Goal: Task Accomplishment & Management: Use online tool/utility

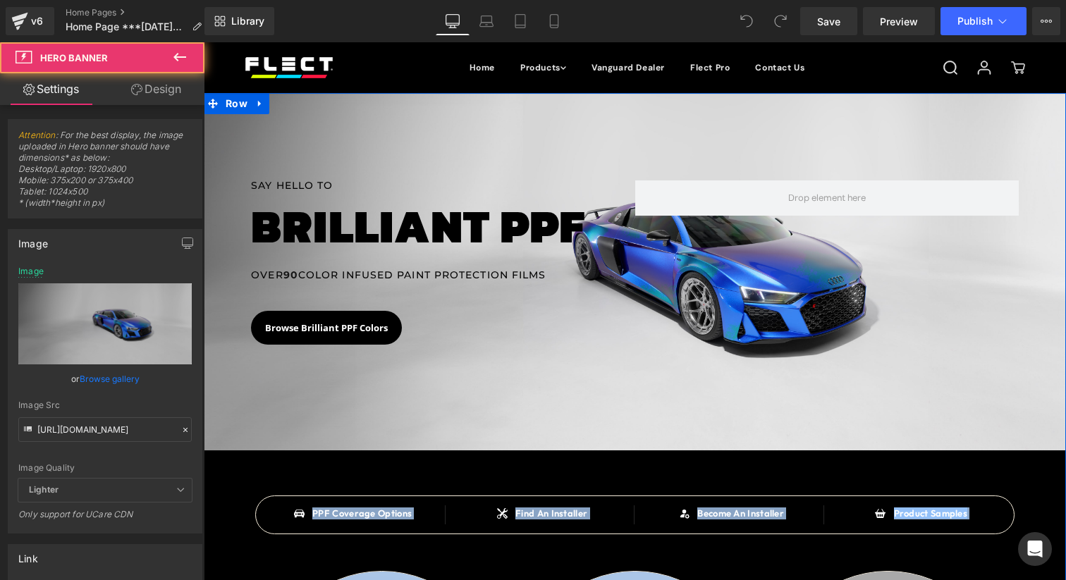
drag, startPoint x: 1030, startPoint y: 341, endPoint x: 861, endPoint y: 518, distance: 245.3
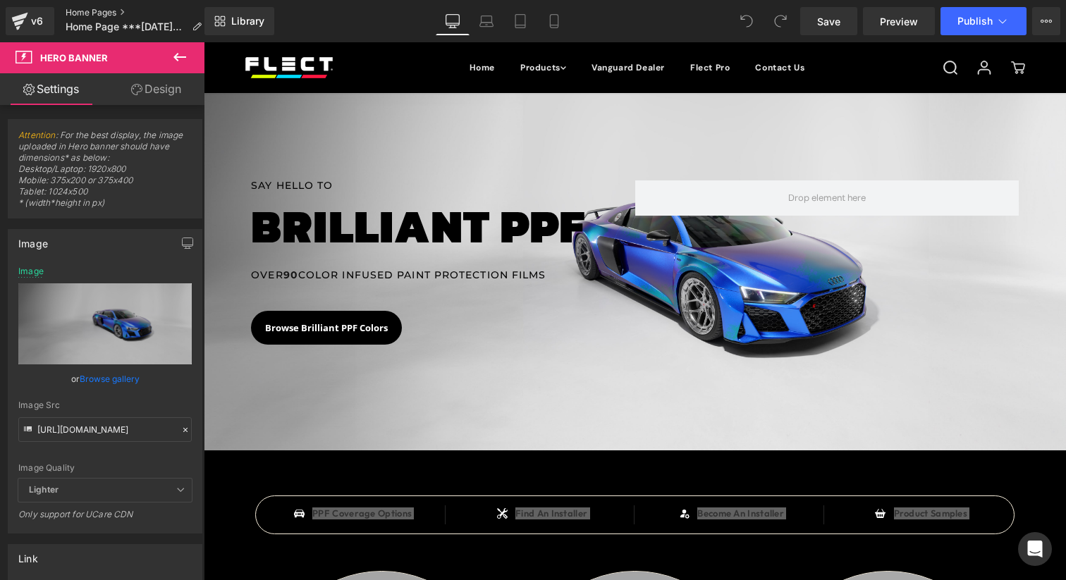
click at [90, 14] on link "Home Pages" at bounding box center [139, 12] width 147 height 11
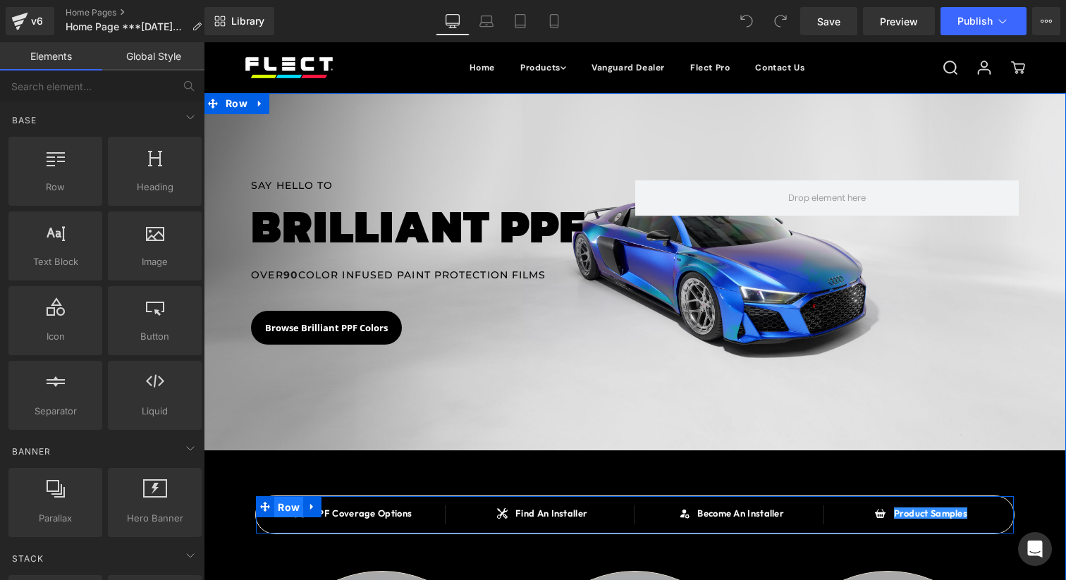
click at [286, 505] on span "Row" at bounding box center [288, 507] width 29 height 21
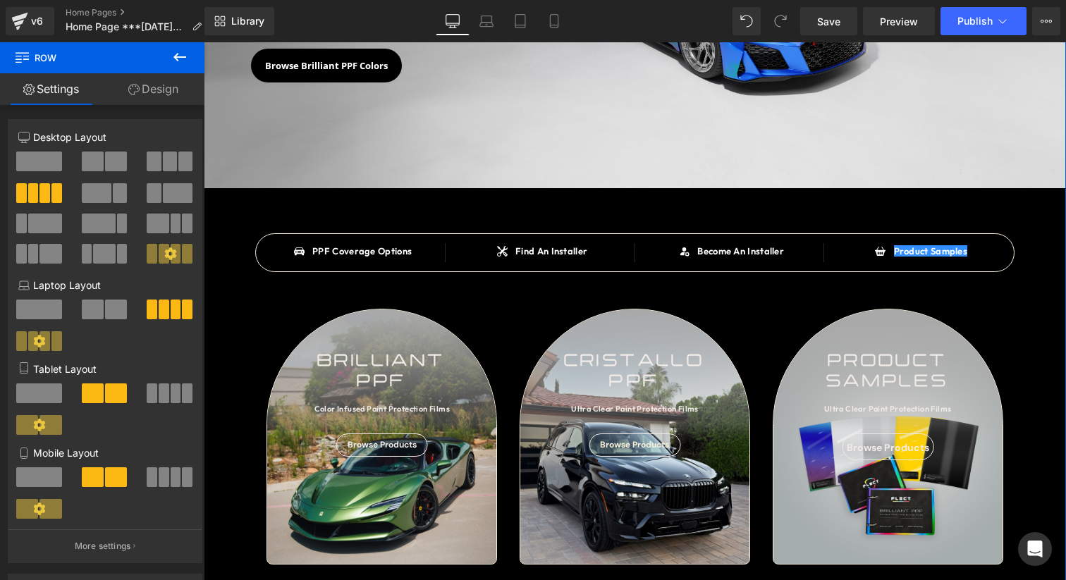
scroll to position [242, 0]
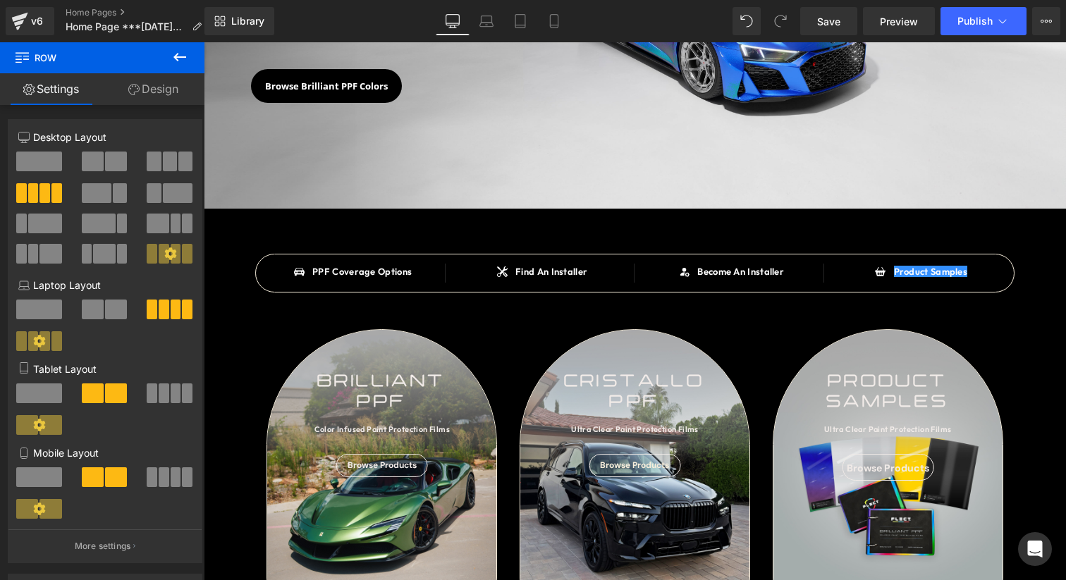
click at [177, 56] on icon at bounding box center [179, 57] width 13 height 8
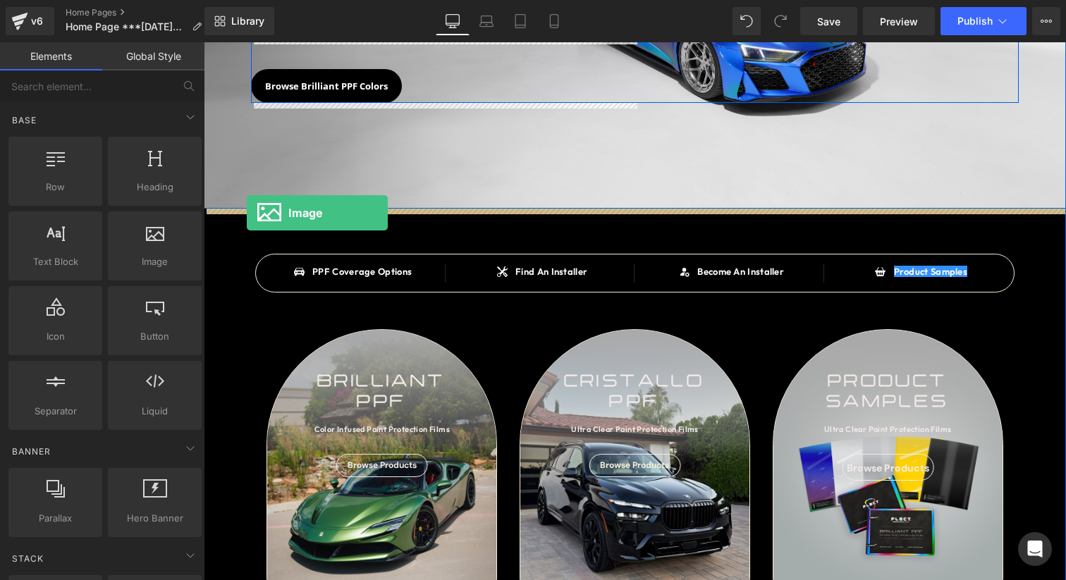
drag, startPoint x: 355, startPoint y: 299, endPoint x: 247, endPoint y: 213, distance: 137.9
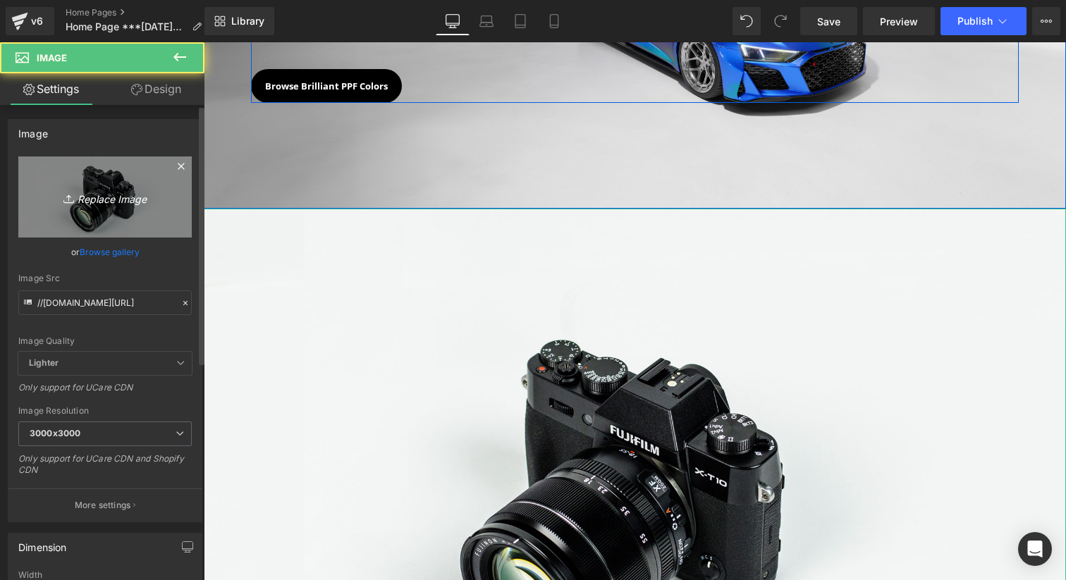
click at [113, 190] on icon "Replace Image" at bounding box center [105, 197] width 113 height 18
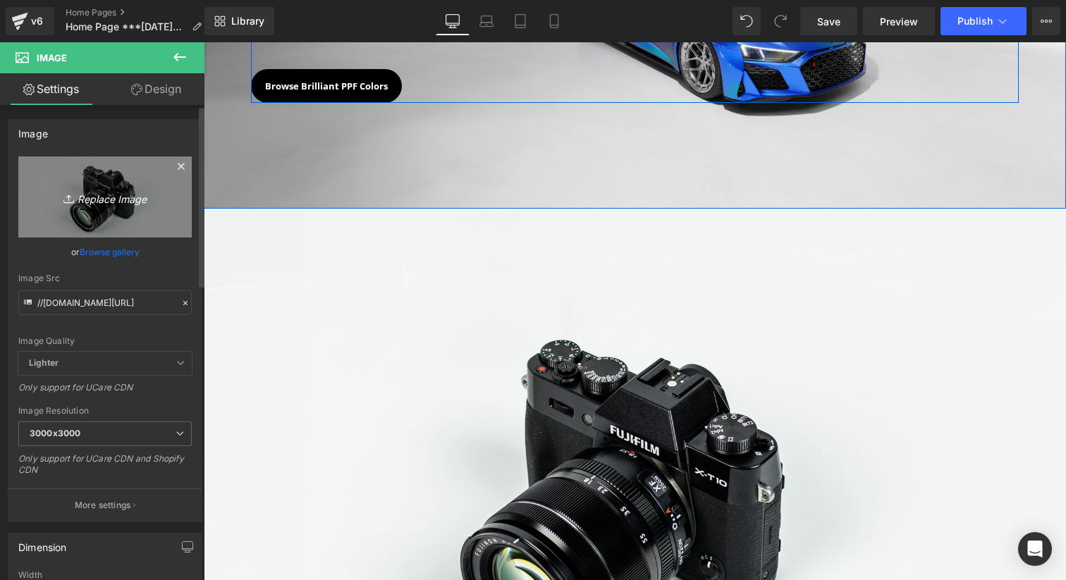
type input "C:\fakepath\2342342.png"
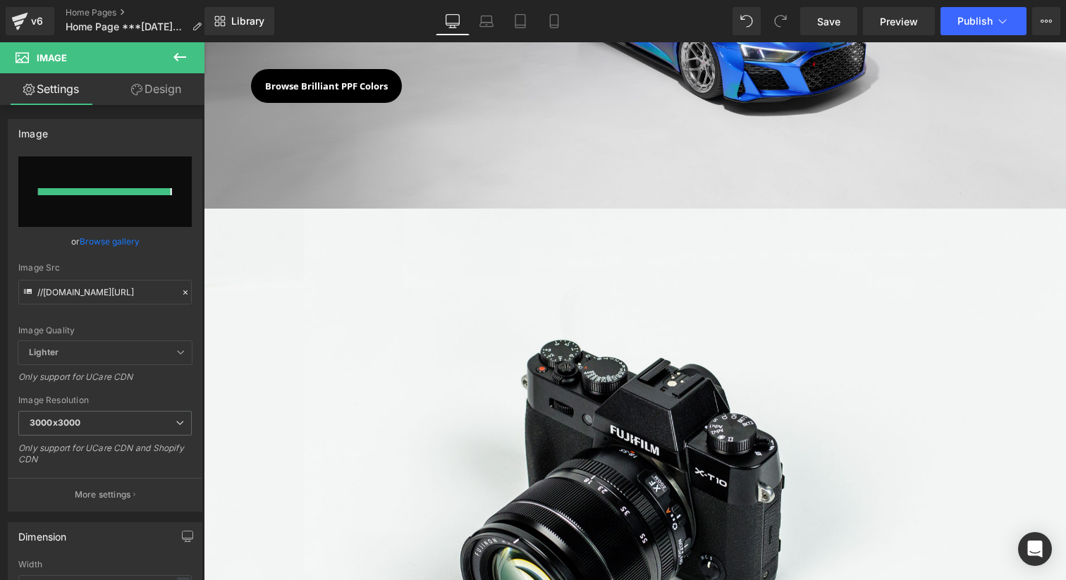
type input "[URL][DOMAIN_NAME]"
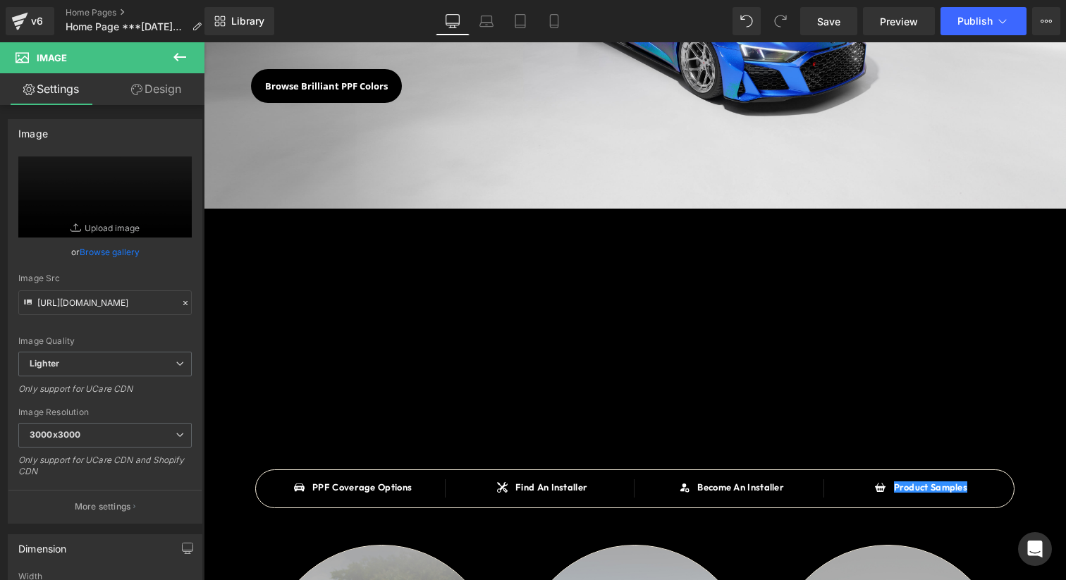
click at [185, 58] on icon at bounding box center [179, 57] width 17 height 17
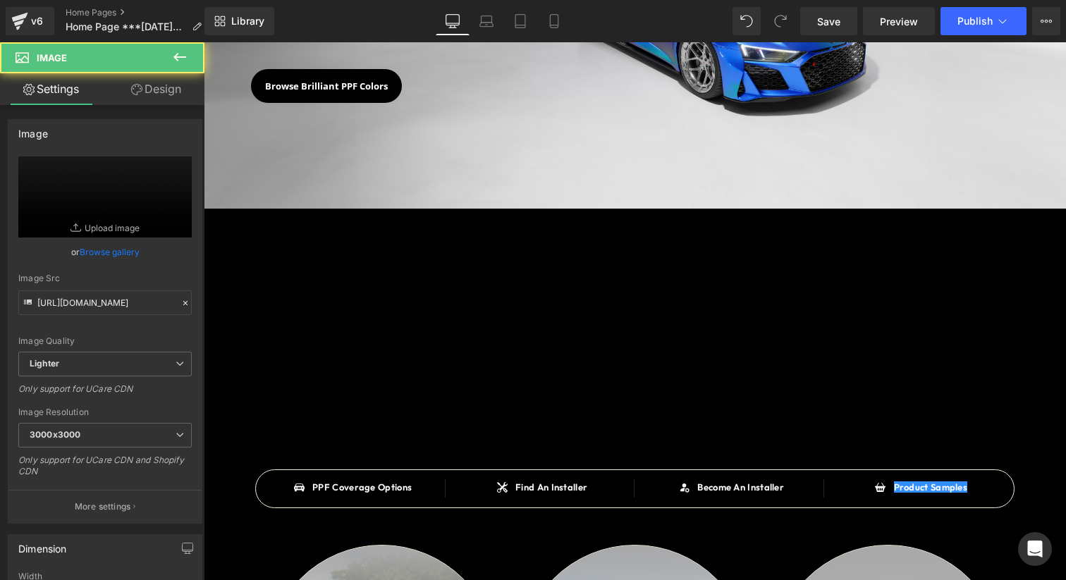
click at [387, 255] on img at bounding box center [635, 317] width 862 height 216
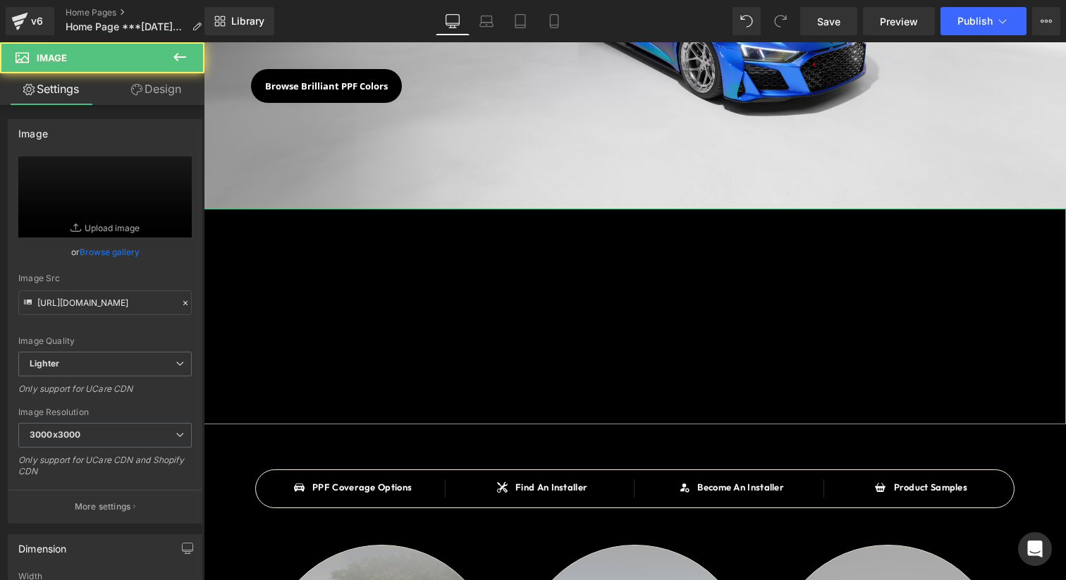
click at [156, 76] on link "Design" at bounding box center [156, 89] width 102 height 32
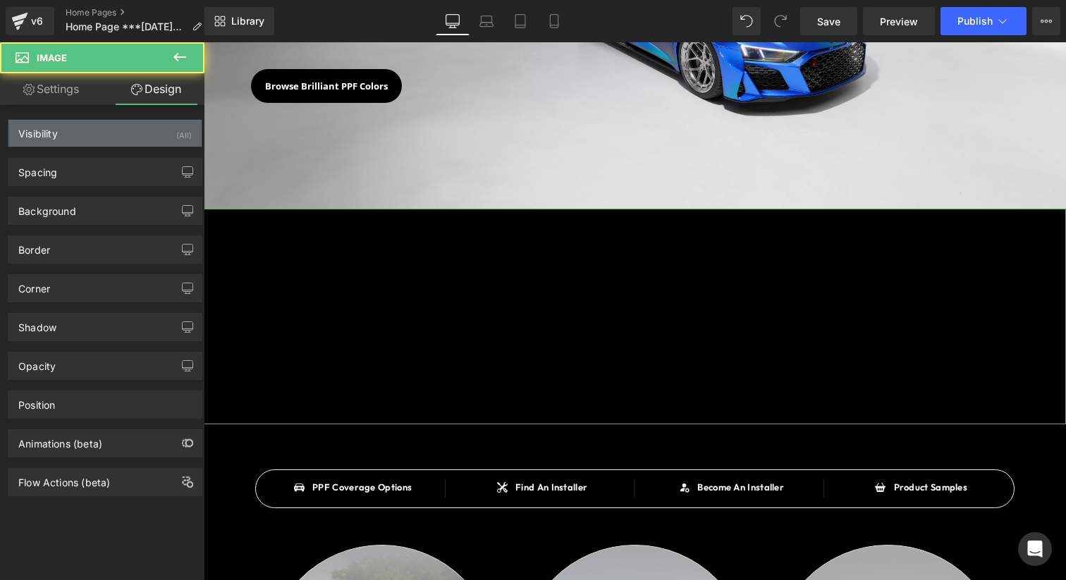
type input "0"
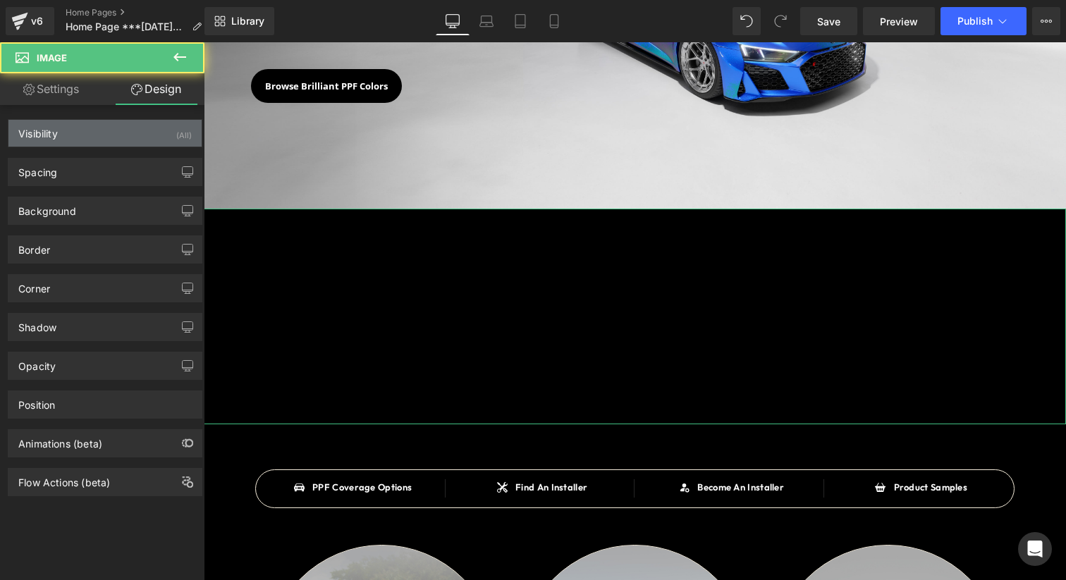
type input "0"
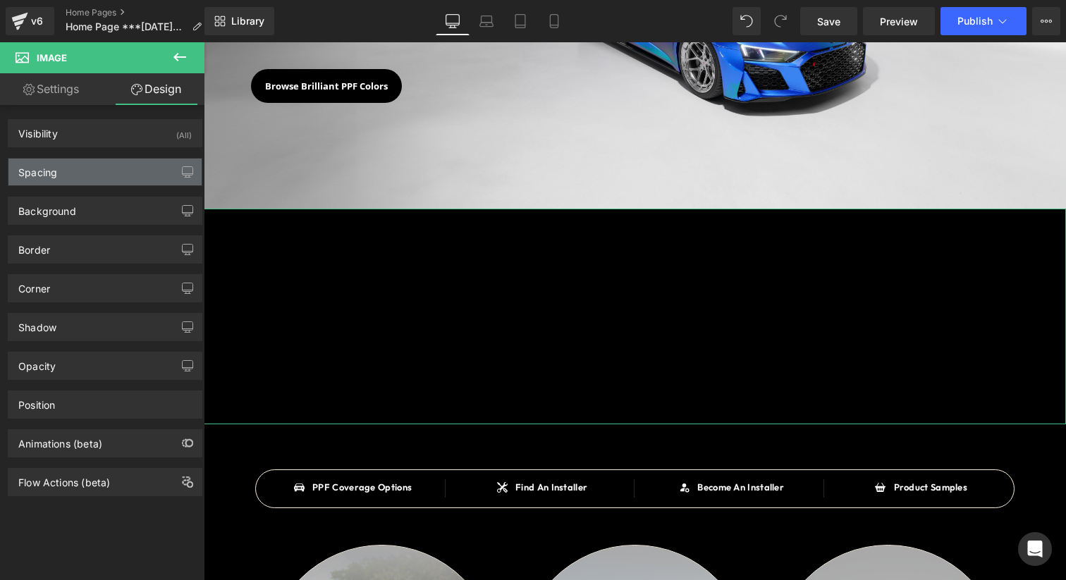
click at [114, 182] on div "Spacing" at bounding box center [104, 172] width 193 height 27
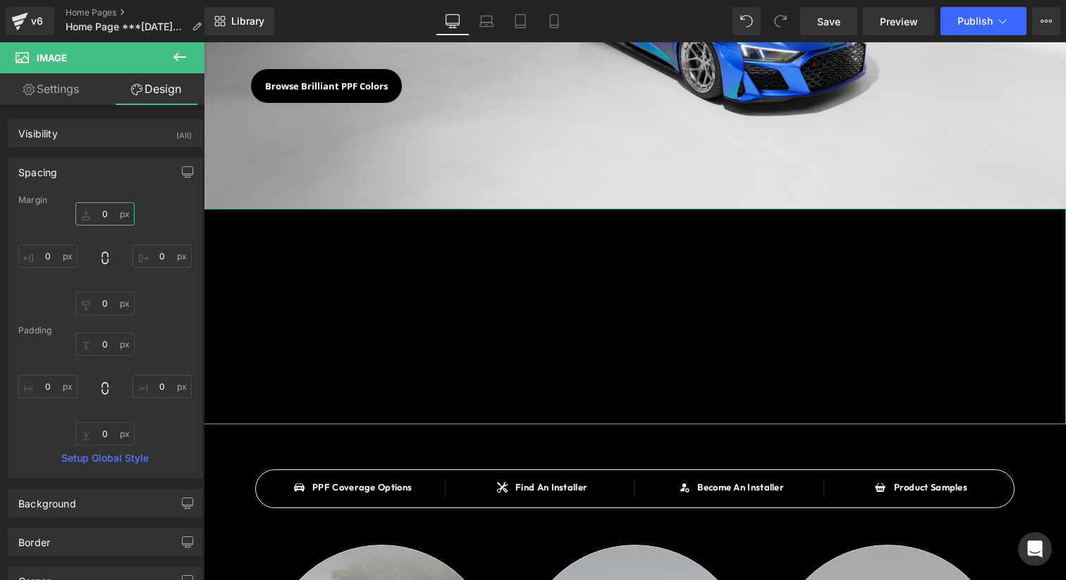
click at [90, 215] on input "0" at bounding box center [104, 213] width 59 height 23
drag, startPoint x: 104, startPoint y: 215, endPoint x: 106, endPoint y: 245, distance: 29.7
click at [106, 245] on div "-42px -42 0px 0 0px 0 0px 0" at bounding box center [104, 258] width 173 height 113
click at [97, 214] on input "-42" at bounding box center [104, 213] width 59 height 23
type input "0"
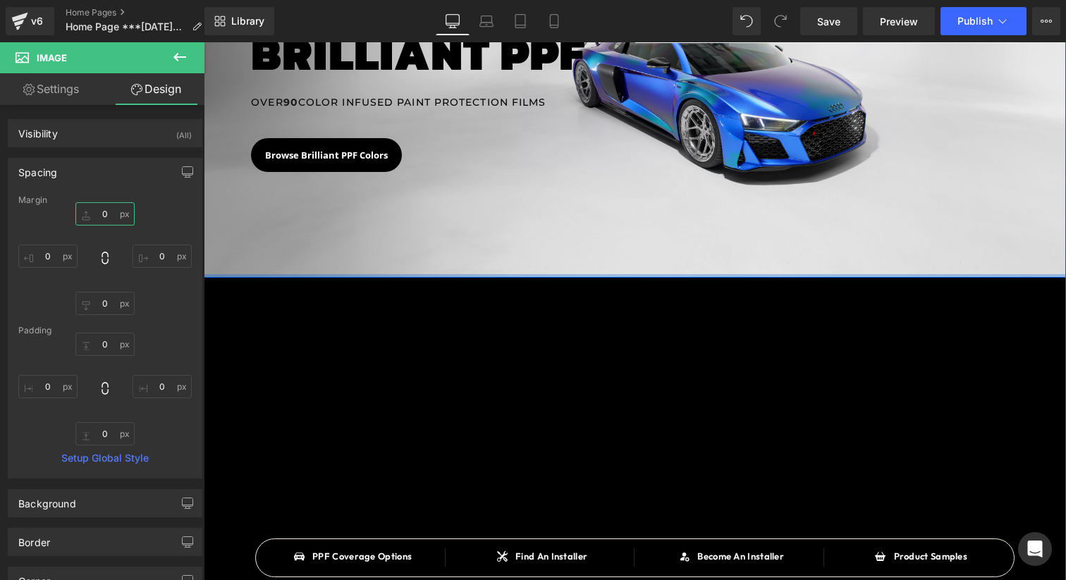
scroll to position [157, 0]
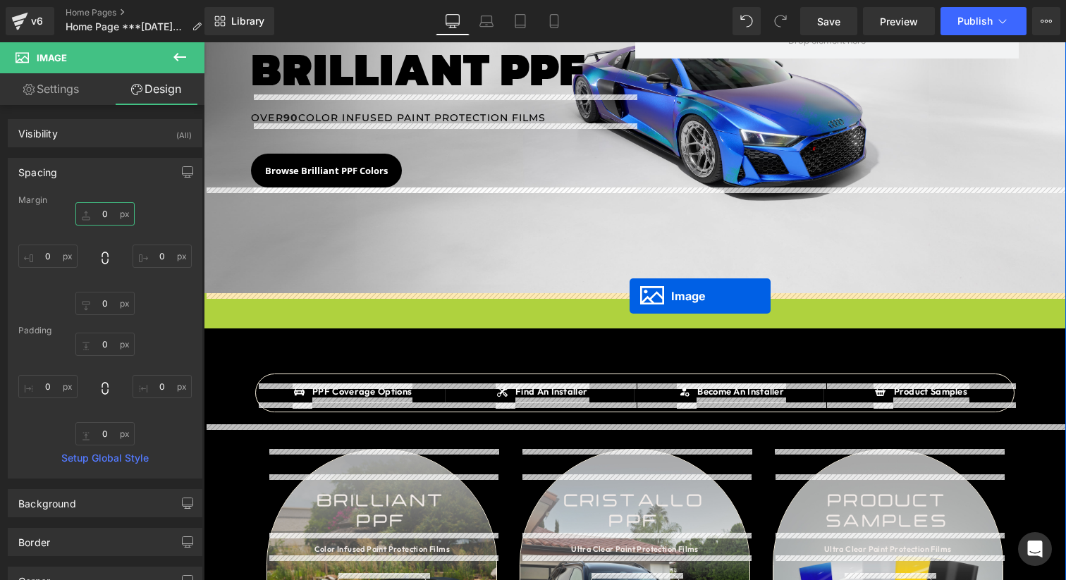
drag, startPoint x: 638, startPoint y: 402, endPoint x: 629, endPoint y: 296, distance: 106.1
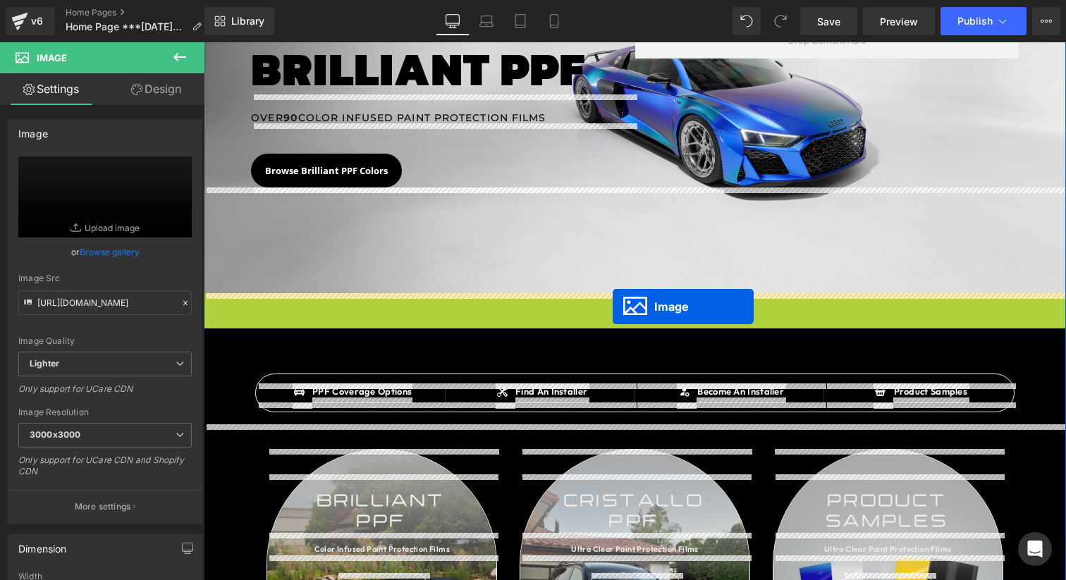
drag, startPoint x: 626, startPoint y: 402, endPoint x: 613, endPoint y: 307, distance: 96.8
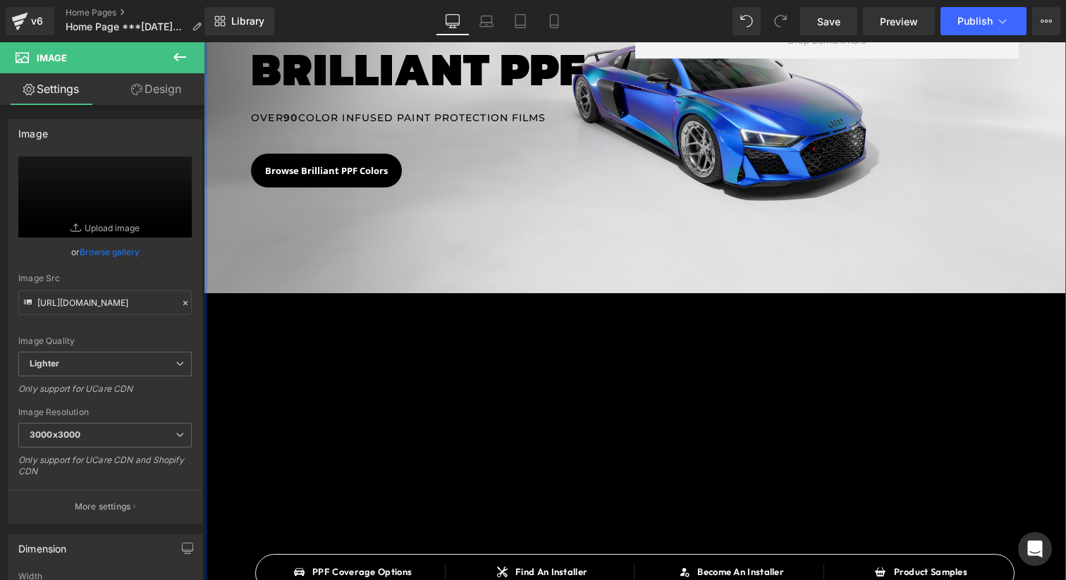
click at [167, 87] on link "Design" at bounding box center [156, 89] width 102 height 32
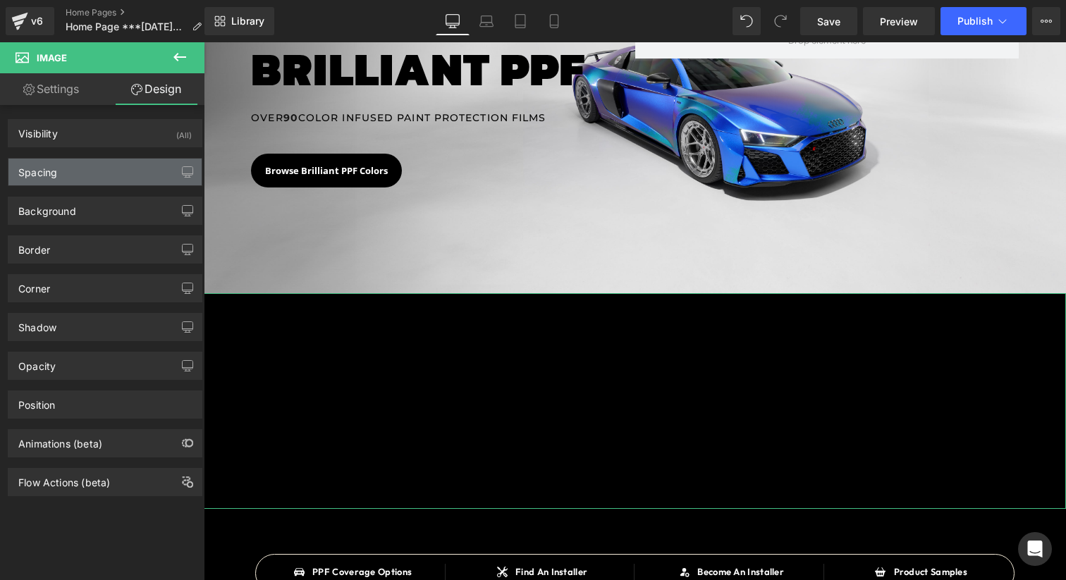
click at [94, 183] on div "Spacing" at bounding box center [104, 172] width 193 height 27
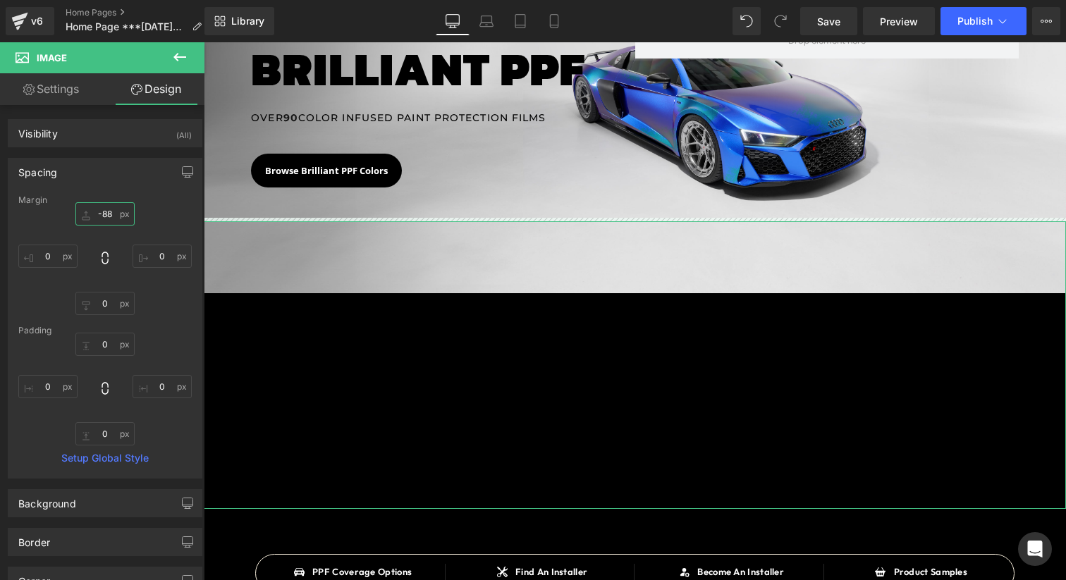
drag, startPoint x: 105, startPoint y: 216, endPoint x: 111, endPoint y: 278, distance: 62.3
click at [111, 278] on div "-88px -88 0px 0 0px 0 0px 0" at bounding box center [104, 258] width 173 height 113
click at [101, 220] on input "-88" at bounding box center [104, 213] width 59 height 23
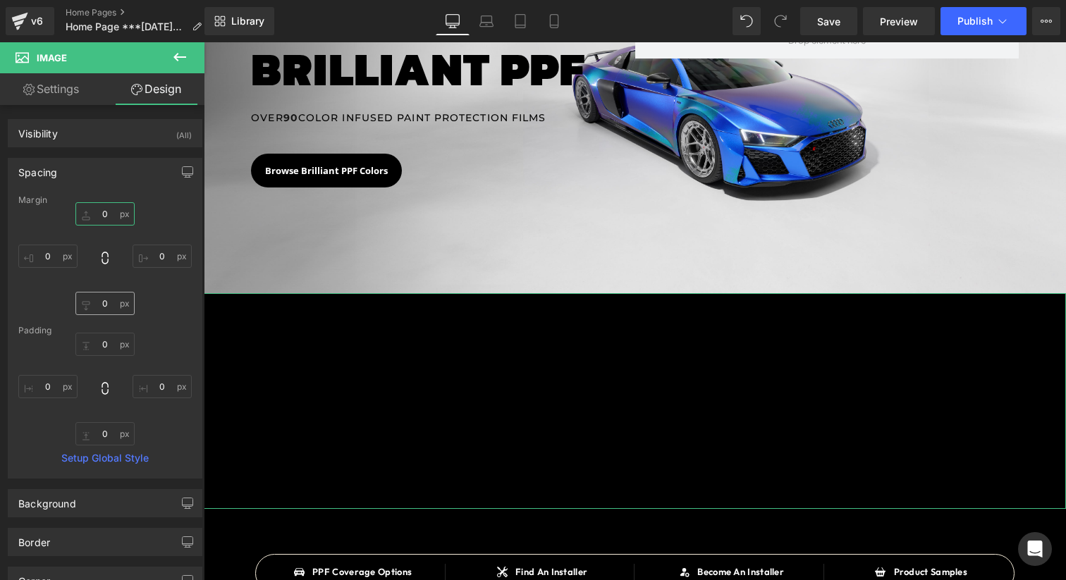
type input "0"
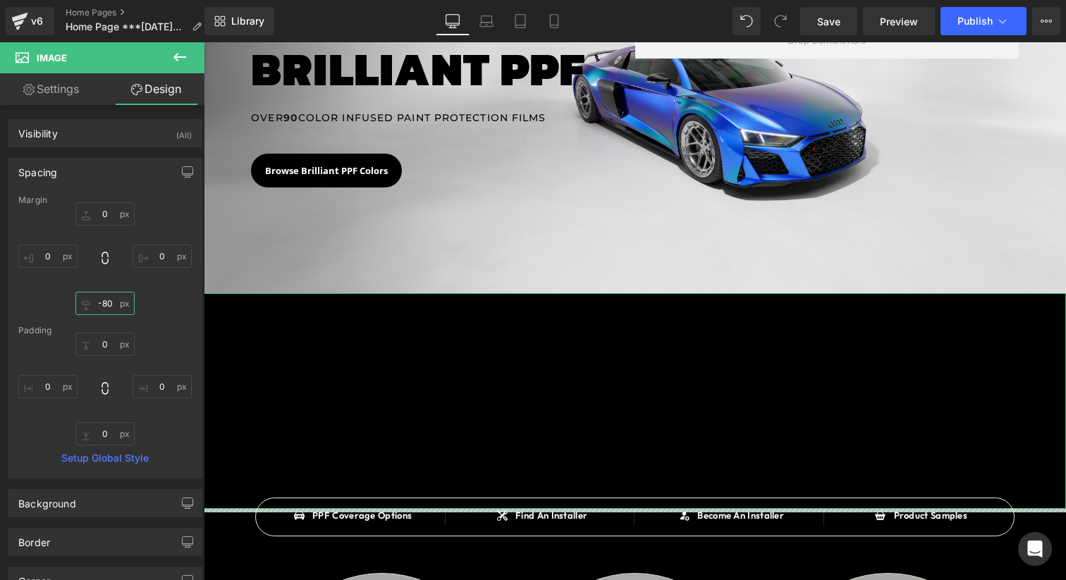
drag, startPoint x: 106, startPoint y: 301, endPoint x: 104, endPoint y: 357, distance: 56.4
click at [104, 357] on div "Margin 0 0 0px 0 -80px -80 0px 0 [GEOGRAPHIC_DATA] 0px 0 0px 0 0px 0 0px 0 Setu…" at bounding box center [104, 336] width 193 height 283
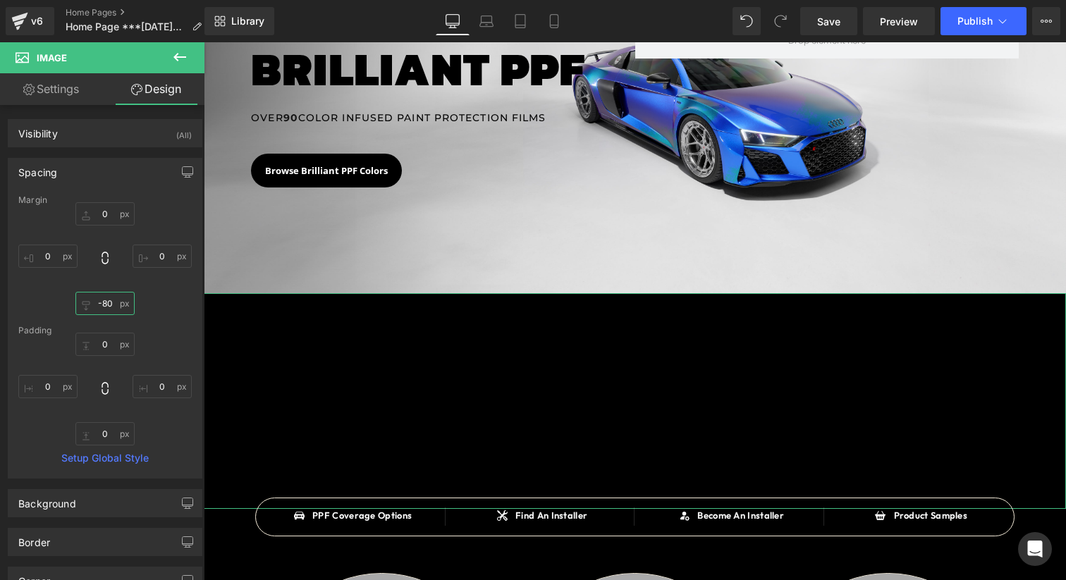
click at [104, 311] on input "-80" at bounding box center [104, 303] width 59 height 23
type input "0"
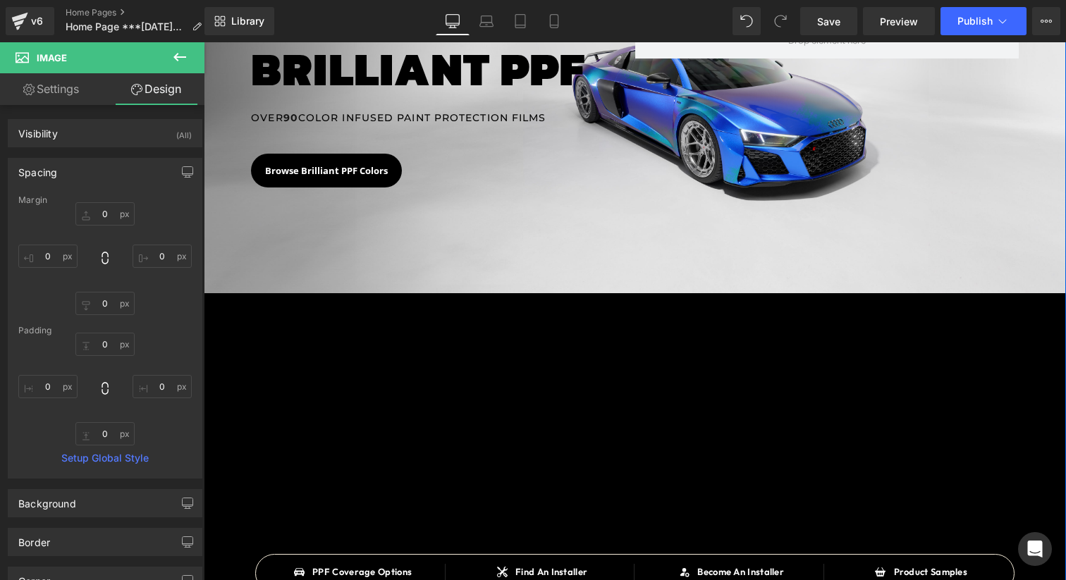
scroll to position [156, 0]
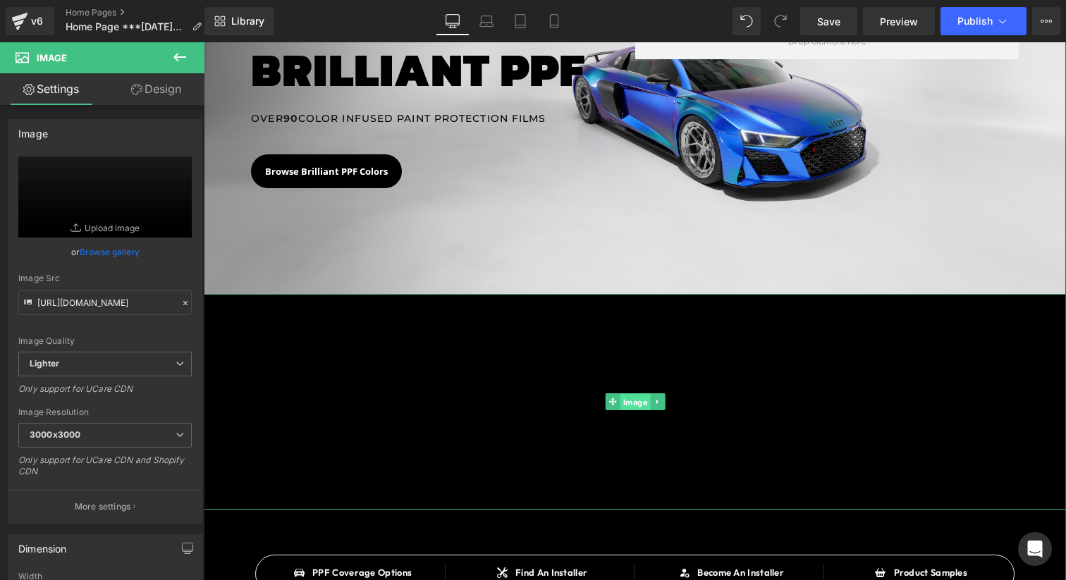
click at [636, 405] on span "Image" at bounding box center [635, 402] width 30 height 17
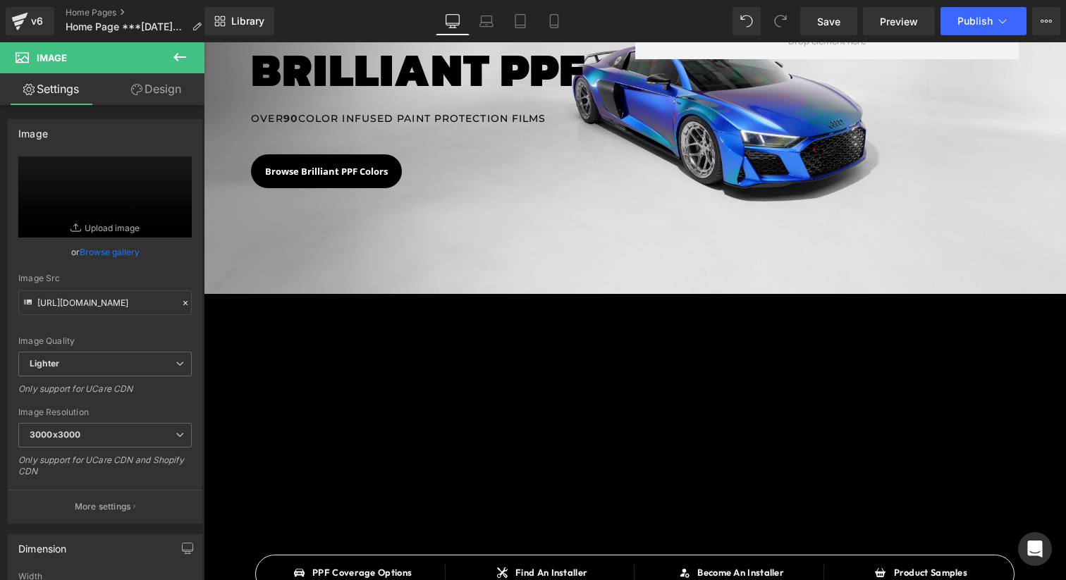
click at [175, 57] on icon at bounding box center [179, 57] width 13 height 8
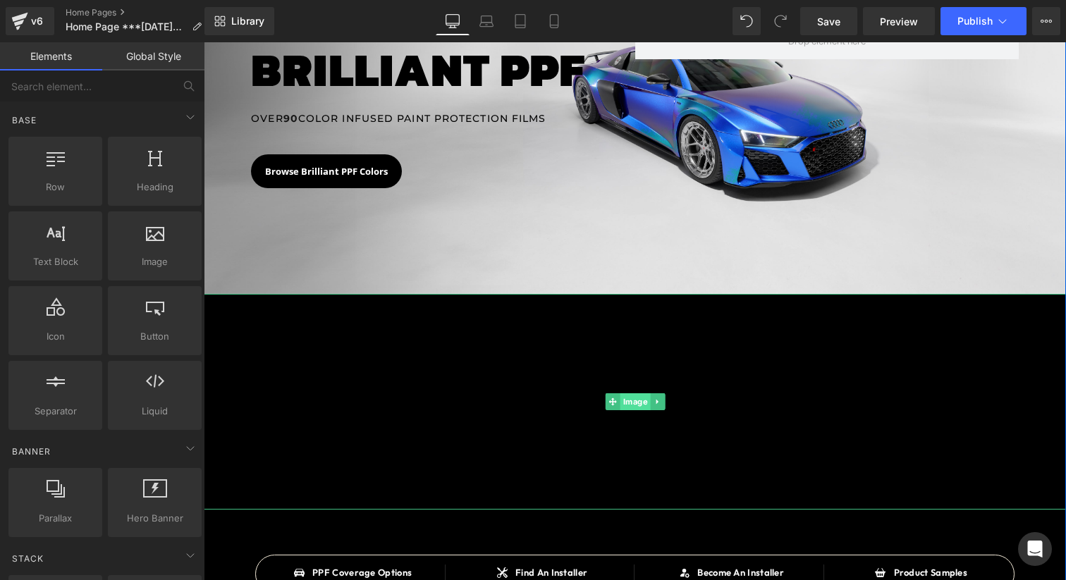
click at [646, 402] on span "Image" at bounding box center [635, 401] width 30 height 17
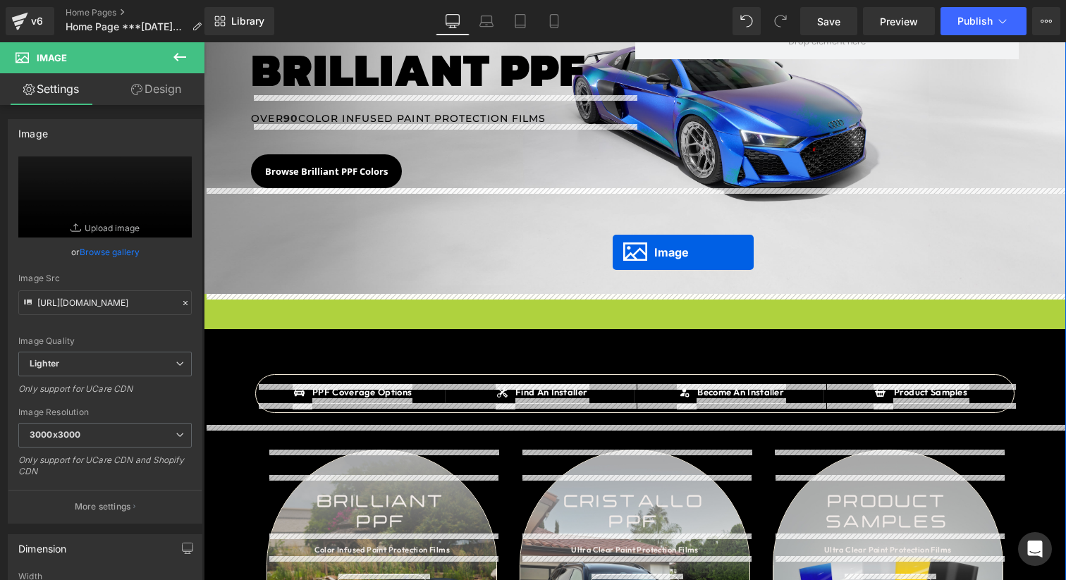
drag, startPoint x: 629, startPoint y: 398, endPoint x: 613, endPoint y: 252, distance: 146.2
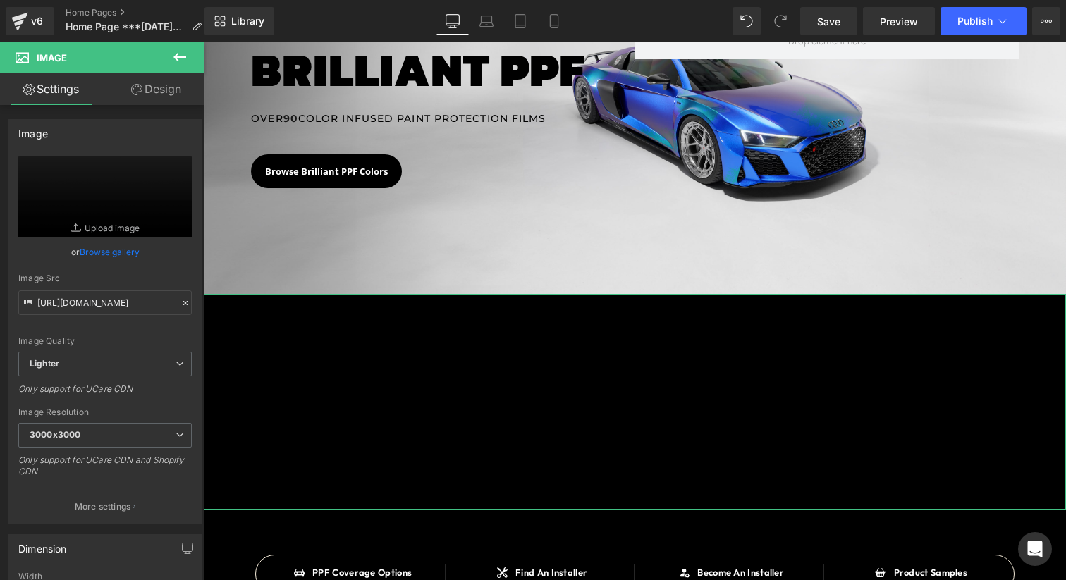
click at [156, 87] on link "Design" at bounding box center [156, 89] width 102 height 32
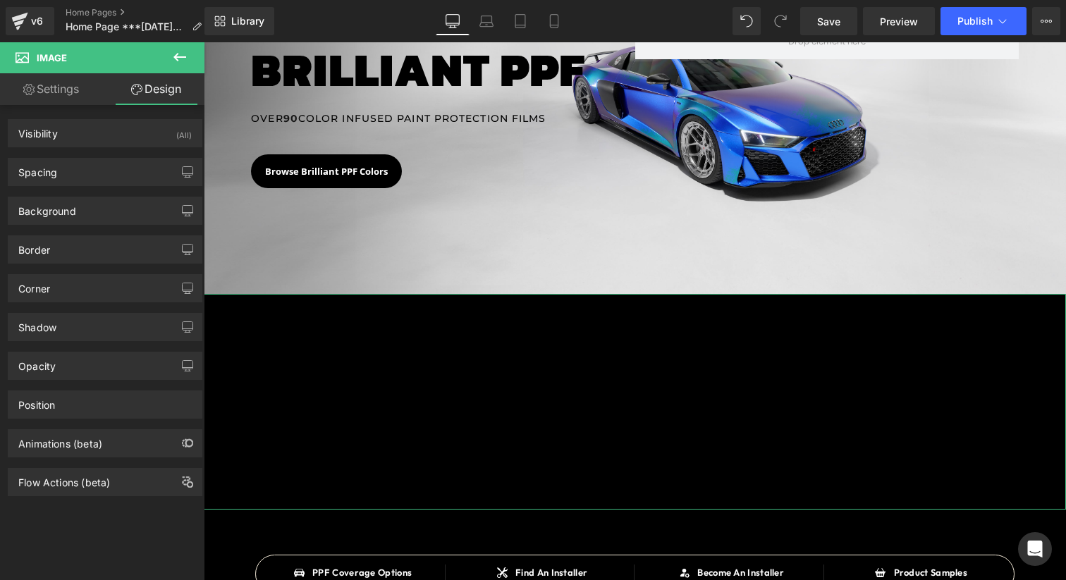
click at [104, 187] on div "Background Color & Image color transparent Color transparent 0 % Image Replace …" at bounding box center [105, 205] width 211 height 39
click at [114, 176] on div "Spacing" at bounding box center [104, 172] width 193 height 27
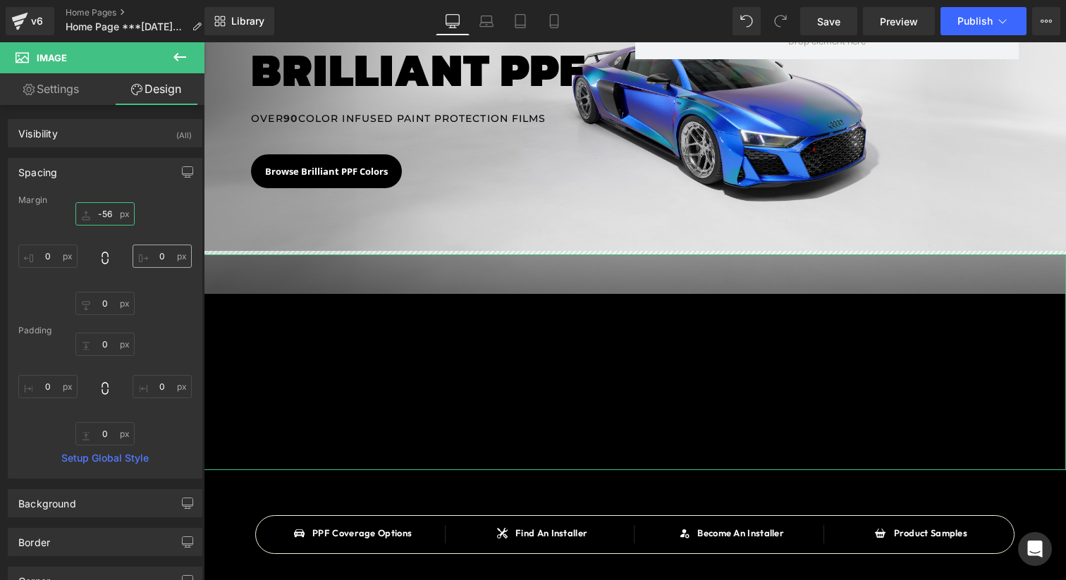
type input "-56"
drag, startPoint x: 111, startPoint y: 219, endPoint x: 144, endPoint y: 259, distance: 51.5
click at [144, 259] on div "-56px -56 0px 0 0px 0 0px 0" at bounding box center [104, 258] width 173 height 113
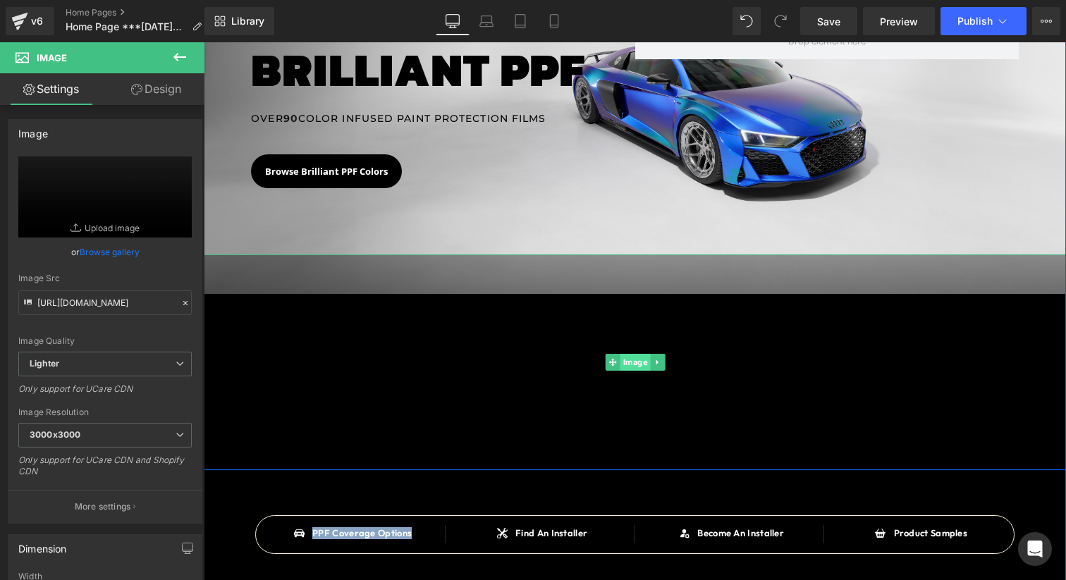
click at [635, 367] on span "Image" at bounding box center [635, 362] width 30 height 17
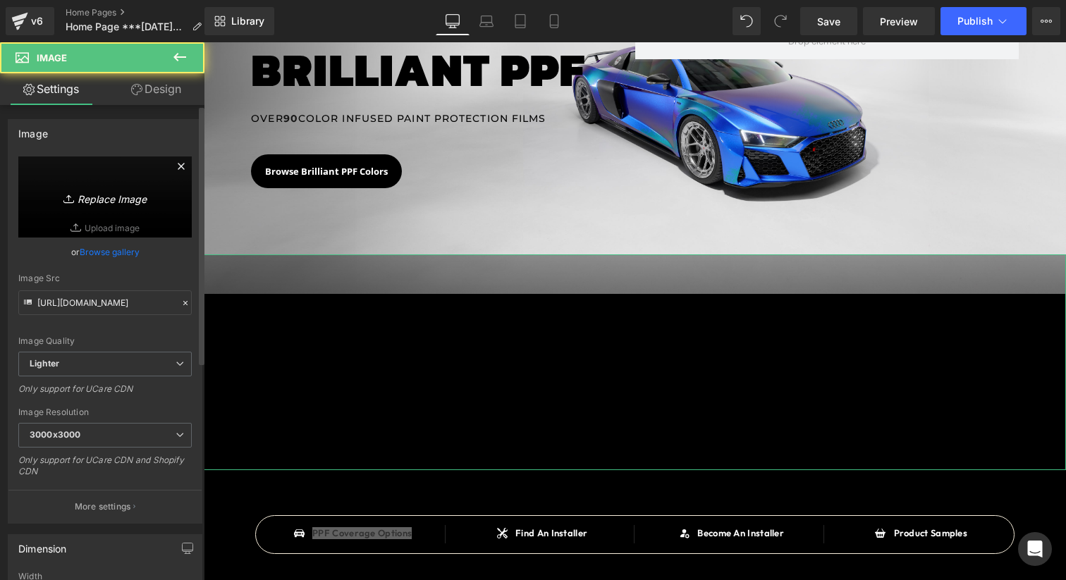
click at [31, 176] on link "Replace Image" at bounding box center [104, 196] width 173 height 81
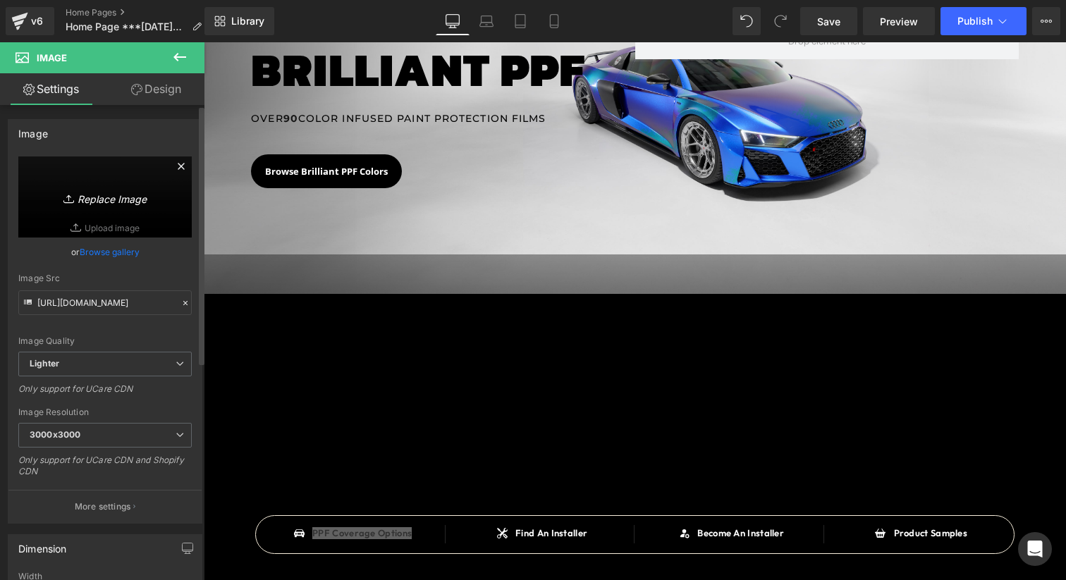
type input "C:\fakepath\4353453Untitled-2.png"
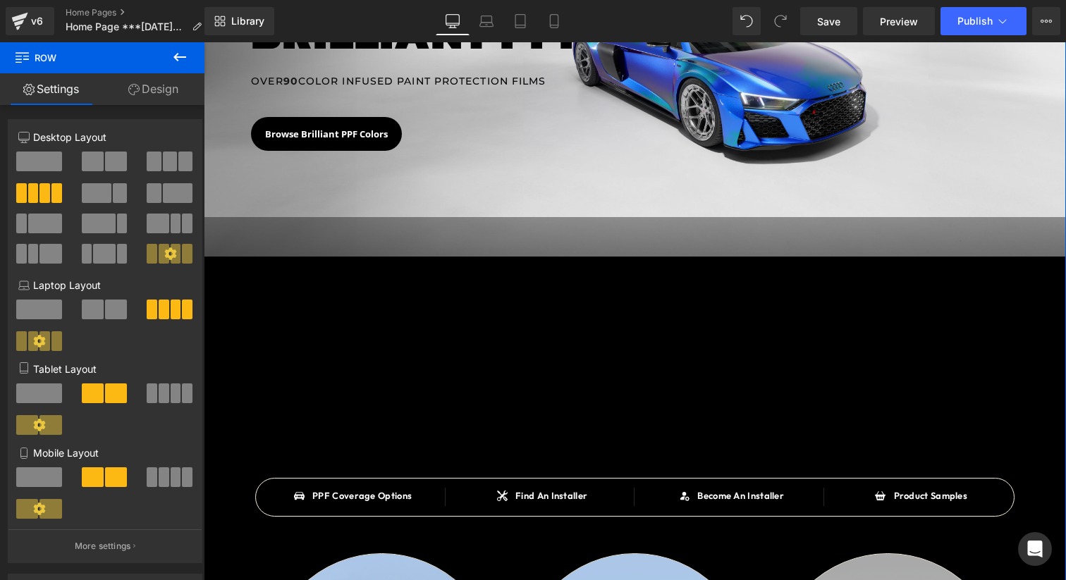
scroll to position [235, 0]
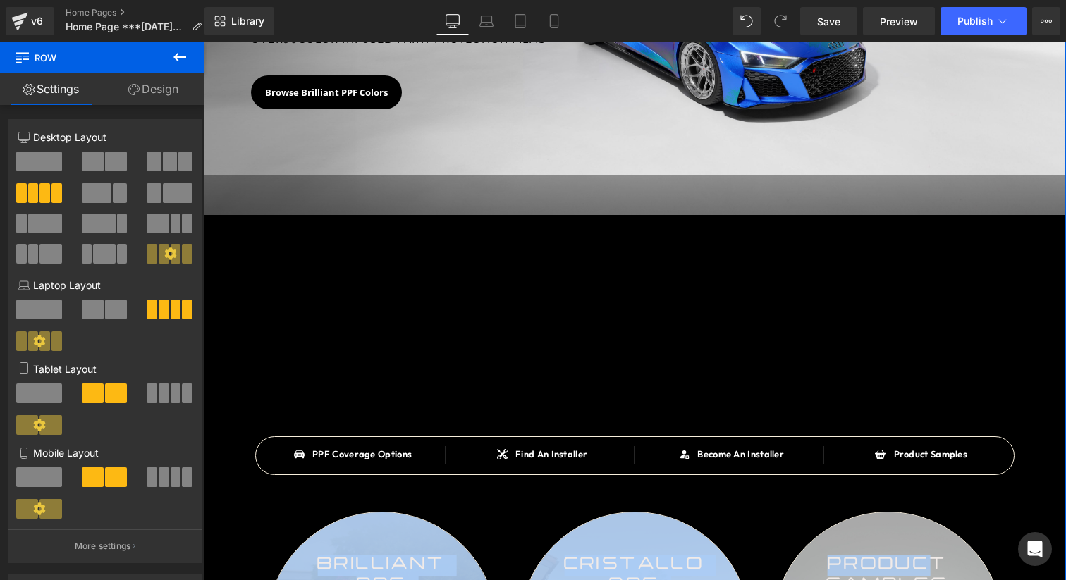
drag, startPoint x: 881, startPoint y: 538, endPoint x: 921, endPoint y: 561, distance: 46.1
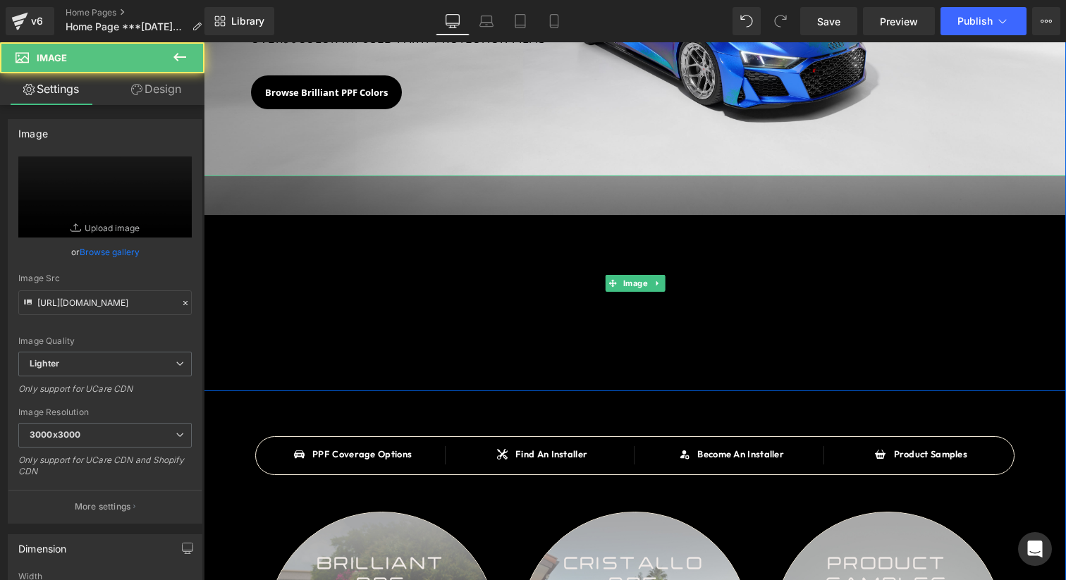
click at [638, 293] on img at bounding box center [635, 284] width 862 height 216
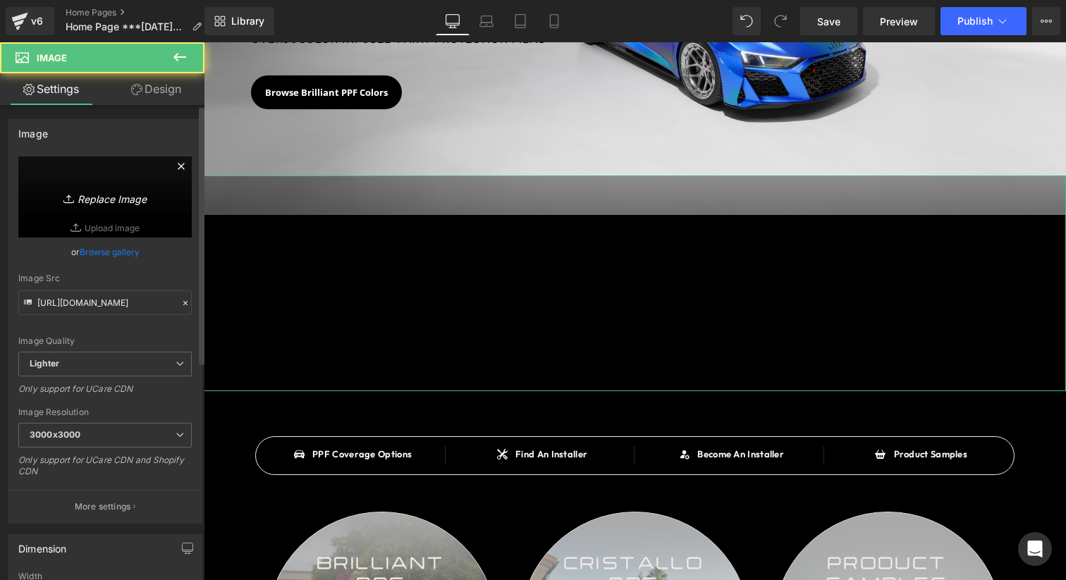
click at [150, 181] on link "Replace Image" at bounding box center [104, 196] width 173 height 81
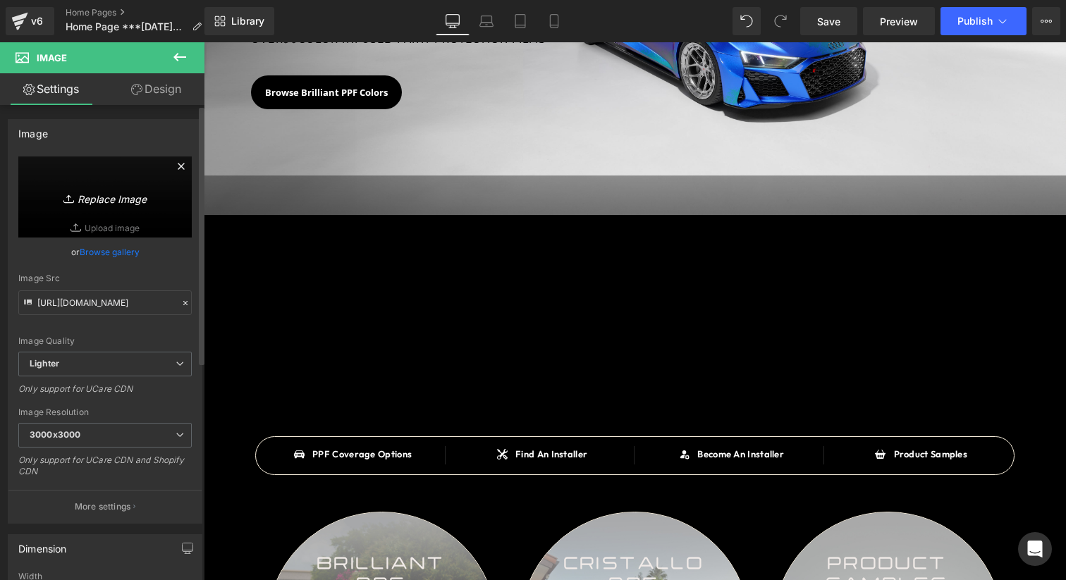
type input "C:\fakepath\4353453Untitled-2.png"
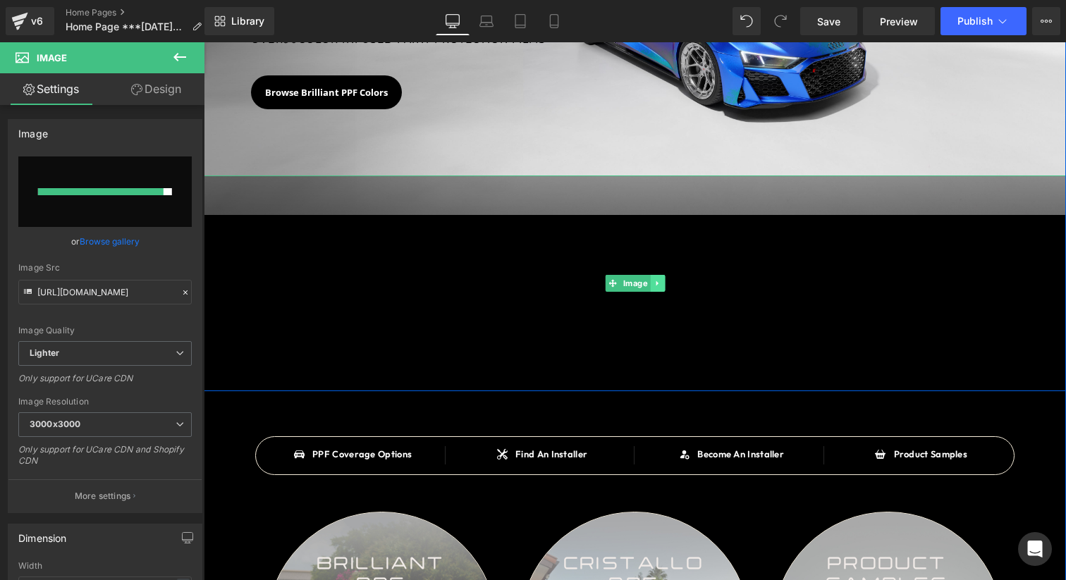
click at [661, 278] on link at bounding box center [657, 283] width 15 height 17
click at [663, 282] on icon at bounding box center [664, 283] width 8 height 8
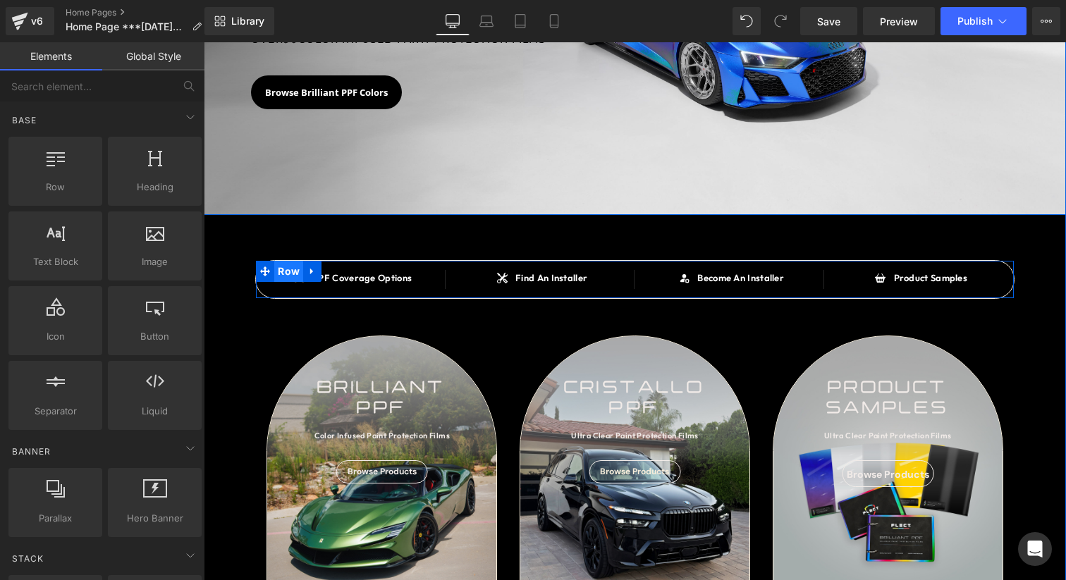
click at [293, 271] on span "Row" at bounding box center [288, 271] width 29 height 21
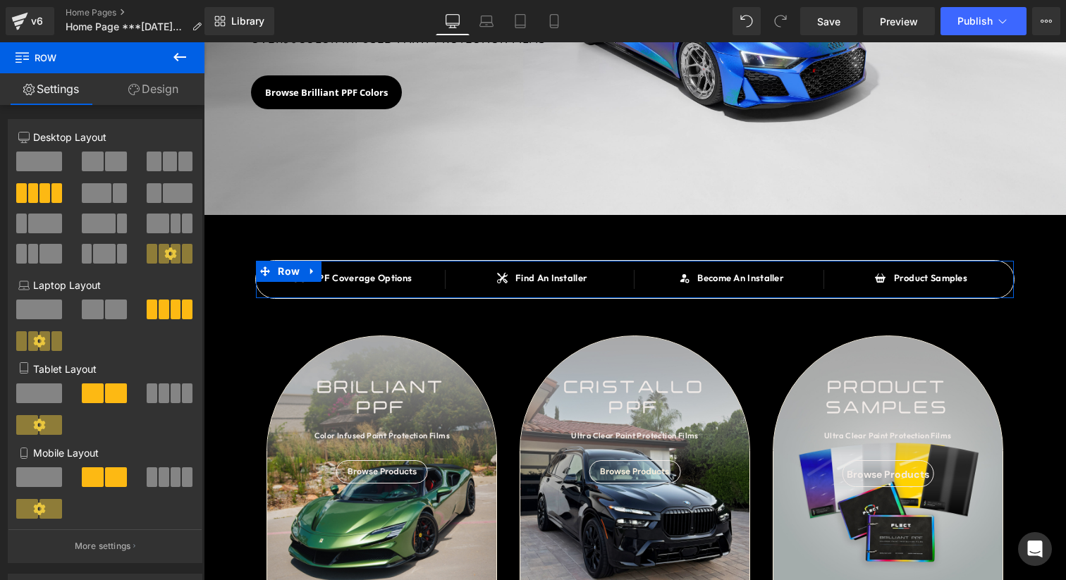
click at [165, 104] on link "Design" at bounding box center [153, 89] width 102 height 32
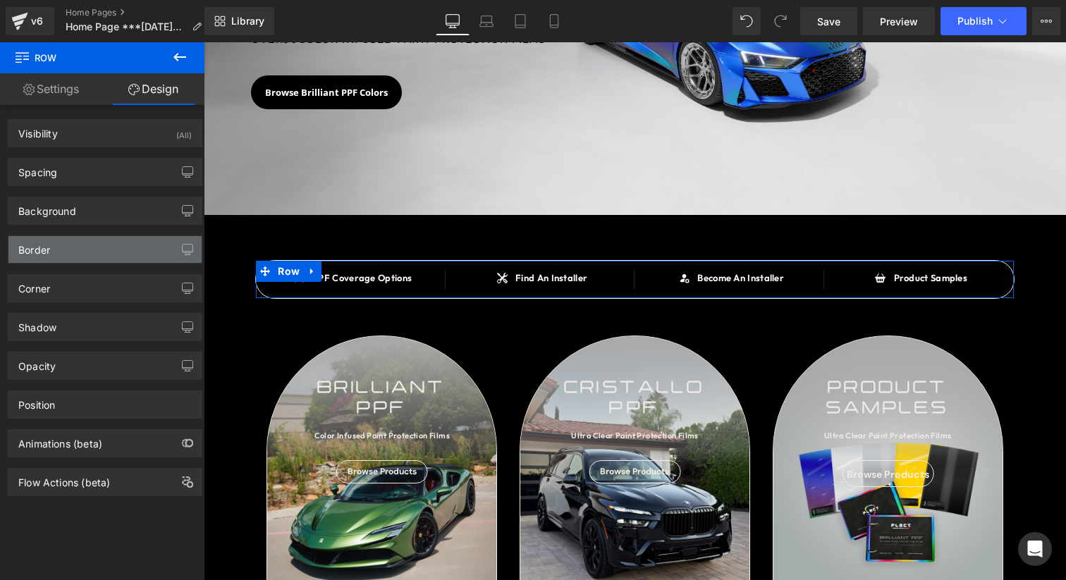
click at [81, 243] on div "Border" at bounding box center [104, 249] width 193 height 27
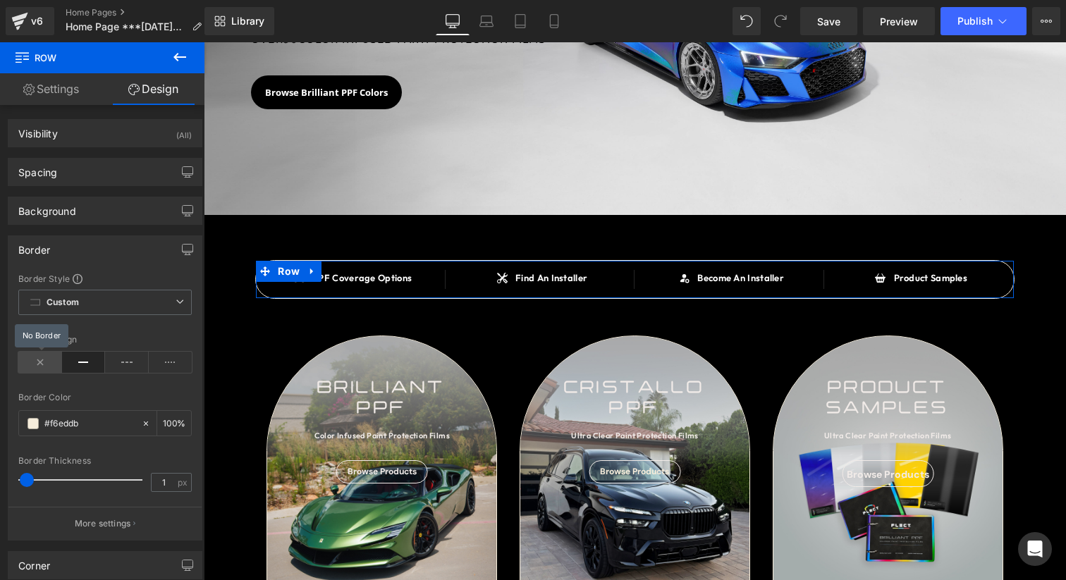
click at [45, 361] on icon at bounding box center [40, 362] width 44 height 21
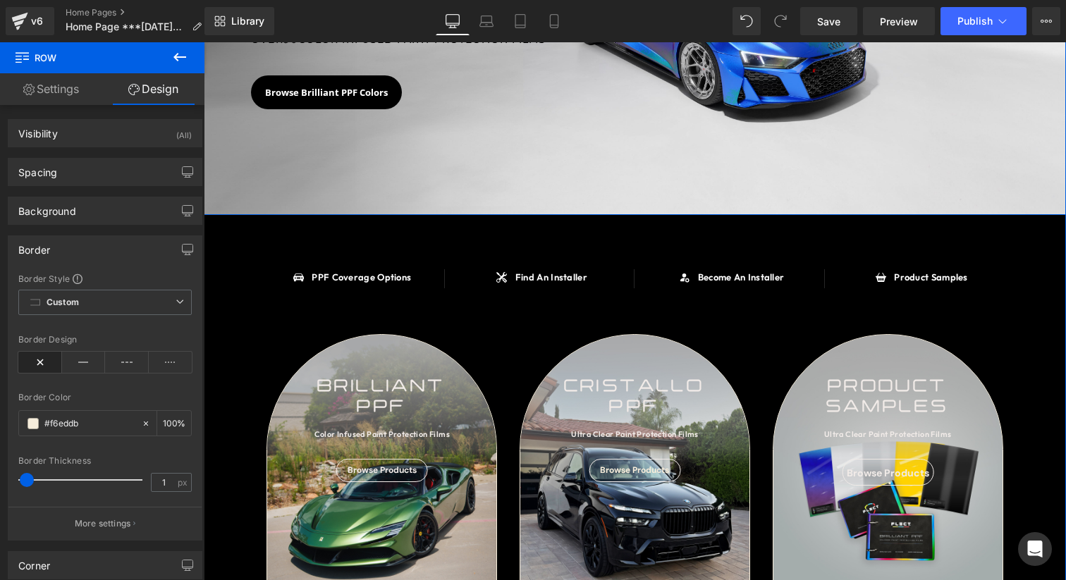
scroll to position [0, 0]
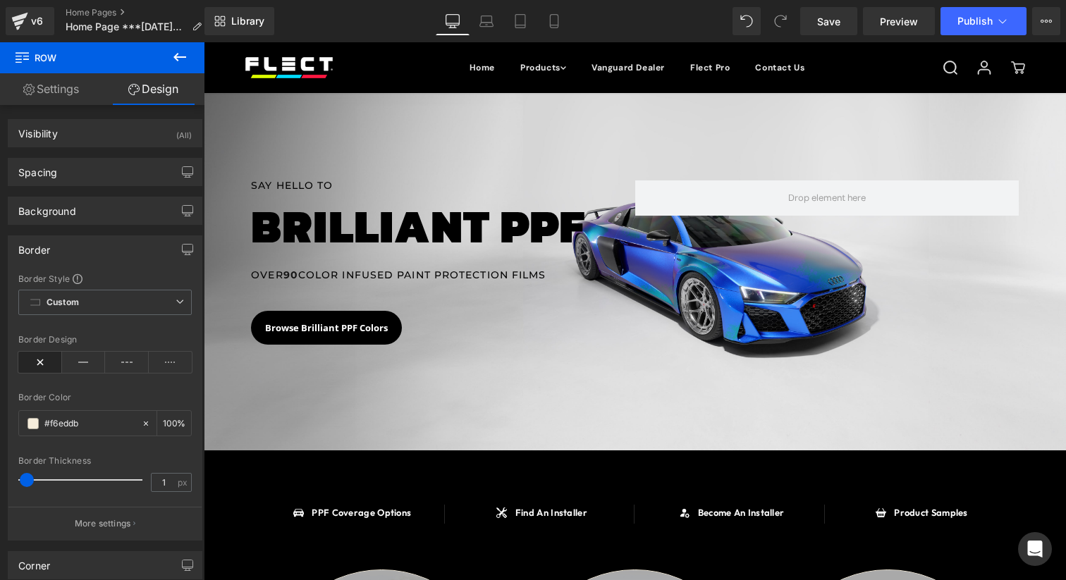
click at [935, 209] on span at bounding box center [826, 197] width 383 height 35
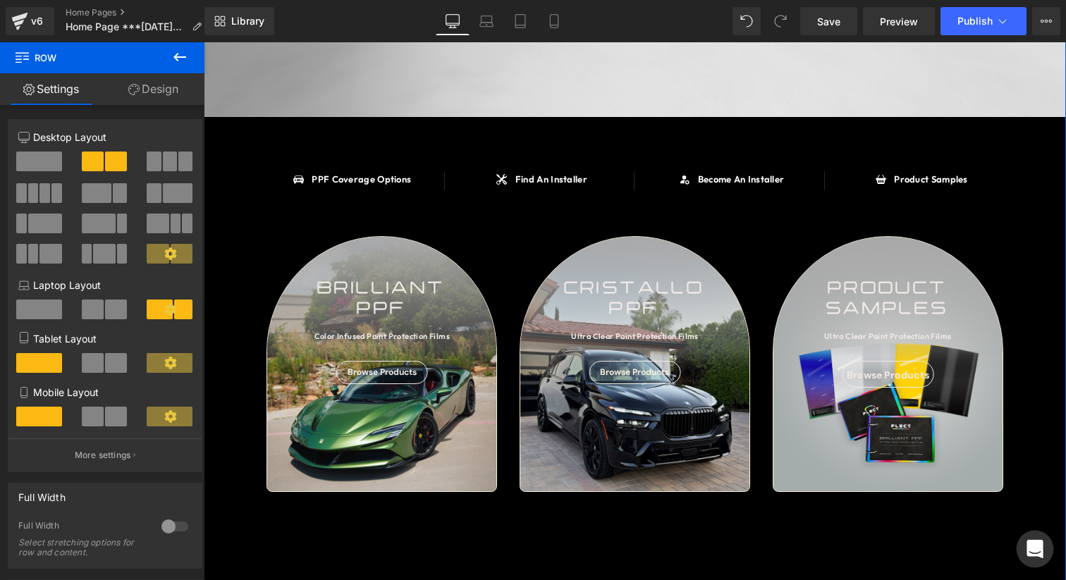
scroll to position [337, 0]
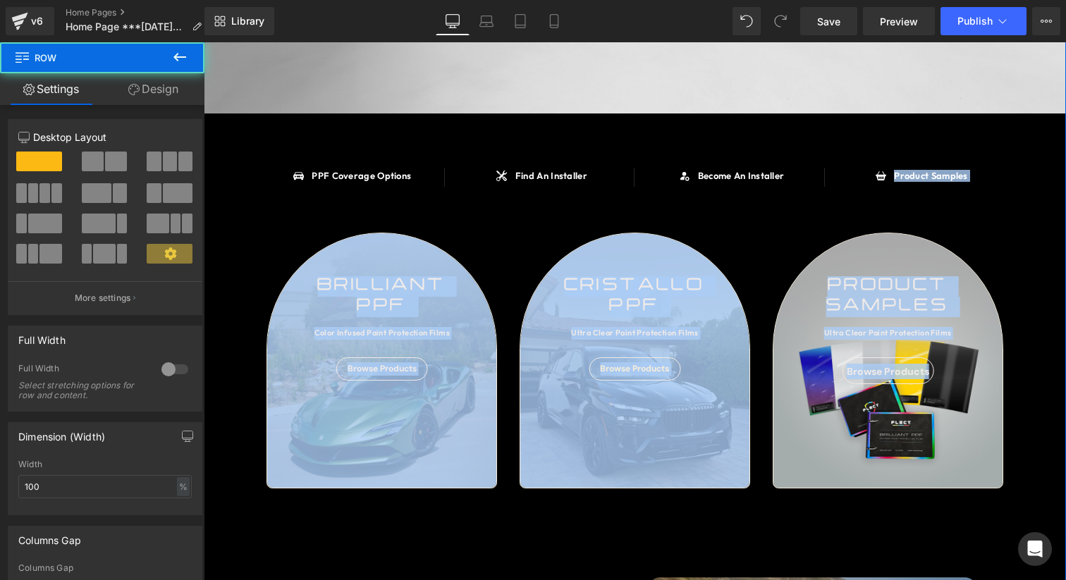
drag, startPoint x: 959, startPoint y: 187, endPoint x: 913, endPoint y: 194, distance: 46.3
click at [925, 202] on div "SAY HELLO TO Heading BRILLIANT PPF Heading OVER 90 COLOR INFUSED PAINT PROTECTI…" at bounding box center [635, 530] width 862 height 1548
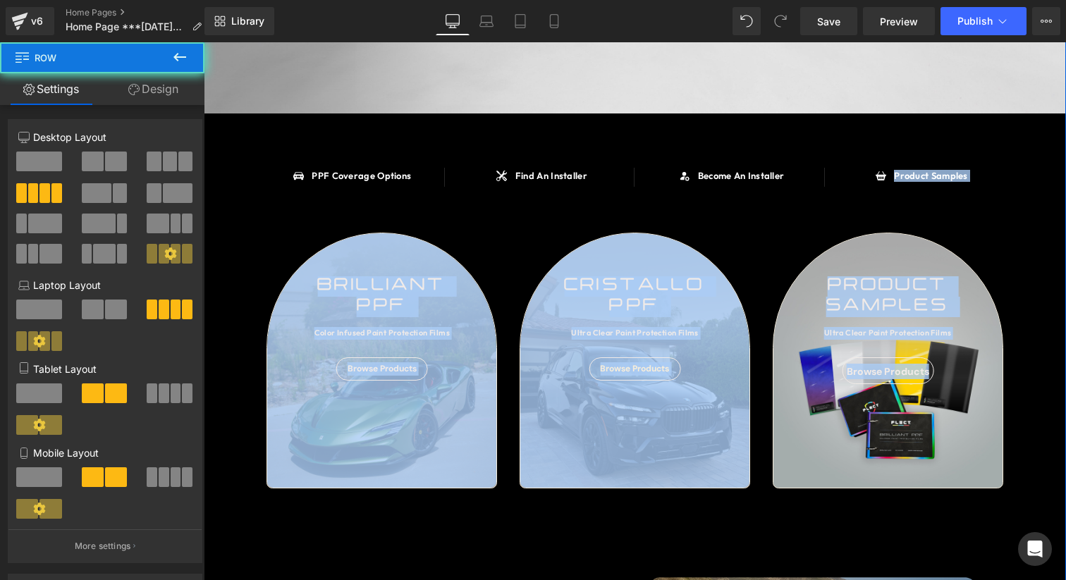
drag, startPoint x: 913, startPoint y: 194, endPoint x: 880, endPoint y: 281, distance: 93.1
click at [204, 42] on div at bounding box center [204, 42] width 0 height 0
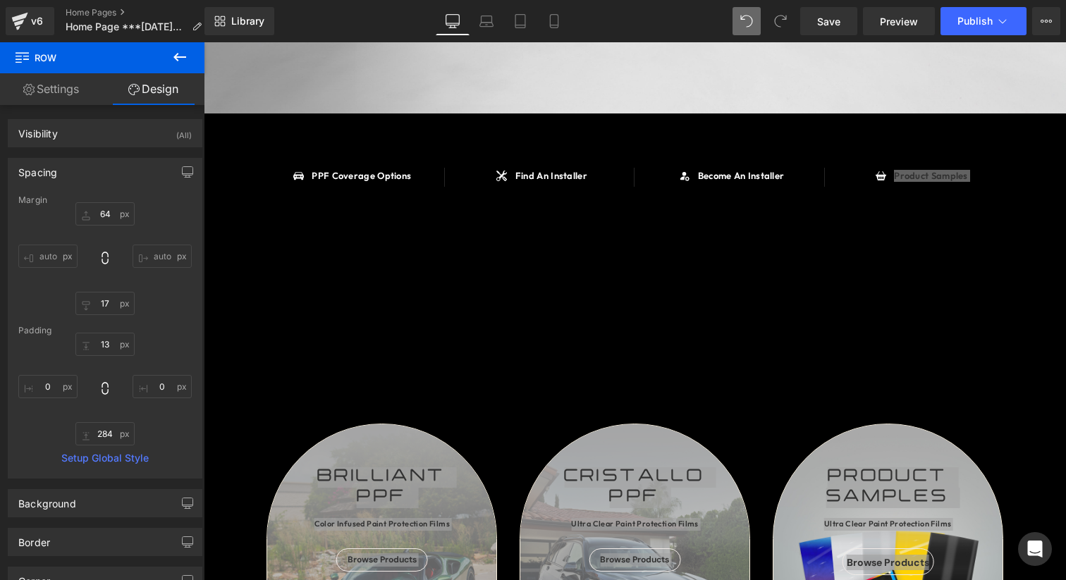
type input "64"
type input "17"
type input "13"
type input "0"
type input "284"
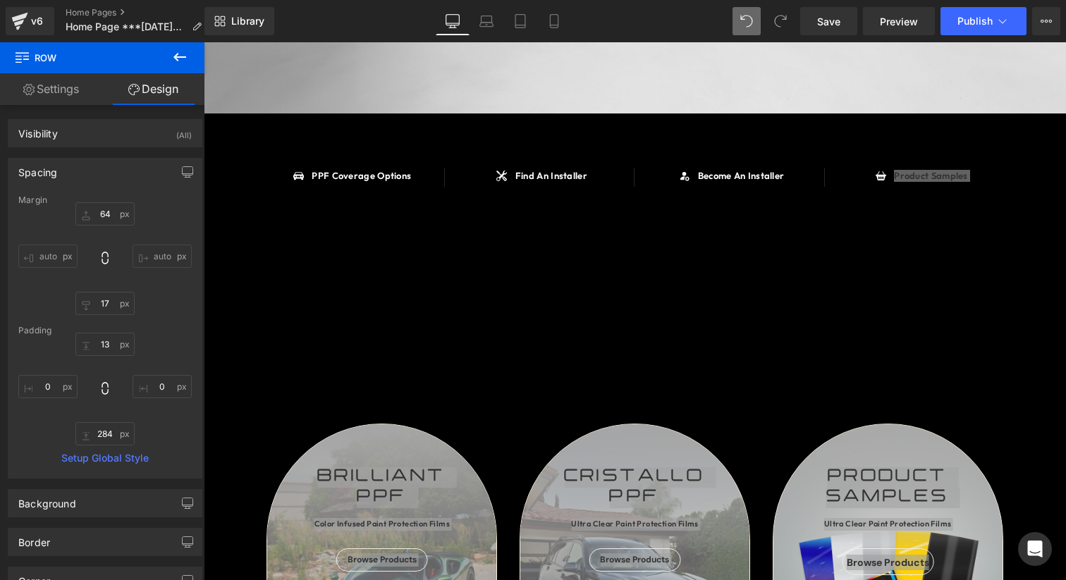
type input "0"
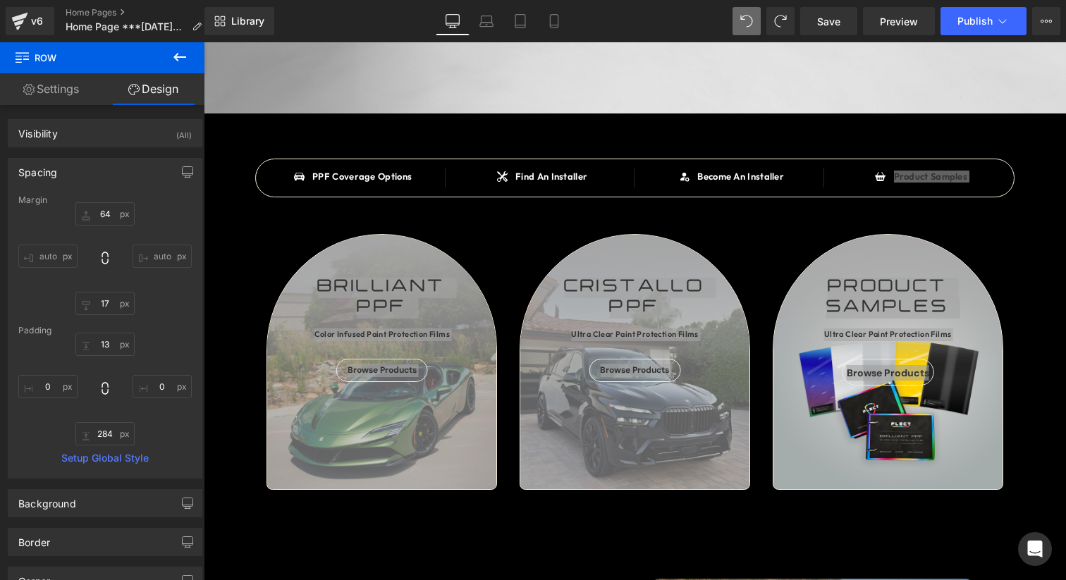
type input "64"
type input "17"
type input "13"
type input "0"
type input "13"
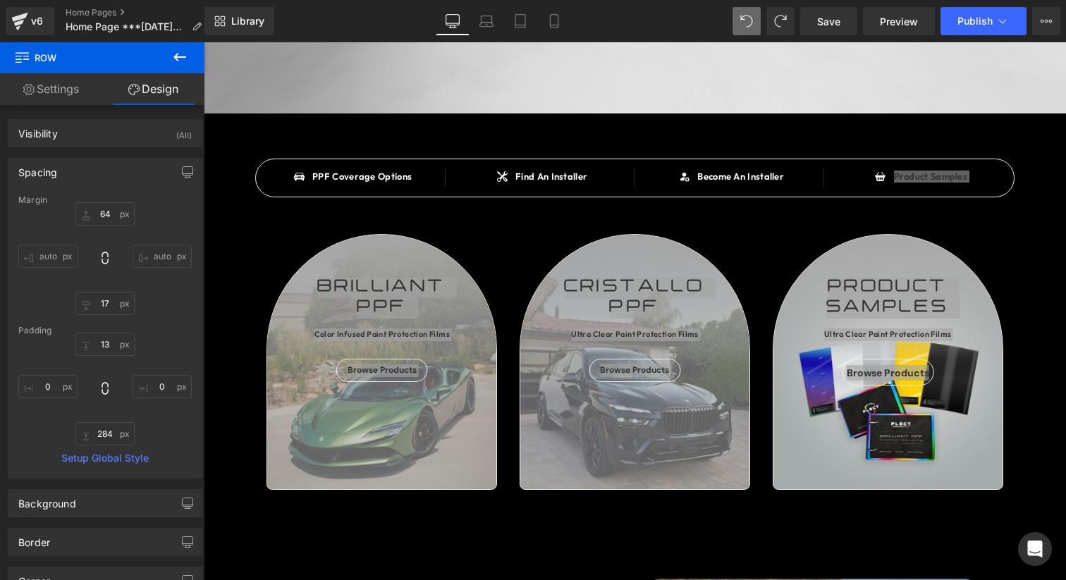
type input "0"
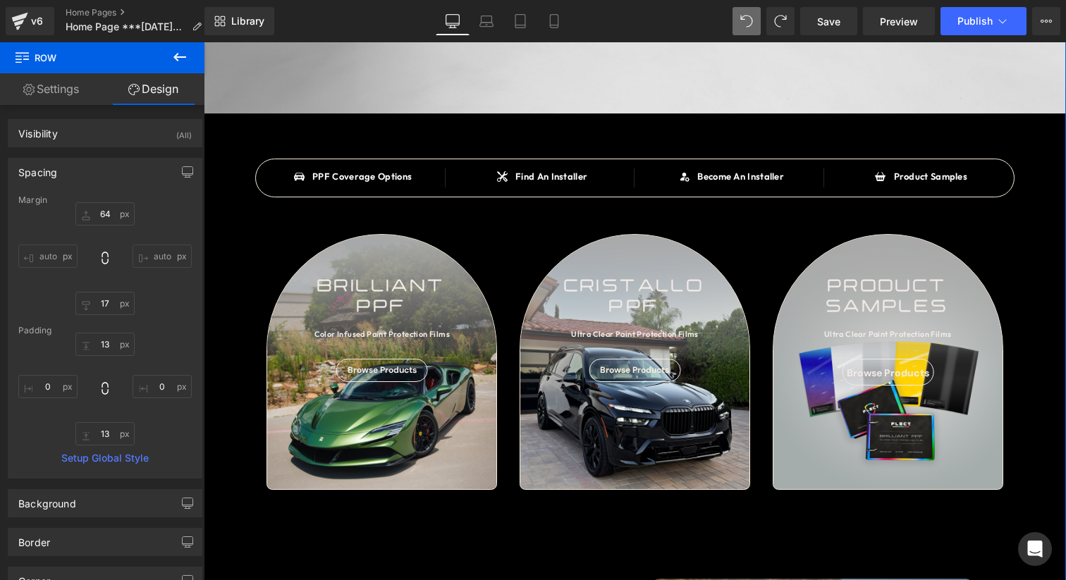
click at [1014, 235] on div "SAY HELLO TO Heading BRILLIANT PPF Heading OVER 90 COLOR INFUSED PAINT PROTECTI…" at bounding box center [635, 530] width 862 height 1549
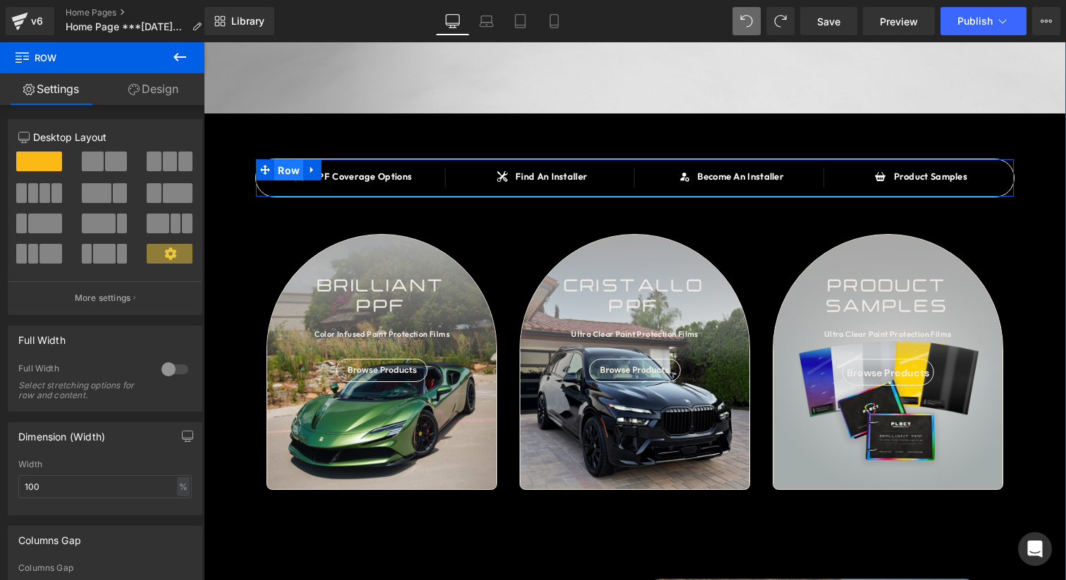
click at [285, 174] on span "Row" at bounding box center [288, 170] width 29 height 21
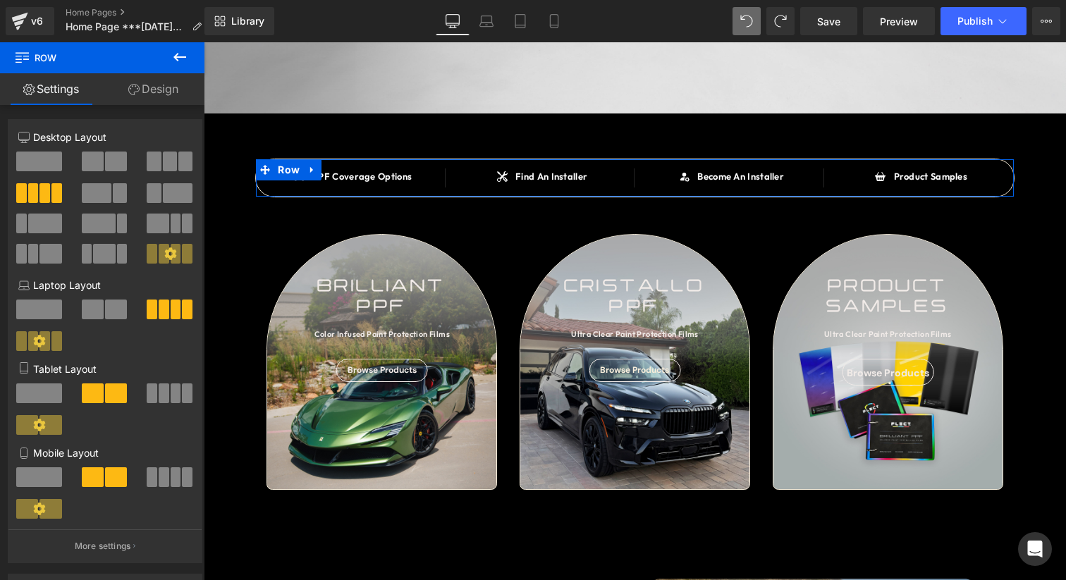
click at [147, 96] on link "Design" at bounding box center [153, 89] width 102 height 32
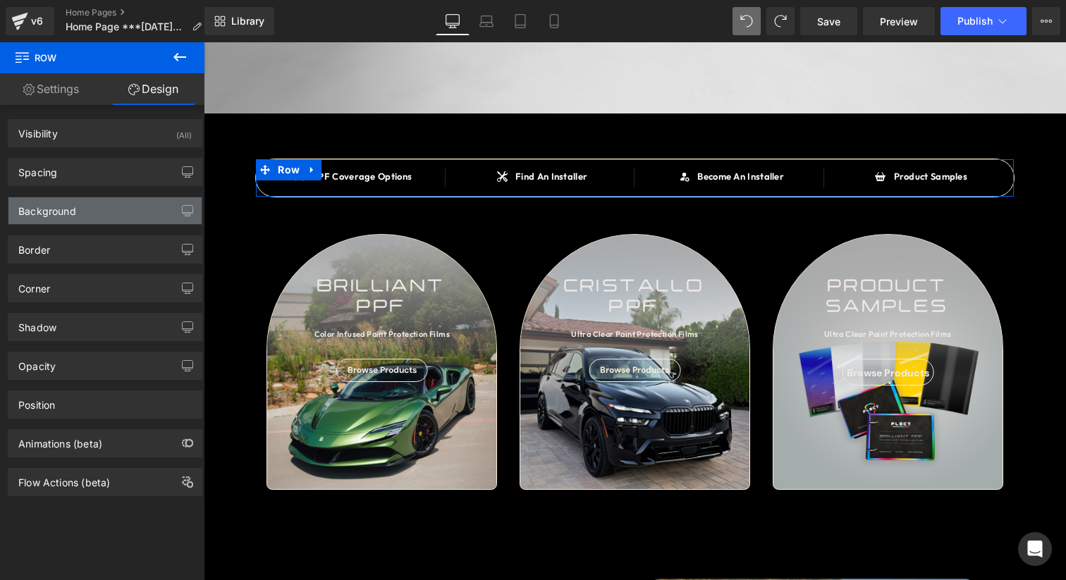
click at [88, 216] on div "Background" at bounding box center [104, 210] width 193 height 27
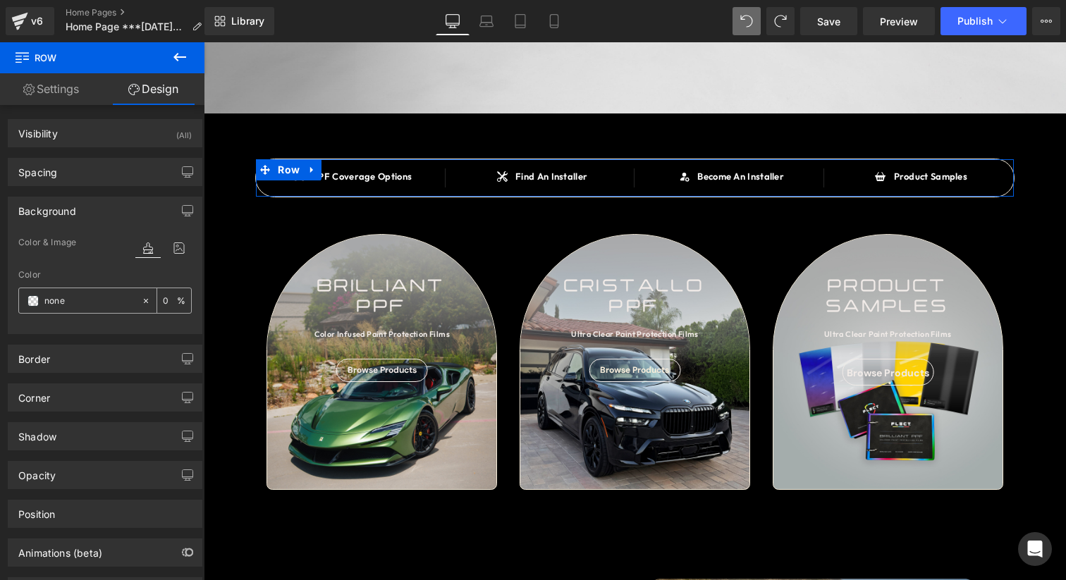
click at [37, 295] on span at bounding box center [32, 300] width 11 height 11
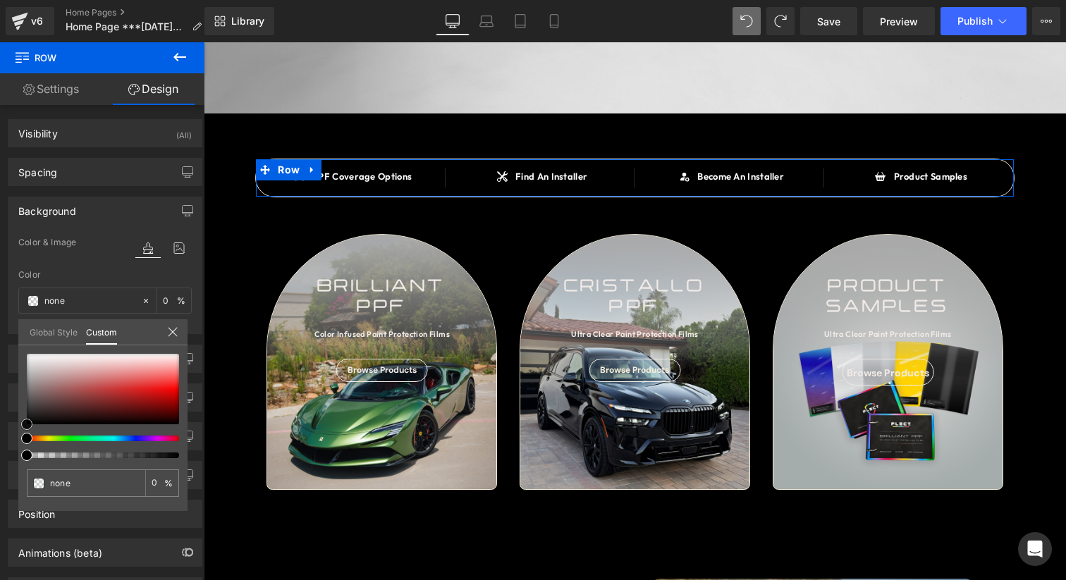
type input "#eeecec"
type input "100"
type input "#eeecec"
type input "100"
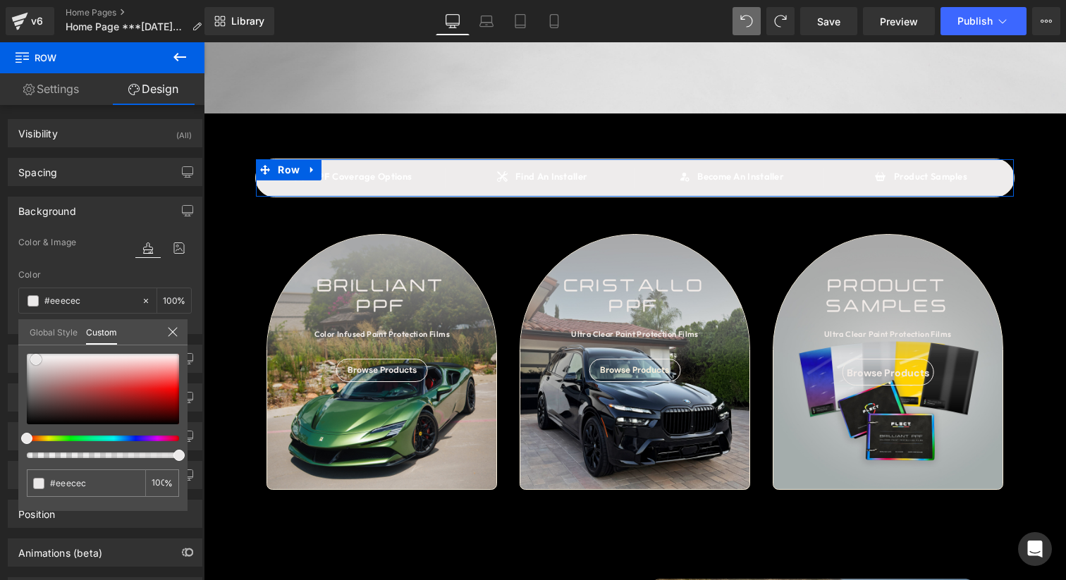
type input "#ebe9e9"
type input "#eeecec"
type input "#f2f1f1"
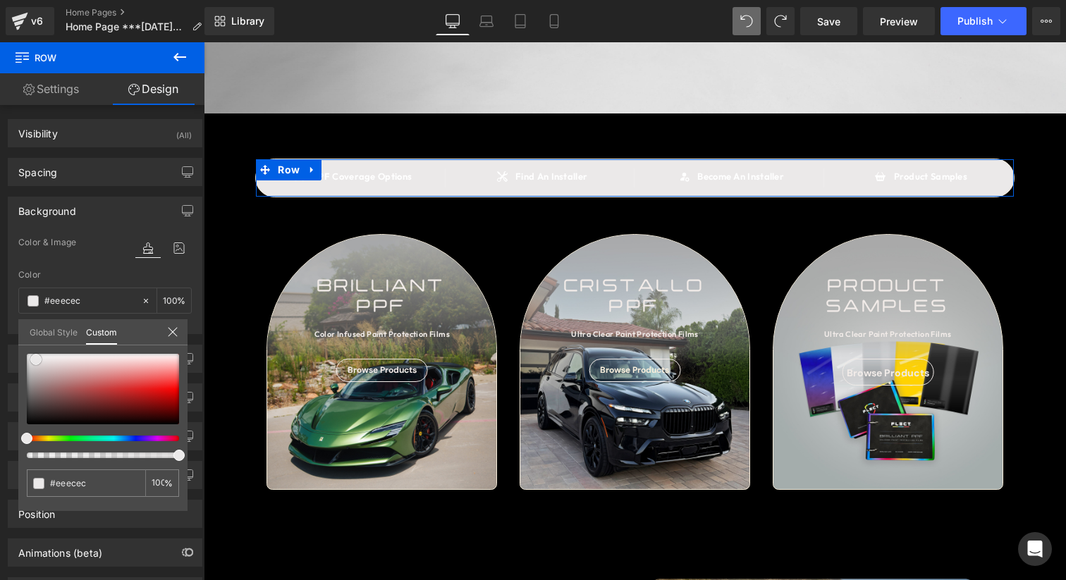
type input "#f2f1f1"
type input "#f5f4f4"
type input "#f9f9f9"
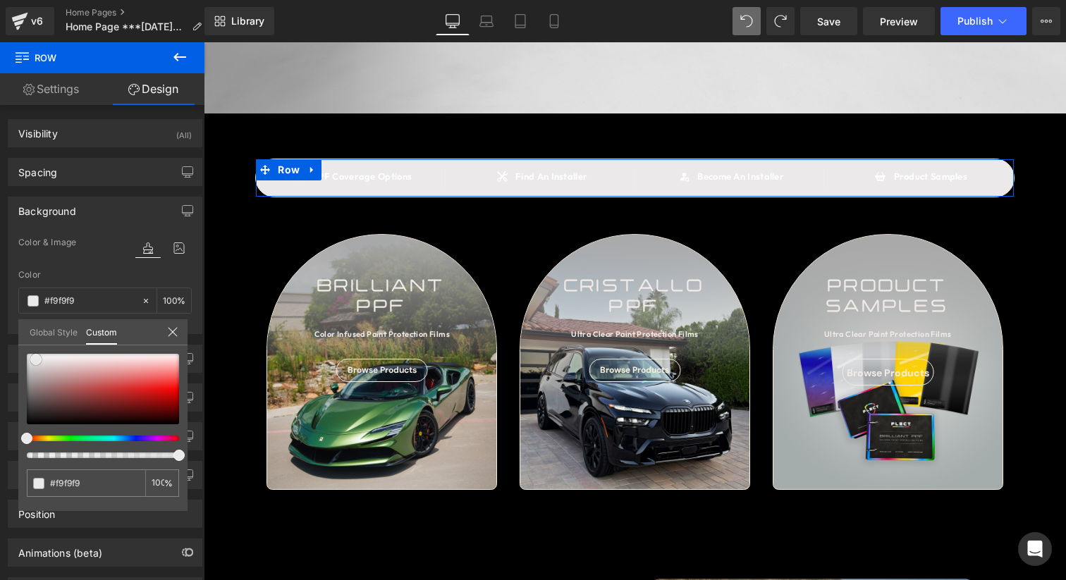
type input "#fcfcfc"
type input "#ffffff"
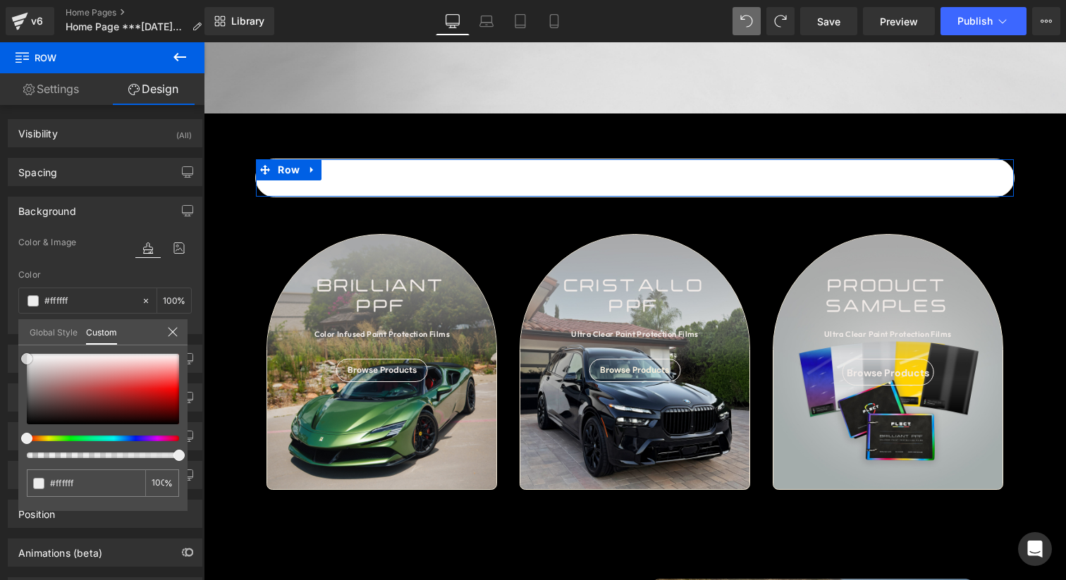
type input "#ededed"
type input "#aaaaaa"
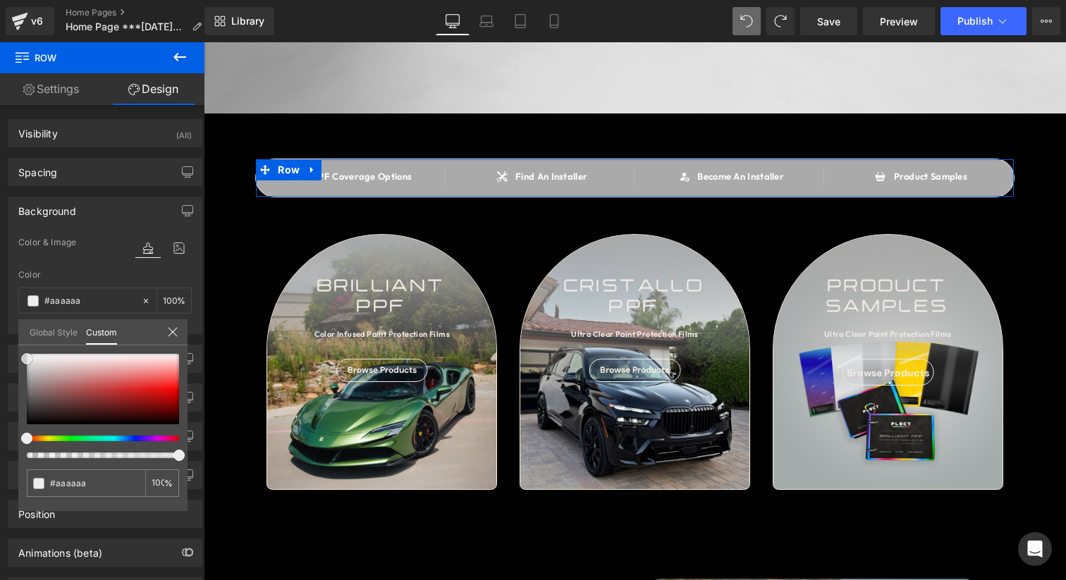
type input "#777777"
type input "#606060"
type input "#595959"
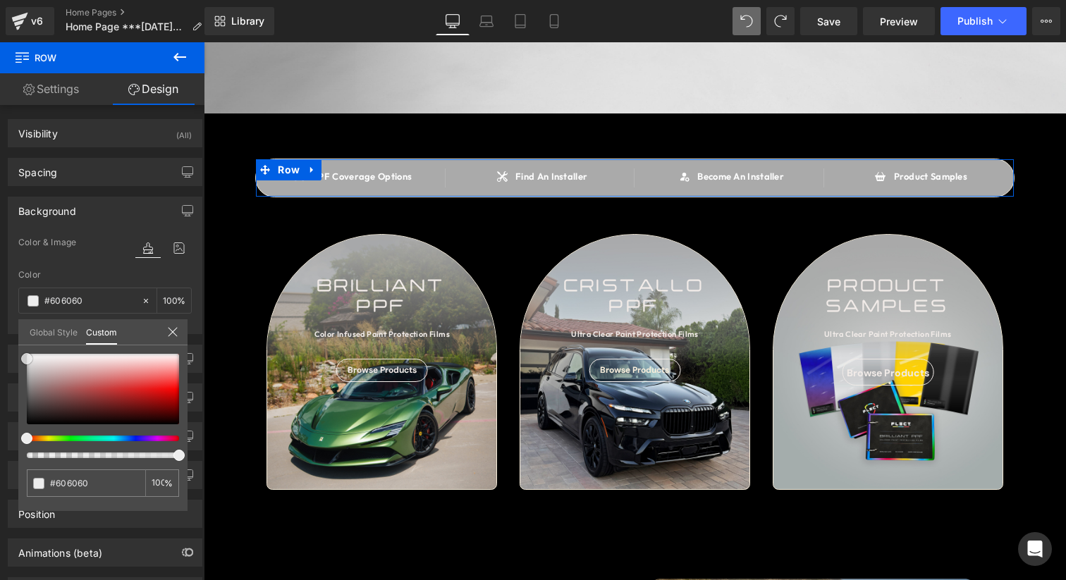
type input "#595959"
type input "#565656"
type input "#545454"
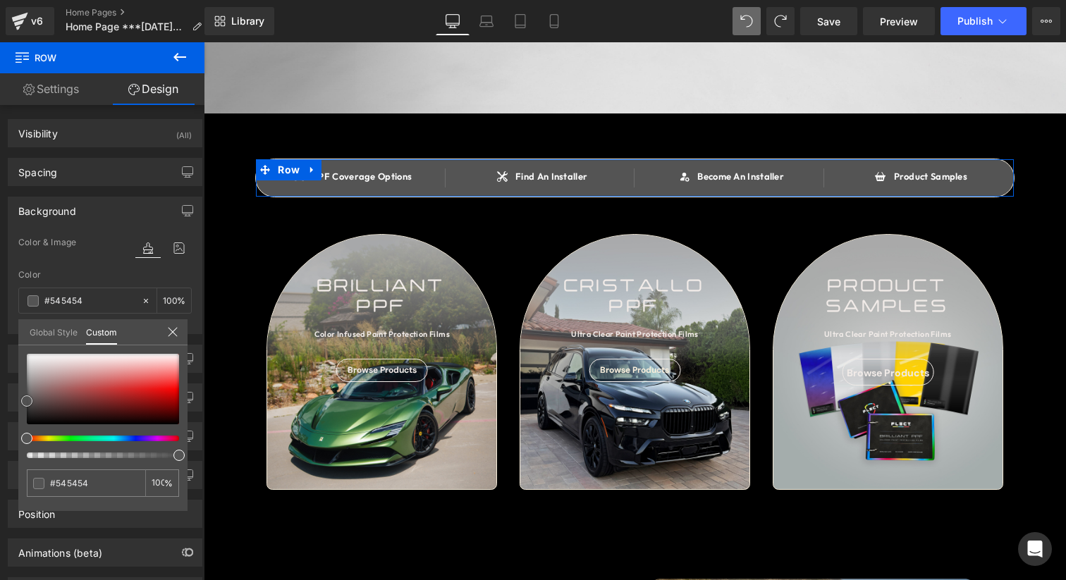
type input "#565656"
type input "#595959"
type input "#5b5b5b"
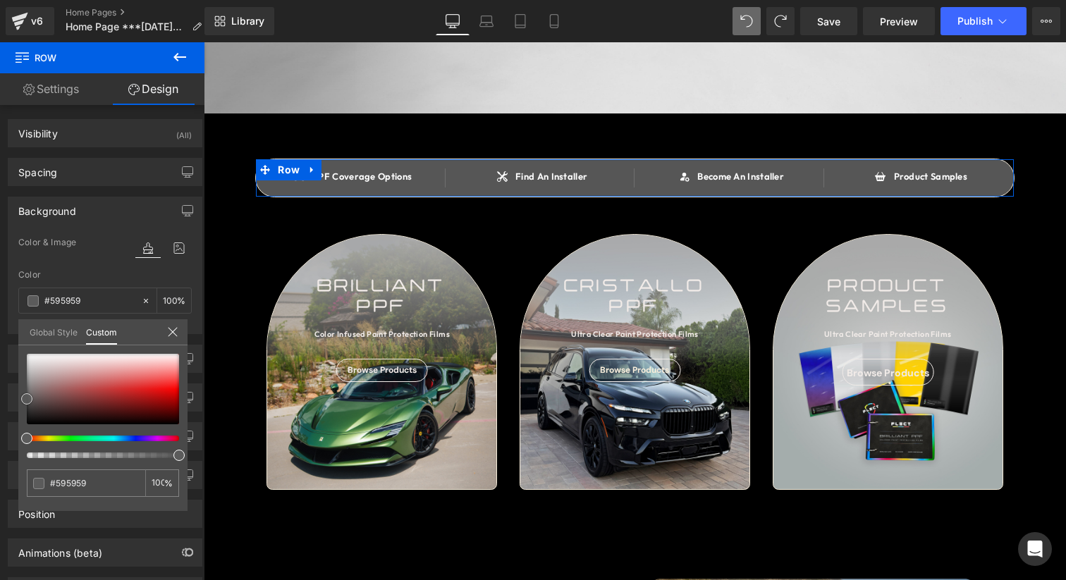
type input "#5b5b5b"
type input "#5e5e5e"
type input "#636363"
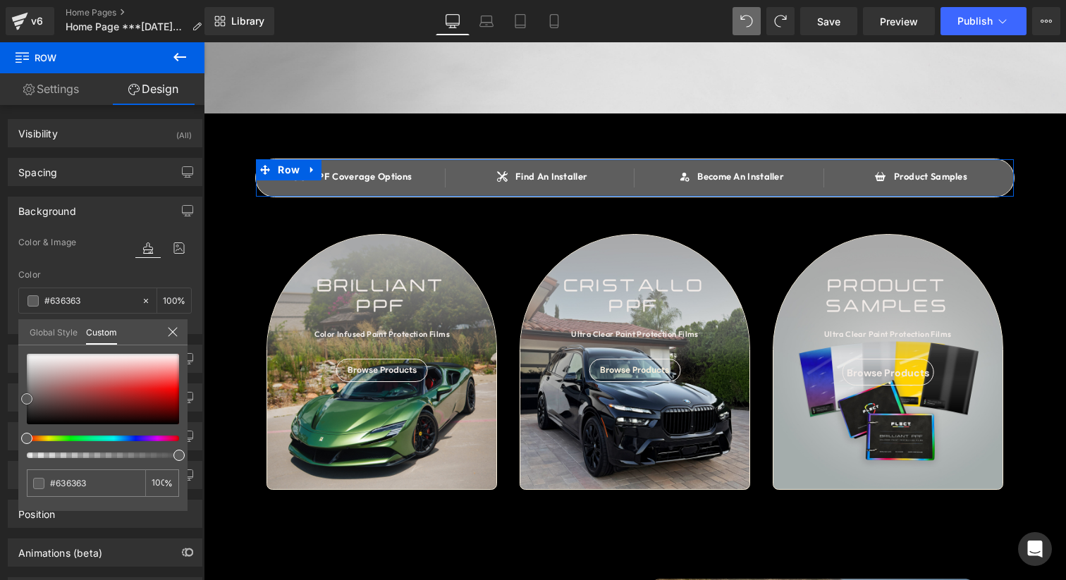
type input "#686868"
type input "#707070"
type input "#757575"
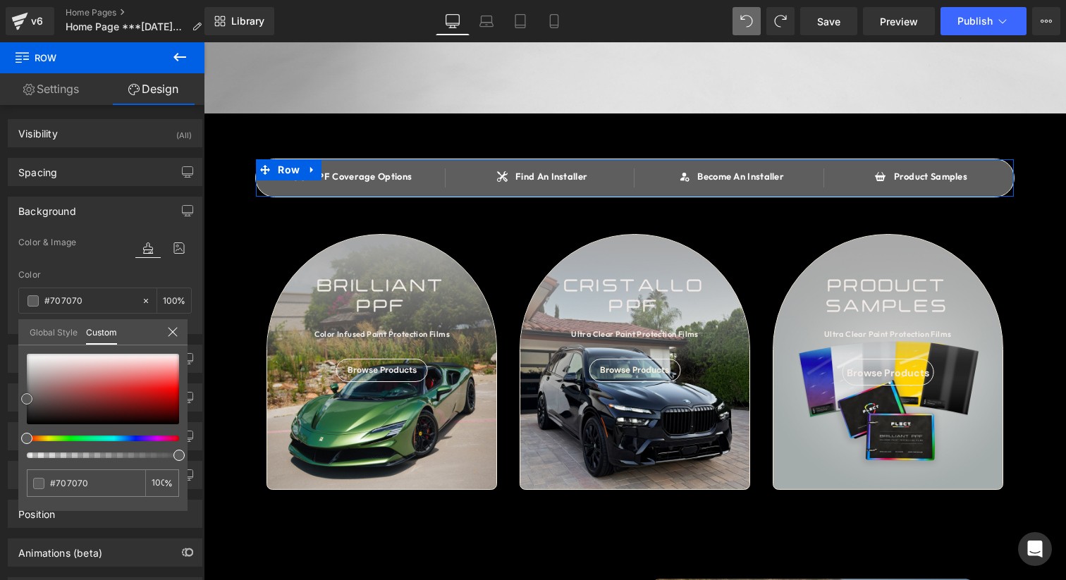
type input "#757575"
type input "#7a7a7a"
type input "#7f7f7f"
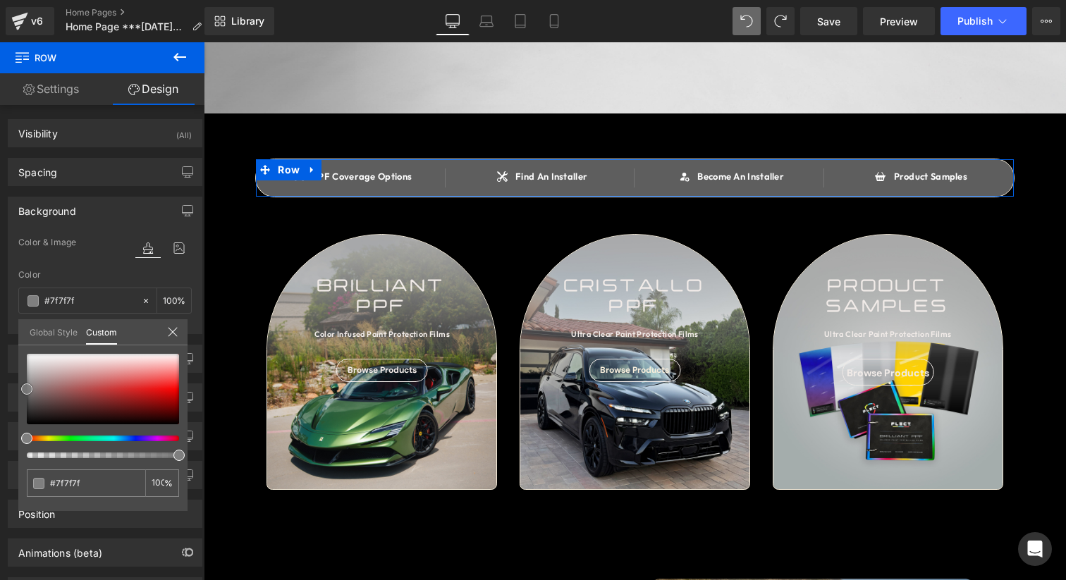
type input "#828282"
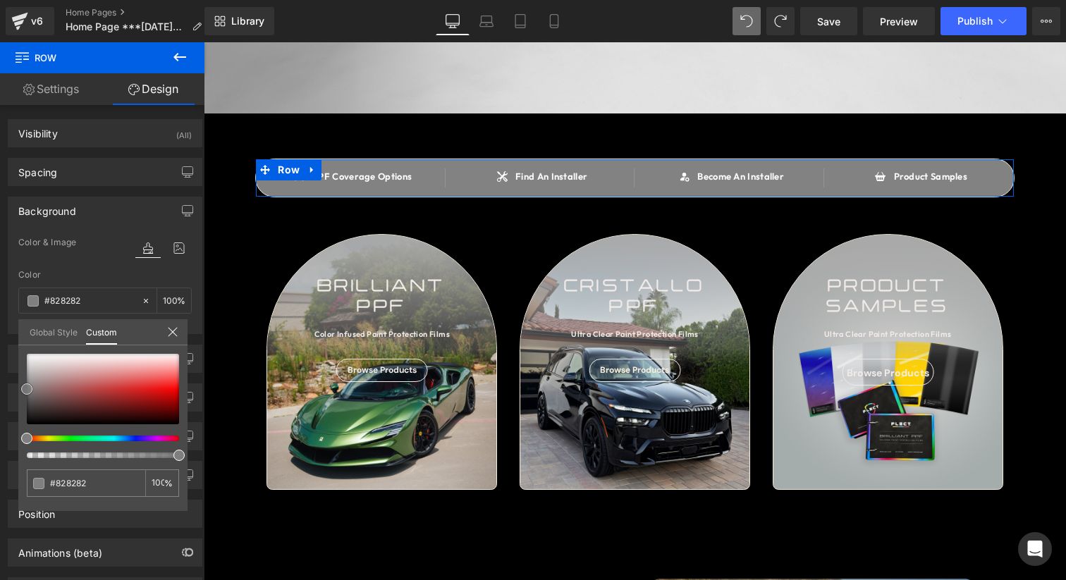
type input "#7c7c7c"
type input "#7a7a7a"
type input "#777777"
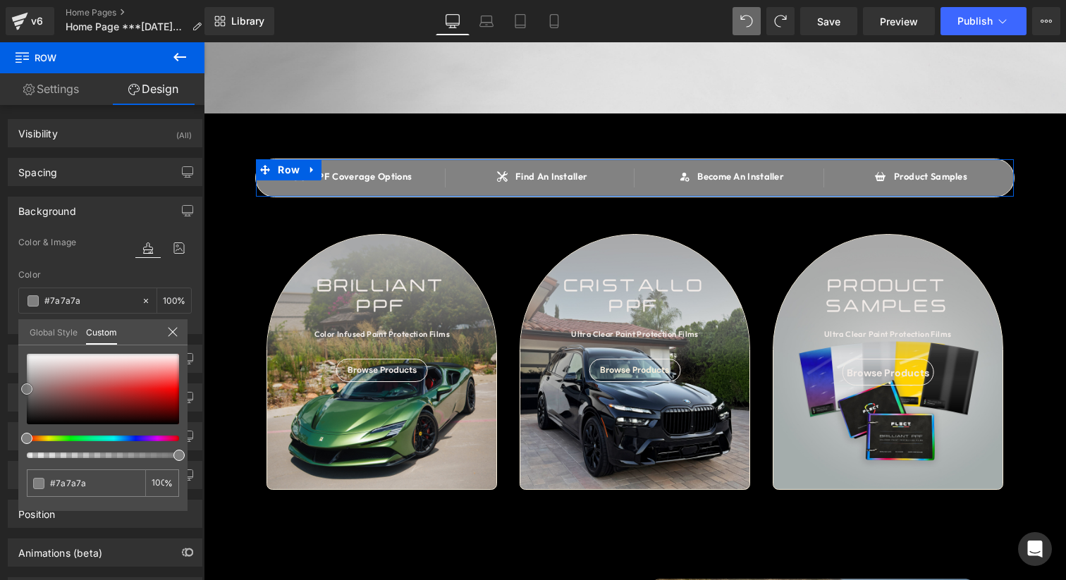
type input "#777777"
type input "#727272"
type input "#6d6d6d"
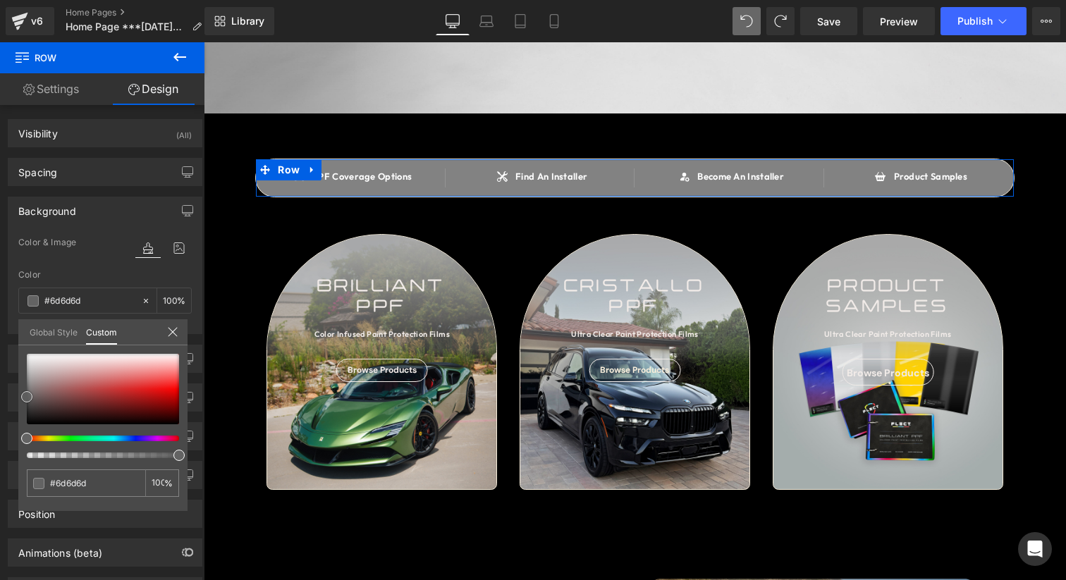
type input "#636363"
type input "#5e5e5e"
type input "#565656"
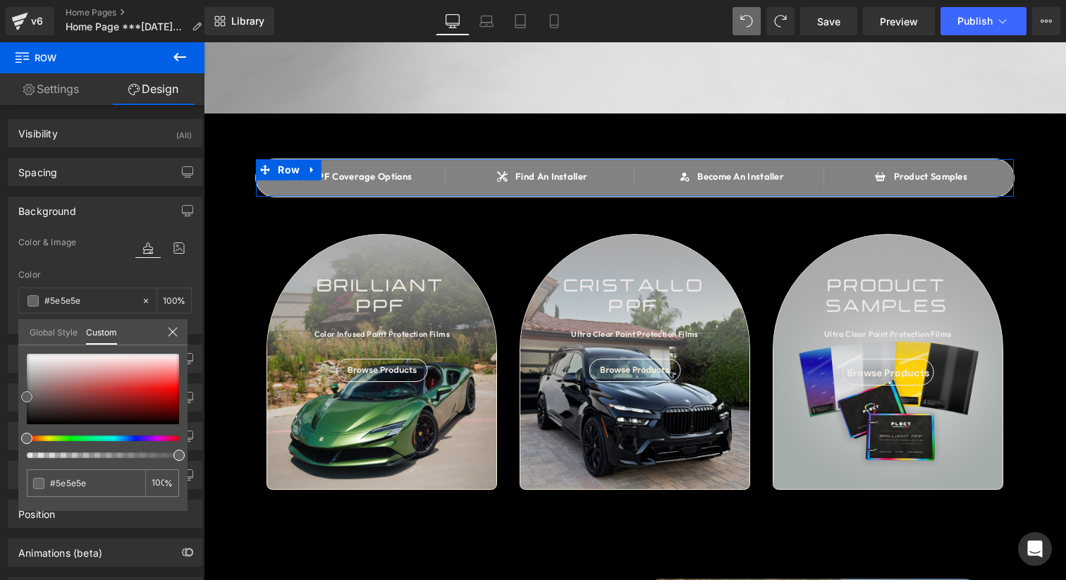
type input "#565656"
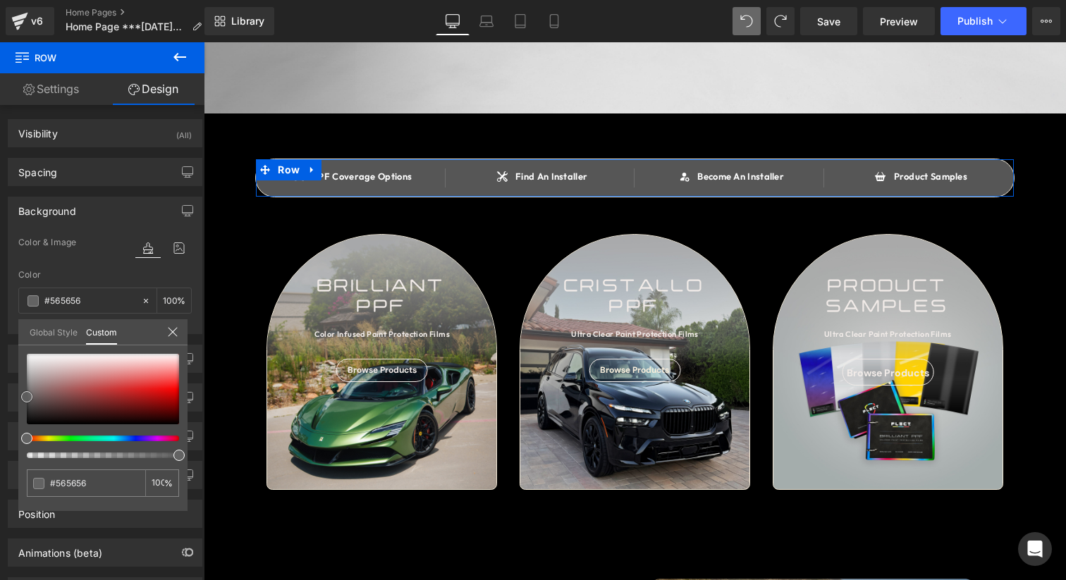
type input "#4f4f4f"
type input "#494949"
type input "#474747"
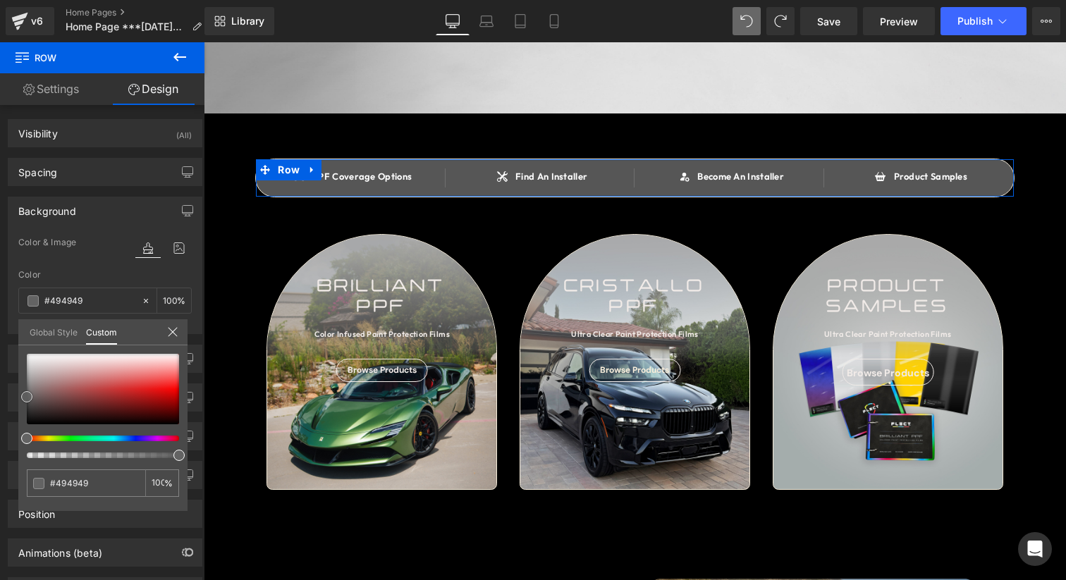
type input "#474747"
type input "#424242"
type input "#3d3d3d"
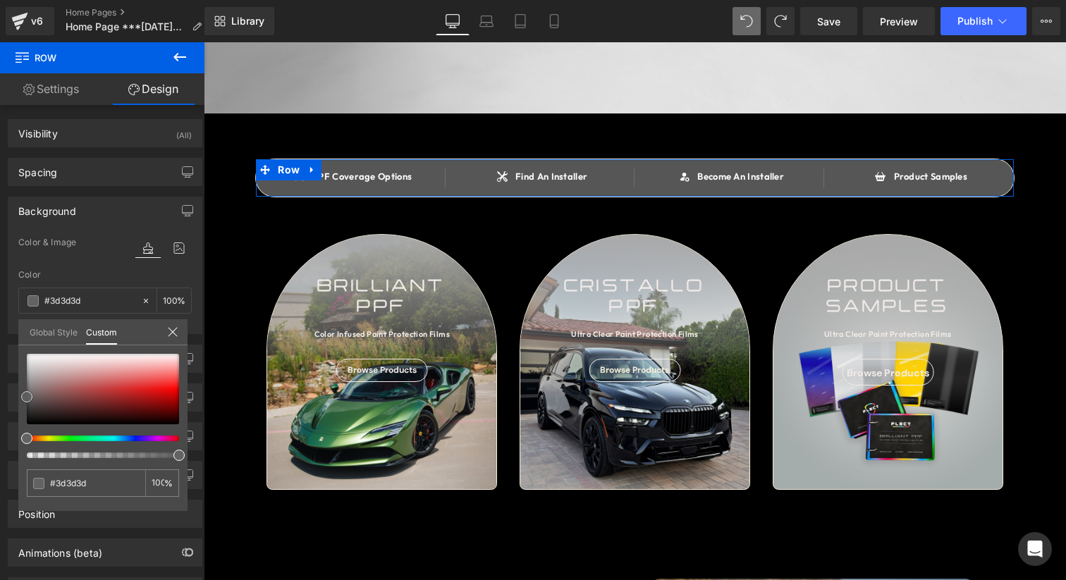
type input "#383838"
type input "#353535"
type input "#2d2d2d"
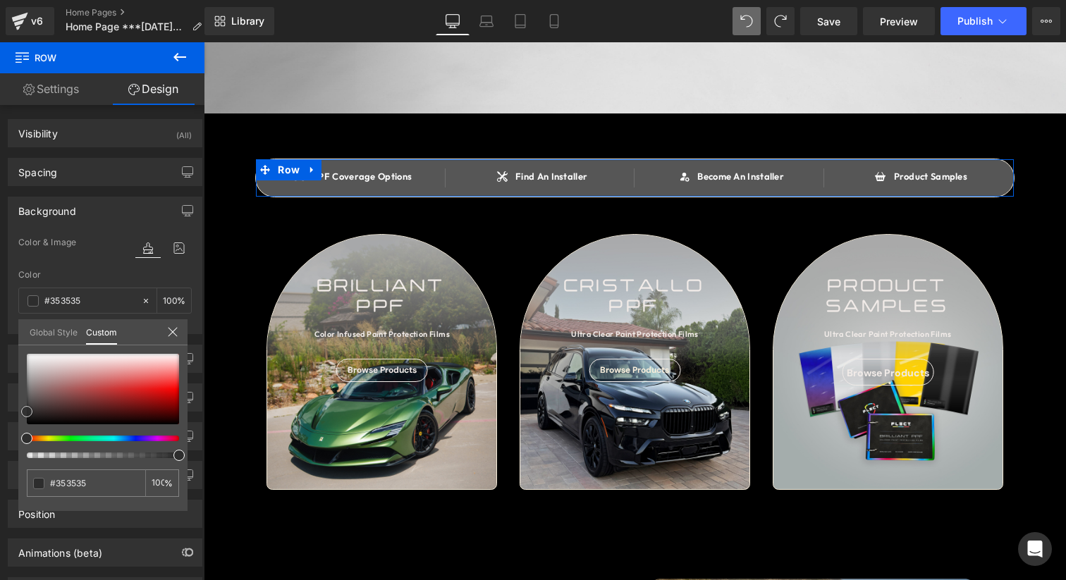
type input "#2d2d2d"
type input "#262626"
type input "#1e1e1e"
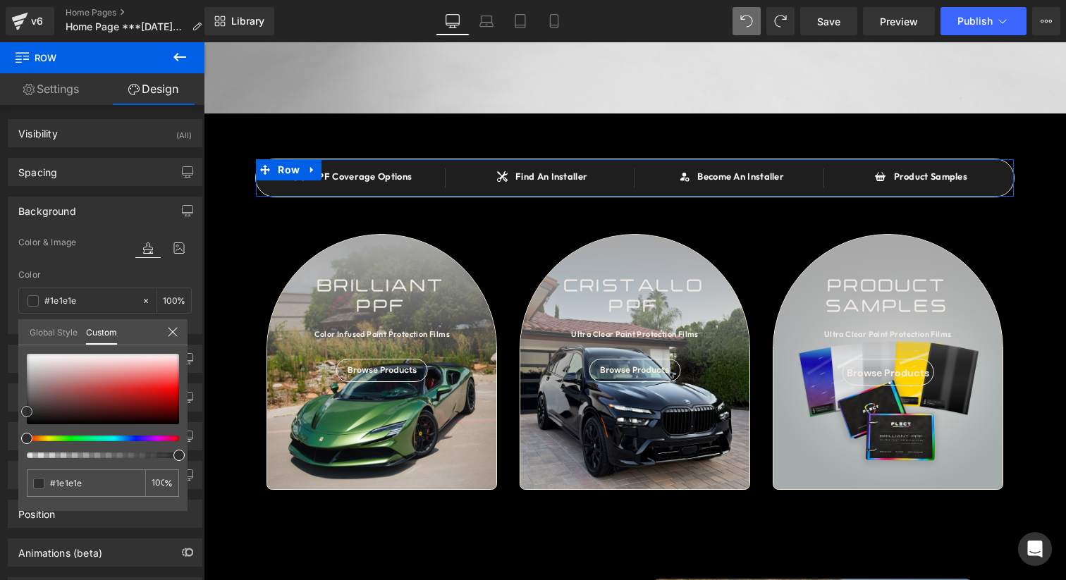
type input "#1c1c1c"
type input "#161616"
type input "#111111"
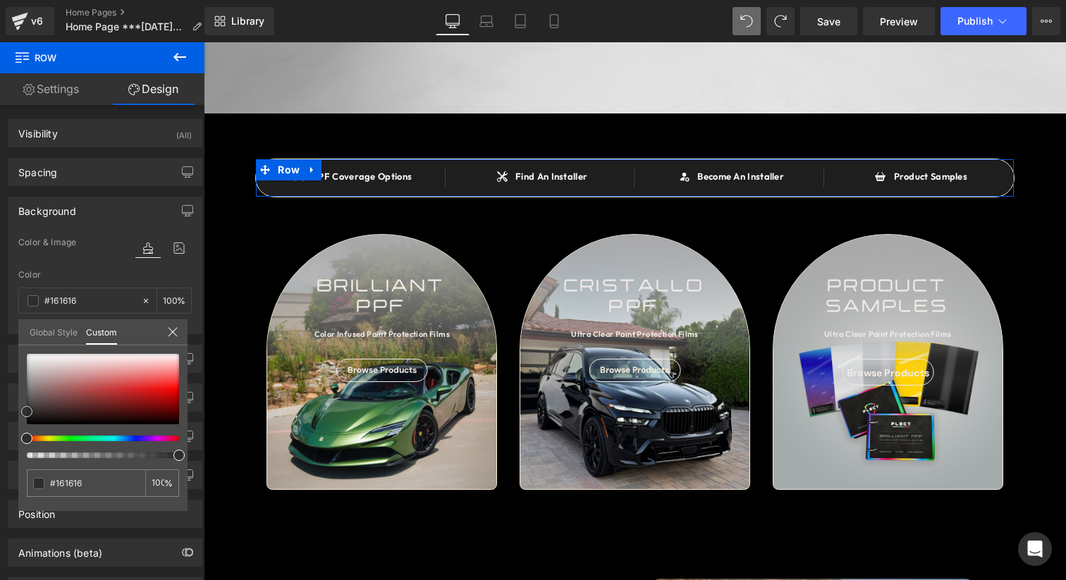
type input "#111111"
type input "#0f0f0f"
type input "#0c0c0c"
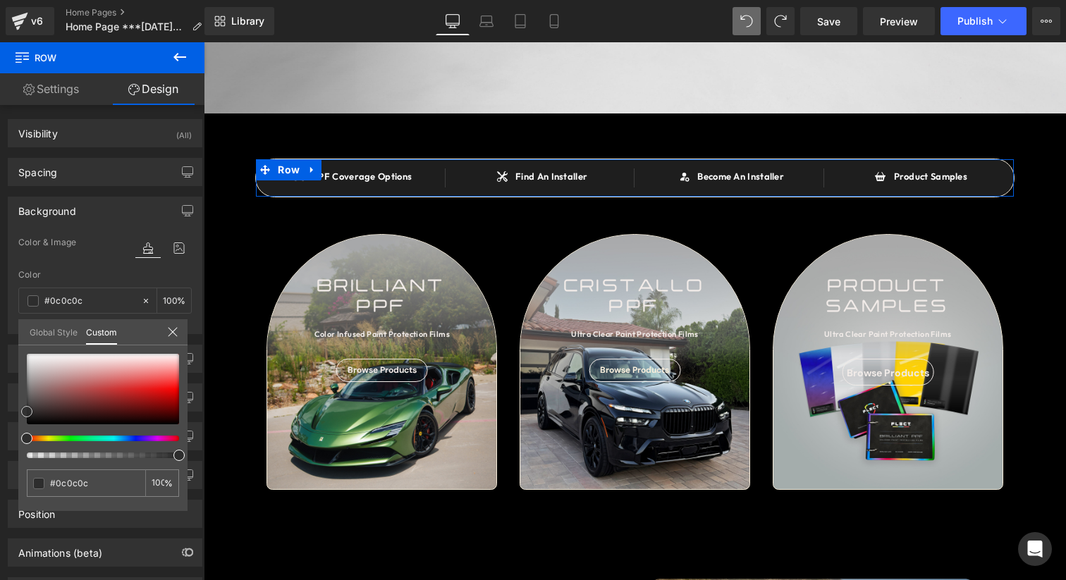
type input "#0a0a0a"
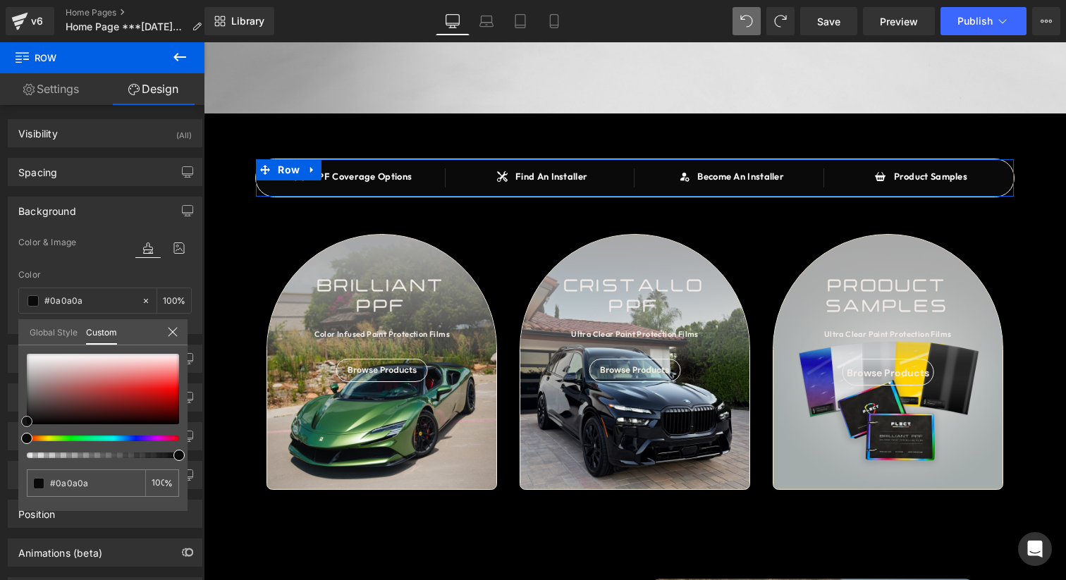
type input "#0c0c0c"
type input "#0f0f0f"
type input "#111111"
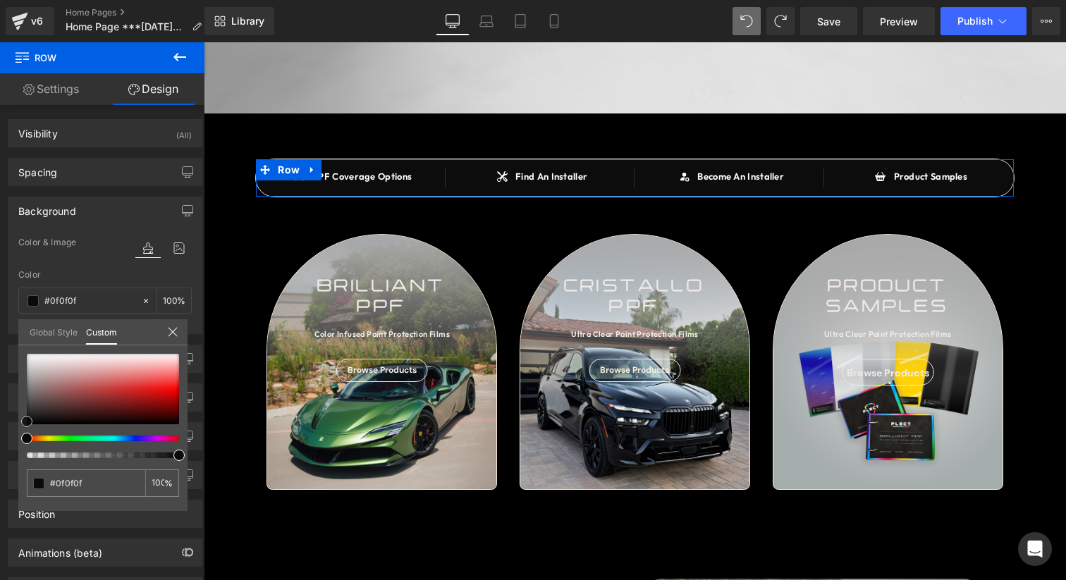
type input "#111111"
type input "#141414"
type input "#161616"
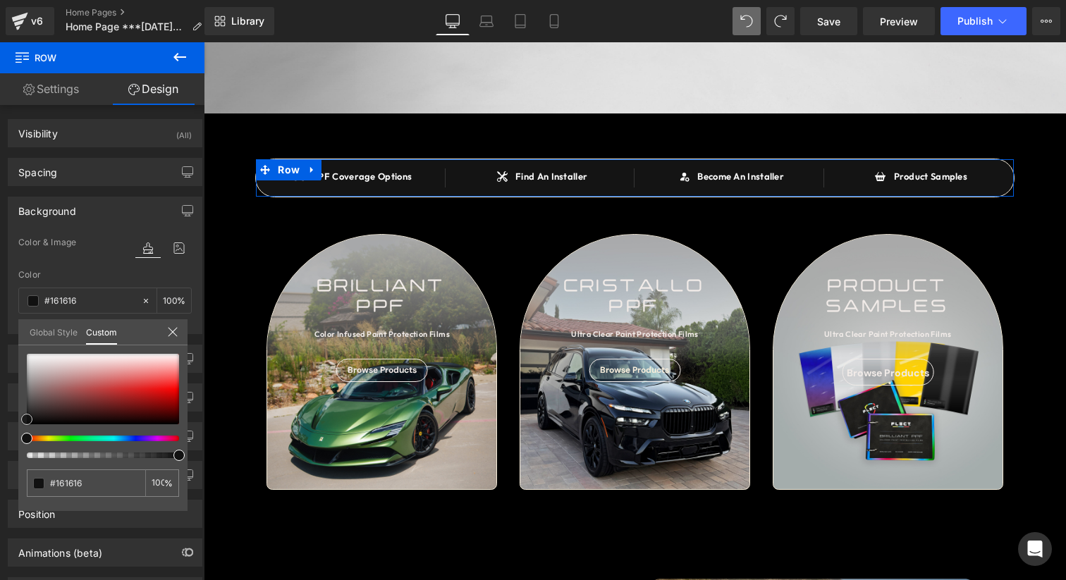
type input "#191919"
type input "#1c1c1c"
drag, startPoint x: 37, startPoint y: 359, endPoint x: 1, endPoint y: 417, distance: 68.1
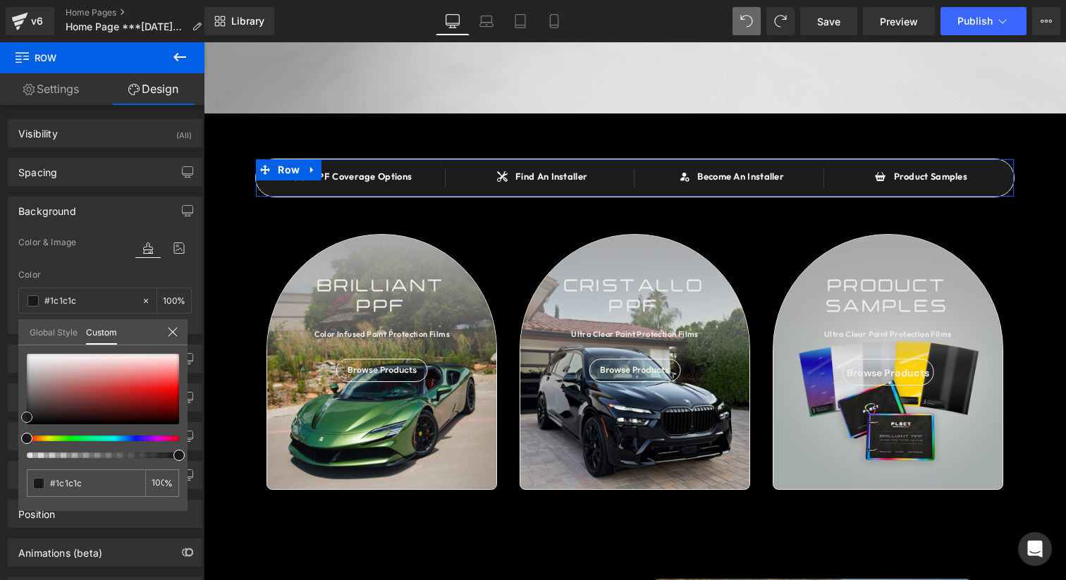
click at [1, 334] on div "Background Color & Image color rgba(28, 28, 28, 1) Color #1c1c1c 100 % Image Re…" at bounding box center [105, 260] width 211 height 148
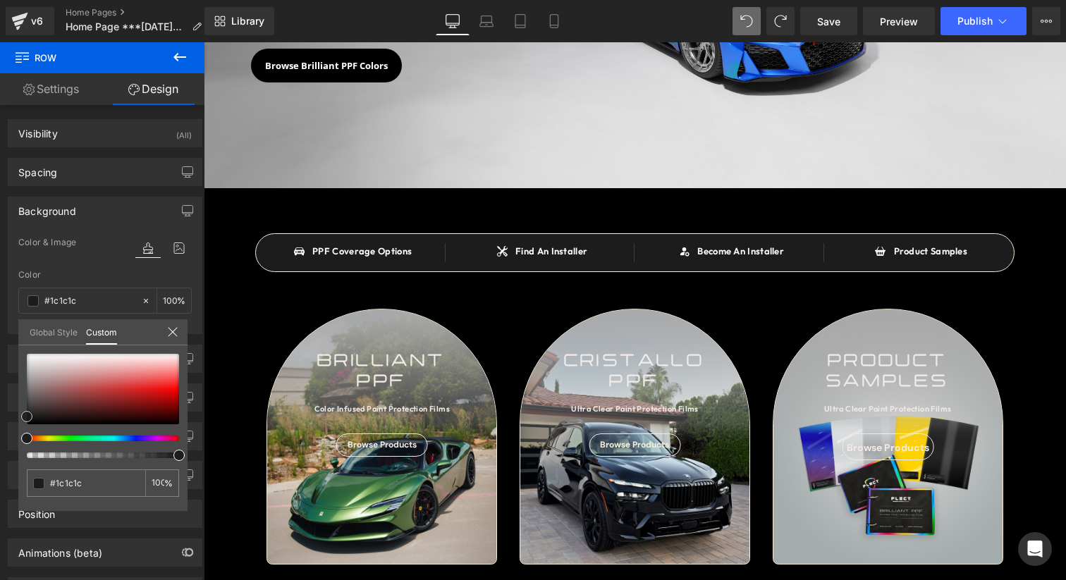
scroll to position [252, 0]
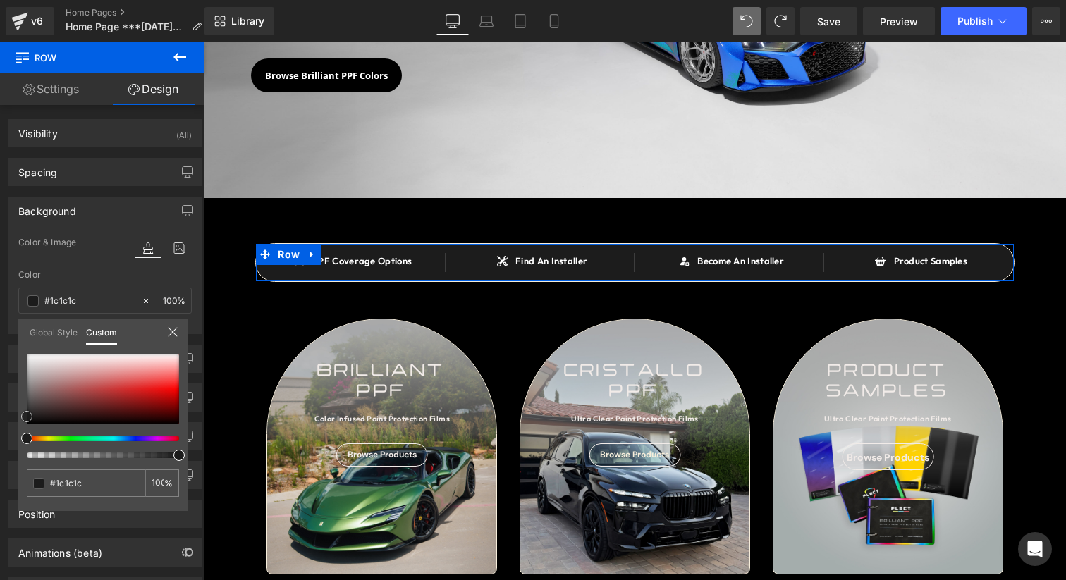
type input "#191919"
type input "#141414"
type input "#0f0f0f"
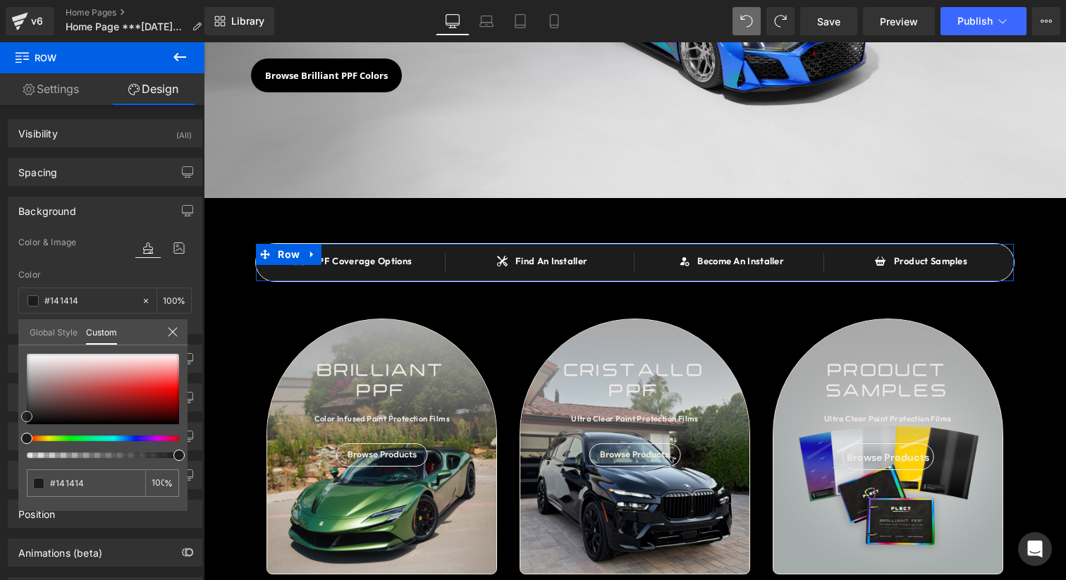
type input "#0f0f0f"
type input "#0c0c0c"
type input "#0a0a0a"
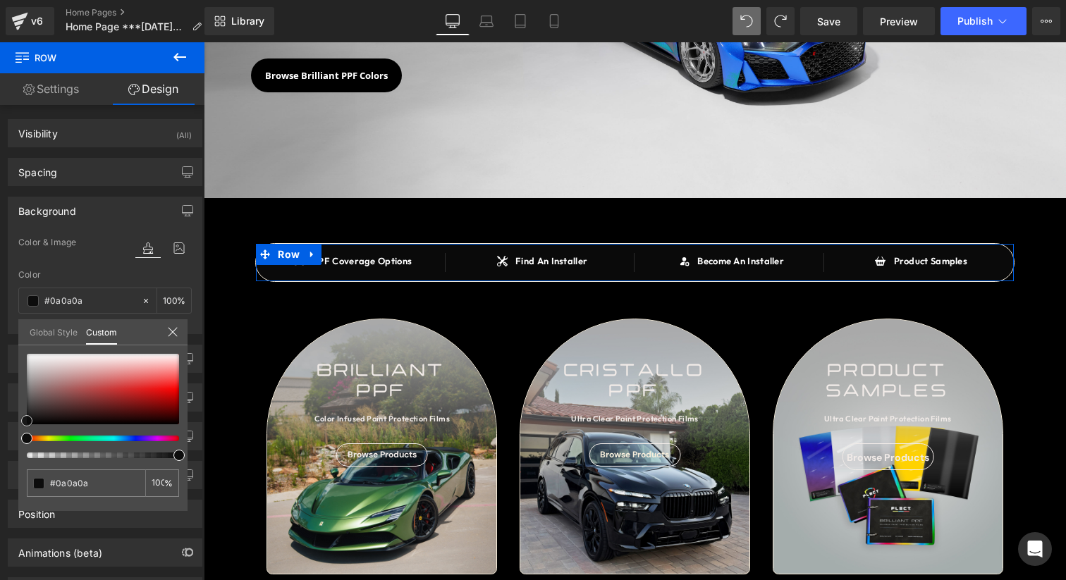
type input "#070707"
type input "#050505"
type input "#070707"
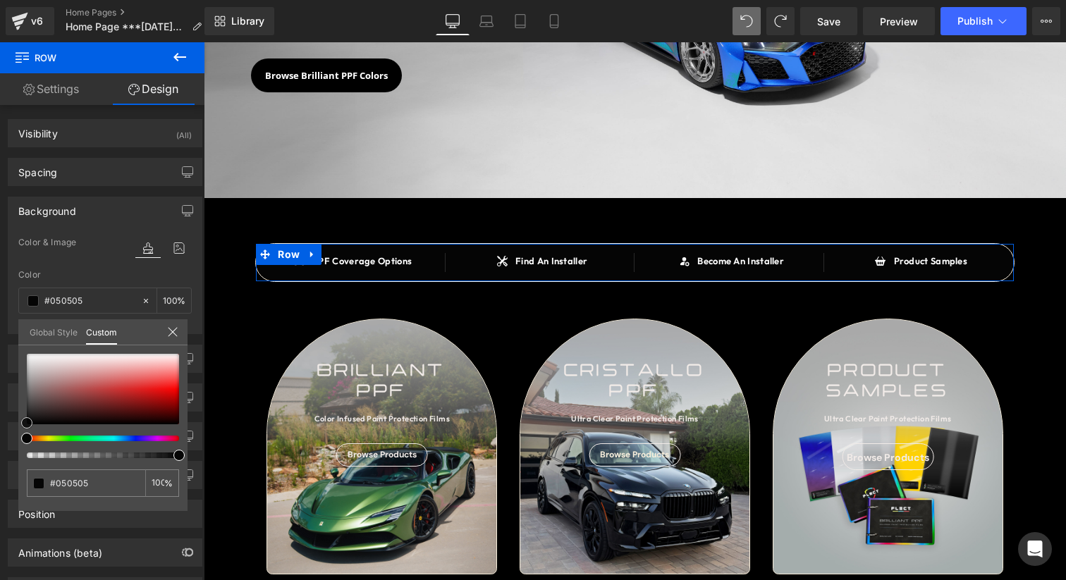
type input "#070707"
type input "#0c0c0c"
click at [20, 417] on div "#0c0c0c 100 %" at bounding box center [102, 432] width 169 height 157
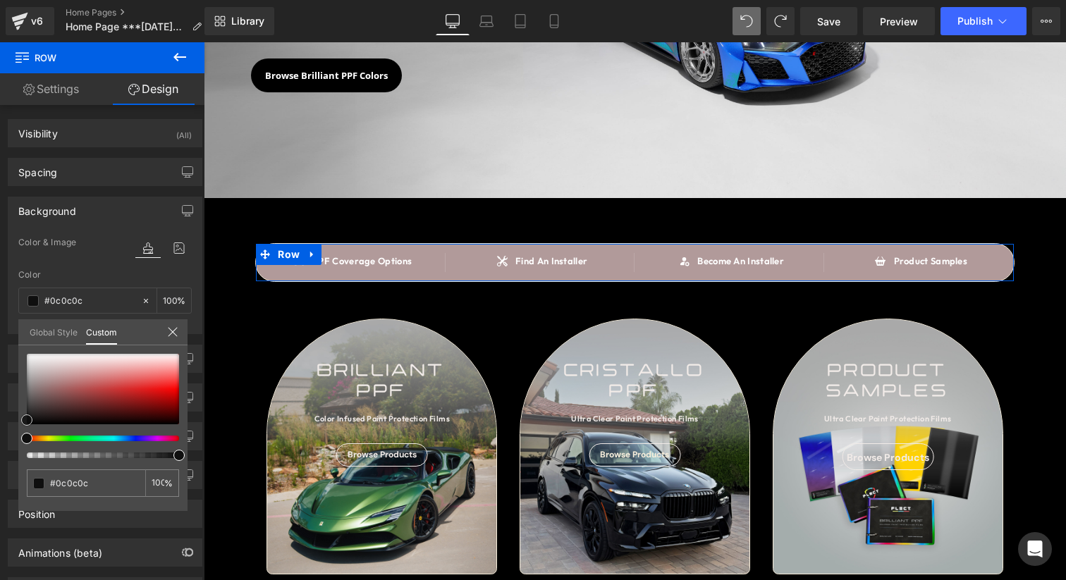
type input "#b19a9a"
type input "#b49c9c"
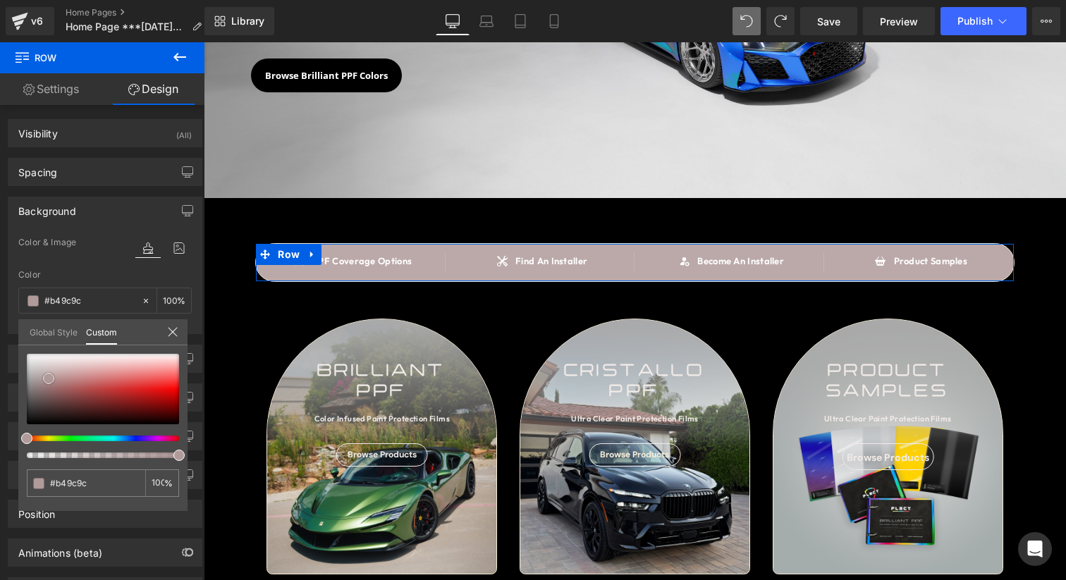
type input "#bba9a9"
type input "#cdc5c5"
type input "#d8d3d3"
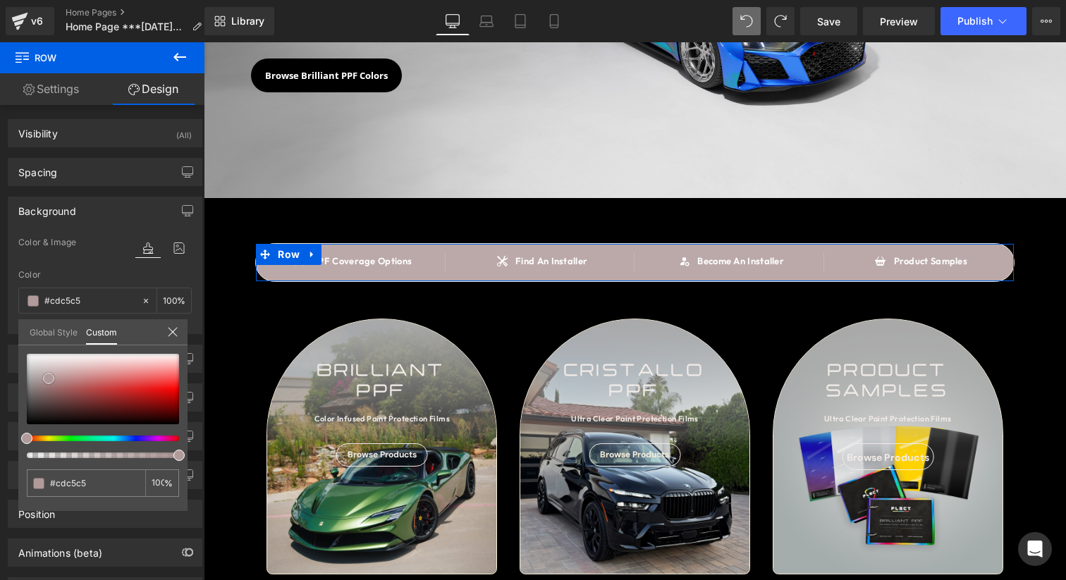
type input "#d8d3d3"
type input "#e4e1e1"
type input "#edecec"
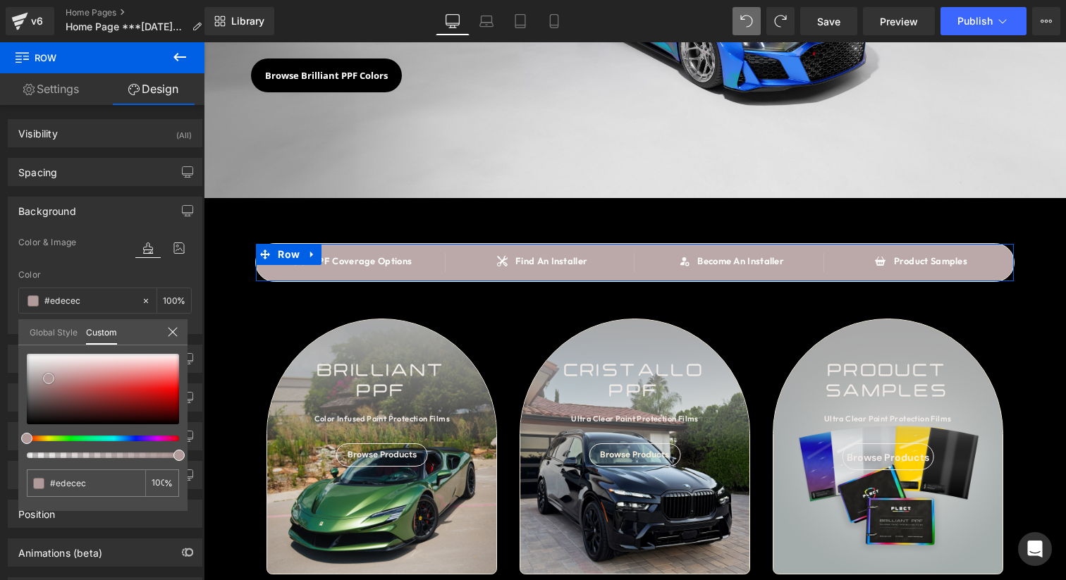
type input "#f7f7f7"
type input "#fcfcfc"
type input "#ffffff"
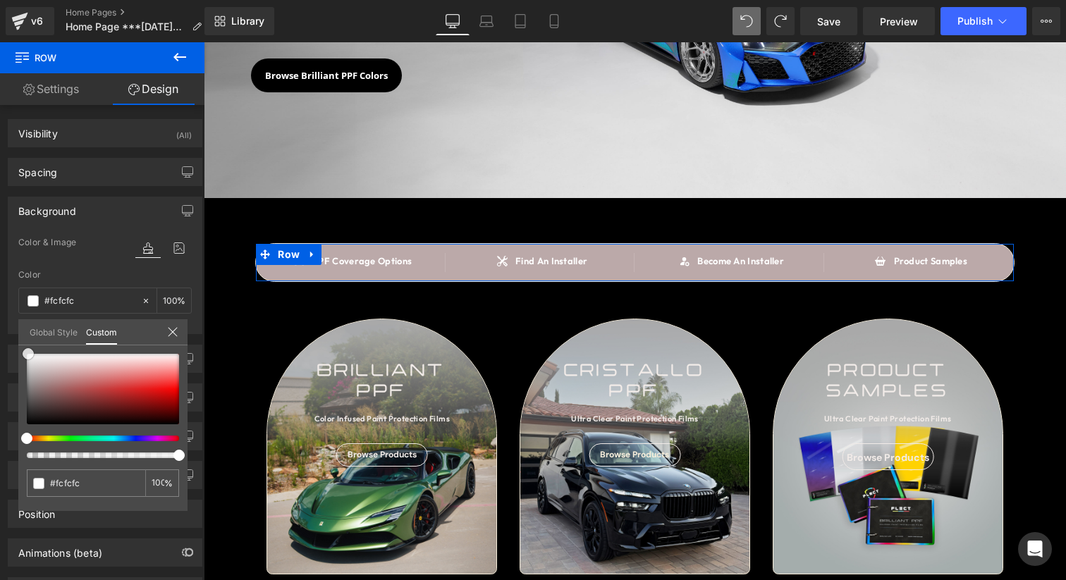
type input "#ffffff"
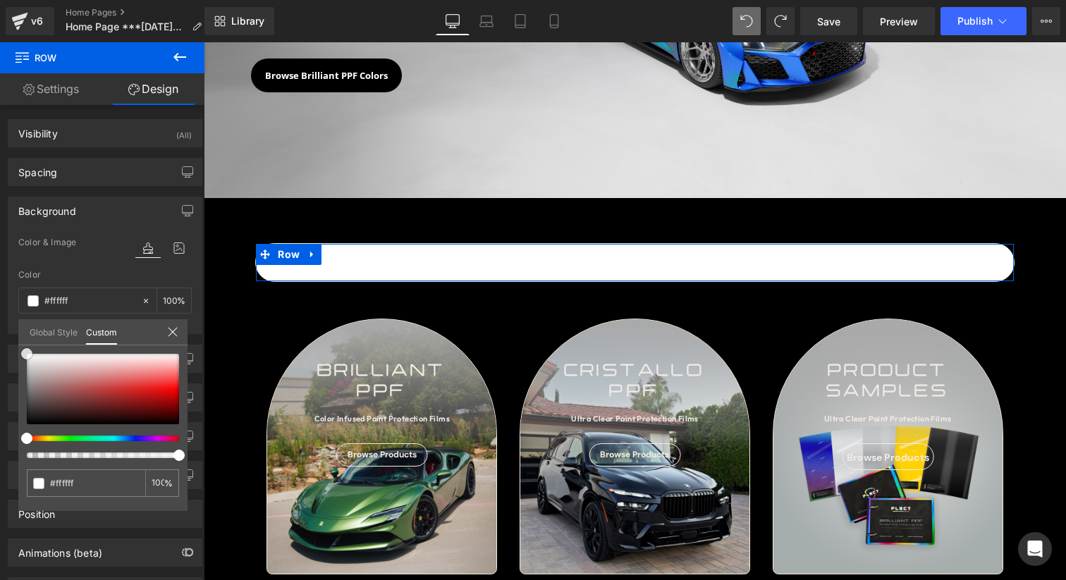
drag, startPoint x: 49, startPoint y: 378, endPoint x: 13, endPoint y: 338, distance: 53.4
click at [13, 334] on div "Background Color & Image color rgba(255, 255, 255, 1) Color #ffffff 100 % Image…" at bounding box center [105, 260] width 211 height 148
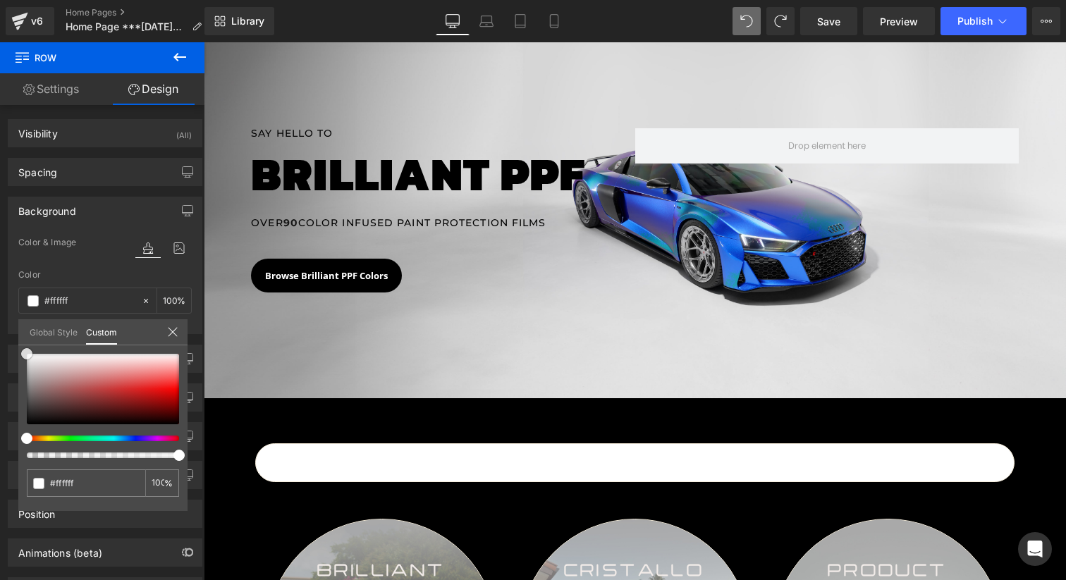
scroll to position [56, 0]
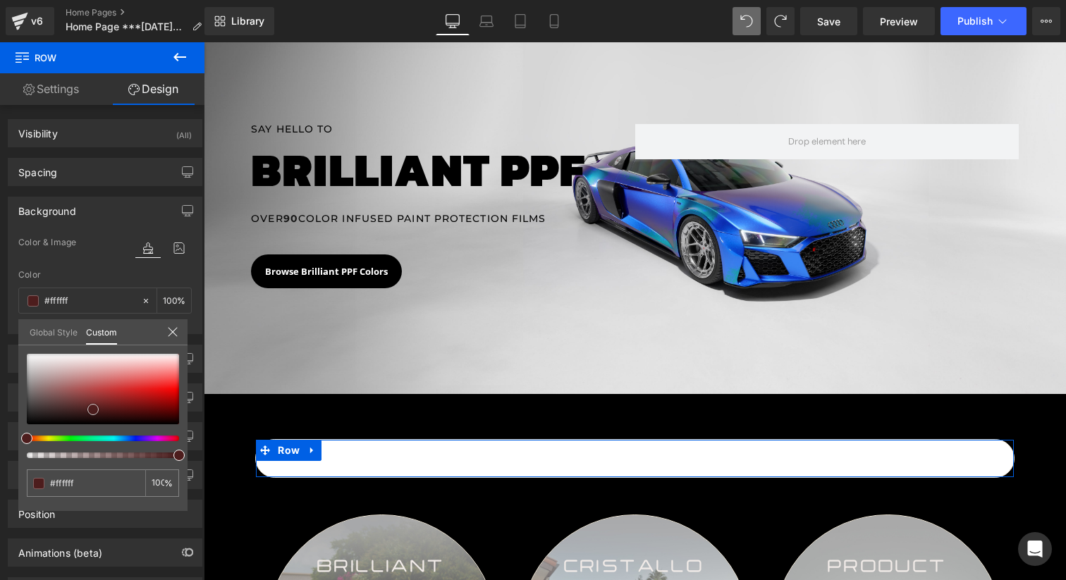
type input "#4d1d1d"
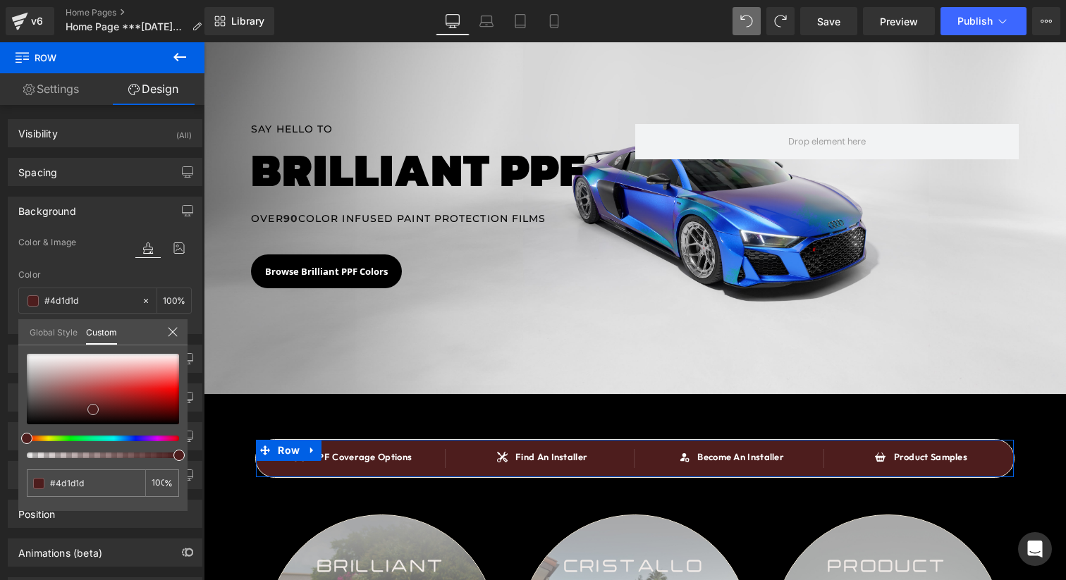
type input "#4c1e1e"
type input "#492121"
type input "#2f1c1c"
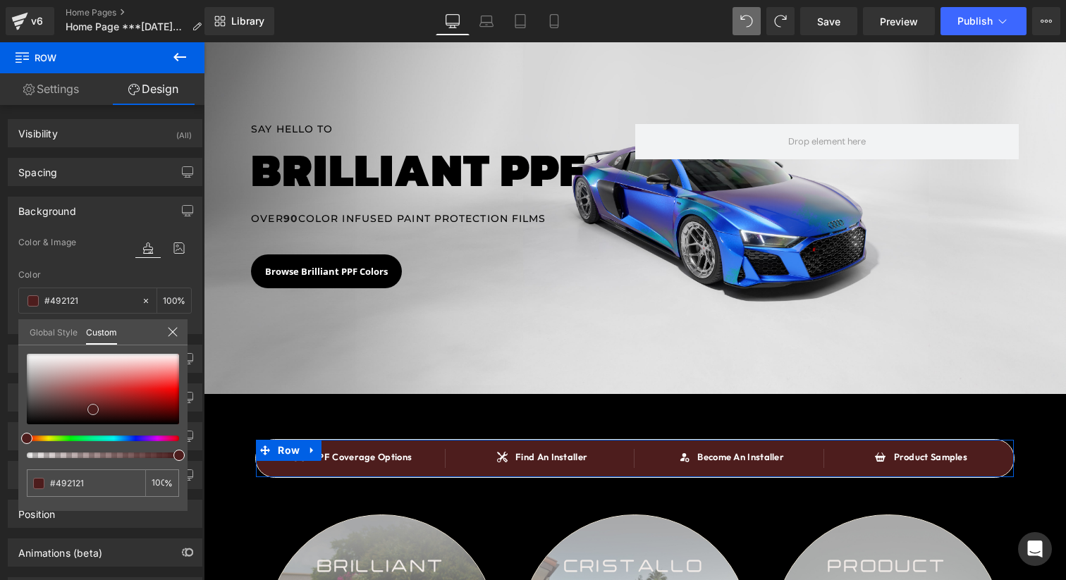
type input "#2f1c1c"
type input "#251d1d"
type input "#221f1f"
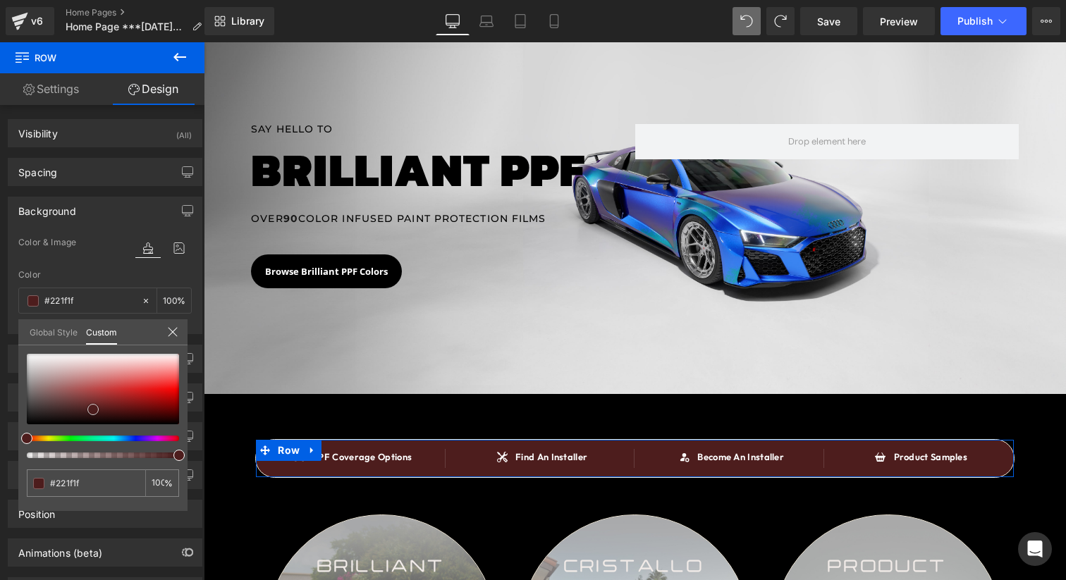
type input "#212121"
type input "#1c1c1c"
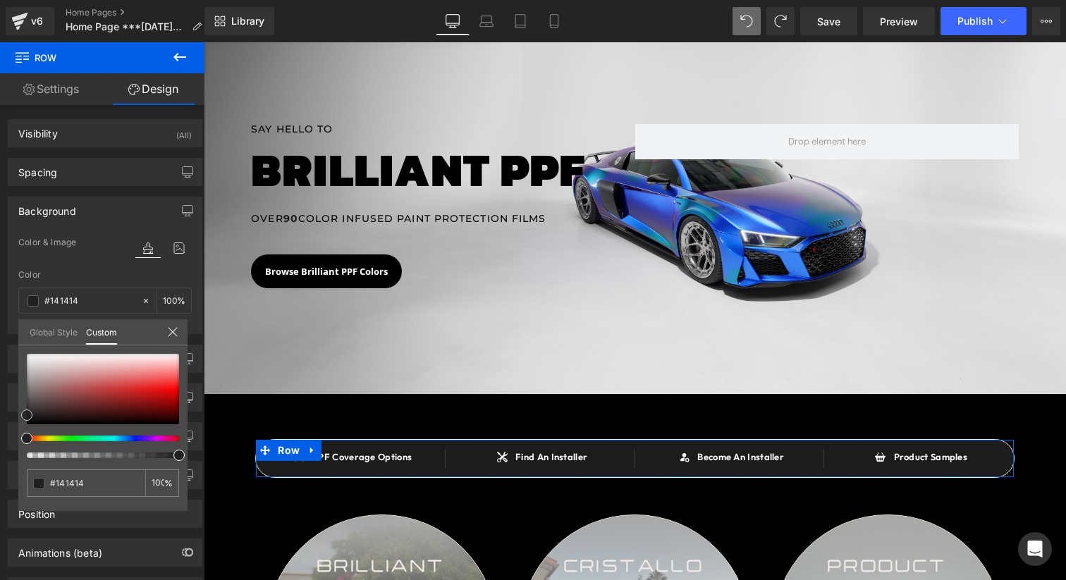
drag, startPoint x: 93, startPoint y: 410, endPoint x: 6, endPoint y: 419, distance: 88.0
click at [6, 334] on div "Background Color & Image color rgba(20, 20, 20, 1) Color #141414 100 % Image Re…" at bounding box center [105, 260] width 211 height 148
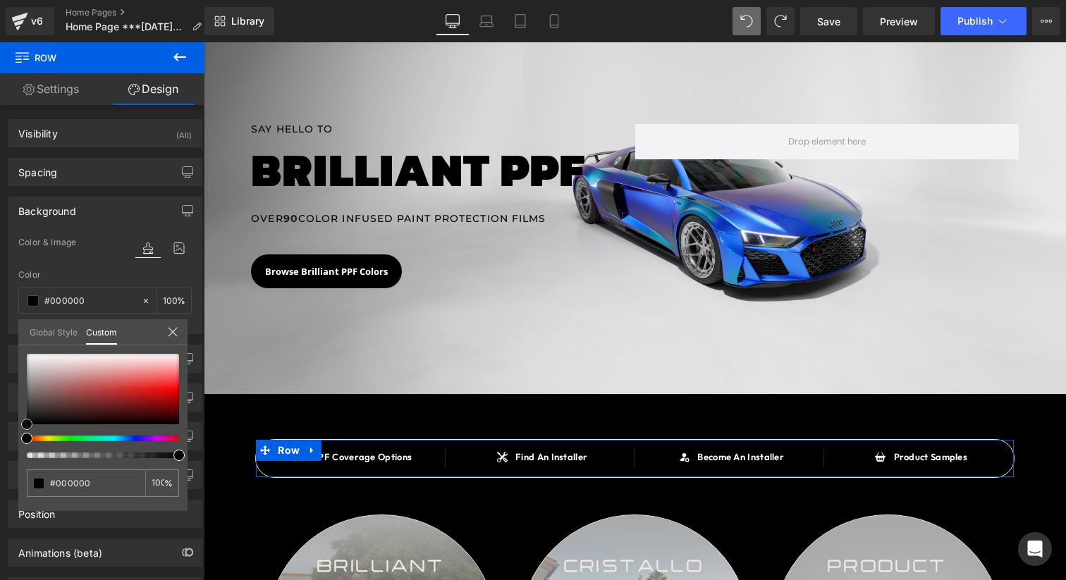
drag, startPoint x: 58, startPoint y: 402, endPoint x: 5, endPoint y: 442, distance: 66.0
click at [5, 334] on div "Background Color & Image color rgba(0, 0, 0, 1) Color #000000 100 % Image Repla…" at bounding box center [105, 260] width 211 height 148
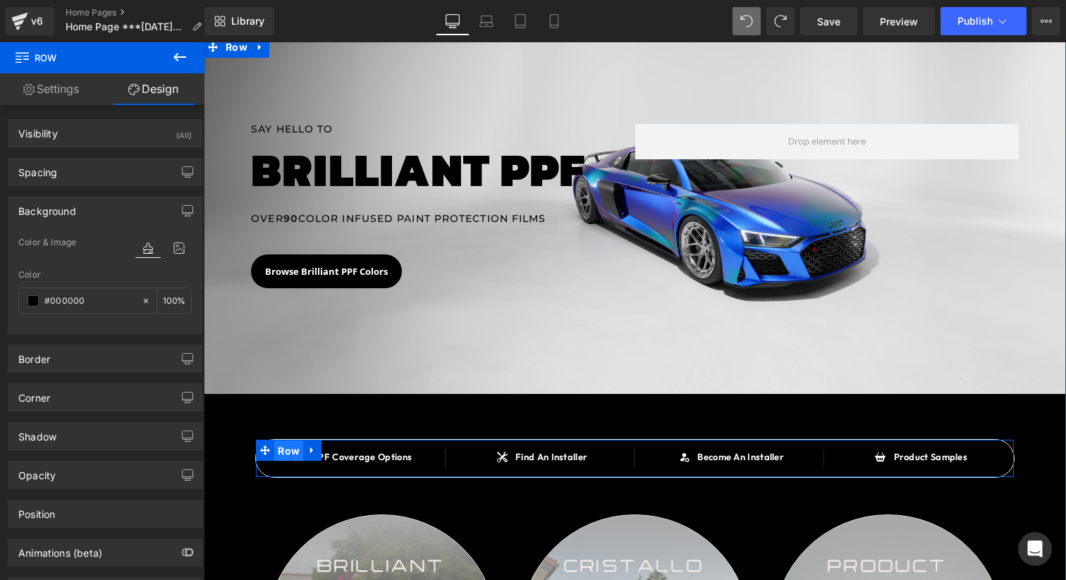
click at [290, 446] on span "Row" at bounding box center [288, 451] width 29 height 21
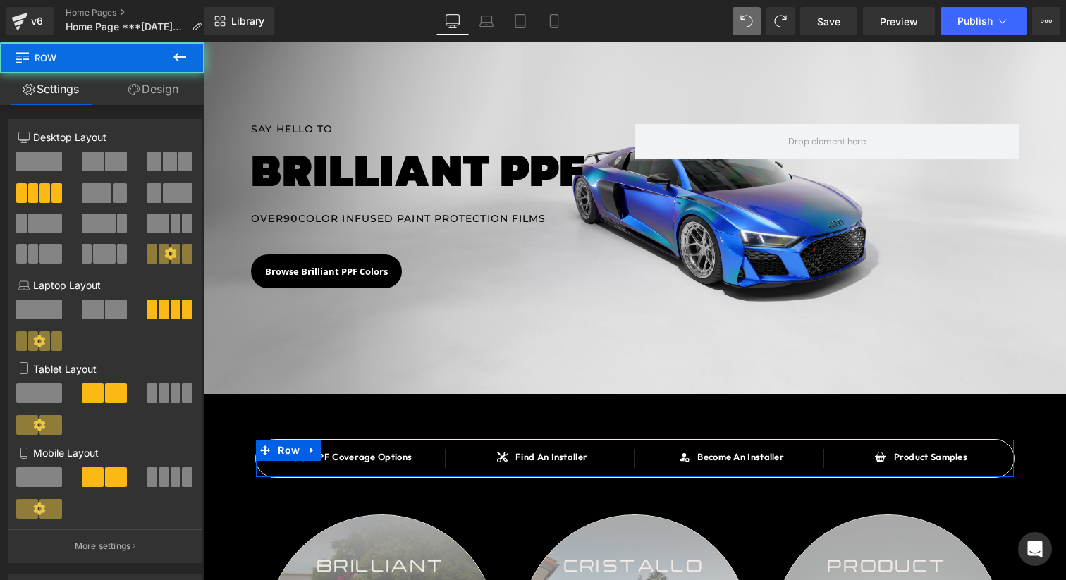
click at [124, 92] on link "Design" at bounding box center [153, 89] width 102 height 32
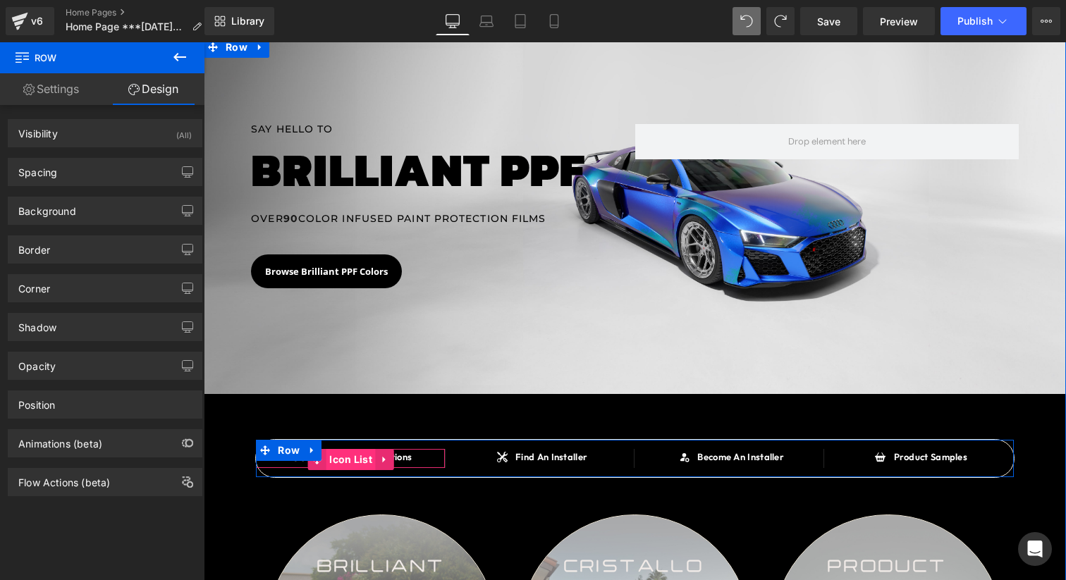
click at [360, 455] on span "Icon List" at bounding box center [351, 459] width 50 height 21
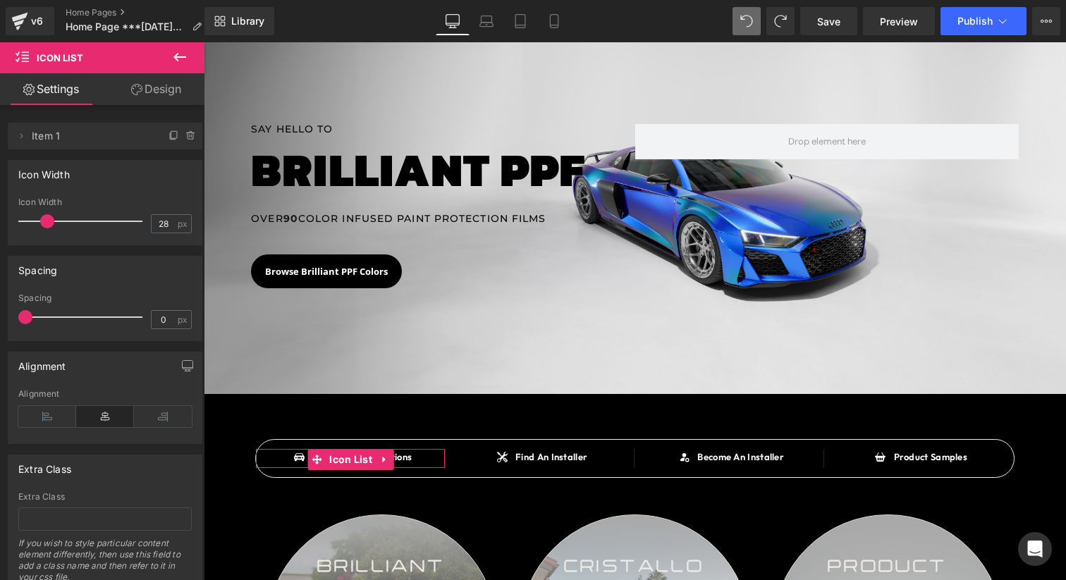
click at [137, 101] on link "Design" at bounding box center [156, 89] width 102 height 32
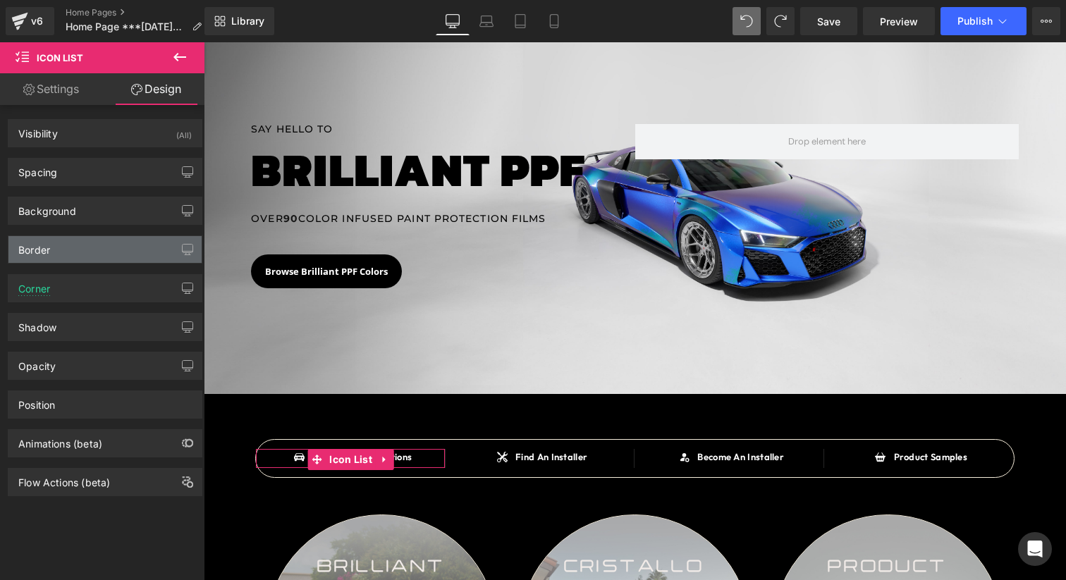
click at [82, 256] on div "Border" at bounding box center [104, 249] width 193 height 27
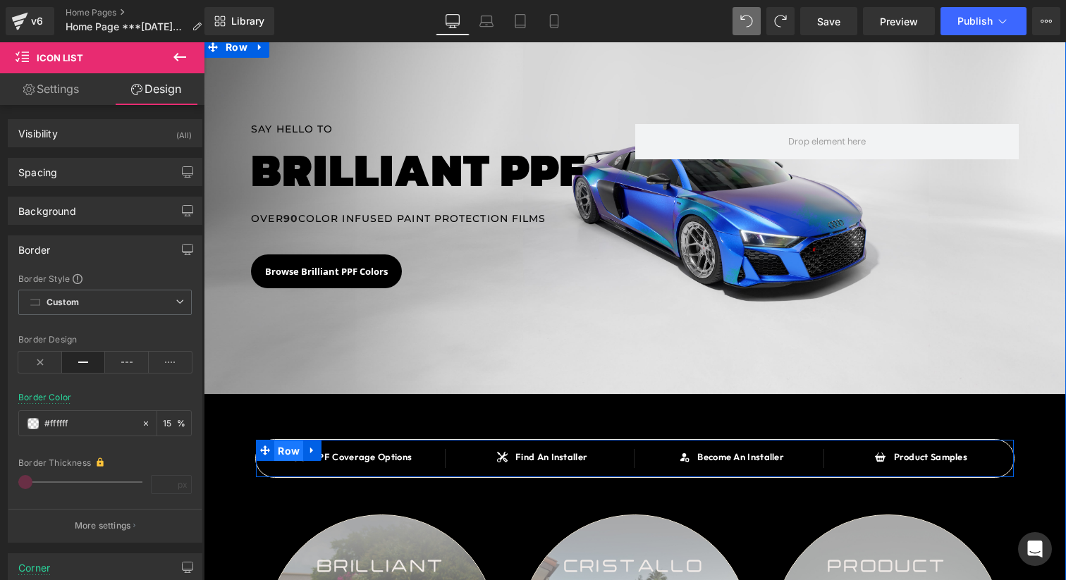
click at [285, 449] on span "Row" at bounding box center [288, 451] width 29 height 21
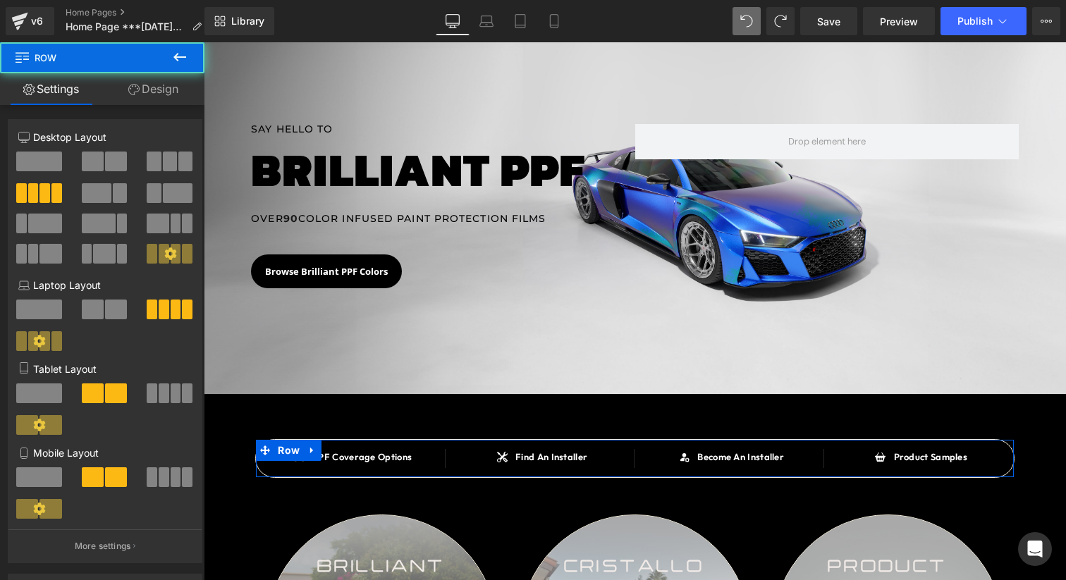
click at [154, 98] on link "Design" at bounding box center [153, 89] width 102 height 32
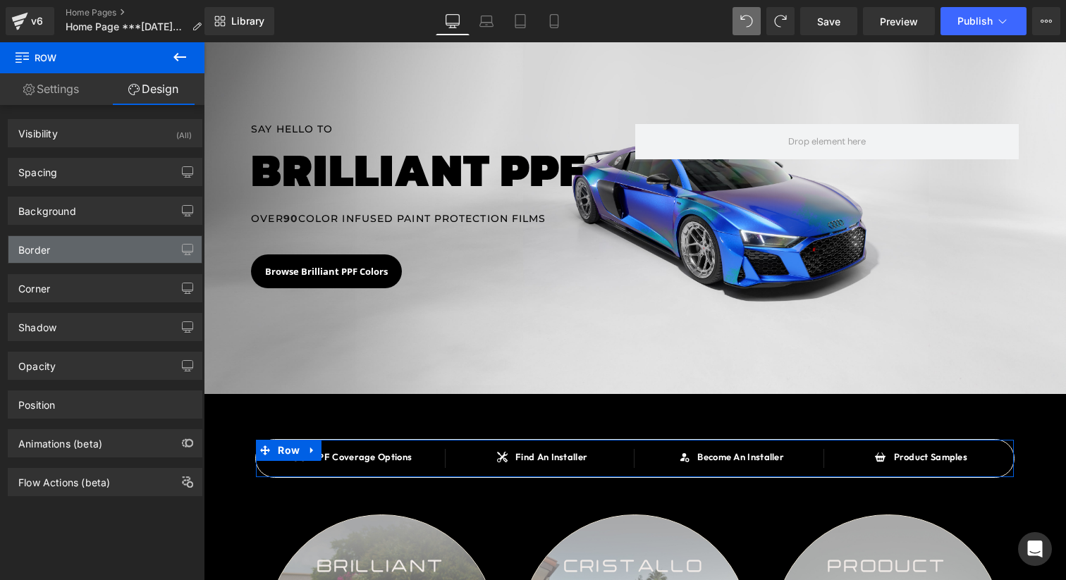
click at [119, 250] on div "Border" at bounding box center [104, 249] width 193 height 27
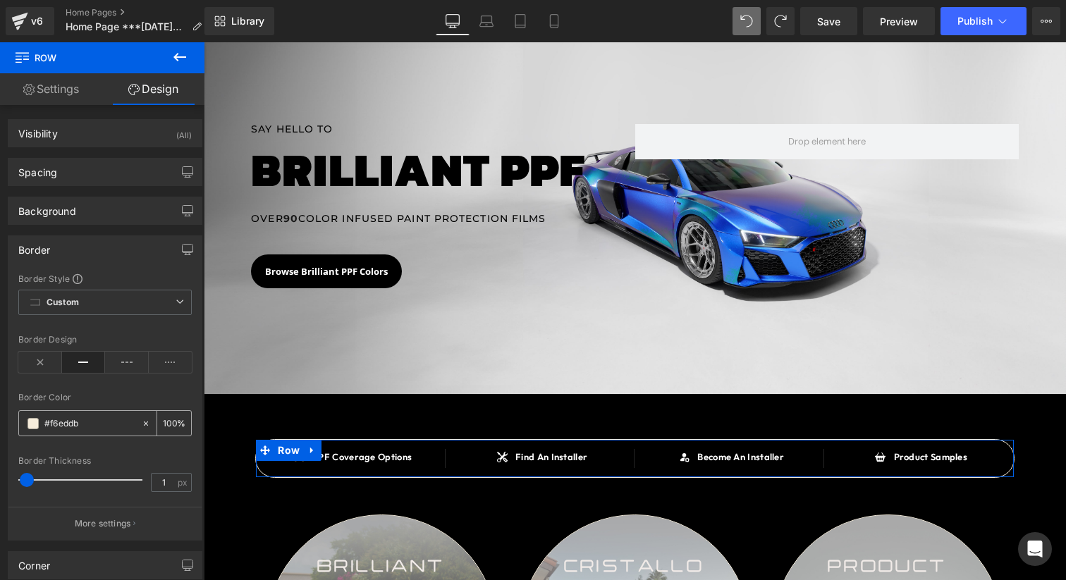
click at [76, 428] on input "#f6eddb" at bounding box center [89, 424] width 90 height 16
click at [33, 425] on span at bounding box center [32, 423] width 11 height 11
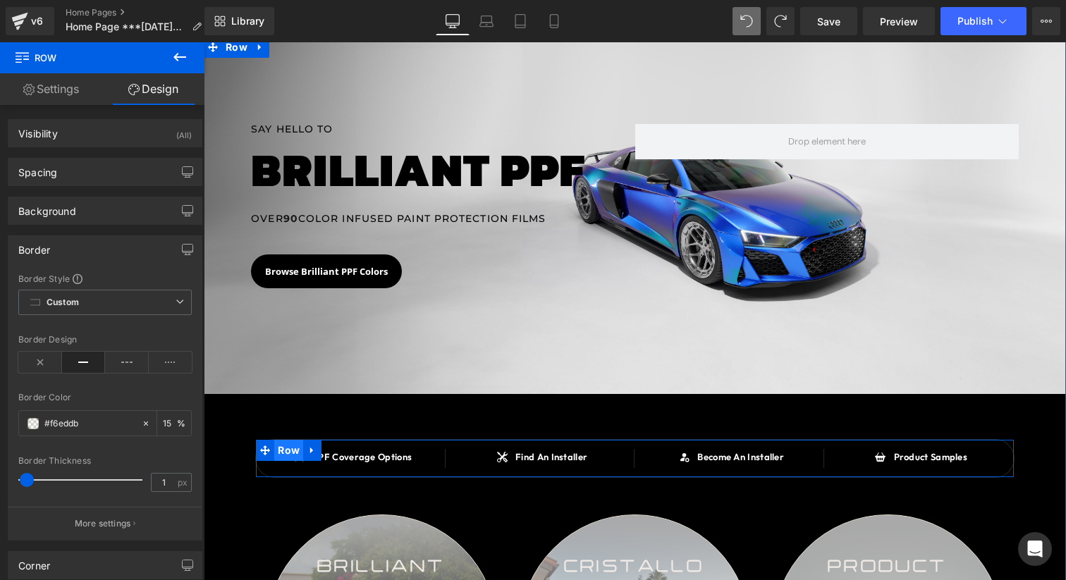
click at [288, 451] on span "Row" at bounding box center [288, 450] width 29 height 21
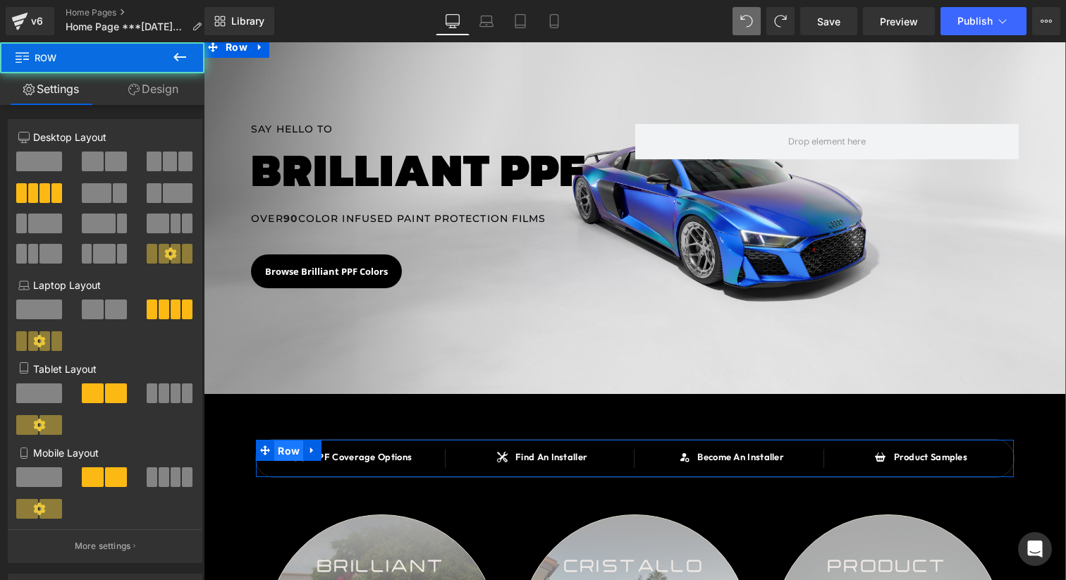
click at [287, 450] on span "Row" at bounding box center [288, 451] width 29 height 21
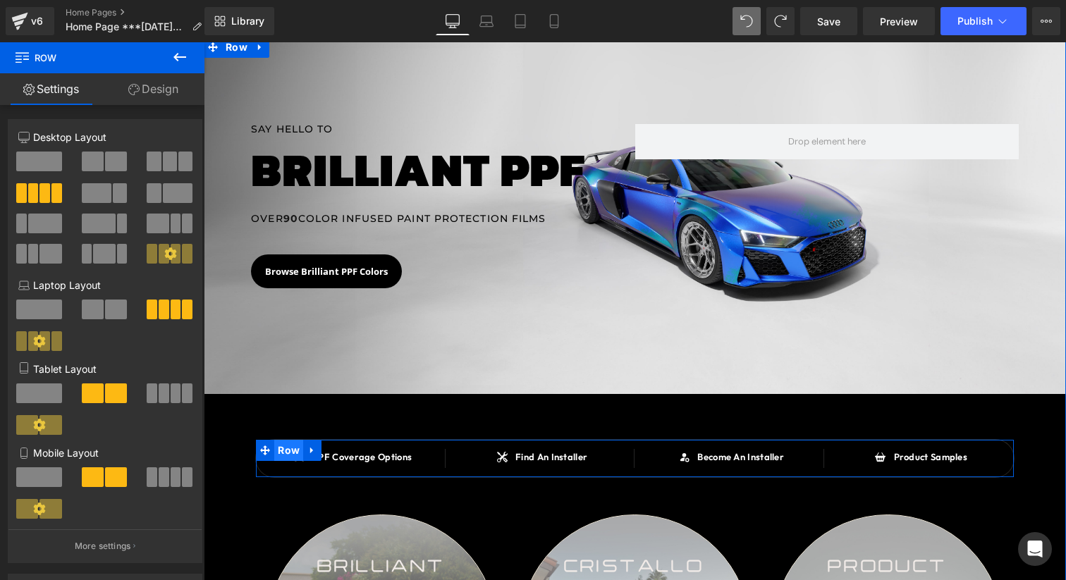
click at [293, 451] on span "Row" at bounding box center [288, 450] width 29 height 21
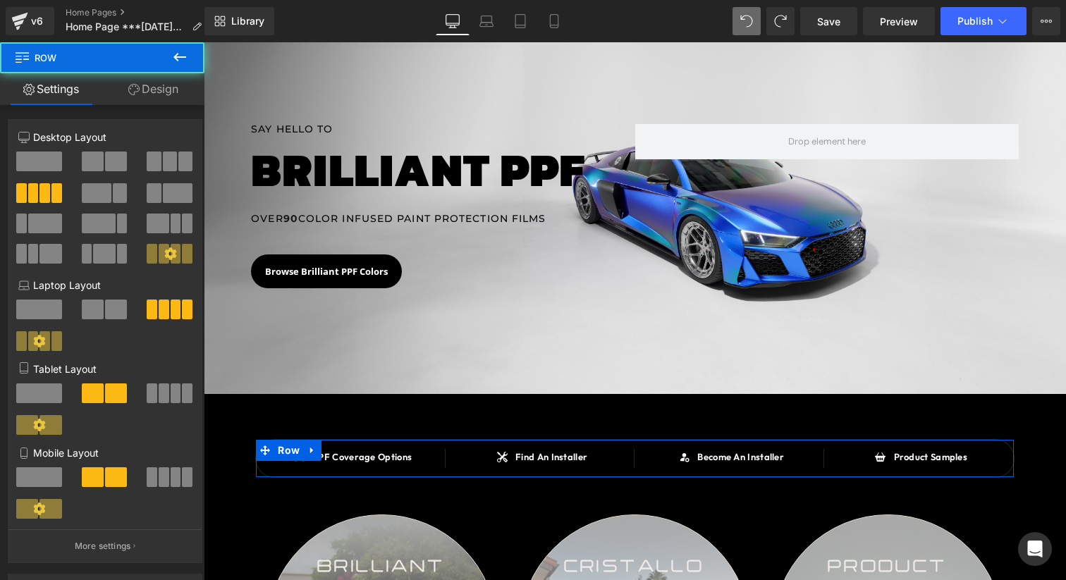
click at [185, 104] on link "Design" at bounding box center [153, 89] width 102 height 32
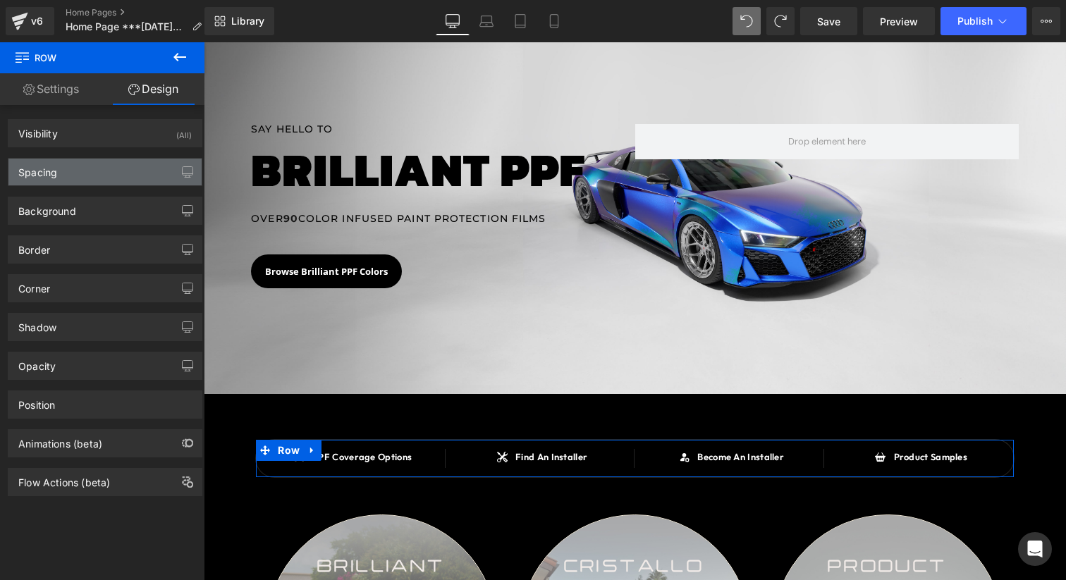
click at [68, 178] on div "Spacing" at bounding box center [104, 172] width 193 height 27
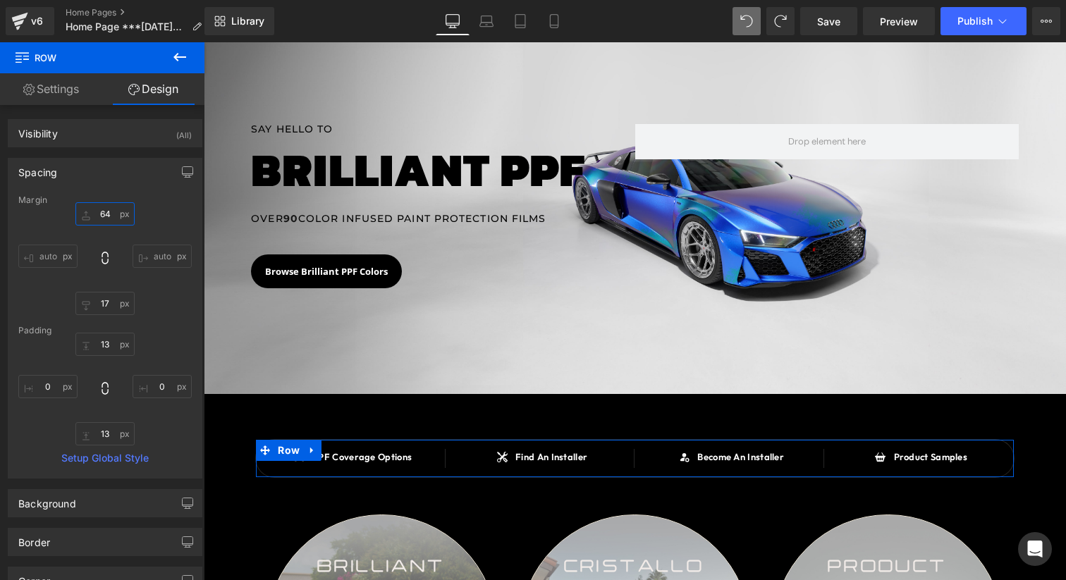
click at [105, 214] on input "64" at bounding box center [104, 213] width 59 height 23
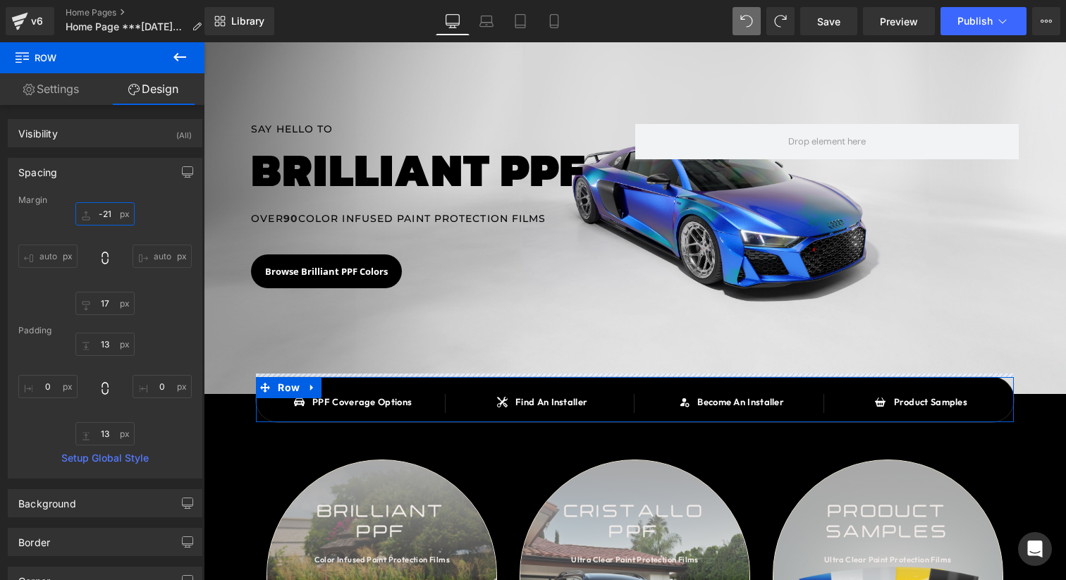
drag, startPoint x: 96, startPoint y: 216, endPoint x: 99, endPoint y: 230, distance: 14.5
click at [99, 230] on div "-21px -21 auto auto 17px 17 auto auto" at bounding box center [104, 258] width 173 height 113
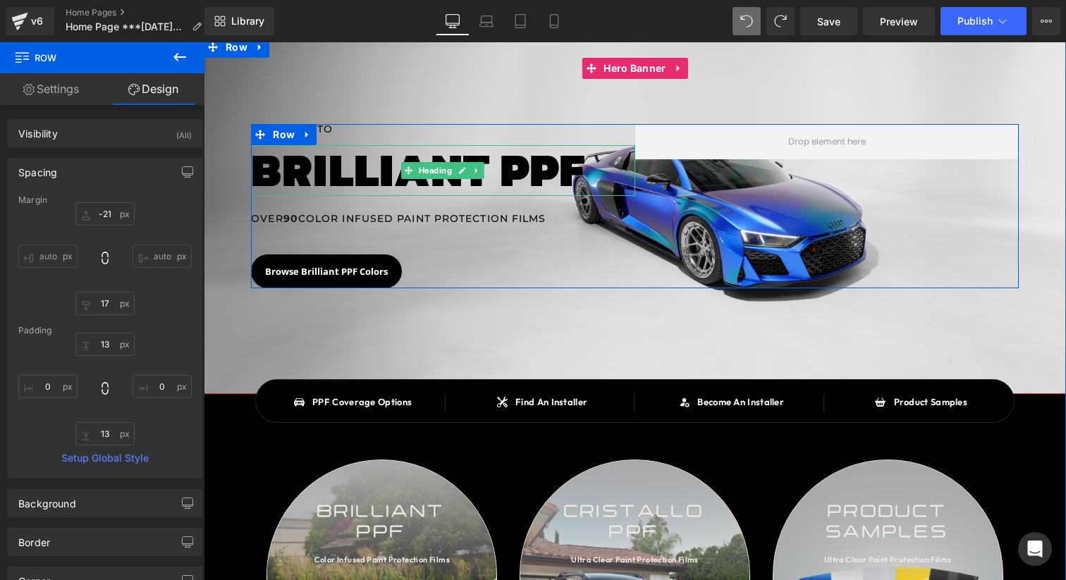
scroll to position [28, 0]
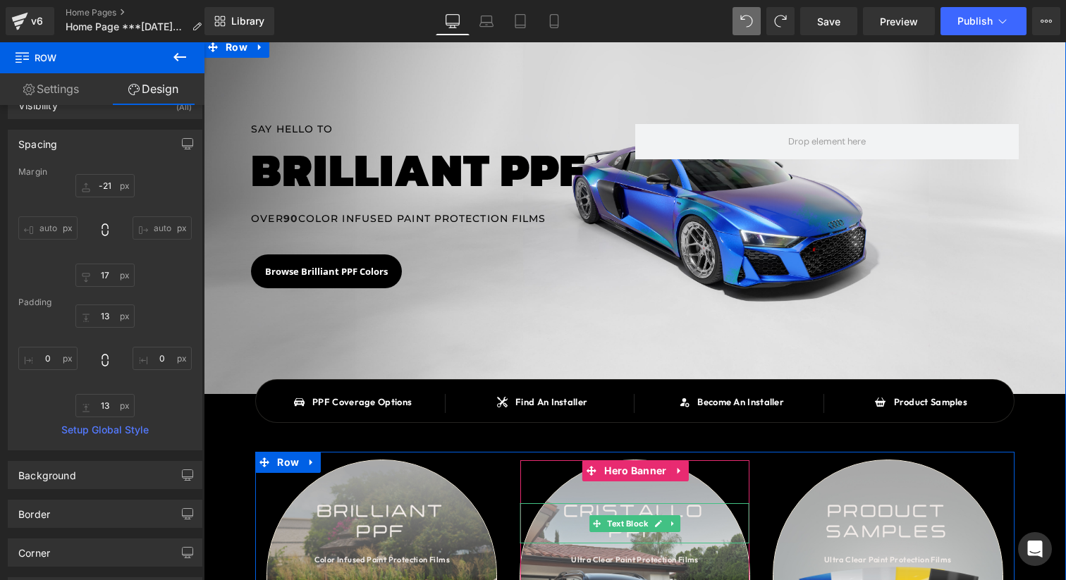
drag, startPoint x: 704, startPoint y: 529, endPoint x: 719, endPoint y: 512, distance: 22.5
click at [734, 579] on span "cristallo ppf Text Block Ultra Clear Paint Protection Films Text Block Browse P…" at bounding box center [634, 547] width 229 height 122
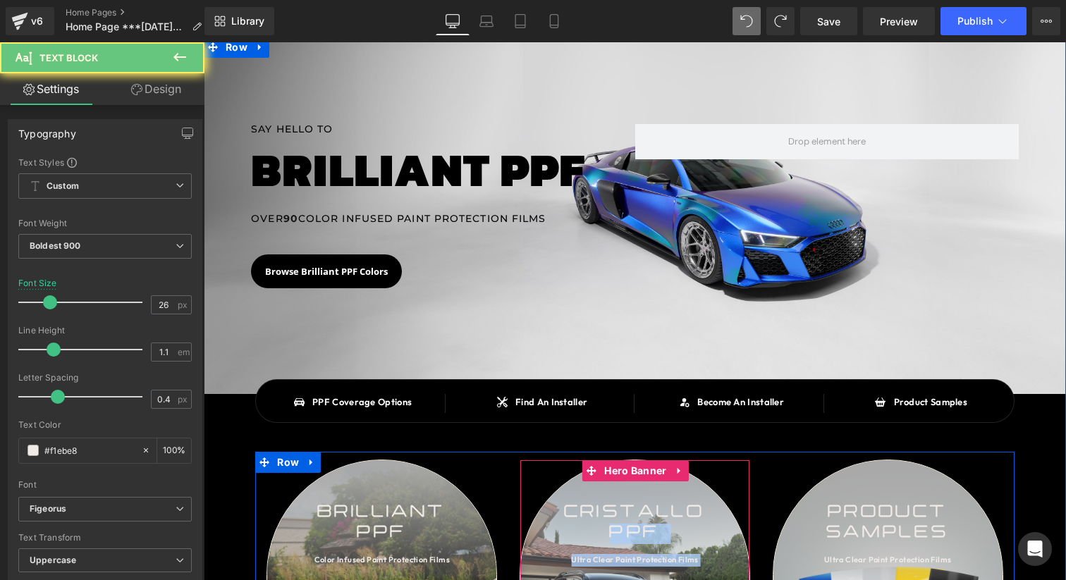
click at [743, 579] on div "cristallo ppf Text Block Ultra Clear Paint Protection Films Text Block Browse P…" at bounding box center [634, 587] width 229 height 254
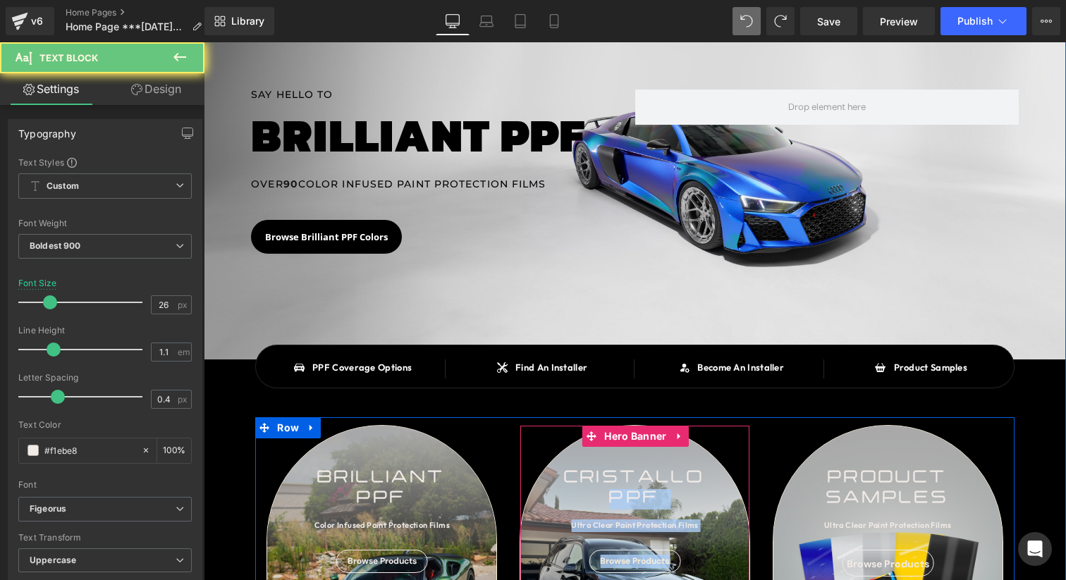
click at [529, 161] on h1 "BRILLIANT PPF" at bounding box center [442, 136] width 383 height 51
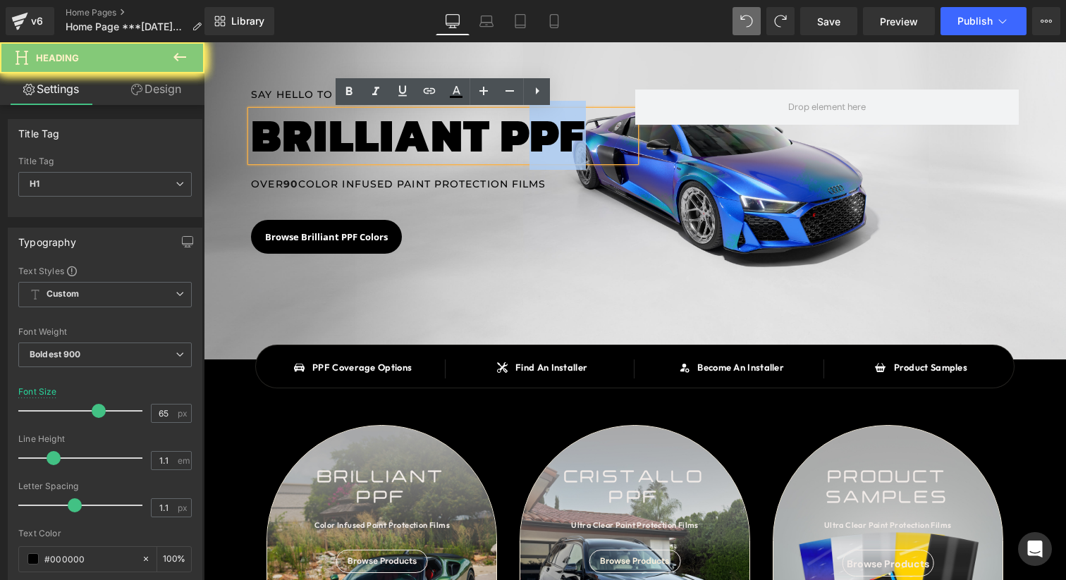
drag, startPoint x: 515, startPoint y: 147, endPoint x: 786, endPoint y: 540, distance: 477.8
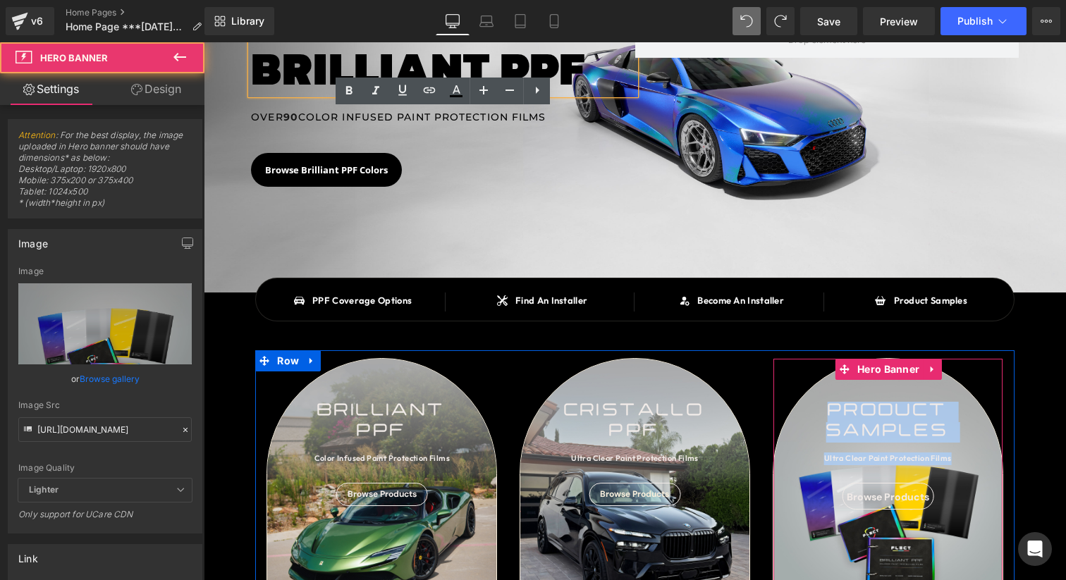
drag, startPoint x: 901, startPoint y: 541, endPoint x: 899, endPoint y: 554, distance: 13.6
click at [899, 542] on div "product samples Text Block Ultra Clear Paint Protection Films Text Block Browse…" at bounding box center [887, 486] width 229 height 254
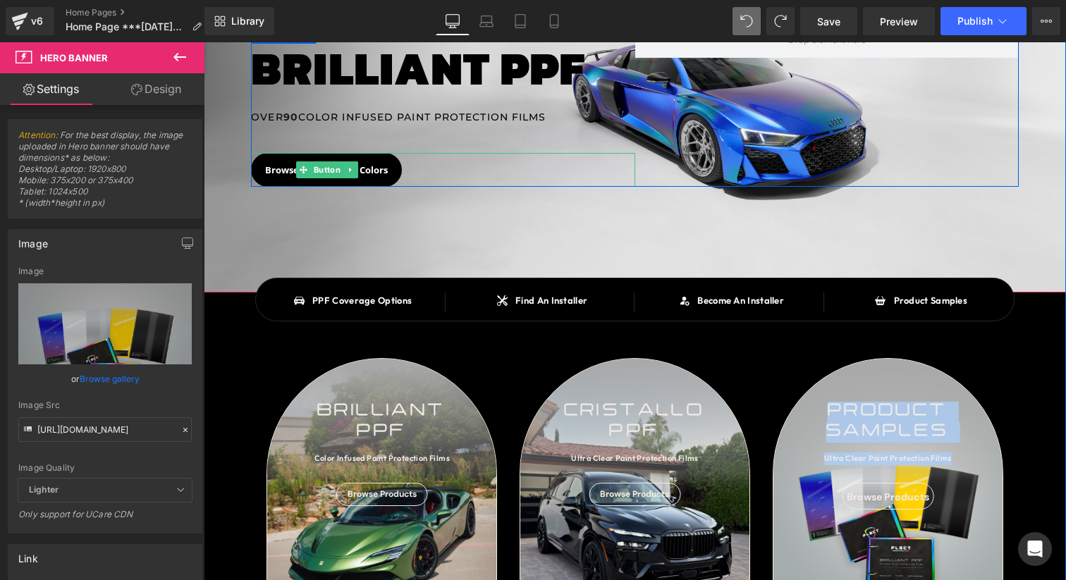
scroll to position [0, 0]
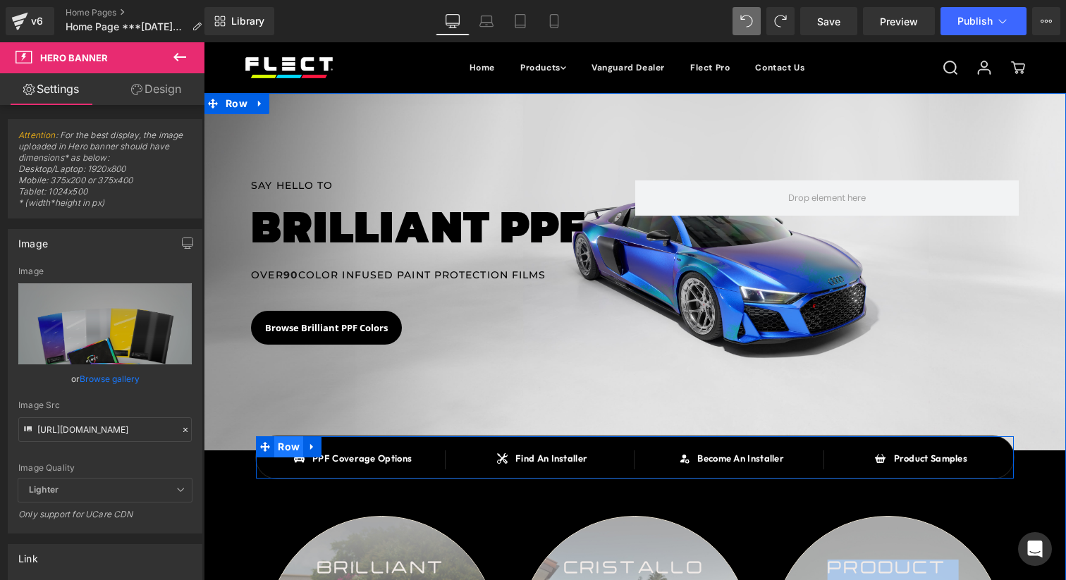
click at [278, 445] on span "Row" at bounding box center [288, 446] width 29 height 21
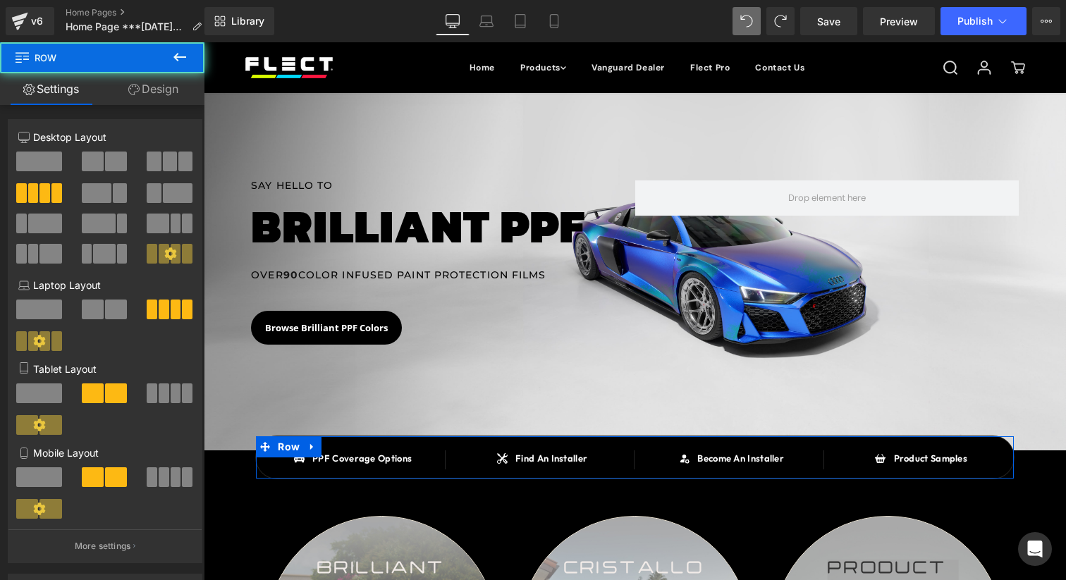
click at [145, 91] on link "Design" at bounding box center [153, 89] width 102 height 32
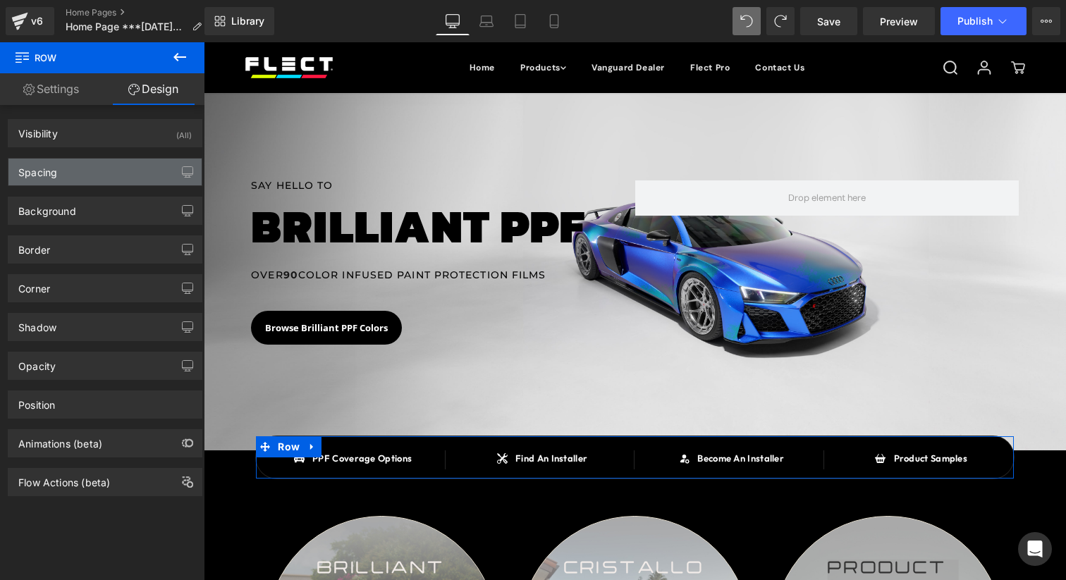
click at [99, 174] on div "Spacing" at bounding box center [104, 172] width 193 height 27
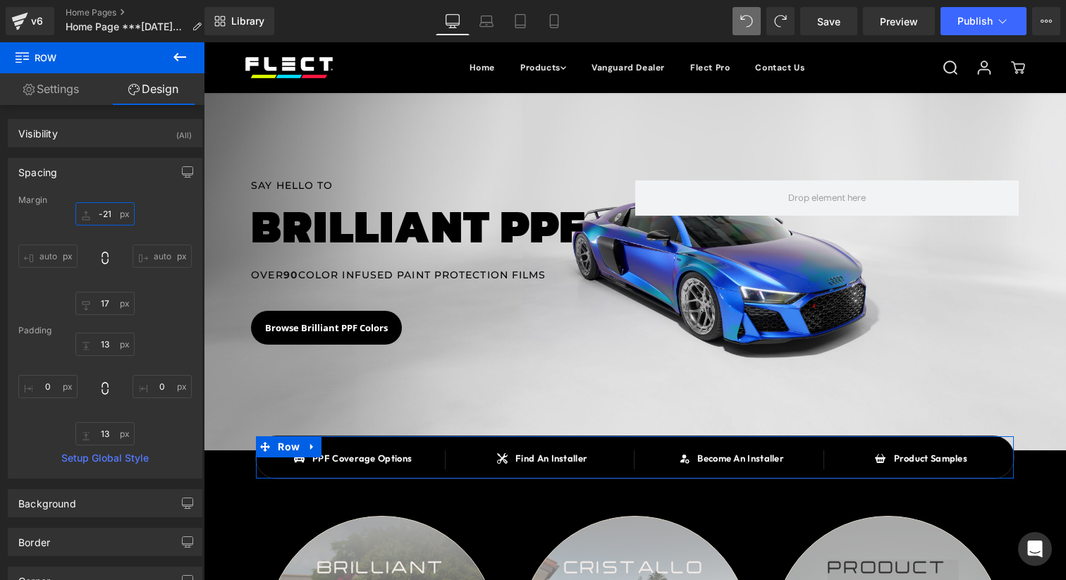
click at [100, 208] on input "-21" at bounding box center [104, 213] width 59 height 23
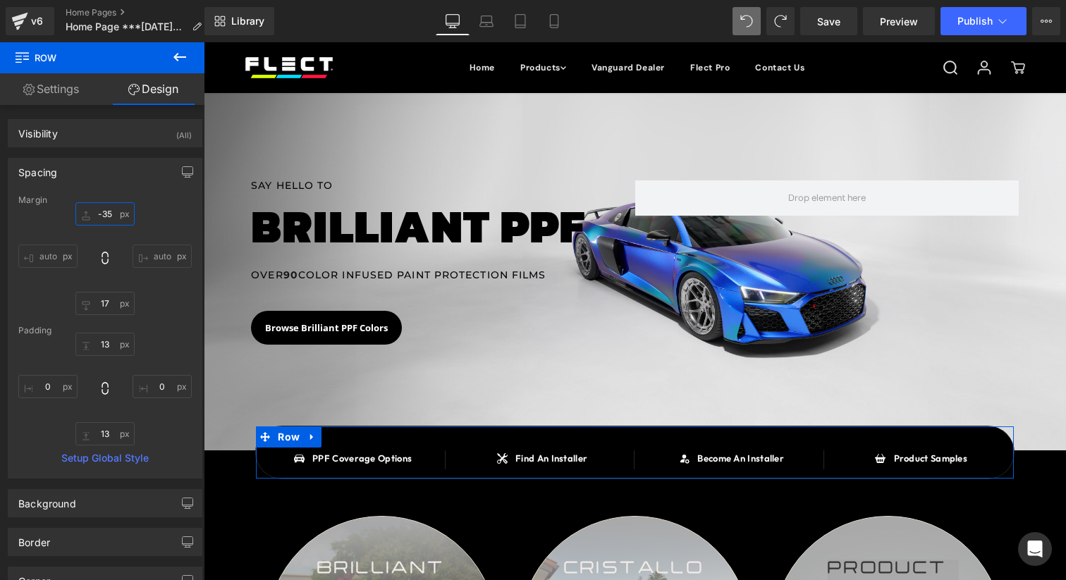
click at [109, 213] on input "-35" at bounding box center [104, 213] width 59 height 23
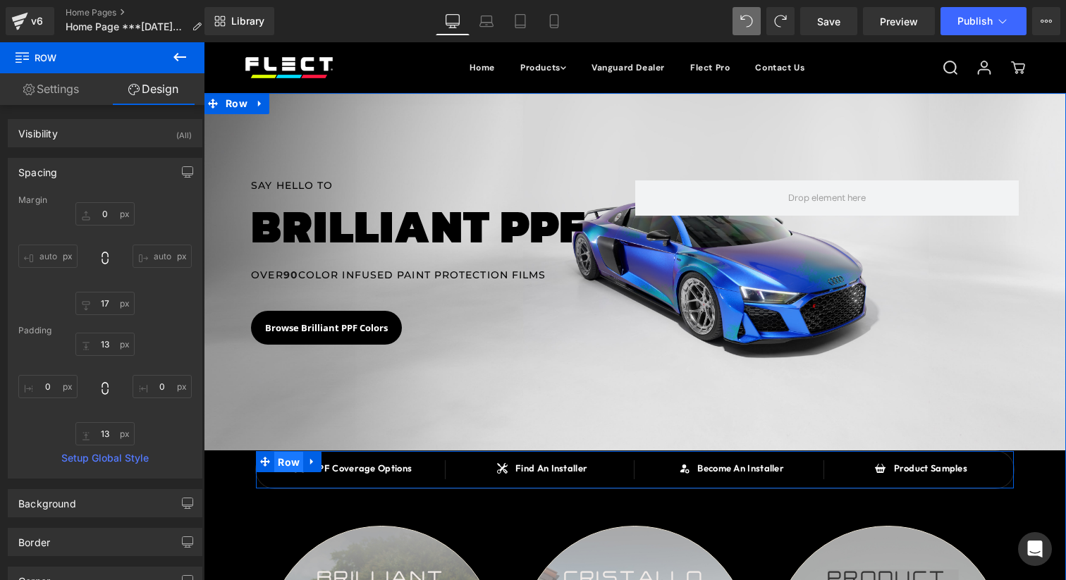
click at [285, 471] on span "Row" at bounding box center [288, 462] width 29 height 21
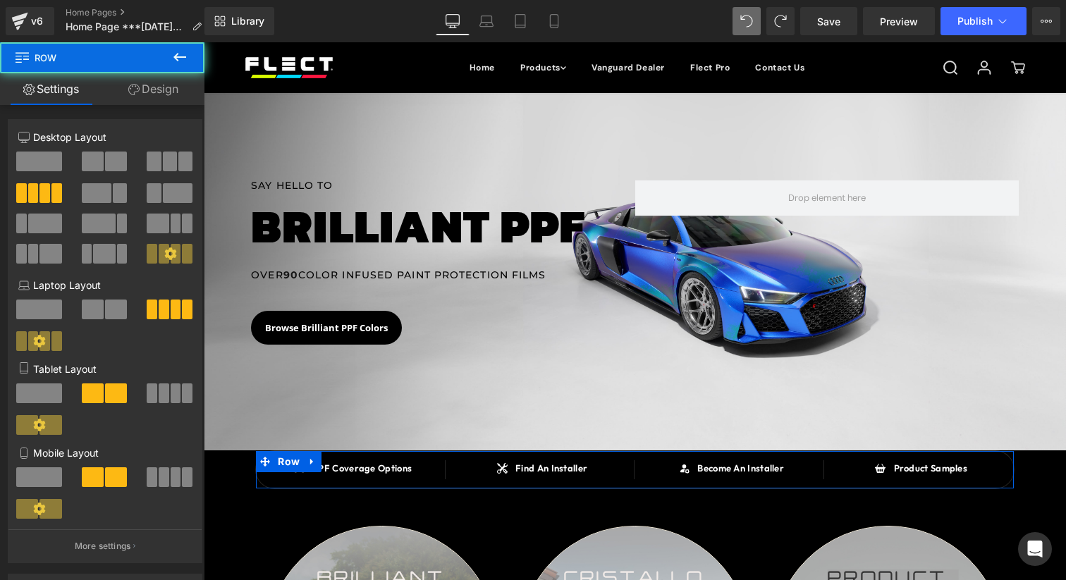
click at [167, 95] on link "Design" at bounding box center [153, 89] width 102 height 32
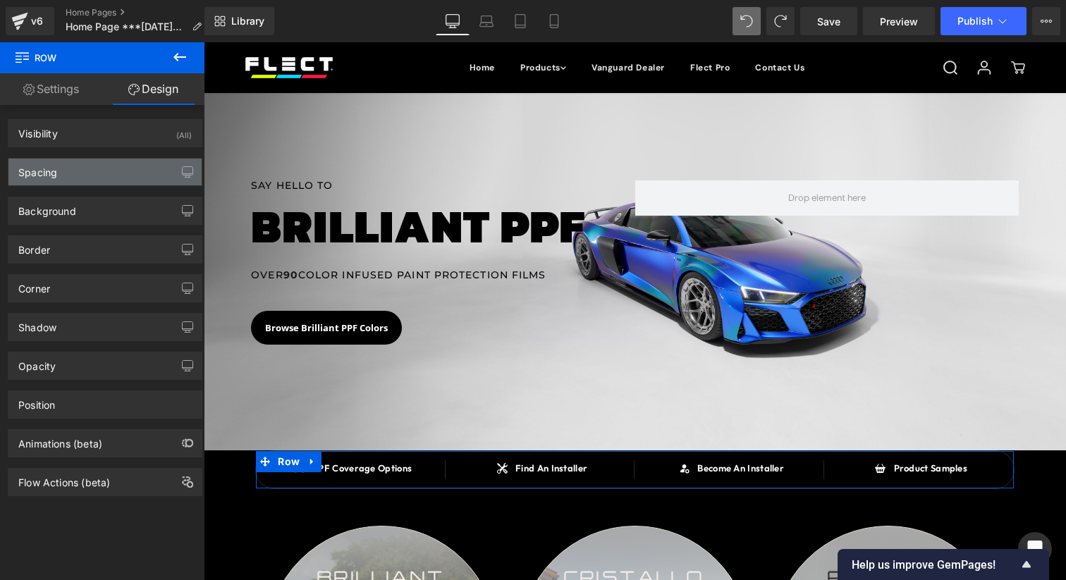
click at [111, 160] on div "Spacing" at bounding box center [104, 172] width 193 height 27
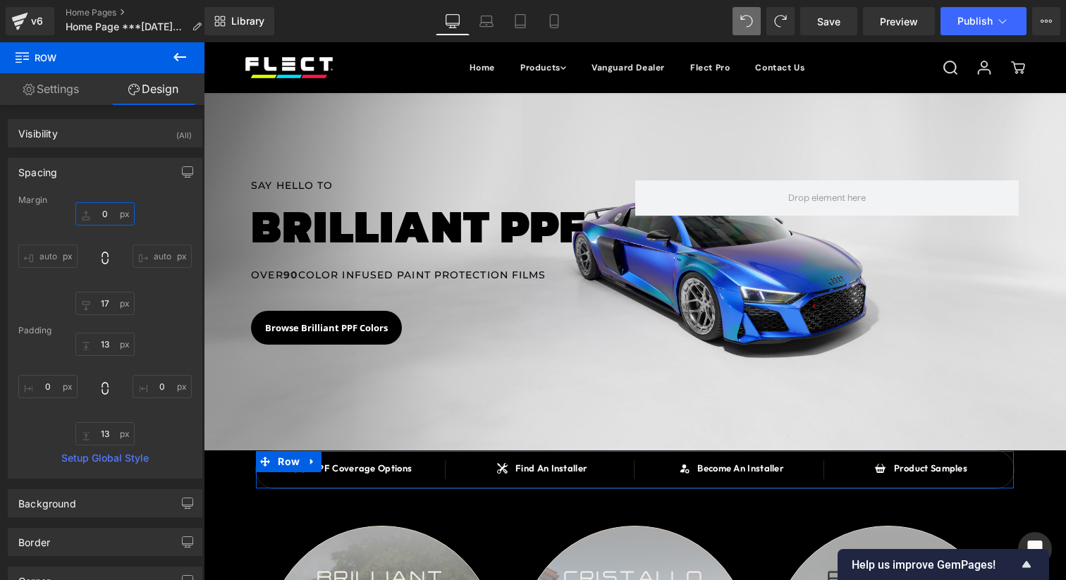
click at [105, 215] on input "0" at bounding box center [104, 213] width 59 height 23
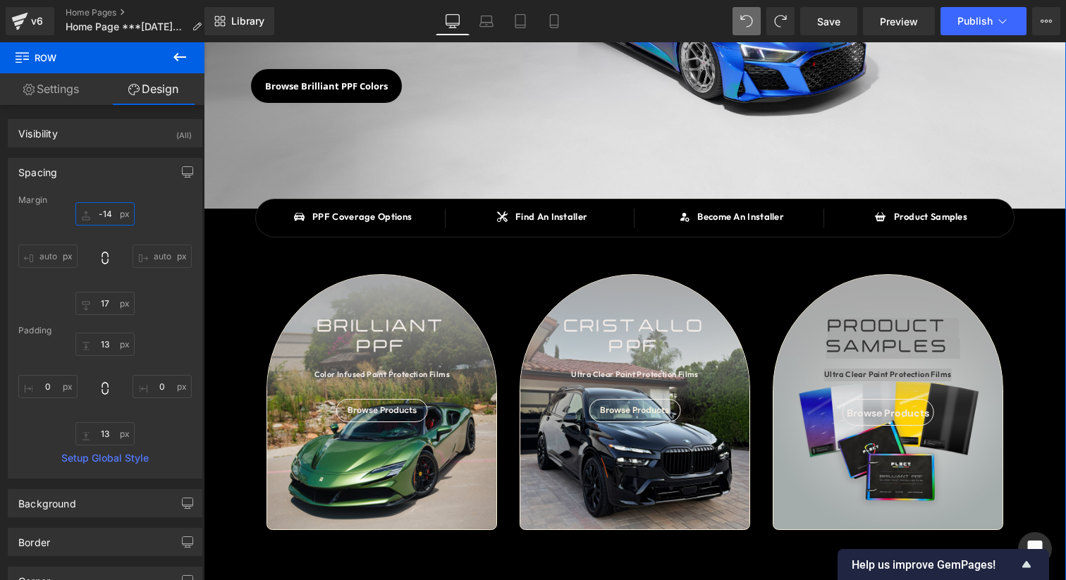
scroll to position [244, 0]
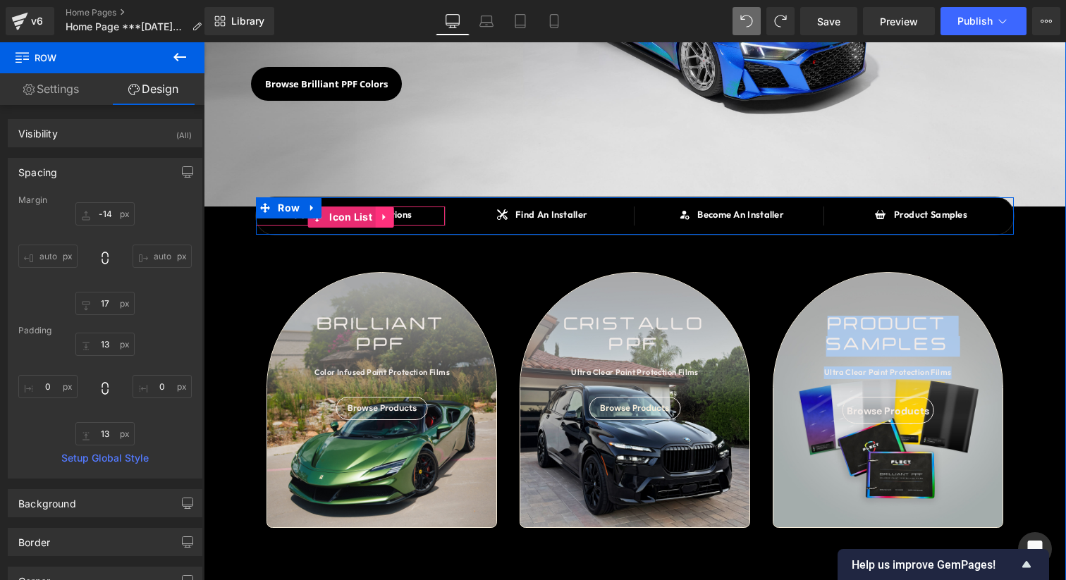
click at [386, 218] on icon at bounding box center [385, 217] width 10 height 11
click at [393, 218] on icon at bounding box center [394, 217] width 10 height 10
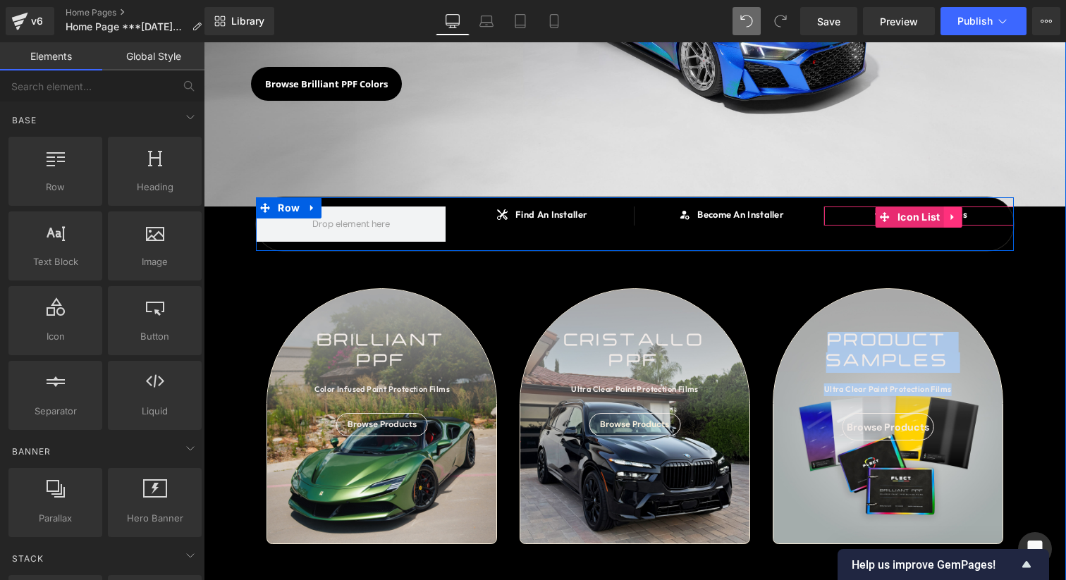
click at [947, 214] on link at bounding box center [953, 217] width 18 height 21
click at [959, 218] on icon at bounding box center [962, 217] width 10 height 10
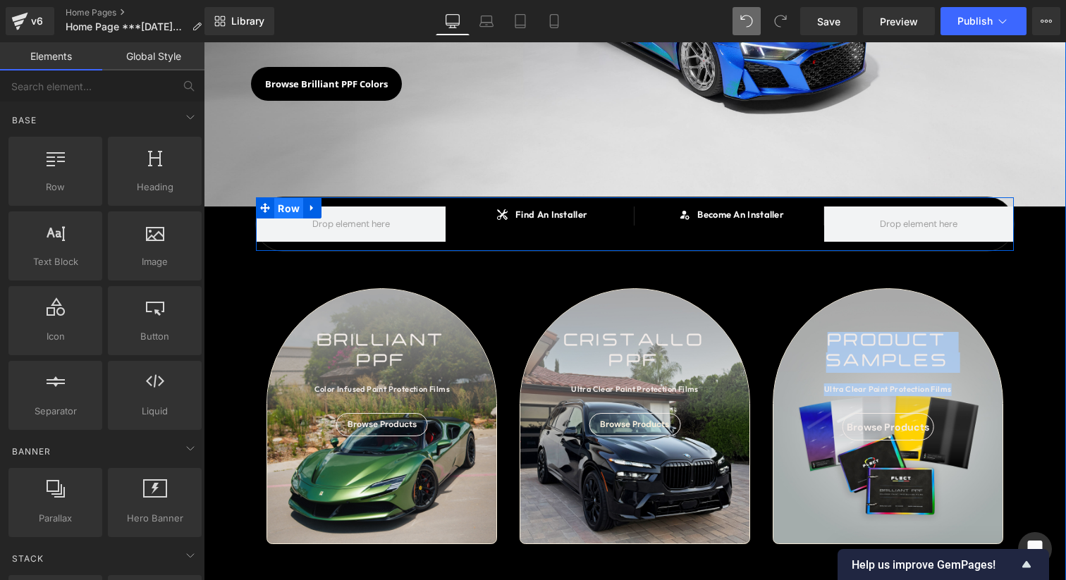
click at [290, 212] on span "Row" at bounding box center [288, 208] width 29 height 21
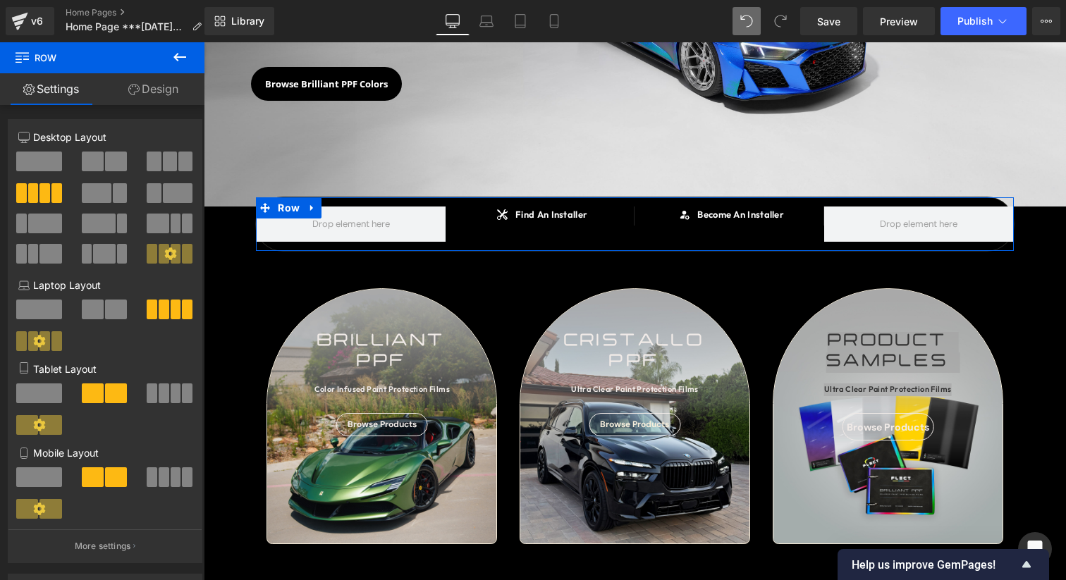
click at [105, 159] on span at bounding box center [116, 162] width 22 height 20
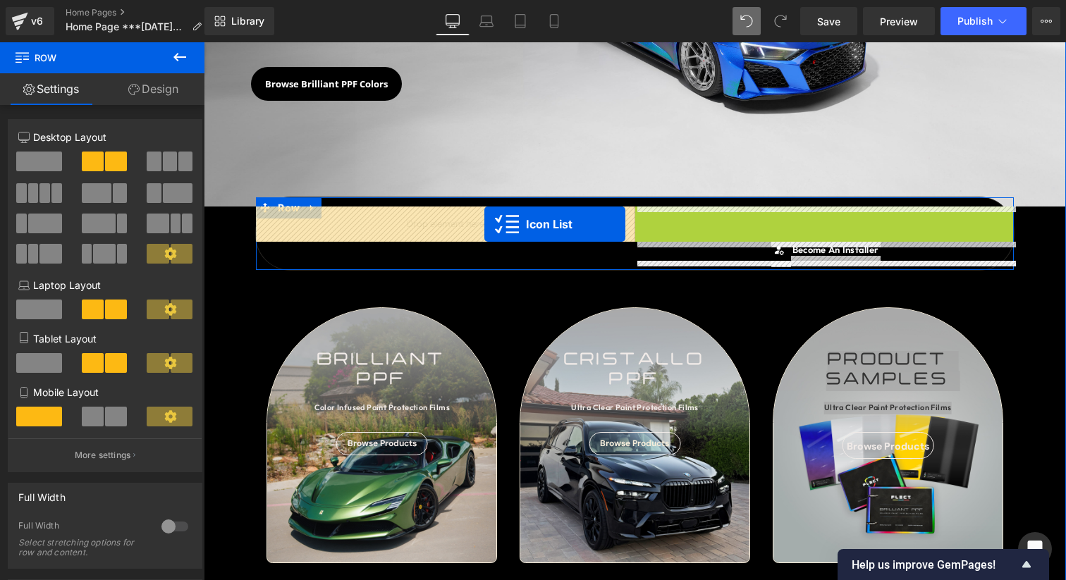
drag, startPoint x: 832, startPoint y: 217, endPoint x: 484, endPoint y: 223, distance: 348.2
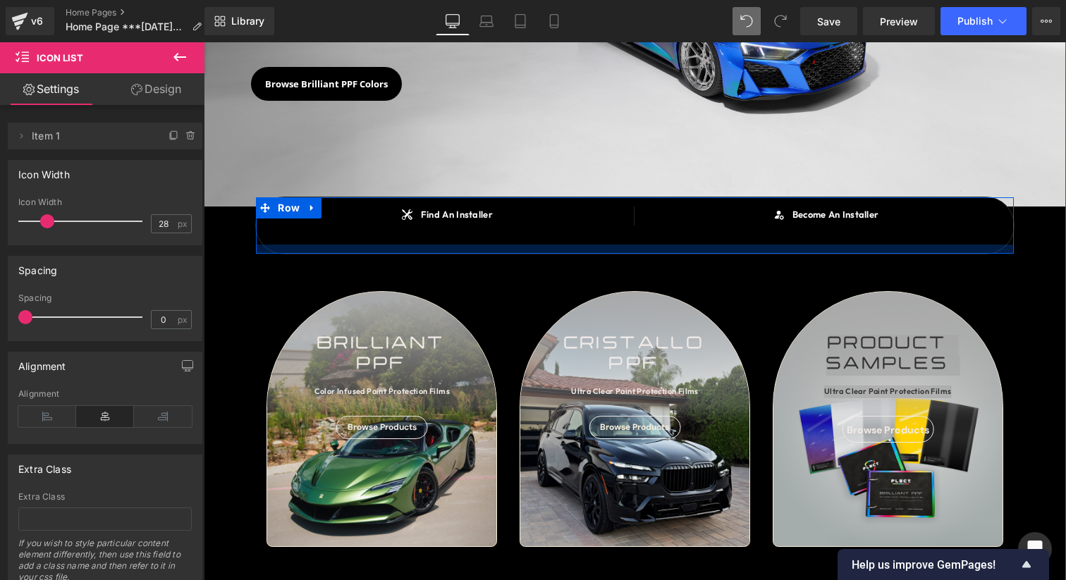
scroll to position [0, 0]
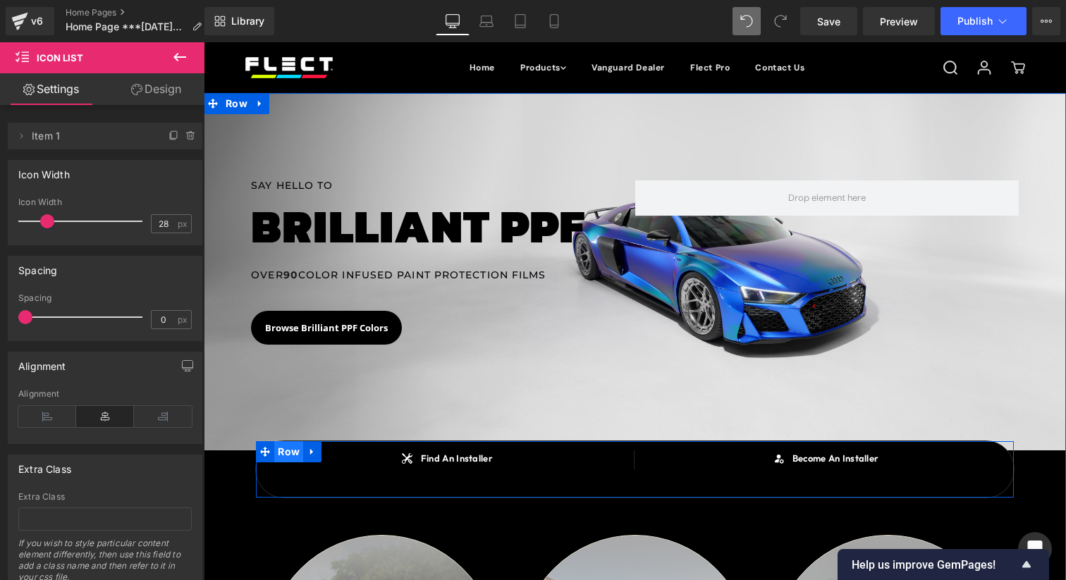
click at [295, 452] on span "Row" at bounding box center [288, 451] width 29 height 21
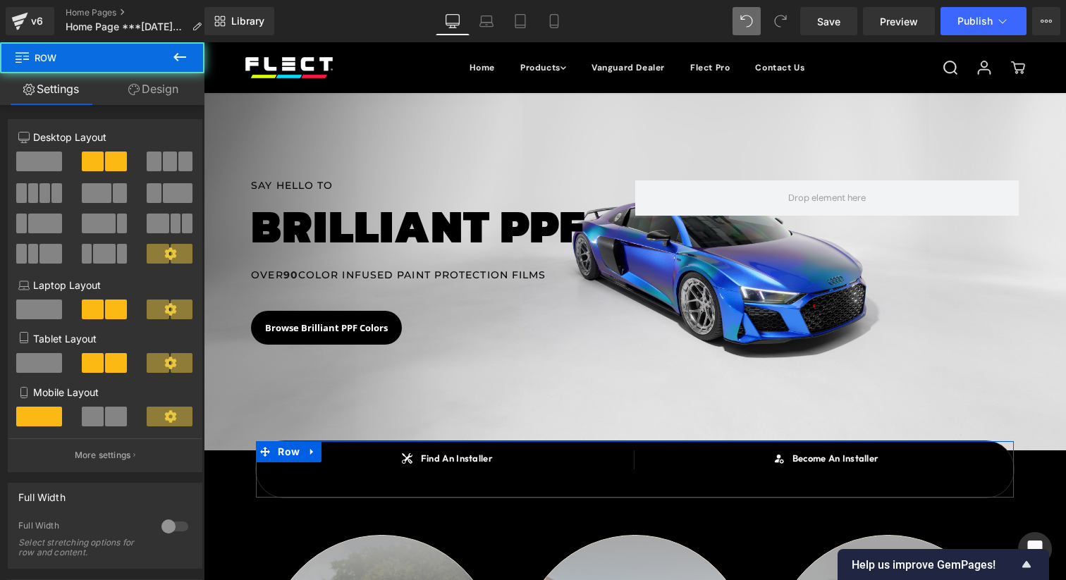
click at [164, 91] on link "Design" at bounding box center [153, 89] width 102 height 32
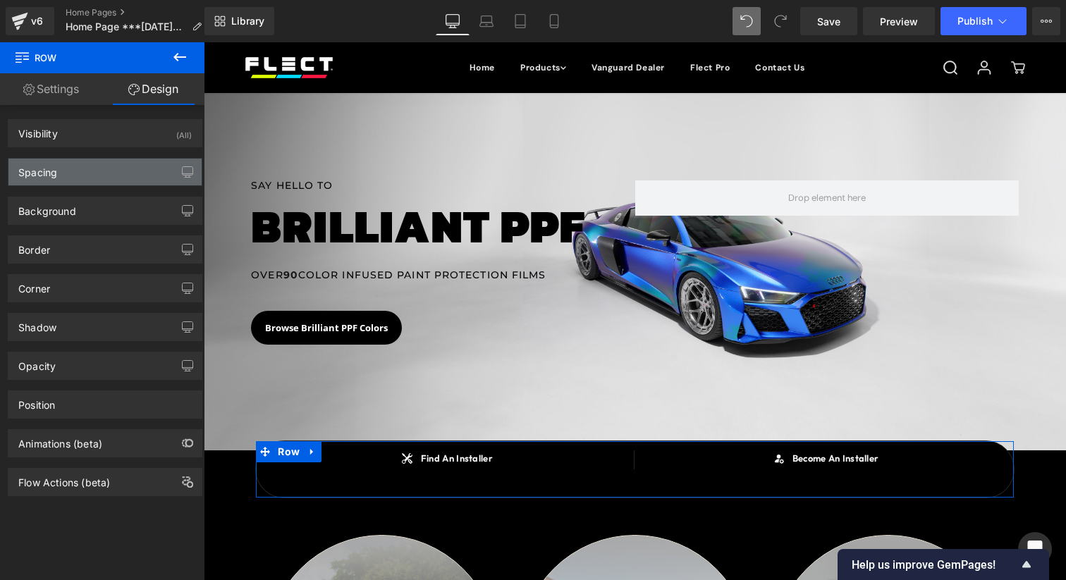
click at [113, 180] on div "Spacing" at bounding box center [104, 172] width 193 height 27
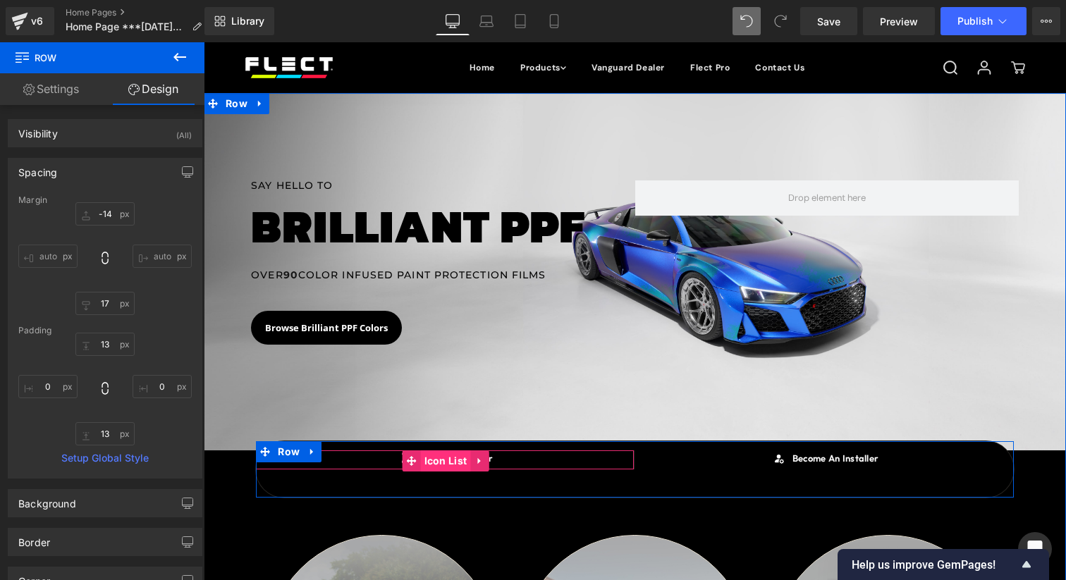
click at [445, 459] on span "Icon List" at bounding box center [446, 460] width 50 height 21
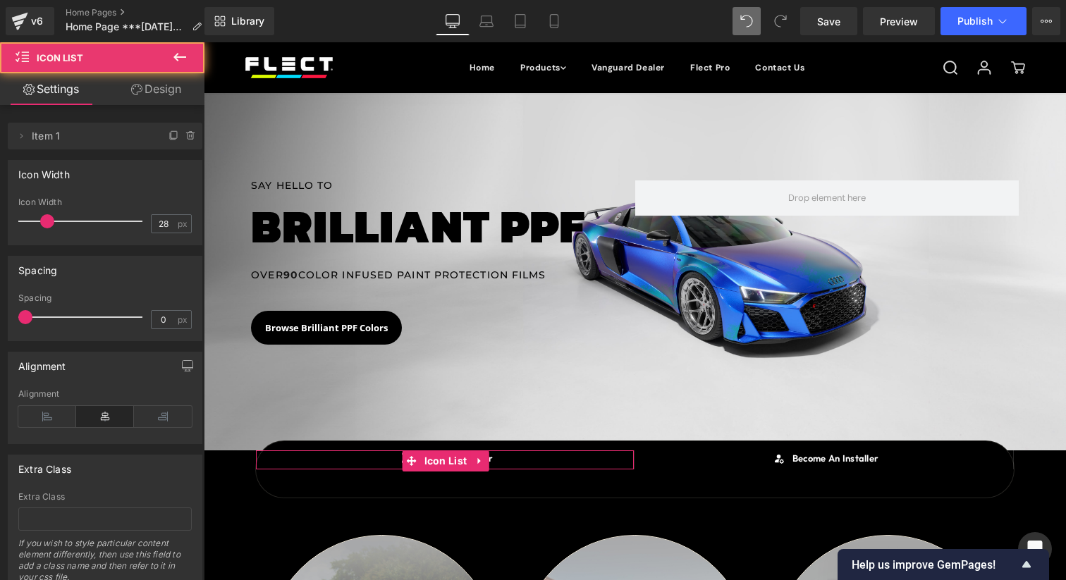
click at [156, 95] on link "Design" at bounding box center [156, 89] width 102 height 32
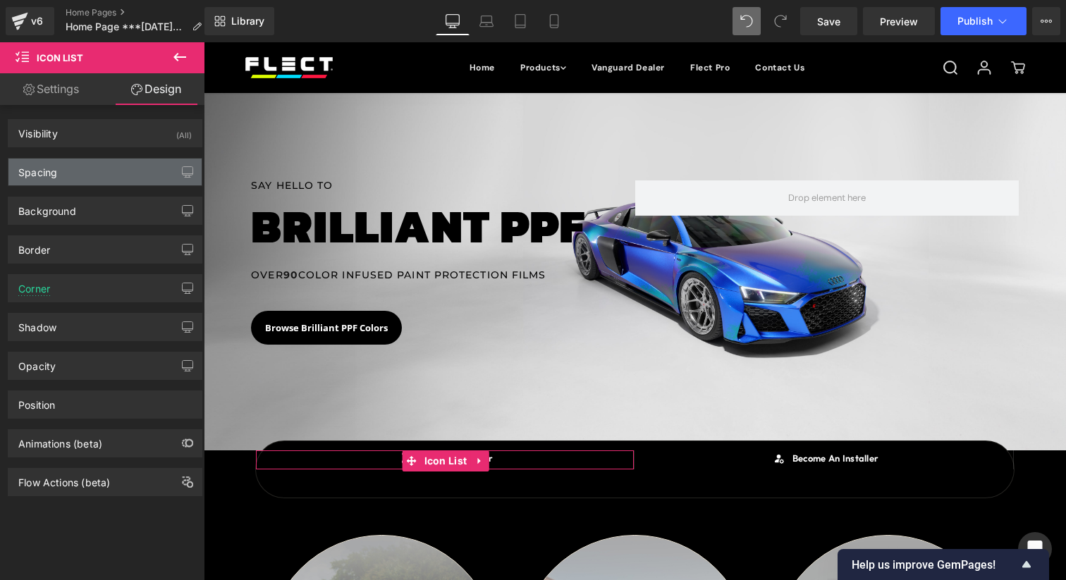
click at [123, 165] on div "Spacing" at bounding box center [104, 172] width 193 height 27
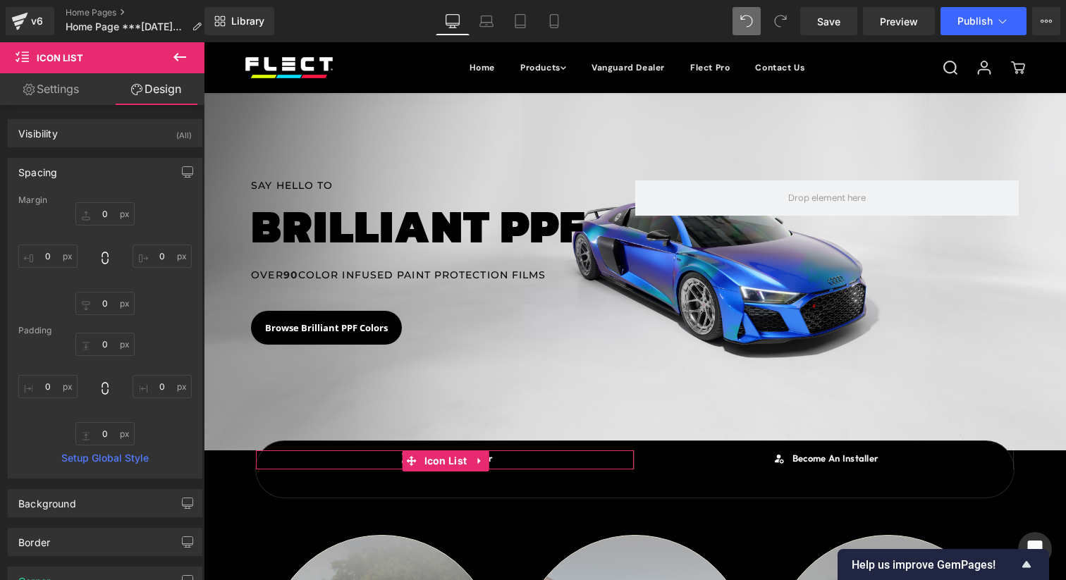
click at [123, 165] on div "Spacing" at bounding box center [104, 172] width 193 height 27
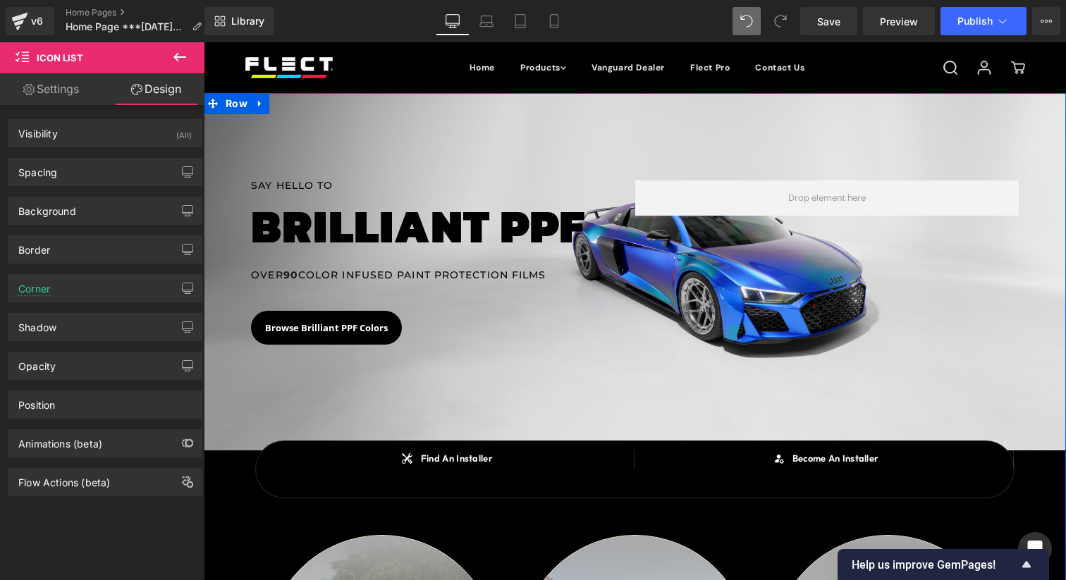
click at [294, 458] on span "Row" at bounding box center [288, 451] width 23 height 17
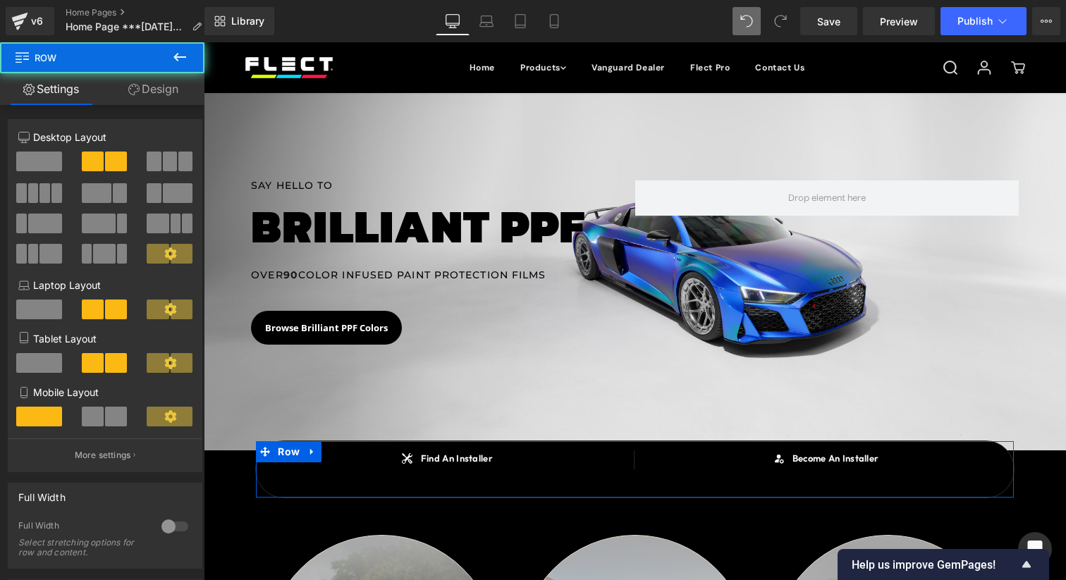
click at [168, 92] on link "Design" at bounding box center [153, 89] width 102 height 32
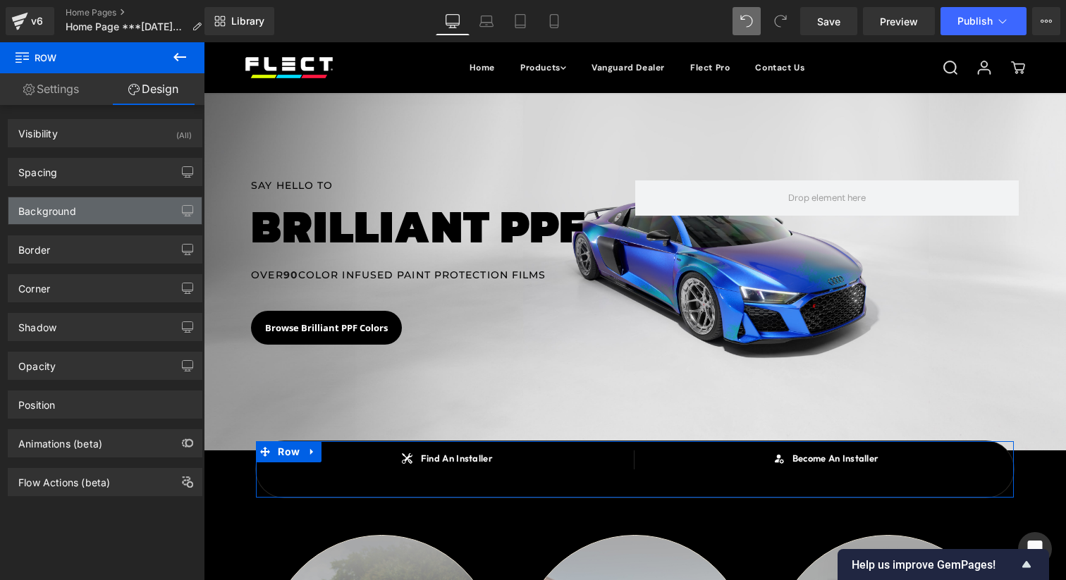
click at [124, 217] on div "Background" at bounding box center [104, 210] width 193 height 27
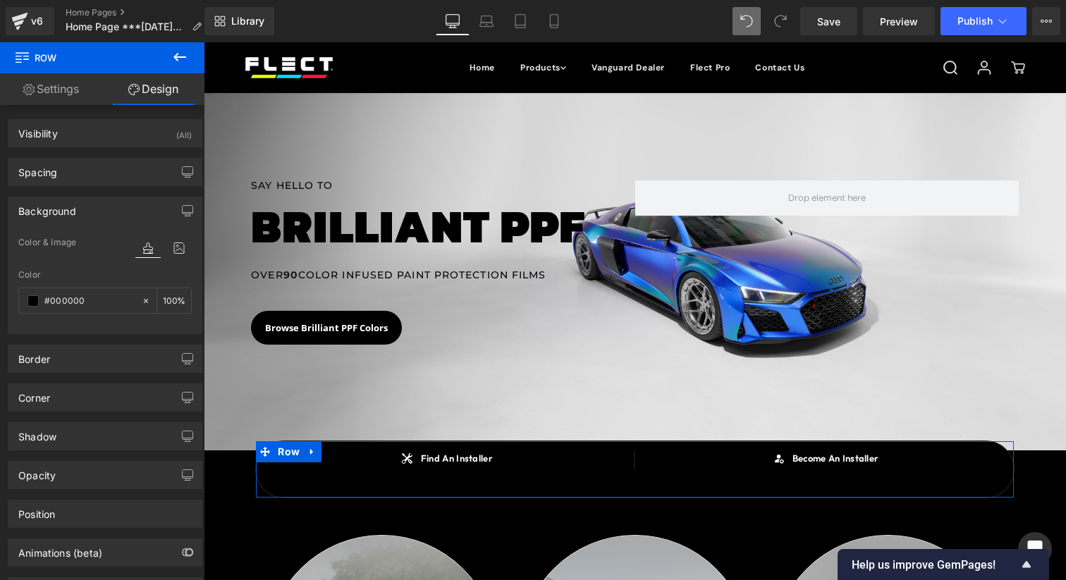
click at [123, 187] on div "Background Color & Image color rgba(0, 0, 0, 1) Color #000000 100 % Image Repla…" at bounding box center [105, 260] width 211 height 148
click at [123, 173] on div "Spacing" at bounding box center [104, 172] width 193 height 27
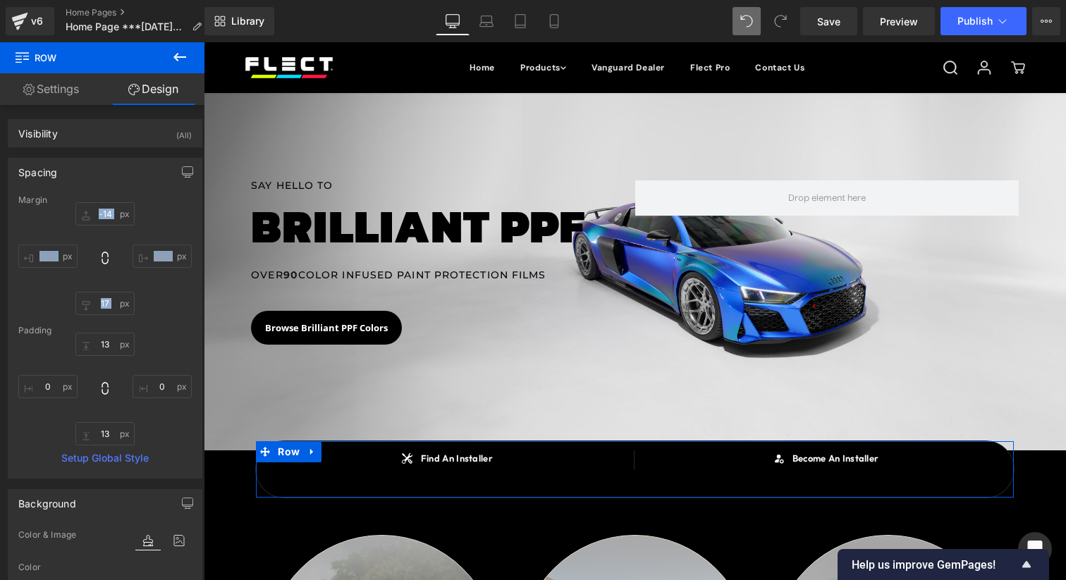
drag, startPoint x: 100, startPoint y: 316, endPoint x: 101, endPoint y: 290, distance: 25.4
click at [101, 290] on div "Margin -14px -14 auto auto 17px 17 auto auto [GEOGRAPHIC_DATA] 13px 13 0px 0 13…" at bounding box center [104, 336] width 193 height 283
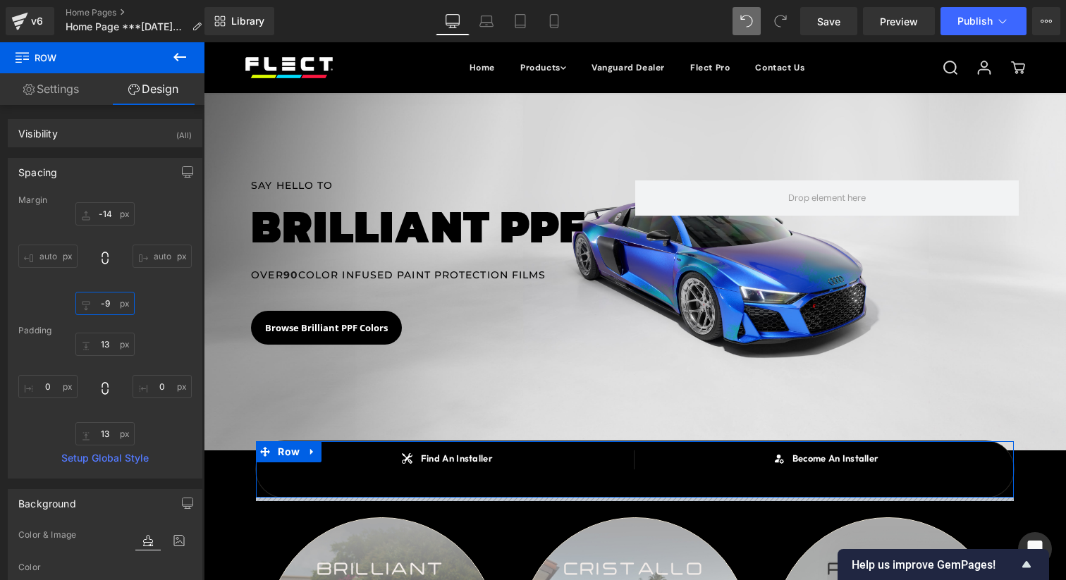
drag, startPoint x: 101, startPoint y: 298, endPoint x: 105, endPoint y: 316, distance: 18.7
click at [105, 316] on div "Margin -14px -14 auto auto -9px -9 auto auto [GEOGRAPHIC_DATA] 13px 13 0px 0 13…" at bounding box center [104, 336] width 193 height 283
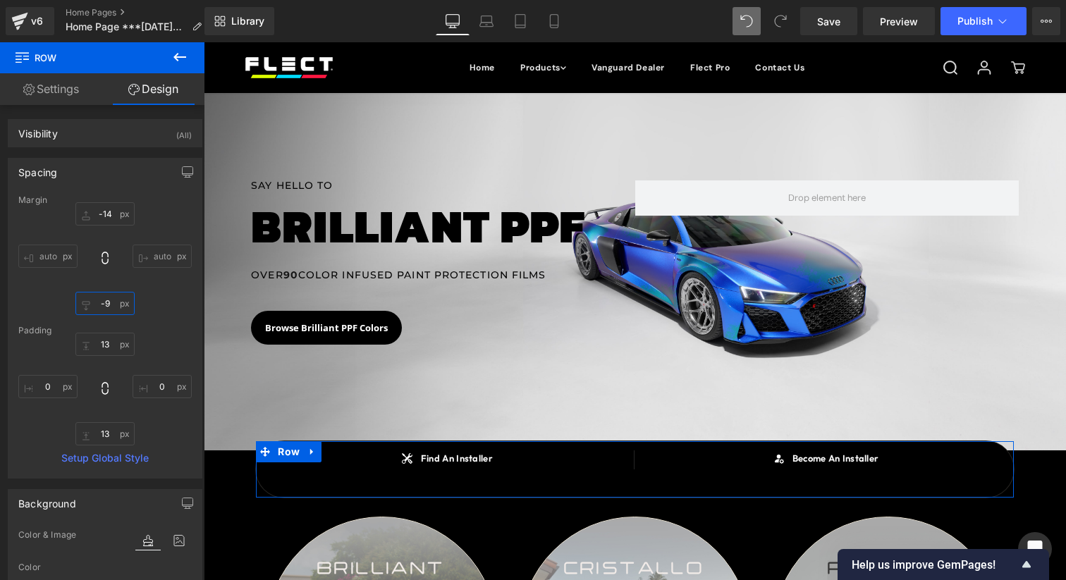
click at [105, 308] on input "-9" at bounding box center [104, 303] width 59 height 23
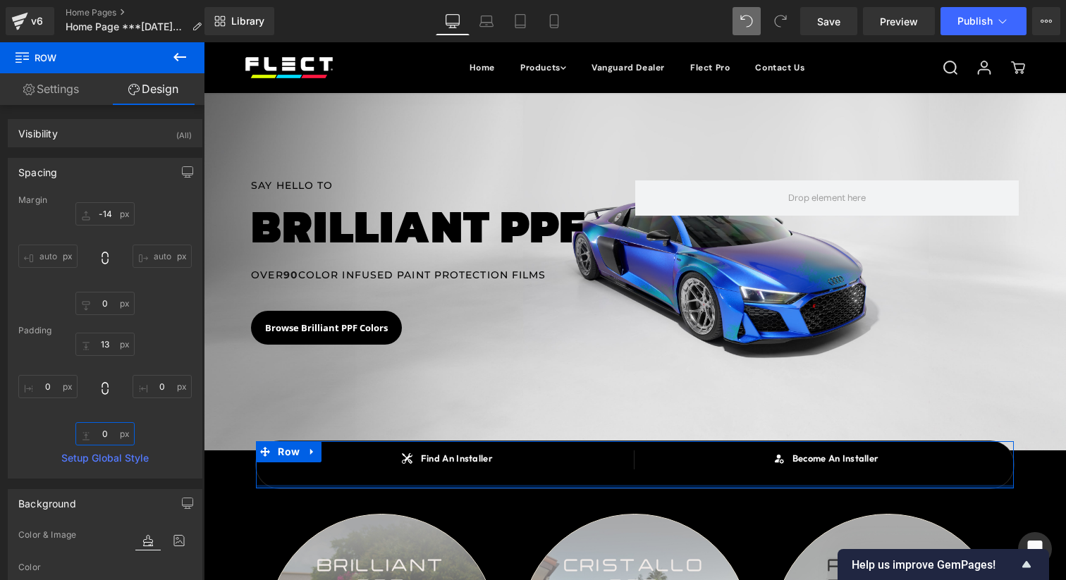
drag, startPoint x: 104, startPoint y: 434, endPoint x: 104, endPoint y: 467, distance: 33.1
click at [104, 467] on div "Margin -14px -14 auto auto 0 0 auto auto [GEOGRAPHIC_DATA] 13px 13 0px 0 0px 0 …" at bounding box center [104, 336] width 193 height 283
click at [104, 349] on input "13" at bounding box center [104, 344] width 59 height 23
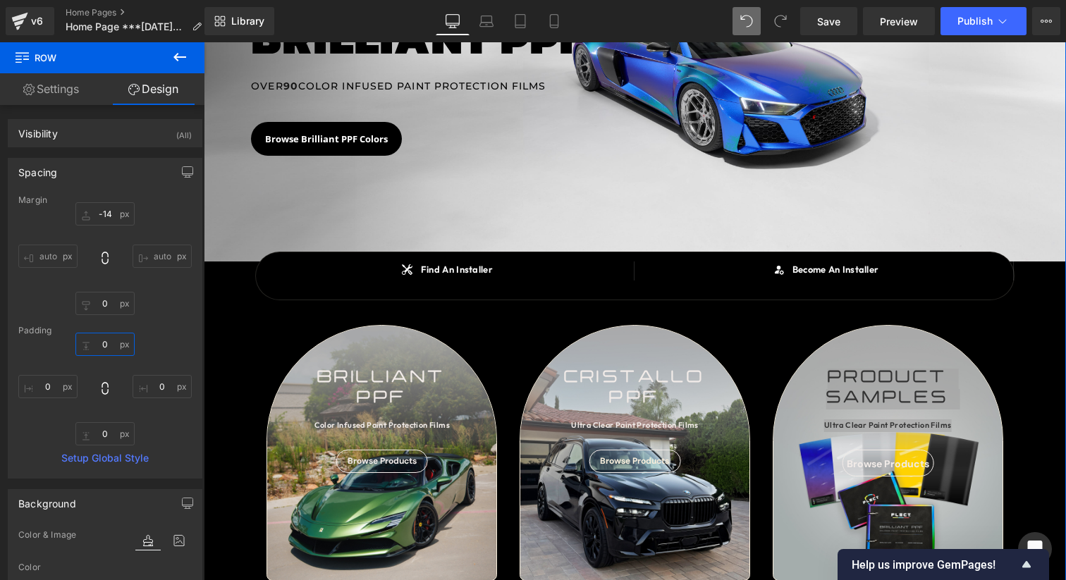
scroll to position [199, 0]
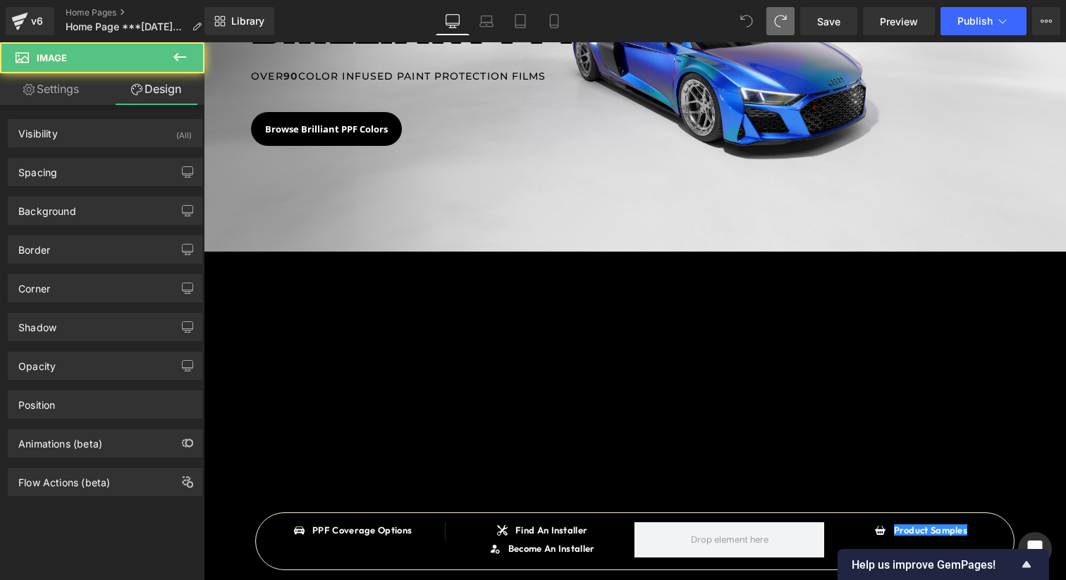
click at [769, 13] on span at bounding box center [780, 21] width 28 height 28
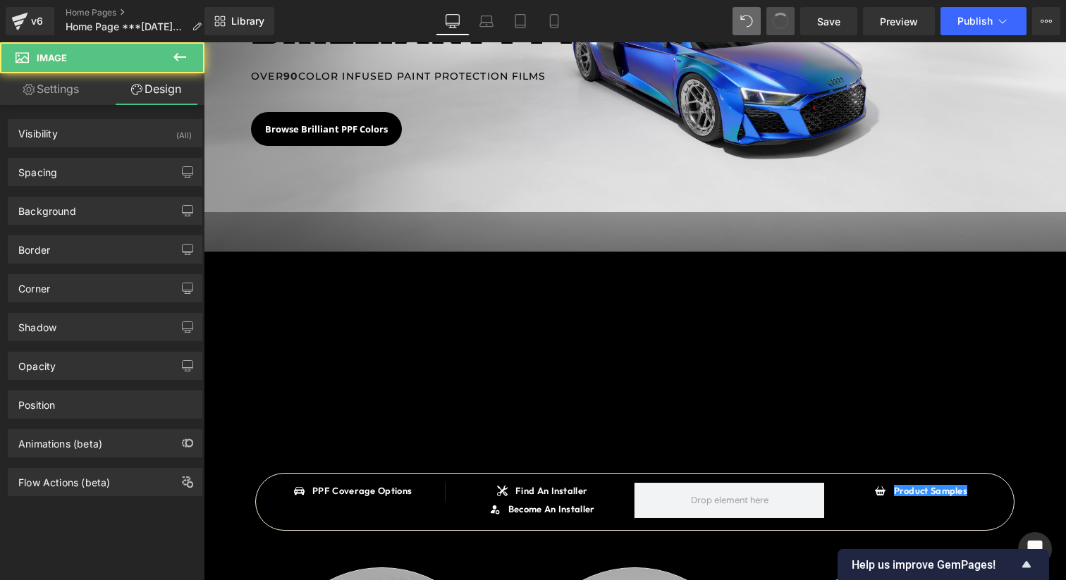
click at [769, 13] on button at bounding box center [780, 21] width 28 height 28
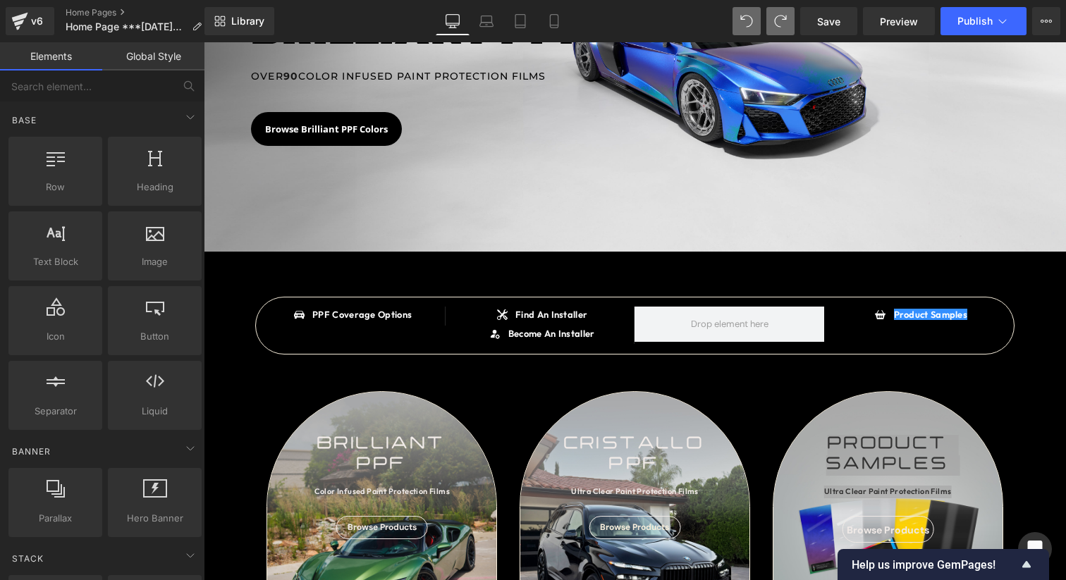
click at [769, 13] on button at bounding box center [780, 21] width 28 height 28
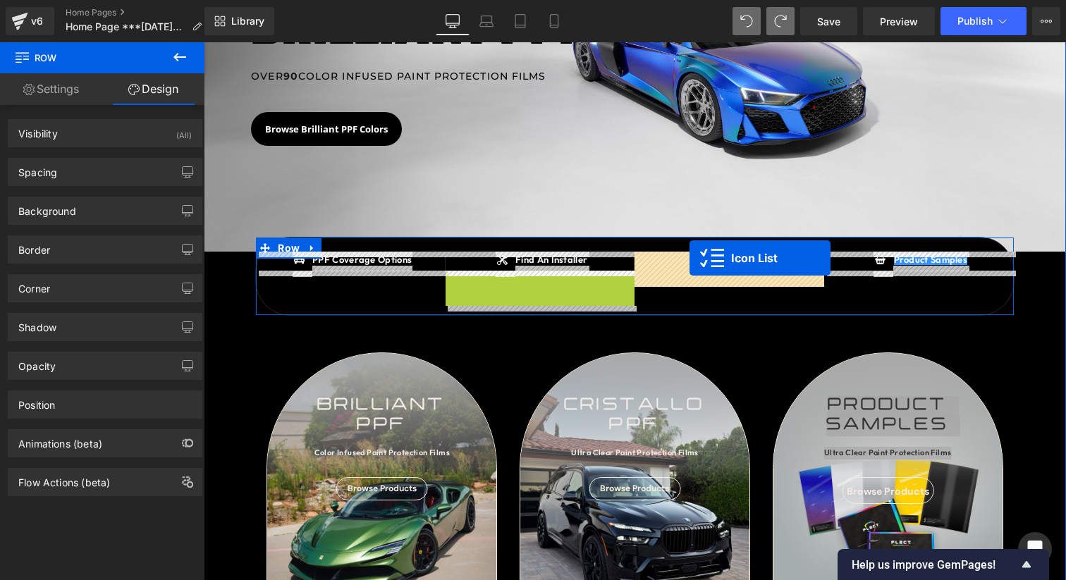
drag, startPoint x: 543, startPoint y: 281, endPoint x: 689, endPoint y: 258, distance: 147.7
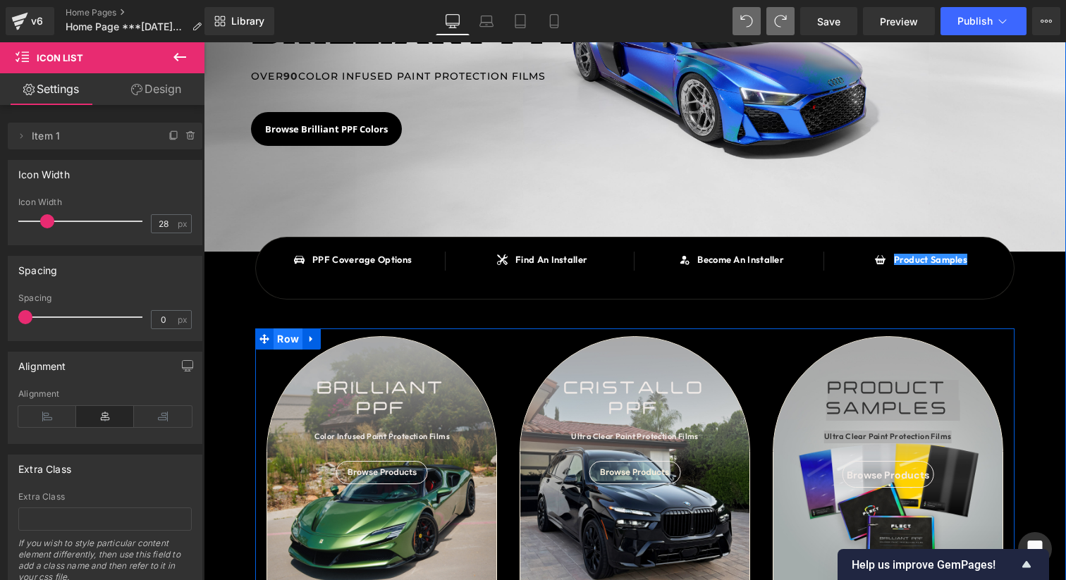
click at [290, 343] on span "Row" at bounding box center [287, 338] width 29 height 21
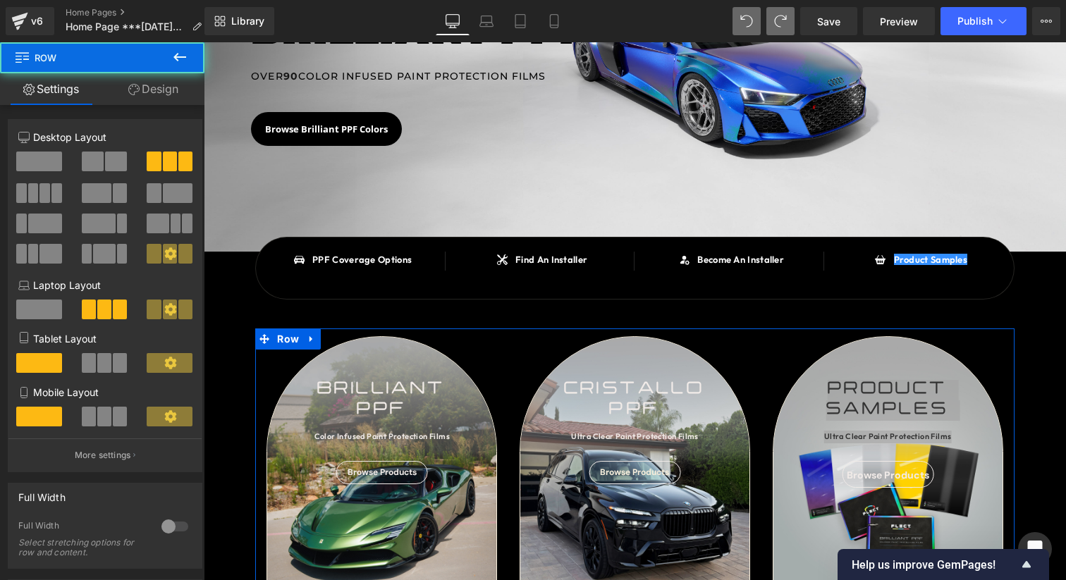
click at [98, 148] on div at bounding box center [104, 212] width 173 height 137
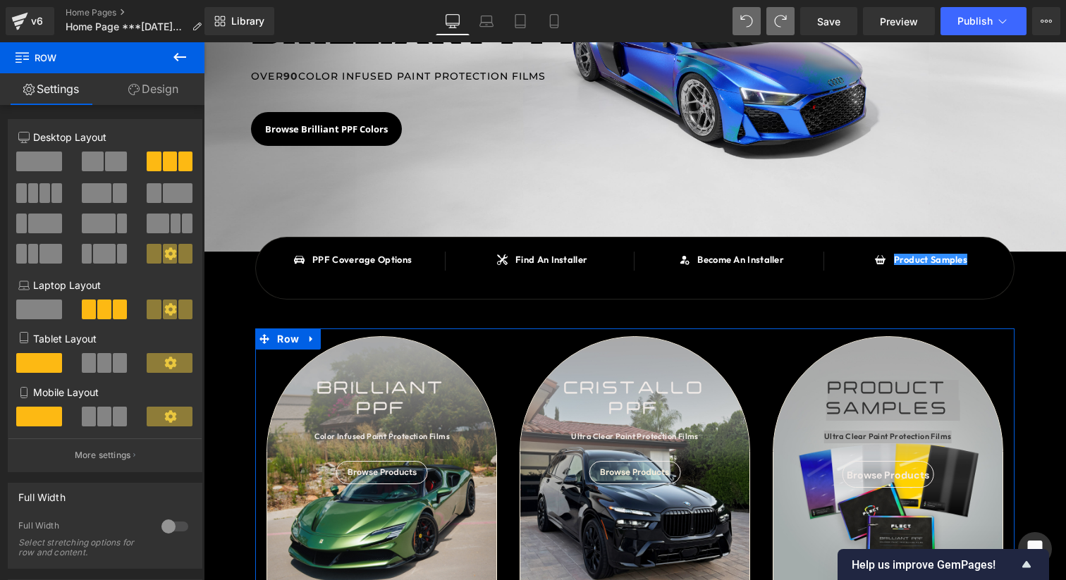
drag, startPoint x: 98, startPoint y: 153, endPoint x: 162, endPoint y: 216, distance: 89.7
click at [98, 153] on span at bounding box center [93, 162] width 22 height 20
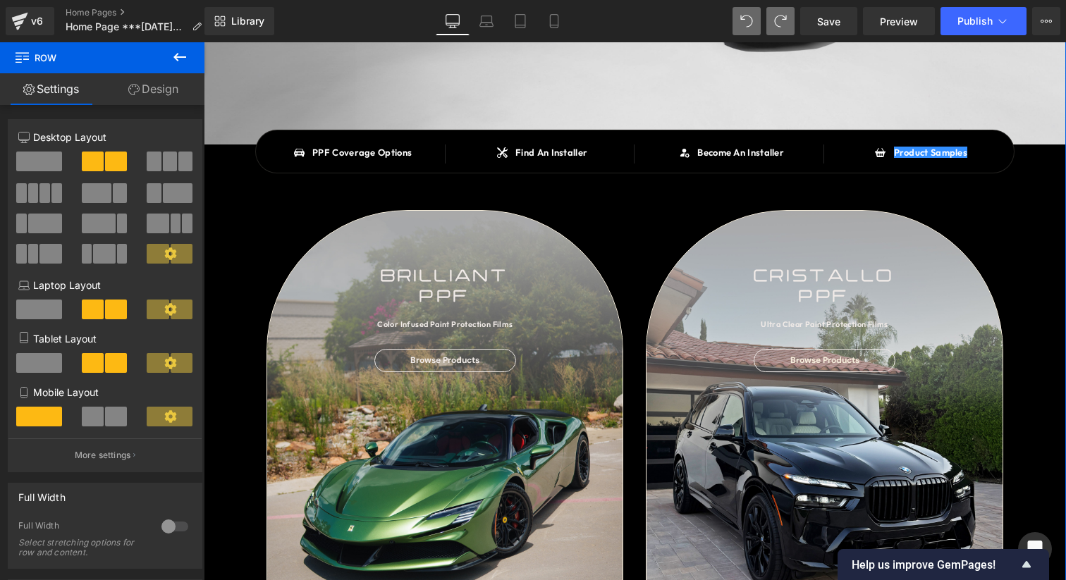
scroll to position [531, 0]
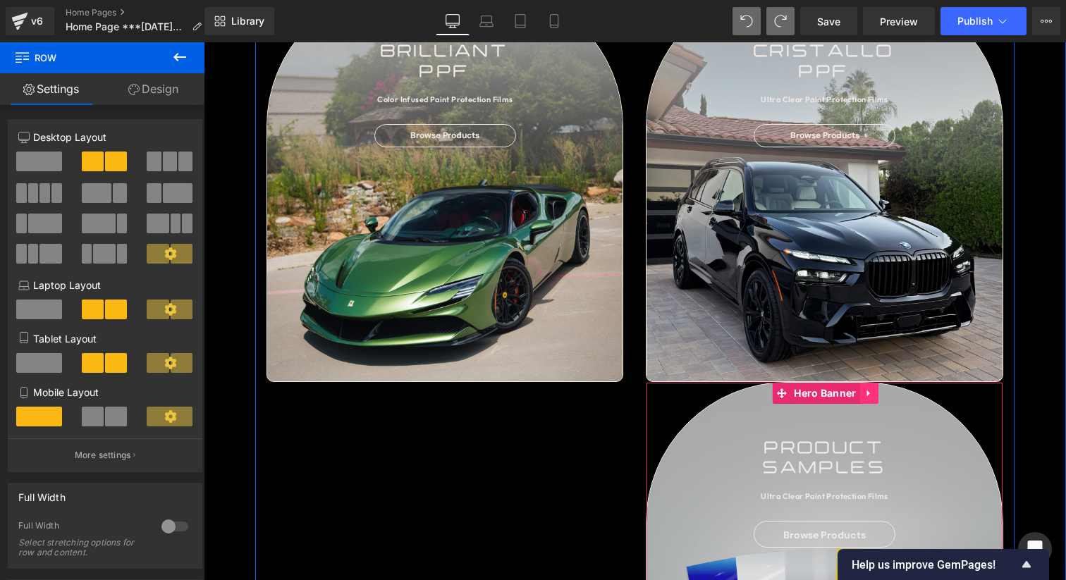
click at [862, 393] on link at bounding box center [869, 393] width 18 height 21
click at [873, 393] on icon at bounding box center [878, 393] width 10 height 10
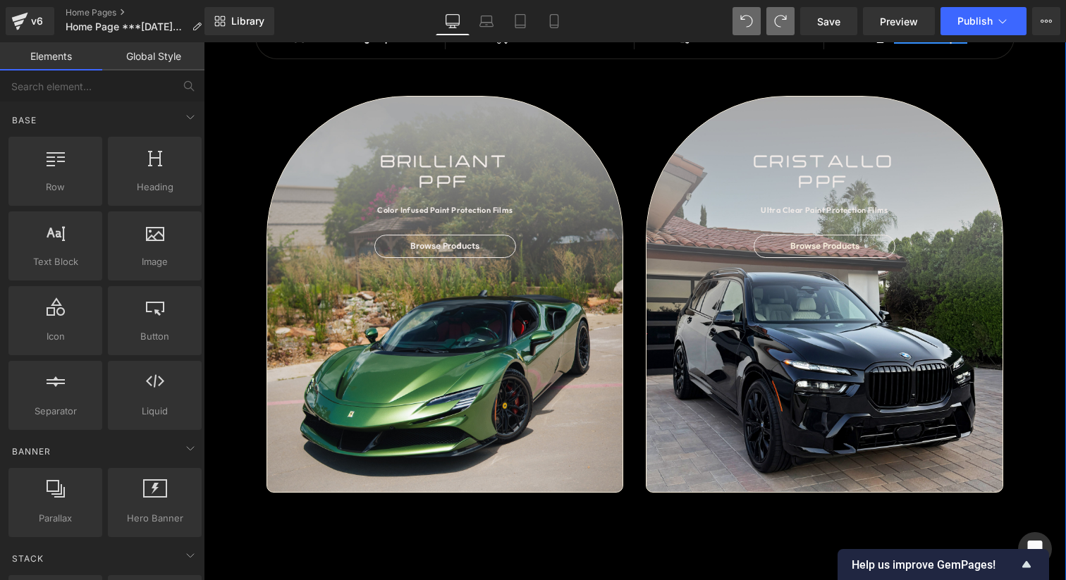
scroll to position [421, 0]
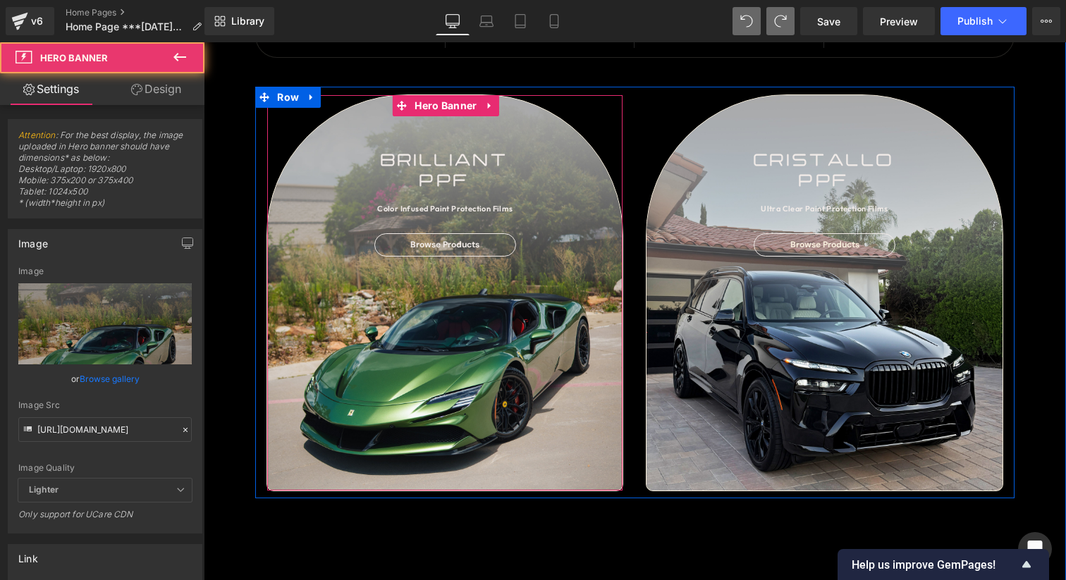
click at [446, 116] on div "brilliant ppf Text Block Color Infused Paint Protection Films Text Block Browse…" at bounding box center [444, 292] width 355 height 395
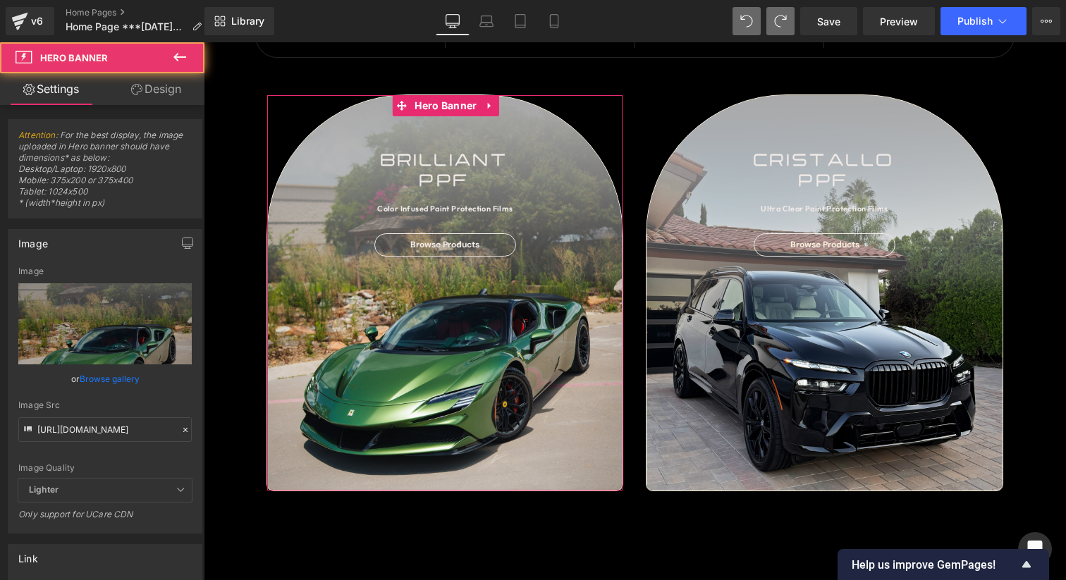
click at [150, 75] on link "Design" at bounding box center [156, 89] width 102 height 32
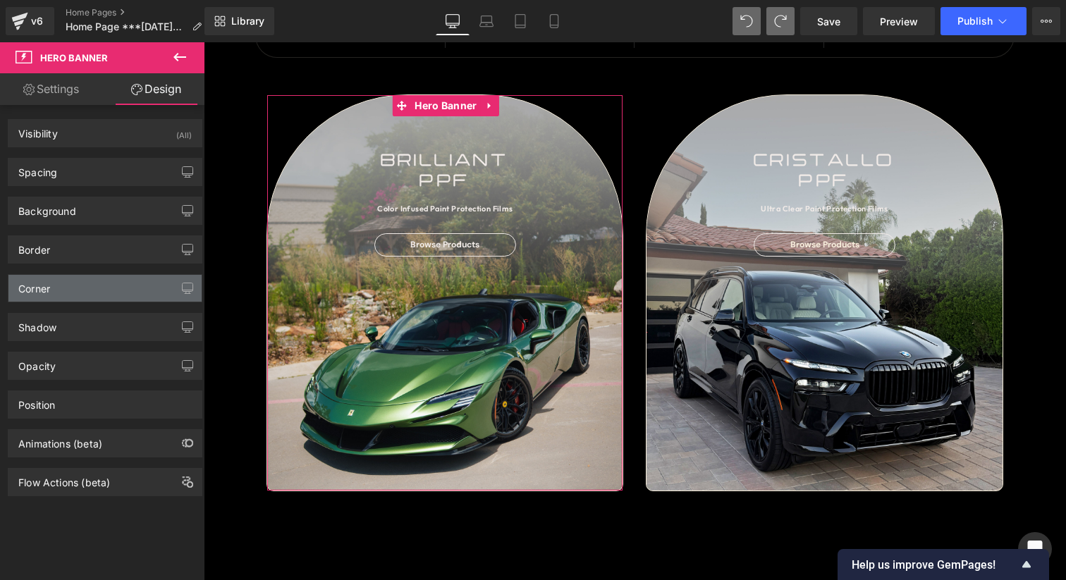
click at [66, 293] on div "Corner" at bounding box center [104, 288] width 193 height 27
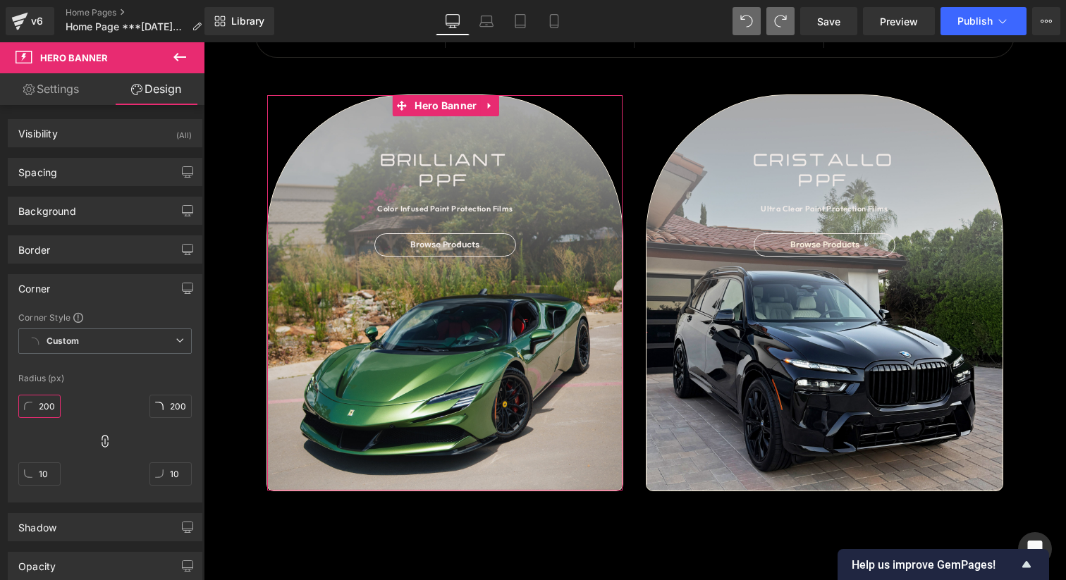
click at [45, 413] on input "200" at bounding box center [39, 406] width 42 height 23
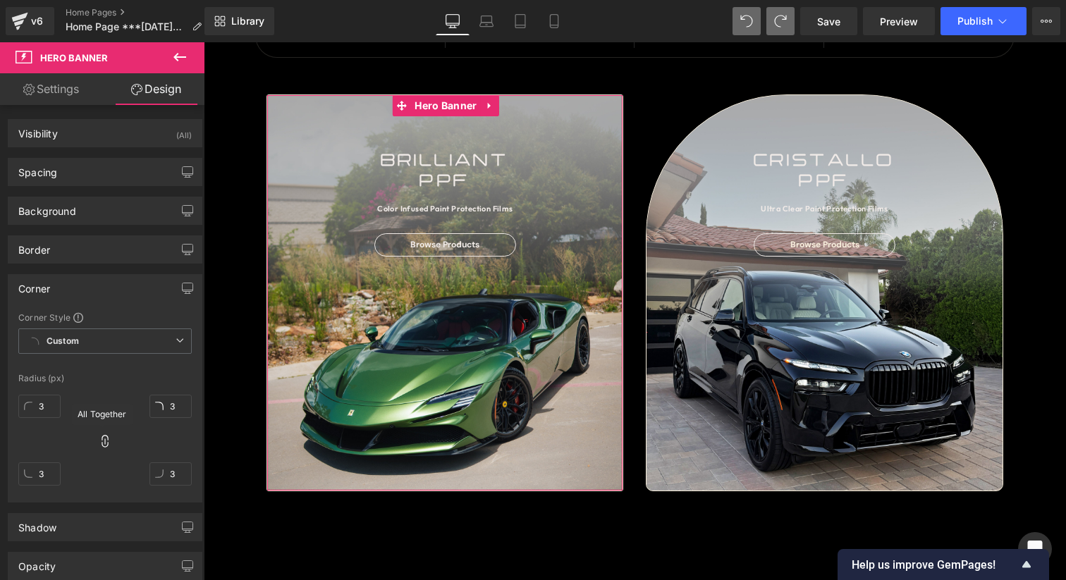
click at [105, 446] on icon at bounding box center [105, 441] width 14 height 14
click at [39, 476] on input "3" at bounding box center [39, 473] width 42 height 23
click at [51, 405] on input "3" at bounding box center [39, 406] width 42 height 23
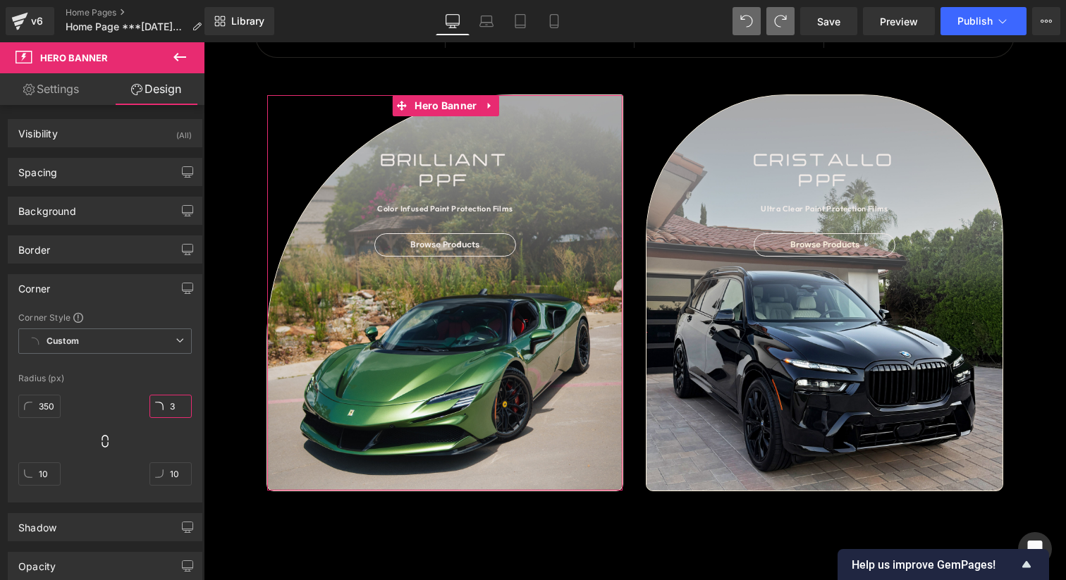
click at [176, 410] on input "3" at bounding box center [170, 406] width 42 height 23
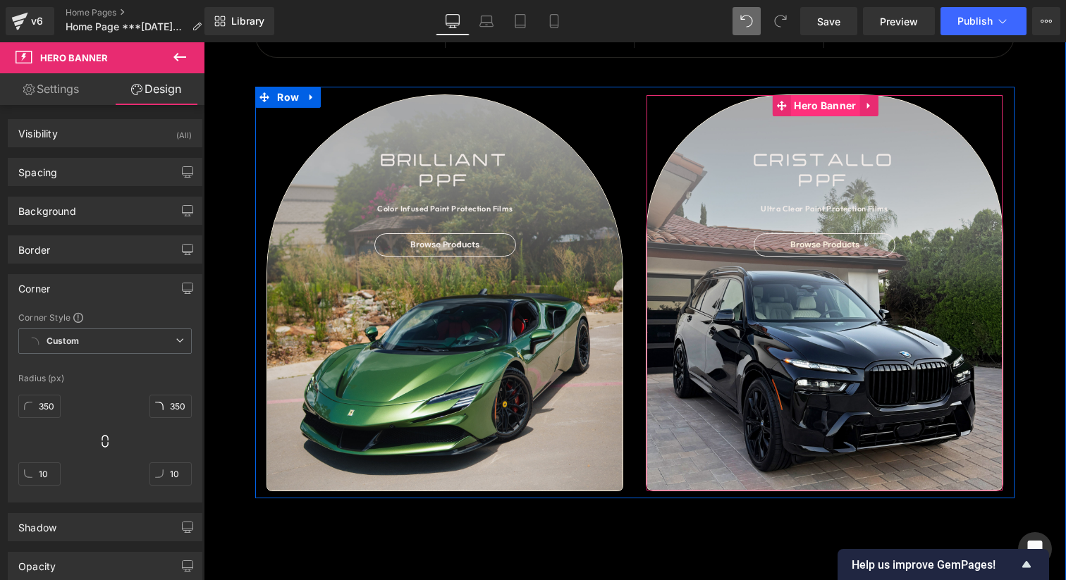
click at [828, 95] on link "Hero Banner" at bounding box center [815, 105] width 87 height 21
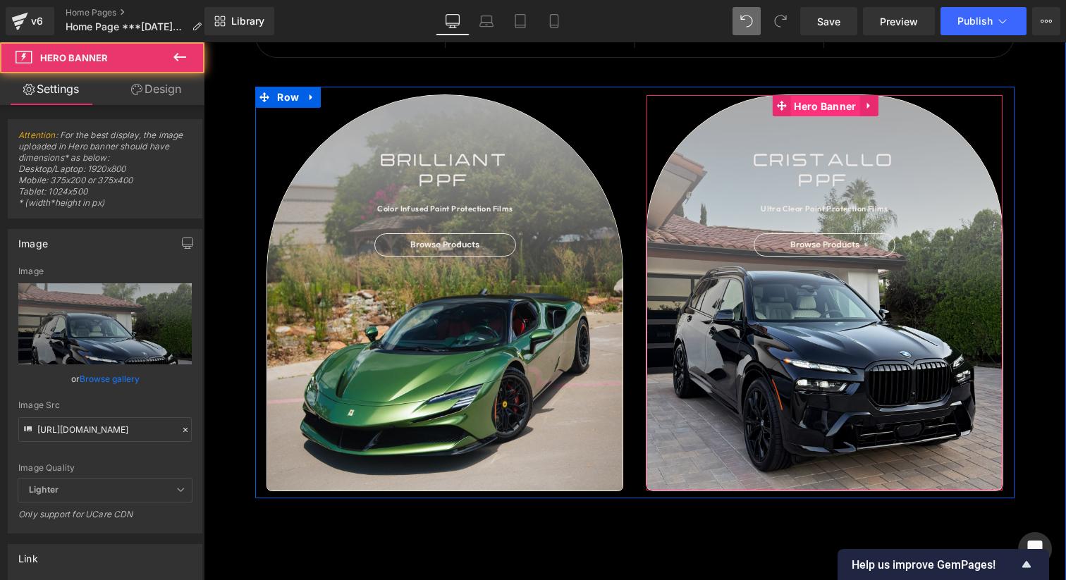
click at [827, 102] on span "Hero Banner" at bounding box center [824, 106] width 69 height 21
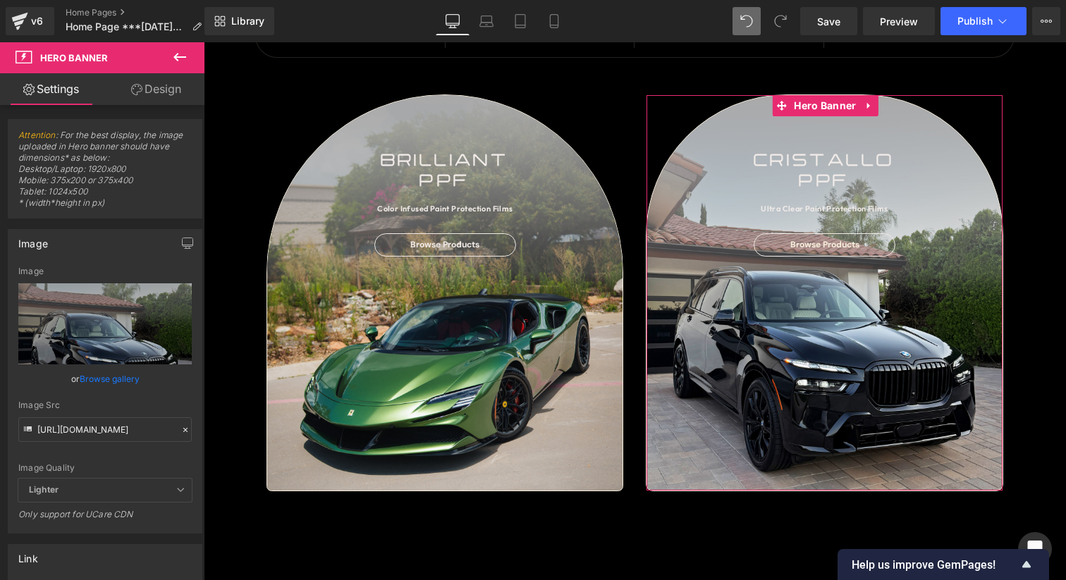
click at [144, 87] on link "Design" at bounding box center [156, 89] width 102 height 32
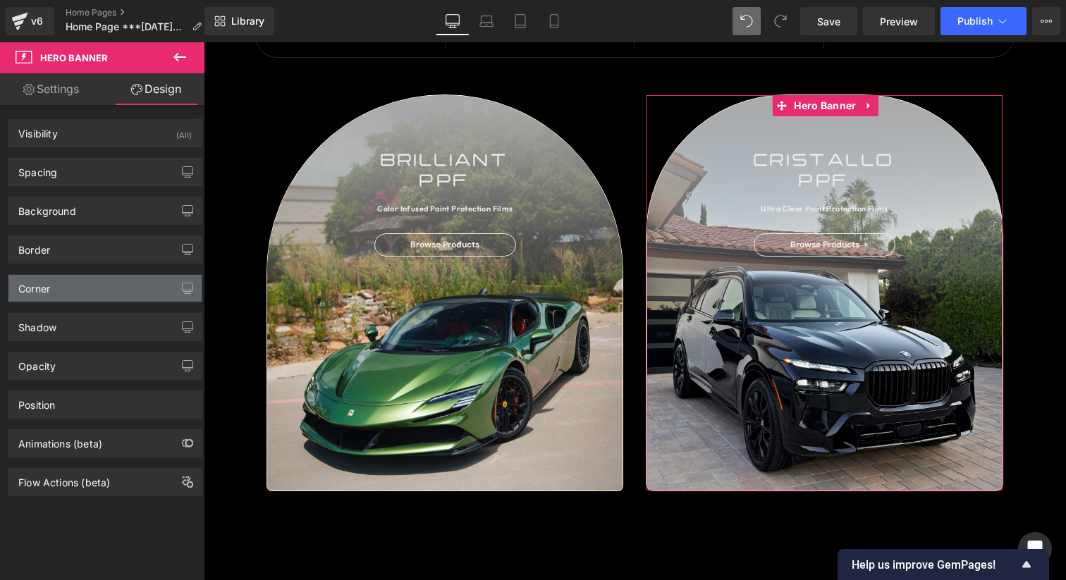
click at [66, 283] on div "Corner" at bounding box center [104, 288] width 193 height 27
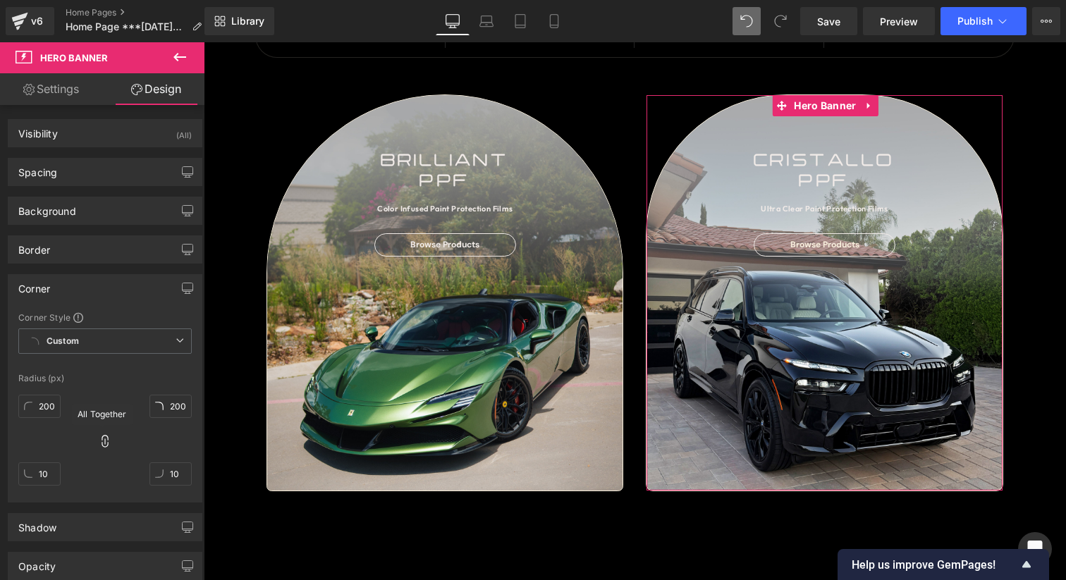
click at [102, 445] on icon at bounding box center [105, 441] width 14 height 14
click at [56, 409] on input "200" at bounding box center [39, 406] width 42 height 23
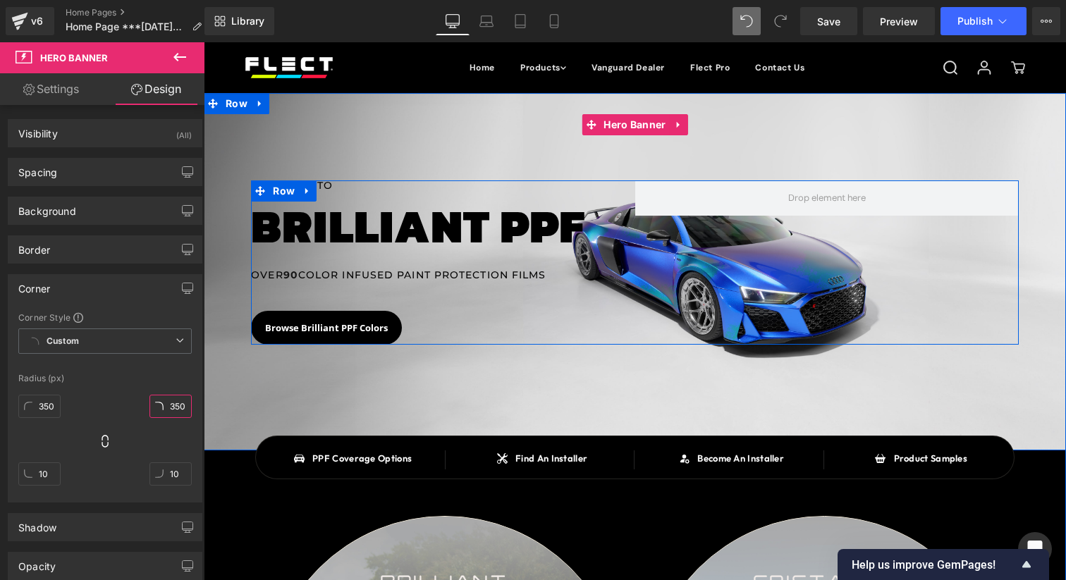
scroll to position [276, 0]
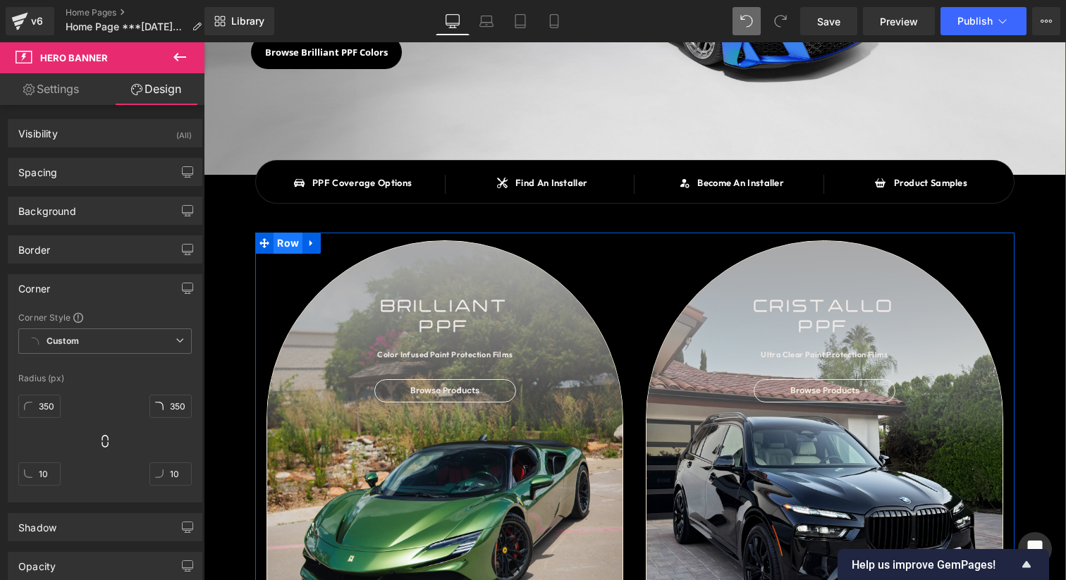
click at [290, 240] on span "Row" at bounding box center [287, 243] width 29 height 21
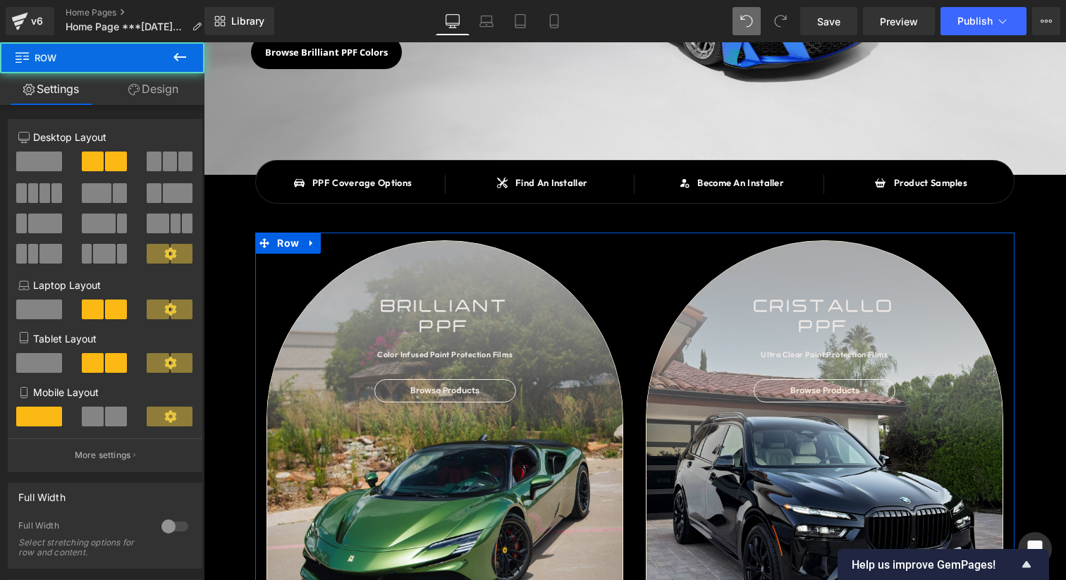
scroll to position [280, 0]
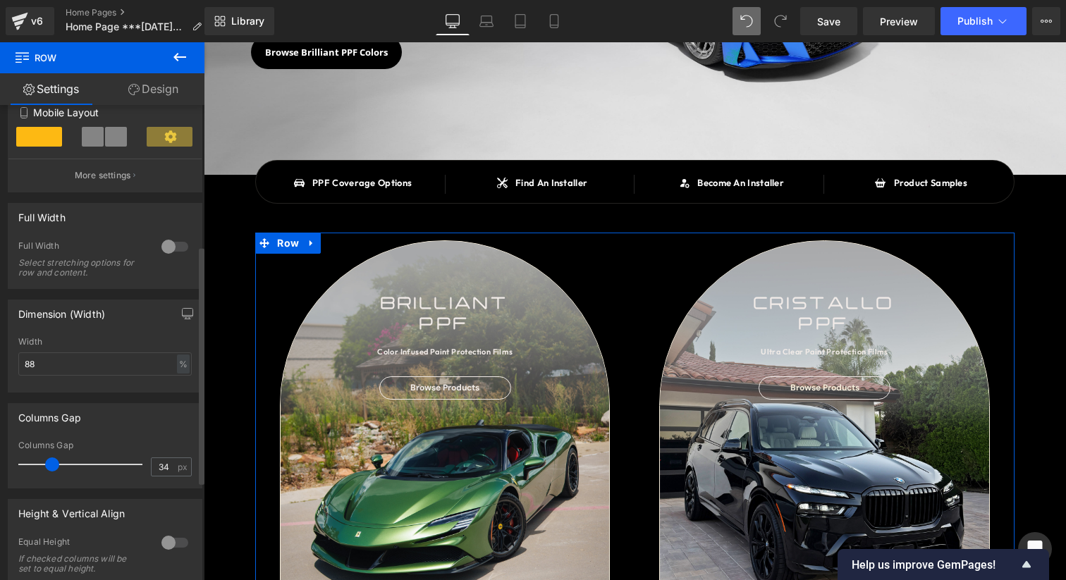
drag, startPoint x: 39, startPoint y: 467, endPoint x: 52, endPoint y: 468, distance: 13.5
click at [52, 468] on span at bounding box center [52, 464] width 14 height 14
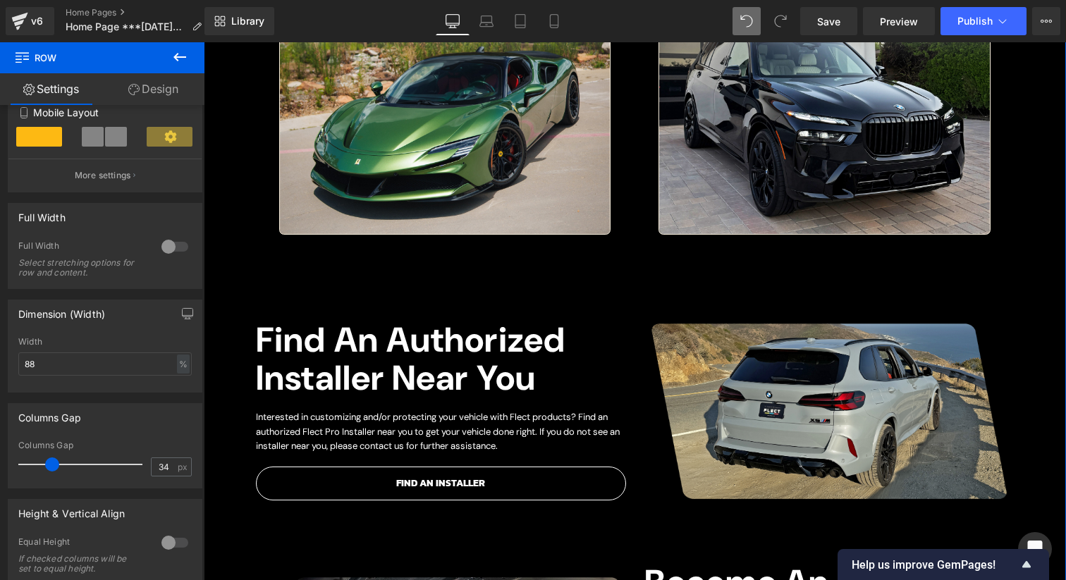
scroll to position [419, 0]
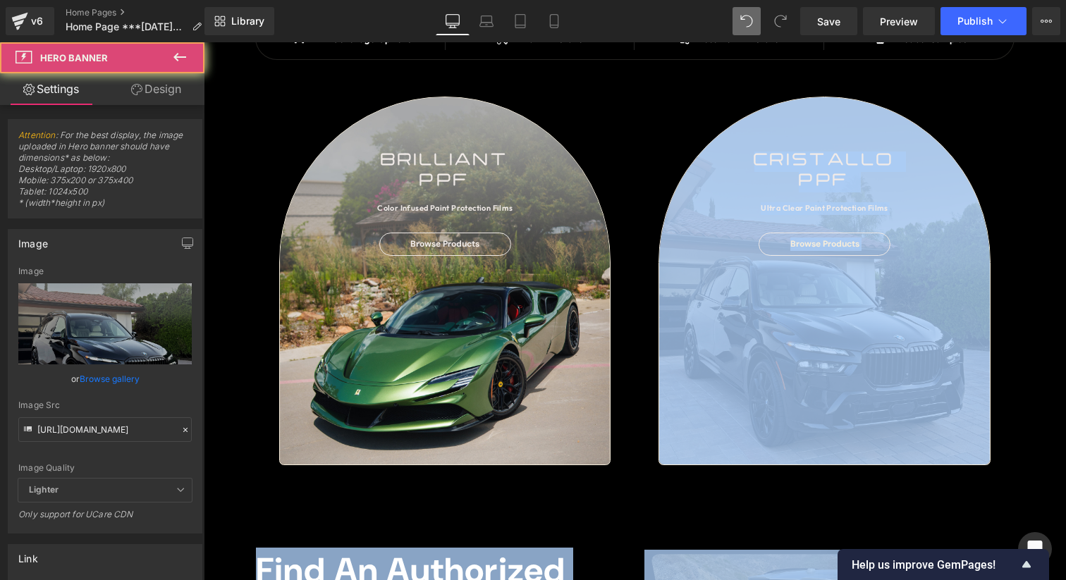
click at [1058, 461] on div "SAY HELLO TO Heading BRILLIANT PPF Heading OVER 90 COLOR INFUSED PAINT PROTECTI…" at bounding box center [635, 477] width 862 height 1607
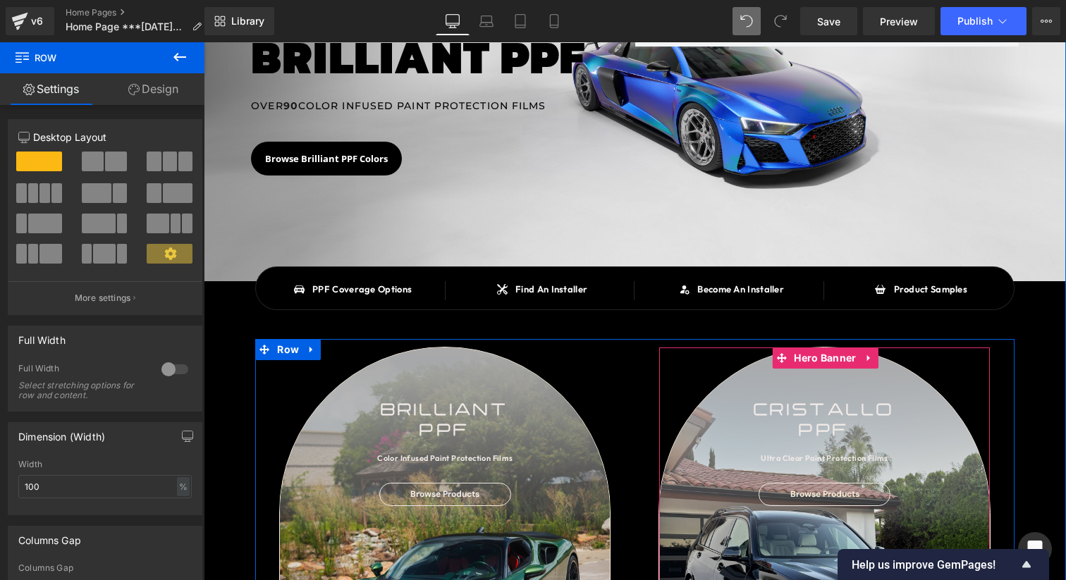
scroll to position [0, 0]
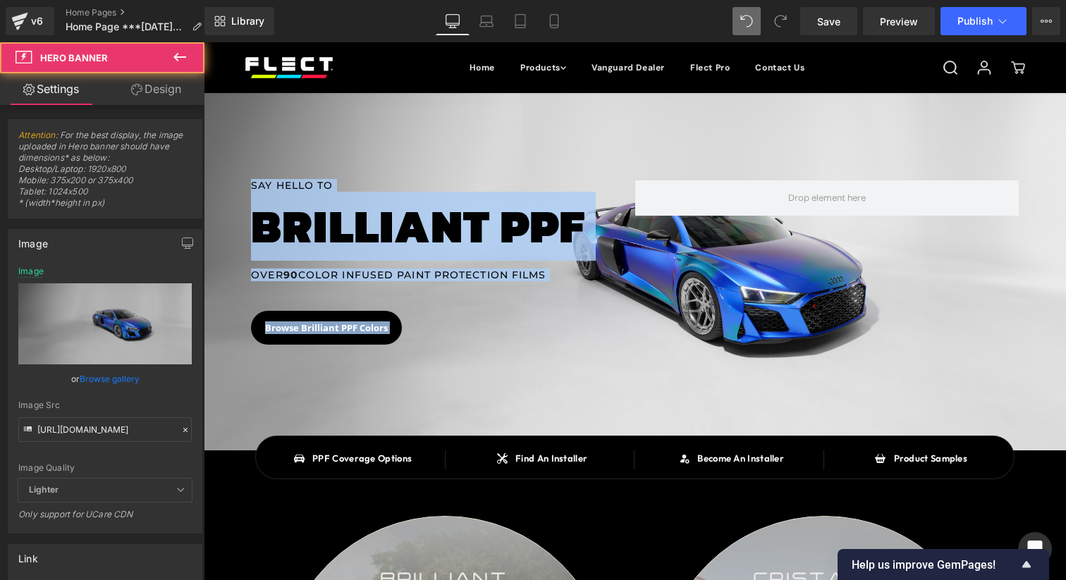
drag, startPoint x: 1060, startPoint y: -101, endPoint x: 1036, endPoint y: 170, distance: 271.7
click at [1036, 152] on div at bounding box center [635, 271] width 862 height 357
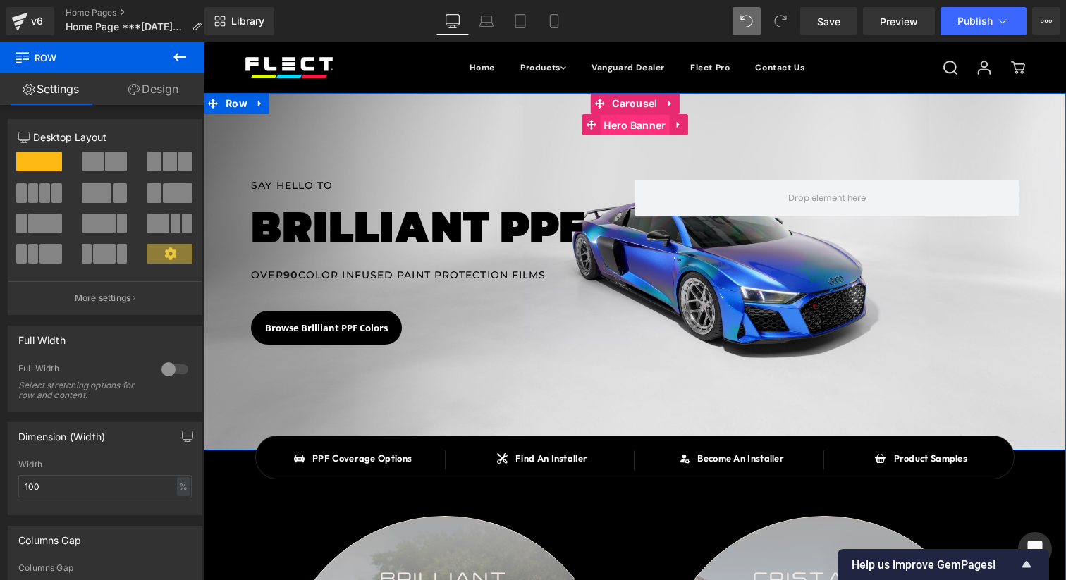
click at [628, 125] on span "Hero Banner" at bounding box center [634, 125] width 69 height 21
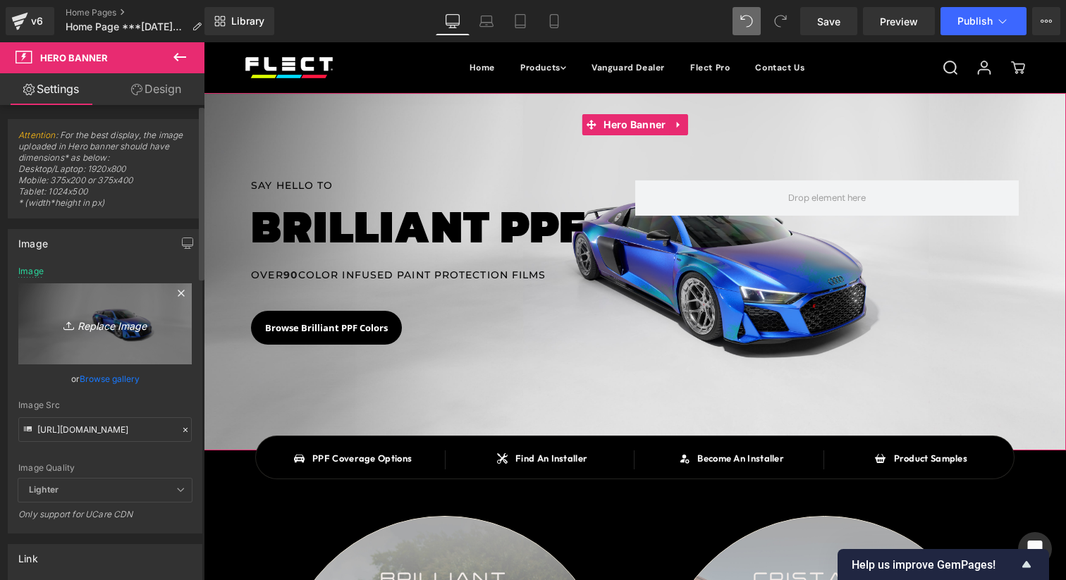
click at [134, 316] on icon "Replace Image" at bounding box center [105, 324] width 113 height 18
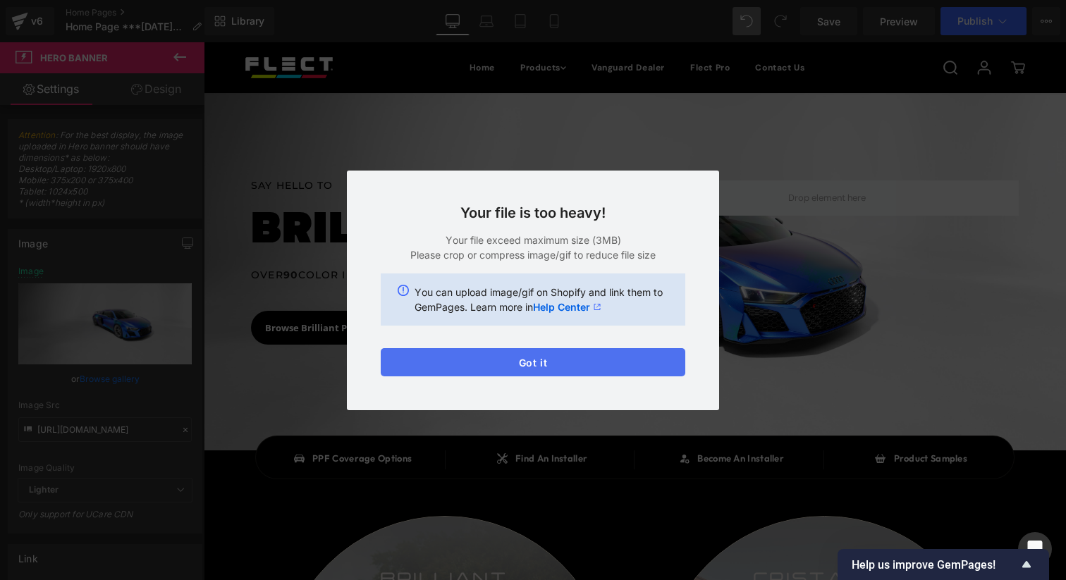
click at [536, 374] on button "Got it" at bounding box center [533, 362] width 304 height 28
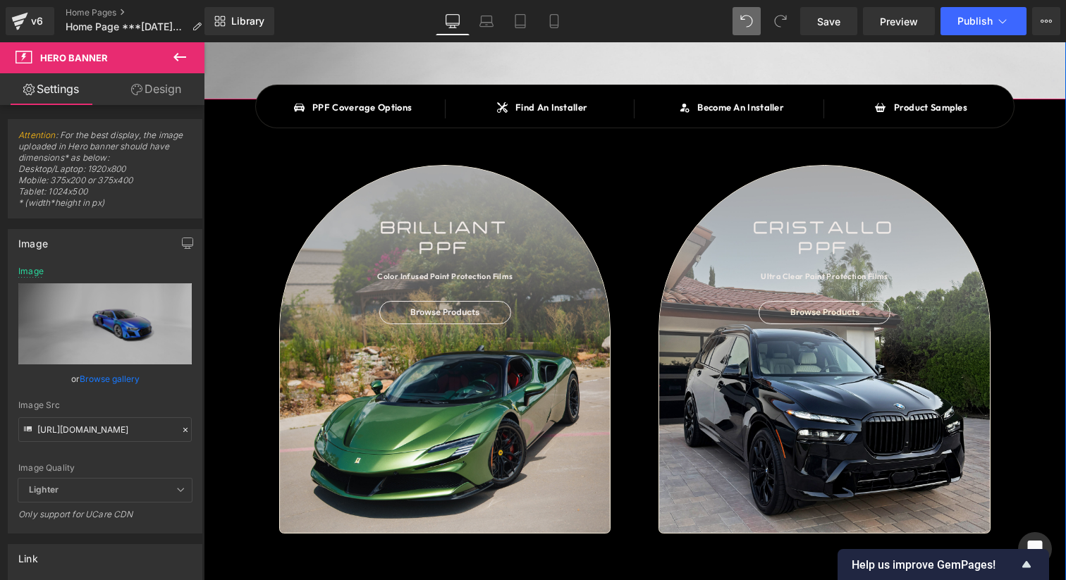
scroll to position [359, 0]
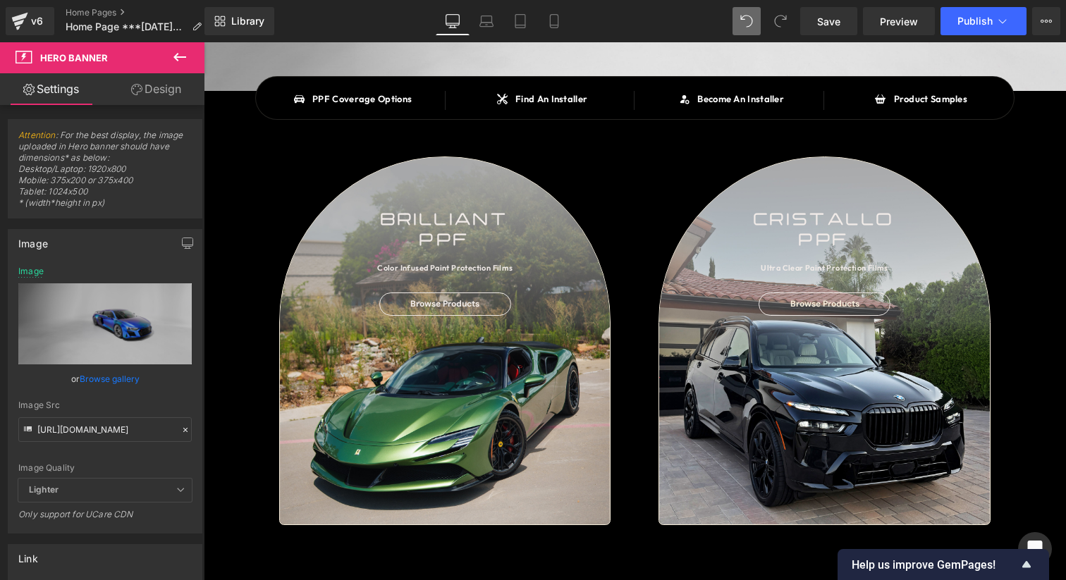
click at [204, 42] on div at bounding box center [204, 42] width 0 height 0
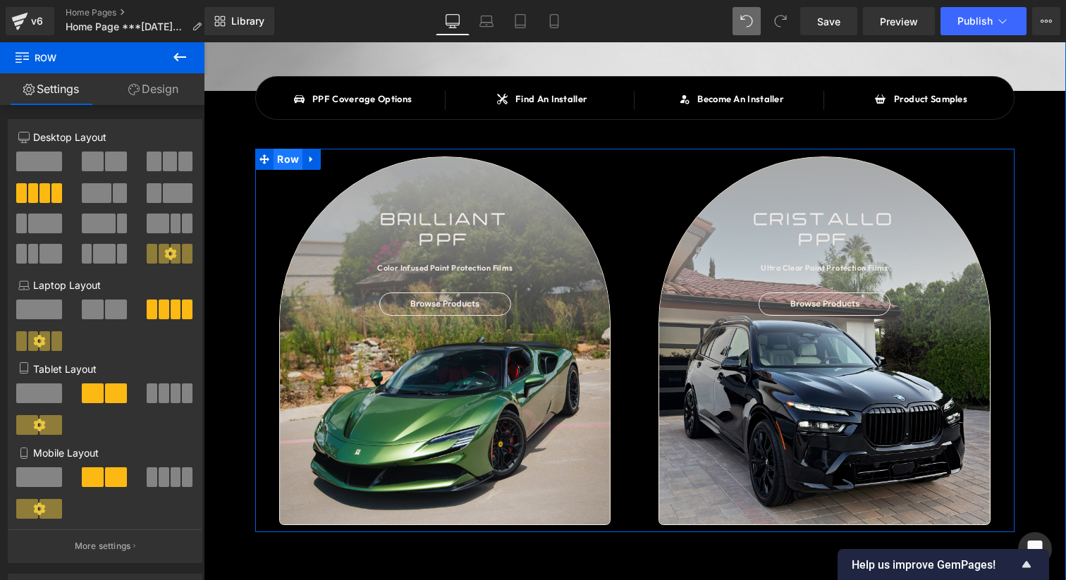
click at [288, 163] on span "Row" at bounding box center [287, 159] width 29 height 21
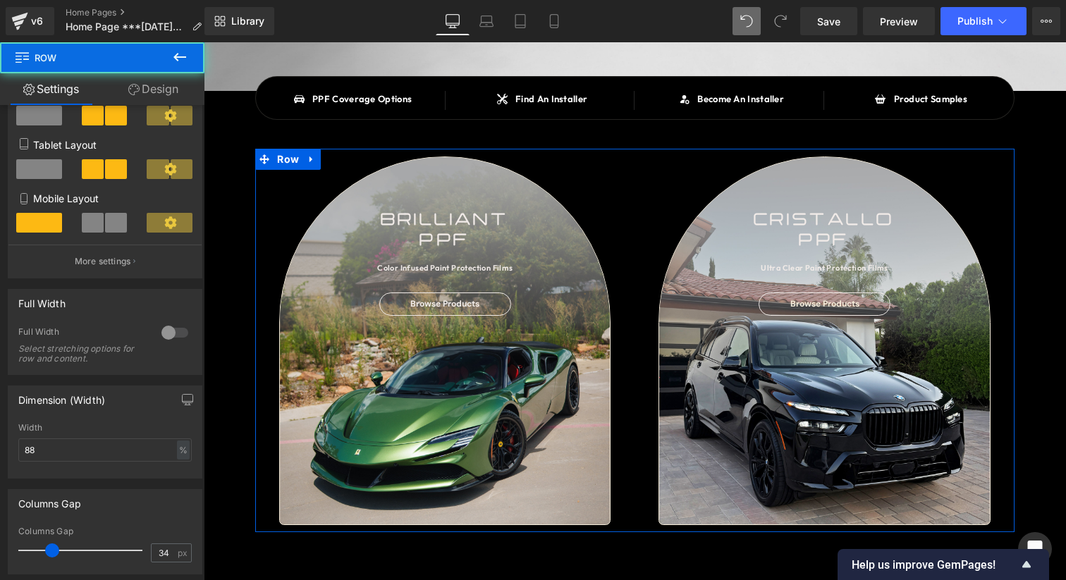
scroll to position [409, 0]
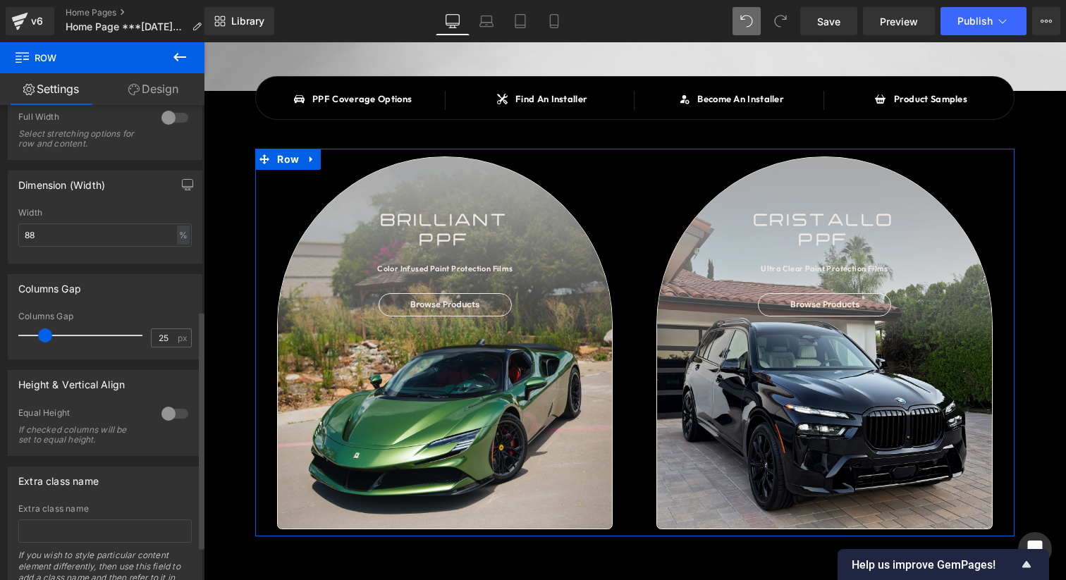
drag, startPoint x: 51, startPoint y: 335, endPoint x: 44, endPoint y: 341, distance: 9.5
click at [44, 341] on span at bounding box center [45, 335] width 14 height 14
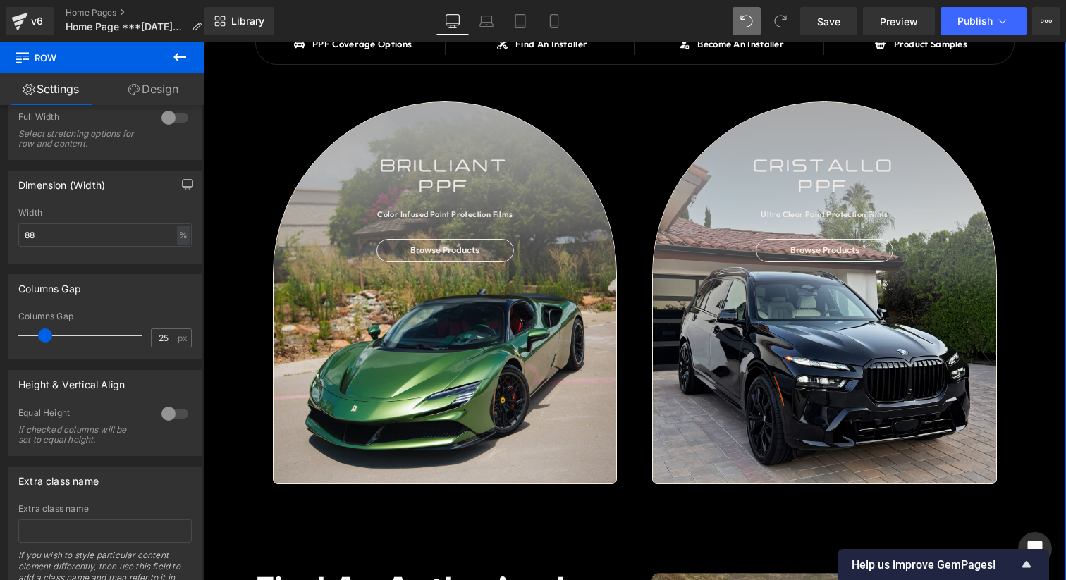
scroll to position [388, 0]
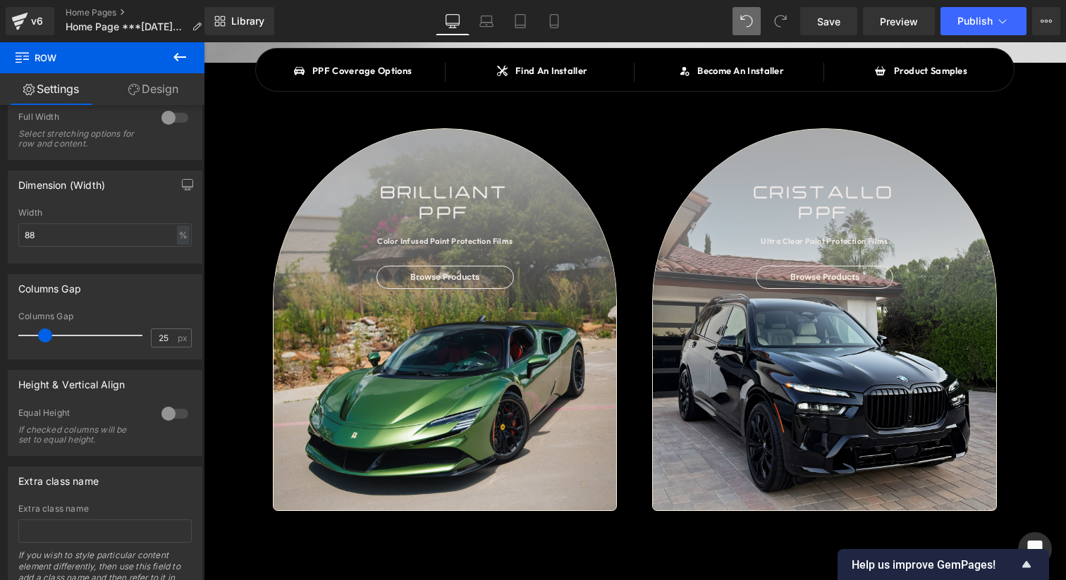
click at [488, 525] on div "SAY HELLO TO Heading BRILLIANT PPF Heading OVER 90 COLOR INFUSED PAINT PROTECTI…" at bounding box center [635, 515] width 862 height 1621
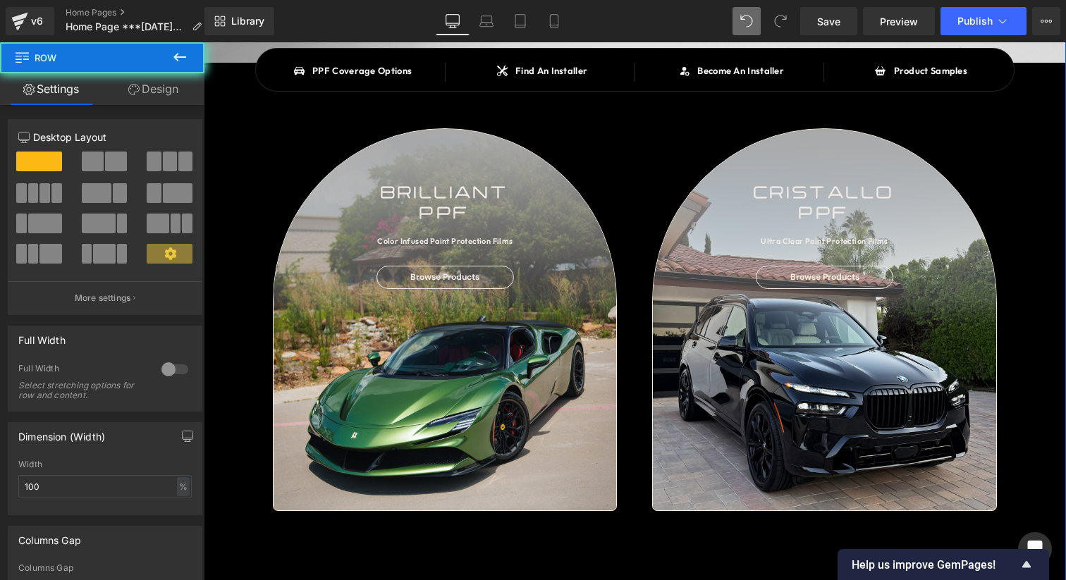
click at [488, 519] on div "SAY HELLO TO Heading BRILLIANT PPF Heading OVER 90 COLOR INFUSED PAINT PROTECTI…" at bounding box center [635, 515] width 862 height 1621
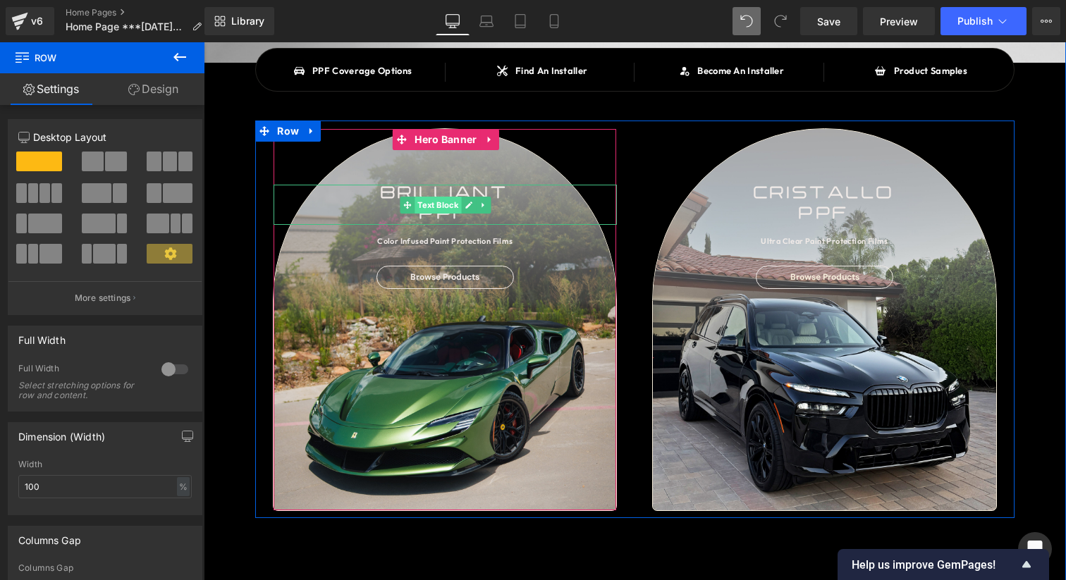
click at [448, 205] on span "Text Block" at bounding box center [437, 205] width 47 height 17
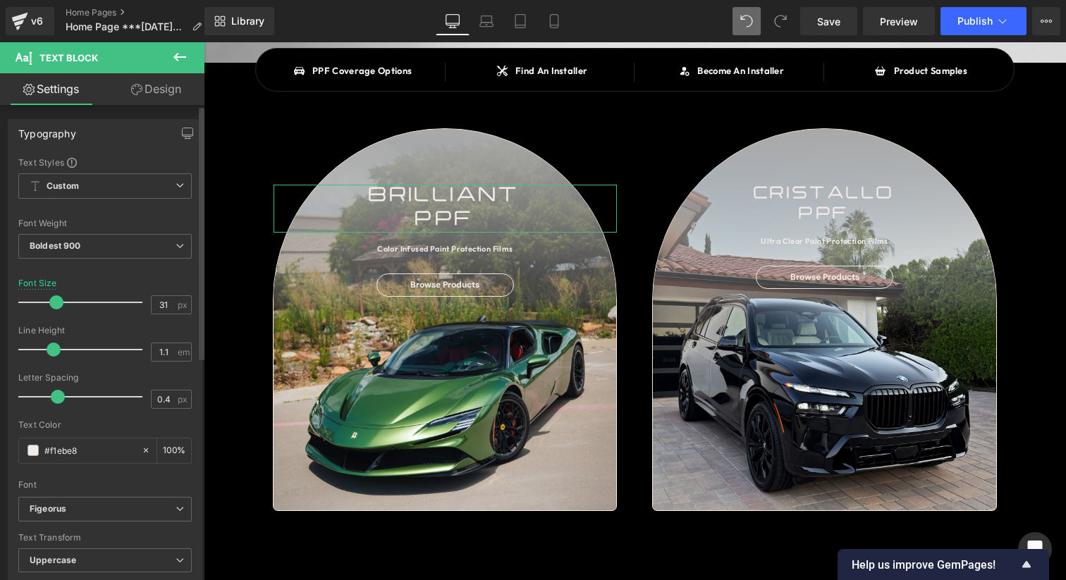
click at [55, 302] on span at bounding box center [56, 302] width 14 height 14
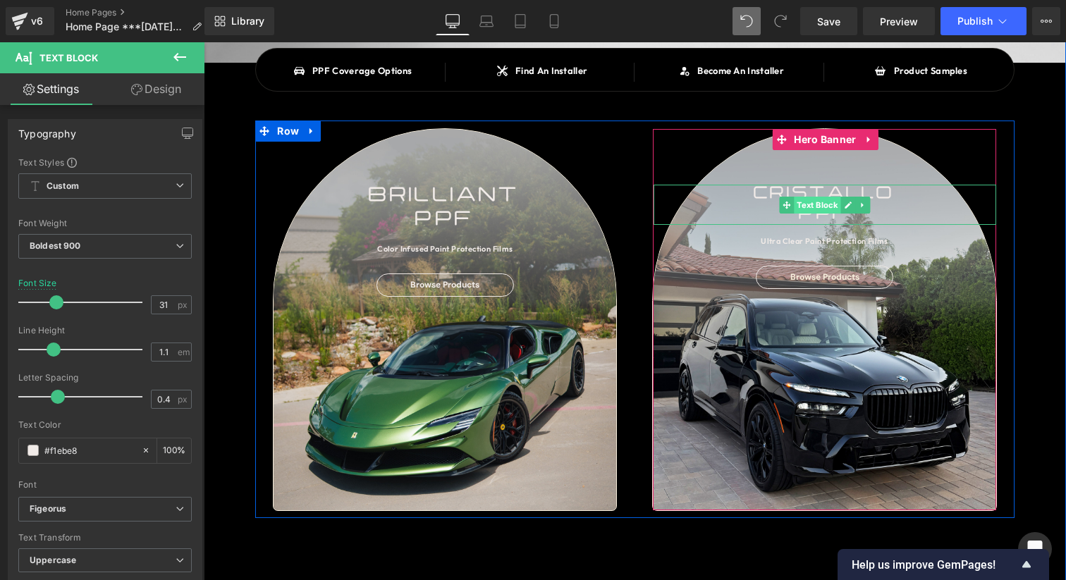
click at [827, 204] on span "Text Block" at bounding box center [817, 205] width 47 height 17
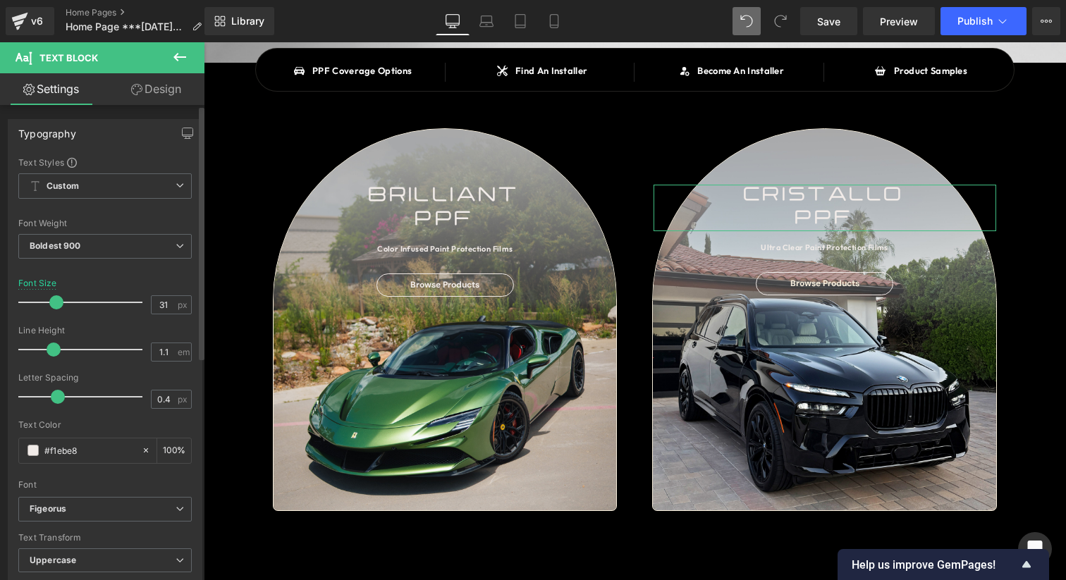
click at [54, 299] on span at bounding box center [56, 302] width 14 height 14
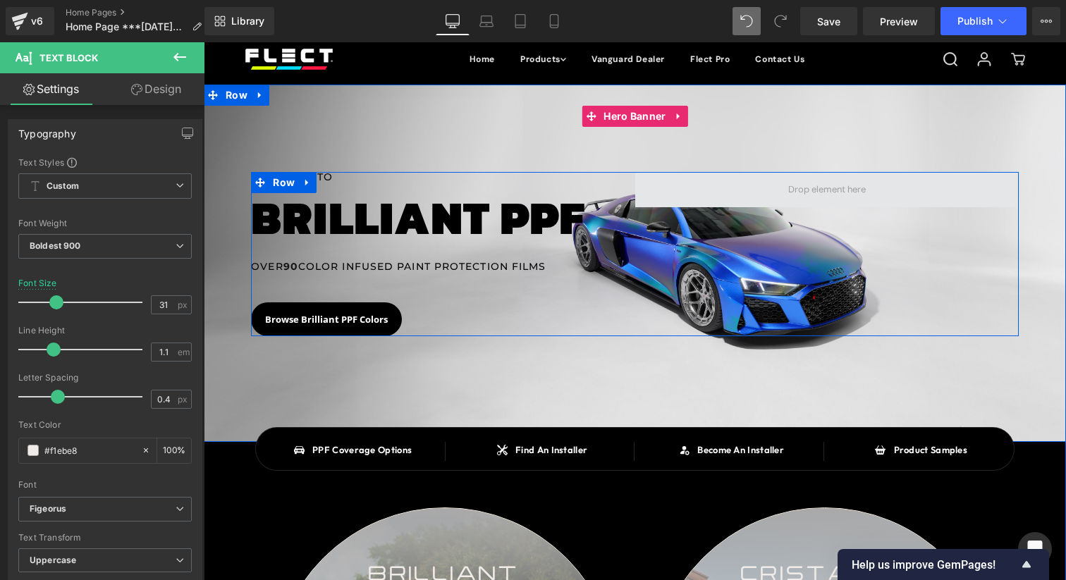
scroll to position [0, 0]
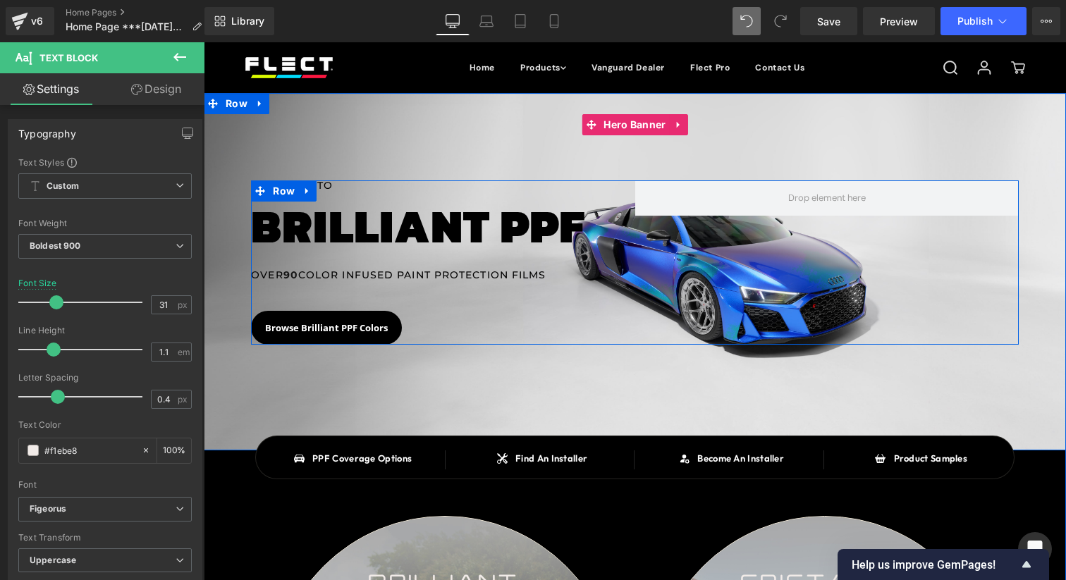
drag, startPoint x: 887, startPoint y: 146, endPoint x: 1065, endPoint y: 578, distance: 467.2
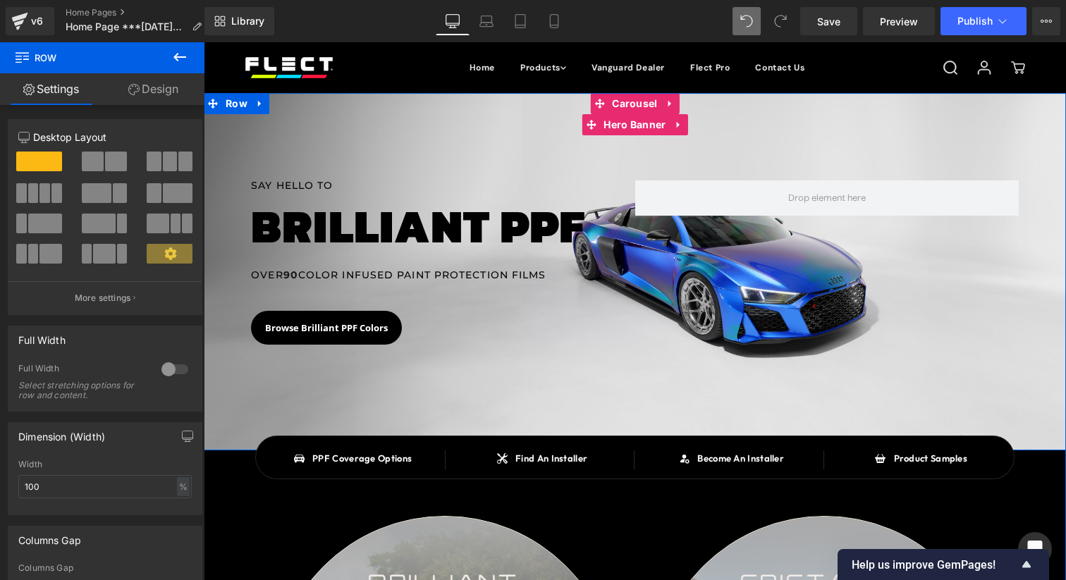
drag, startPoint x: 850, startPoint y: 350, endPoint x: 844, endPoint y: 341, distance: 10.8
click at [861, 392] on div at bounding box center [635, 271] width 862 height 357
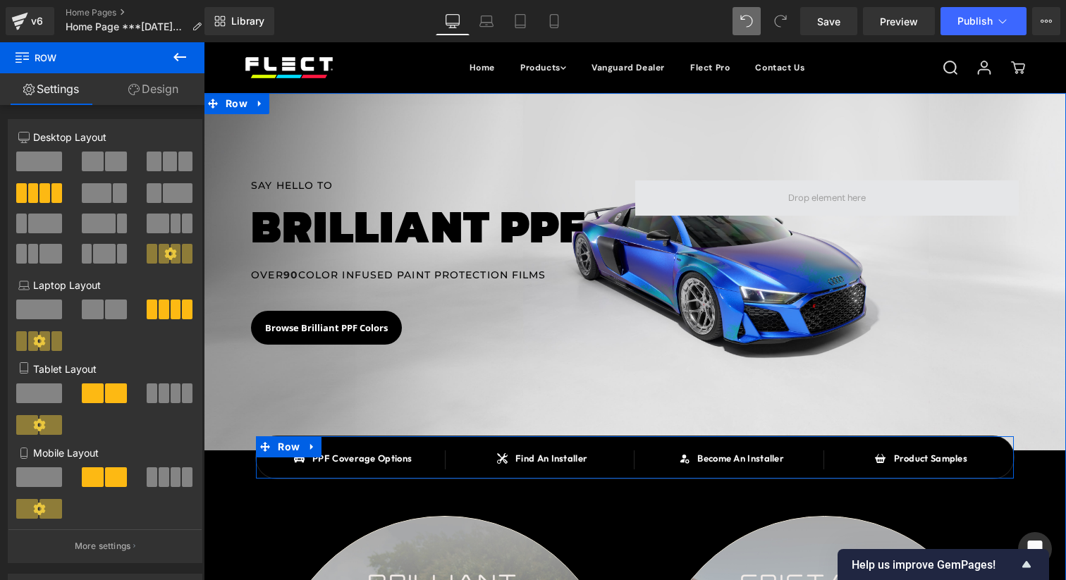
drag, startPoint x: 943, startPoint y: 448, endPoint x: 965, endPoint y: 201, distance: 247.7
click at [947, 448] on div "Icon PPF Coverage Options Text Block Icon List Icon Find An Installer Text Bloc…" at bounding box center [634, 458] width 758 height 44
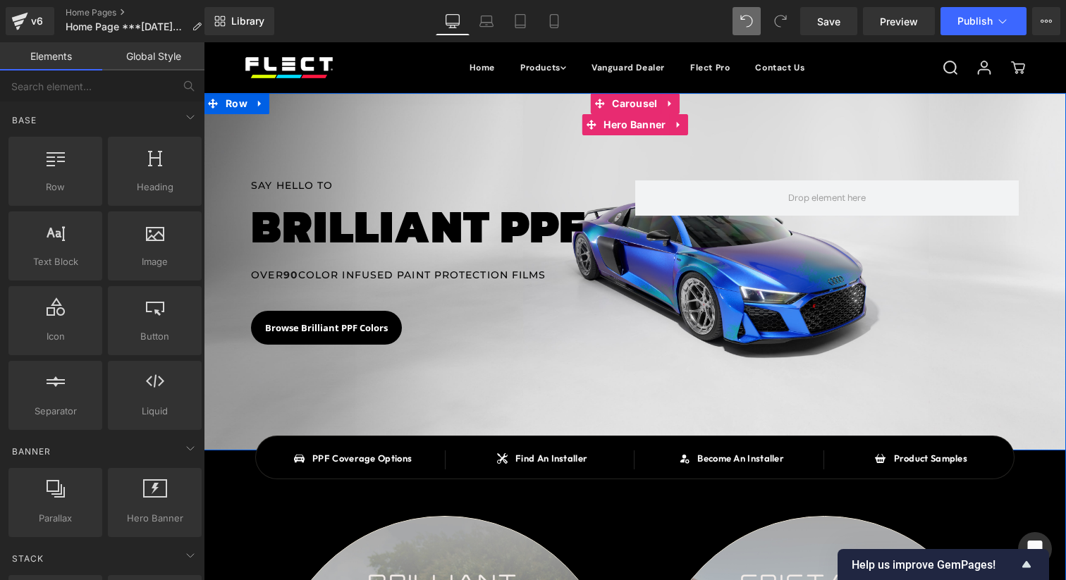
drag, startPoint x: 276, startPoint y: 47, endPoint x: 285, endPoint y: 82, distance: 35.7
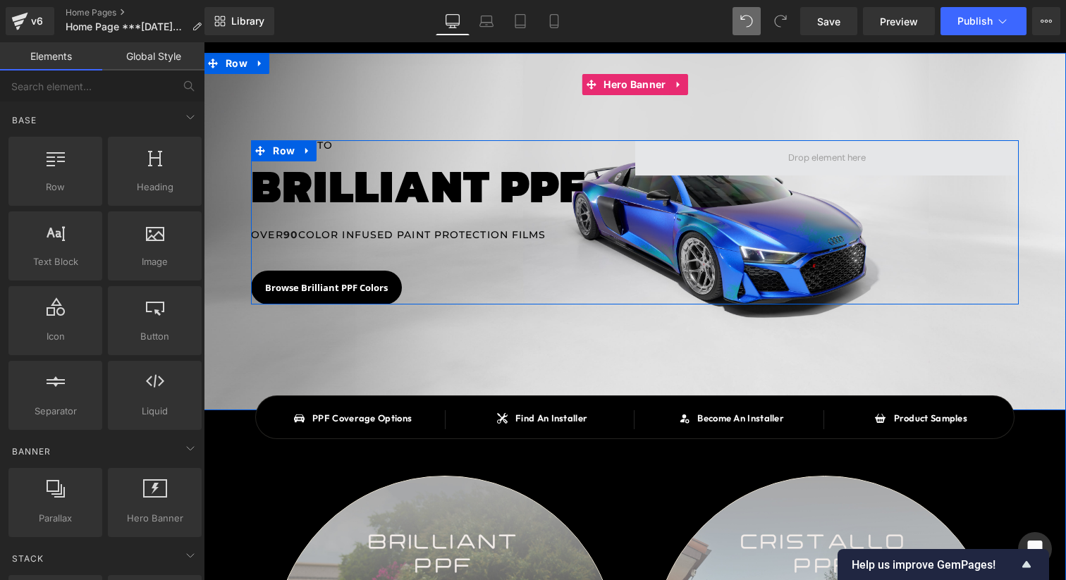
scroll to position [44, 0]
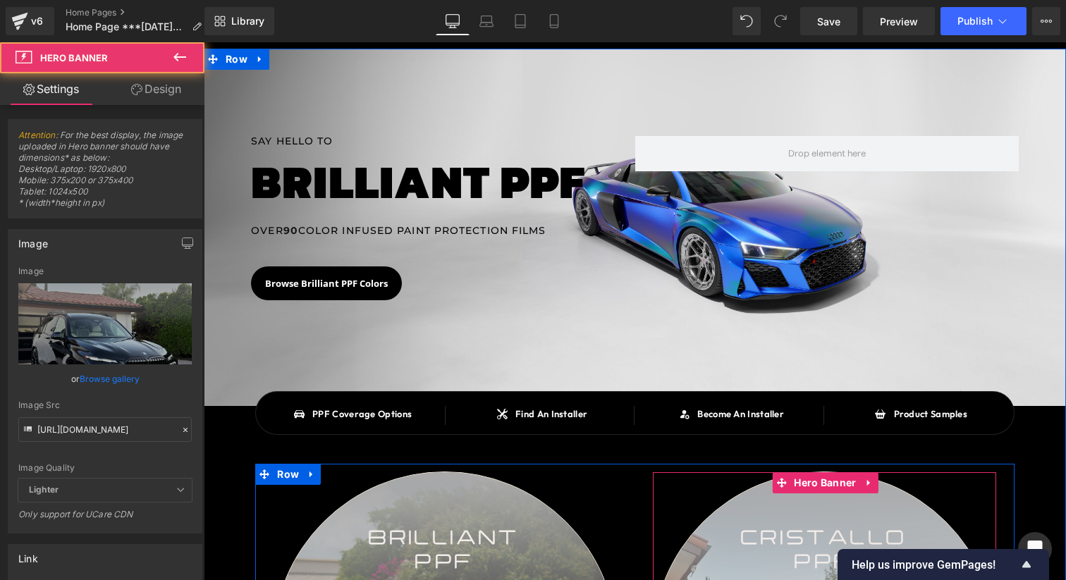
drag, startPoint x: 990, startPoint y: 498, endPoint x: 734, endPoint y: 114, distance: 461.5
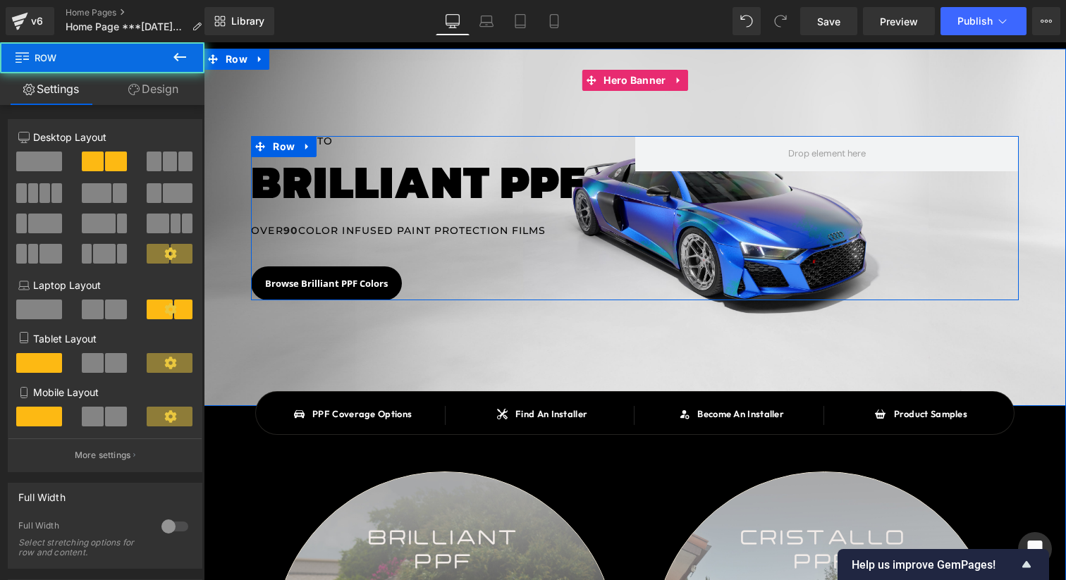
drag, startPoint x: 851, startPoint y: 183, endPoint x: 986, endPoint y: 546, distance: 387.8
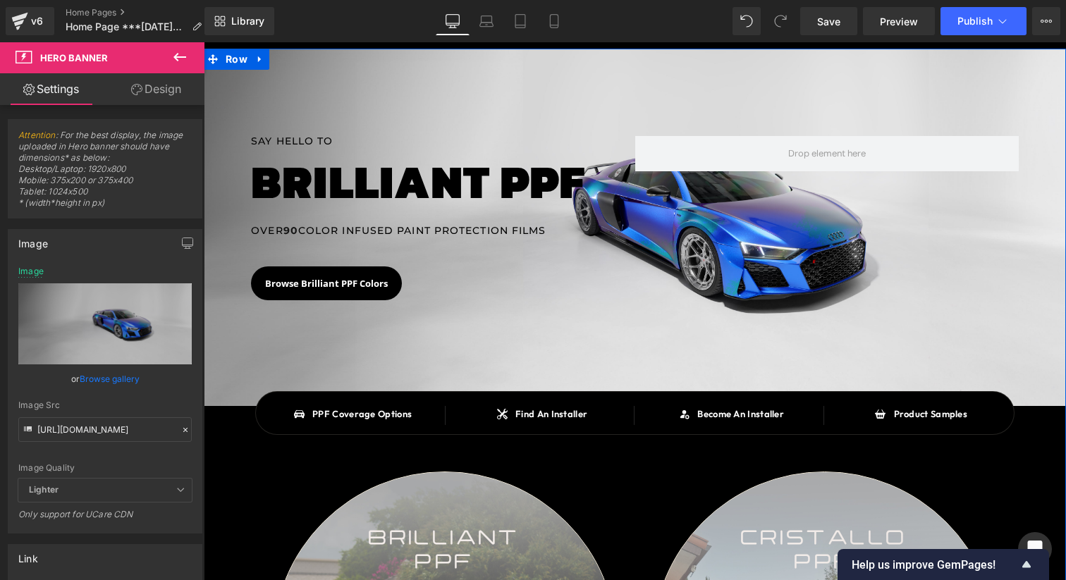
drag, startPoint x: 1004, startPoint y: 453, endPoint x: 1069, endPoint y: 579, distance: 141.9
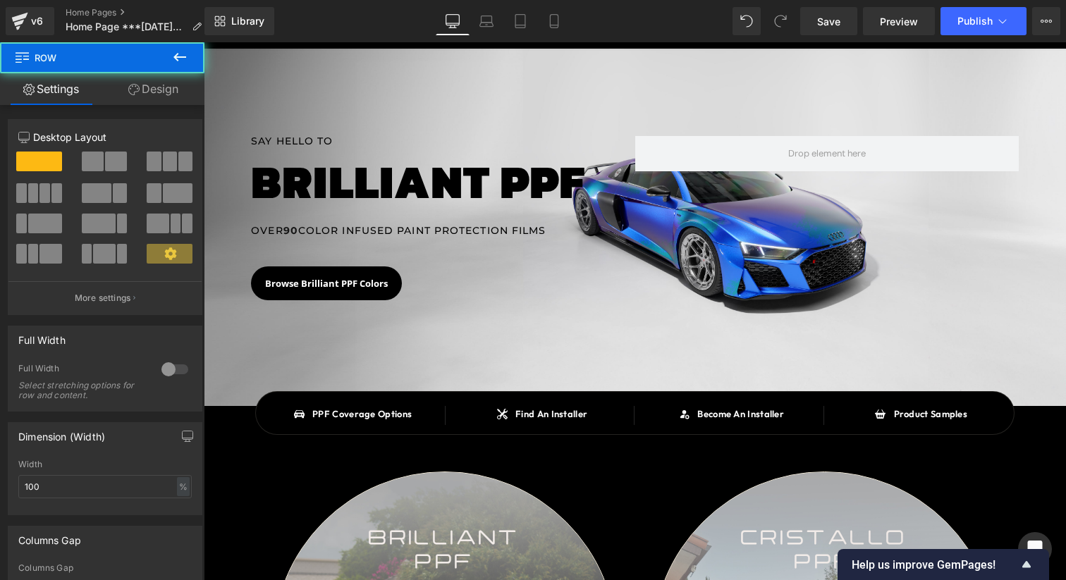
drag, startPoint x: 1069, startPoint y: 579, endPoint x: 979, endPoint y: 340, distance: 255.8
drag, startPoint x: 979, startPoint y: 340, endPoint x: 1032, endPoint y: 437, distance: 110.7
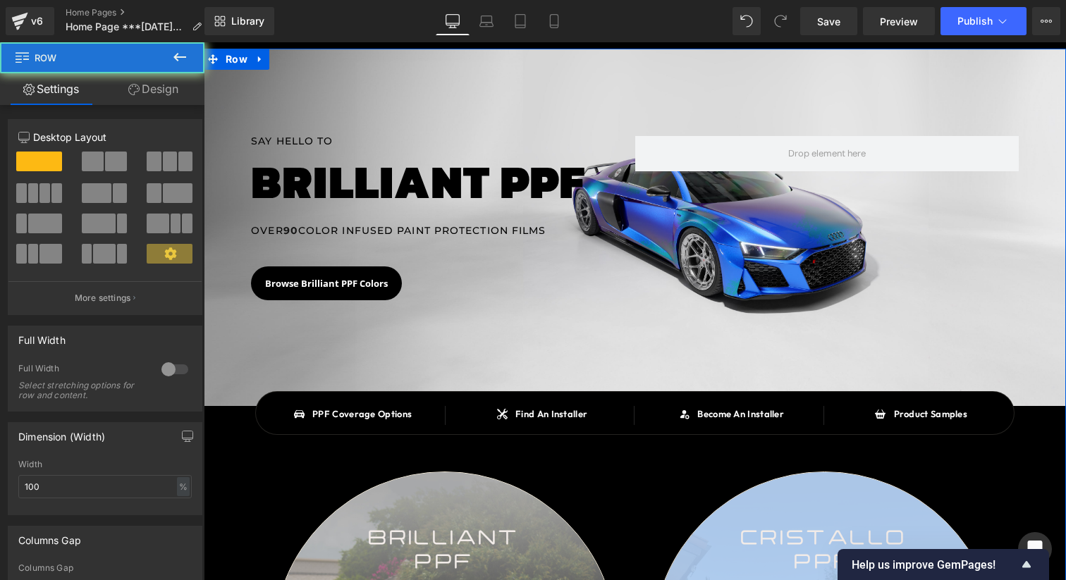
drag, startPoint x: 982, startPoint y: 460, endPoint x: 982, endPoint y: 469, distance: 9.2
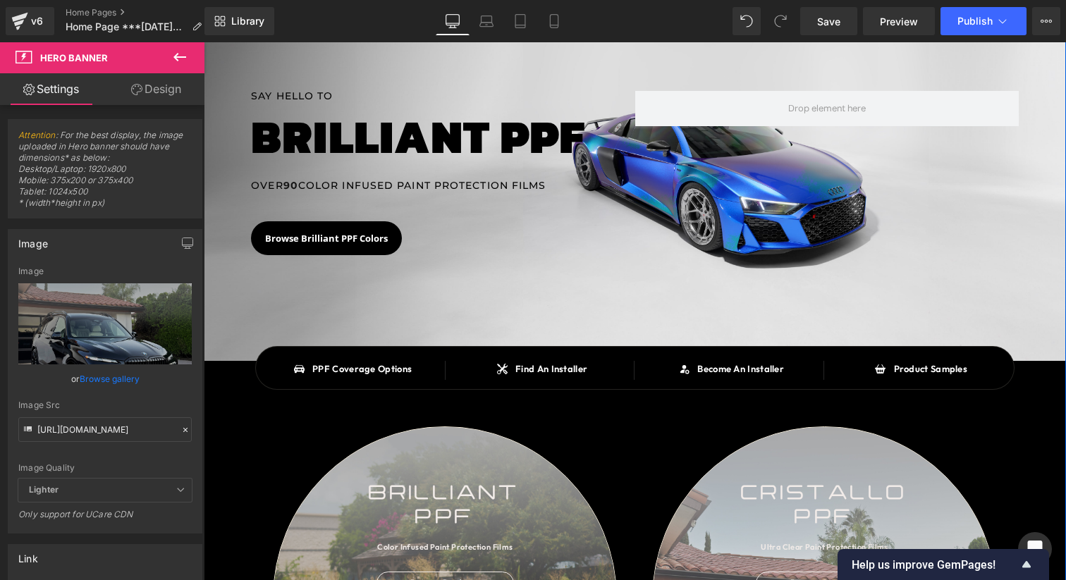
scroll to position [453, 0]
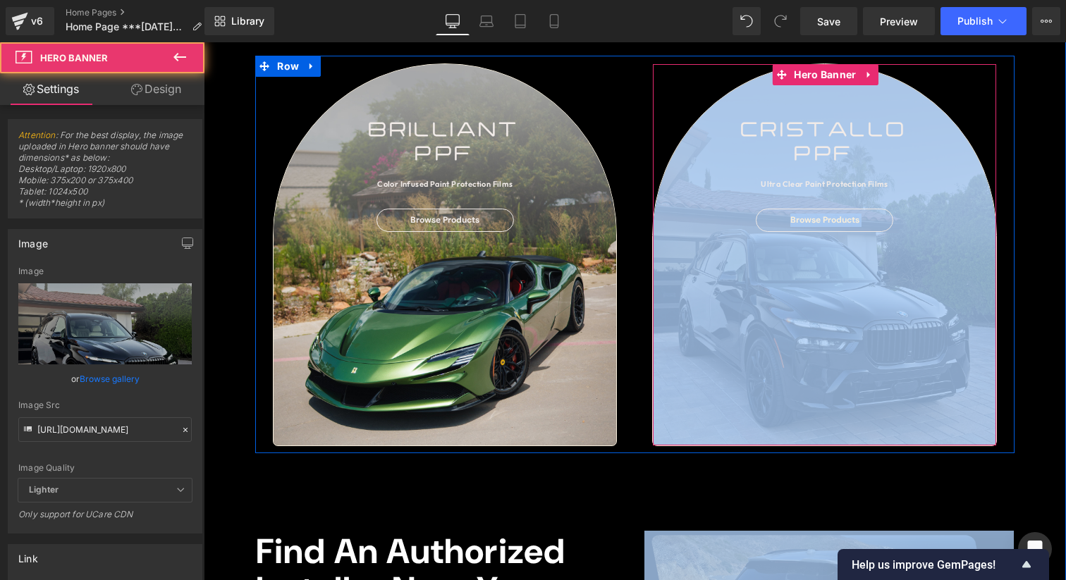
drag, startPoint x: 812, startPoint y: 245, endPoint x: 947, endPoint y: 455, distance: 248.9
click at [947, 474] on div "SAY HELLO TO Heading BRILLIANT PPF Heading OVER 90 COLOR INFUSED PAINT PROTECTI…" at bounding box center [635, 451] width 862 height 1621
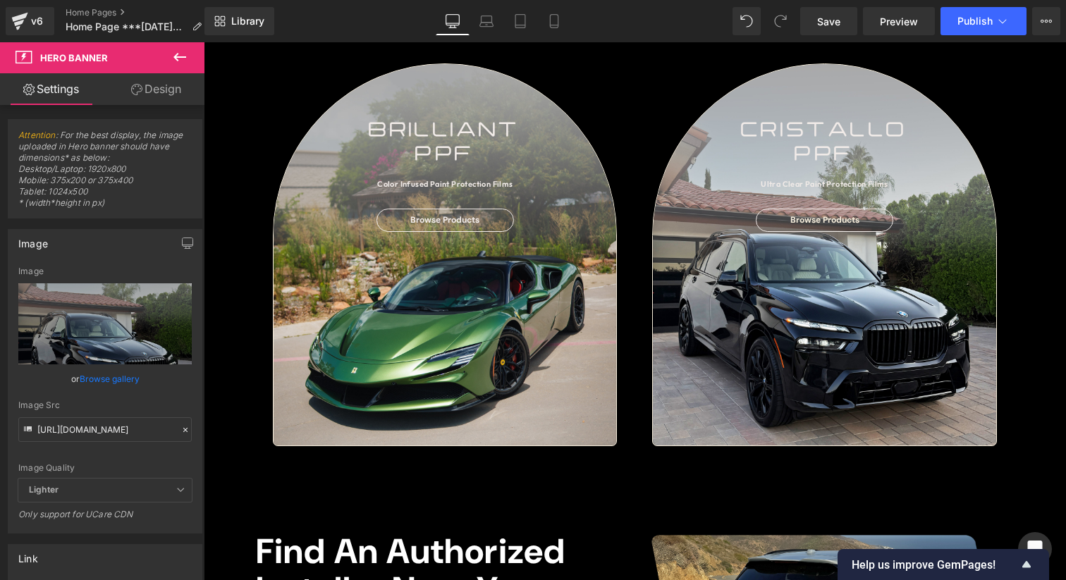
click at [940, 431] on div "cristallo ppf Text Block Ultra Clear Paint Protection Films Text Block Browse P…" at bounding box center [824, 254] width 343 height 381
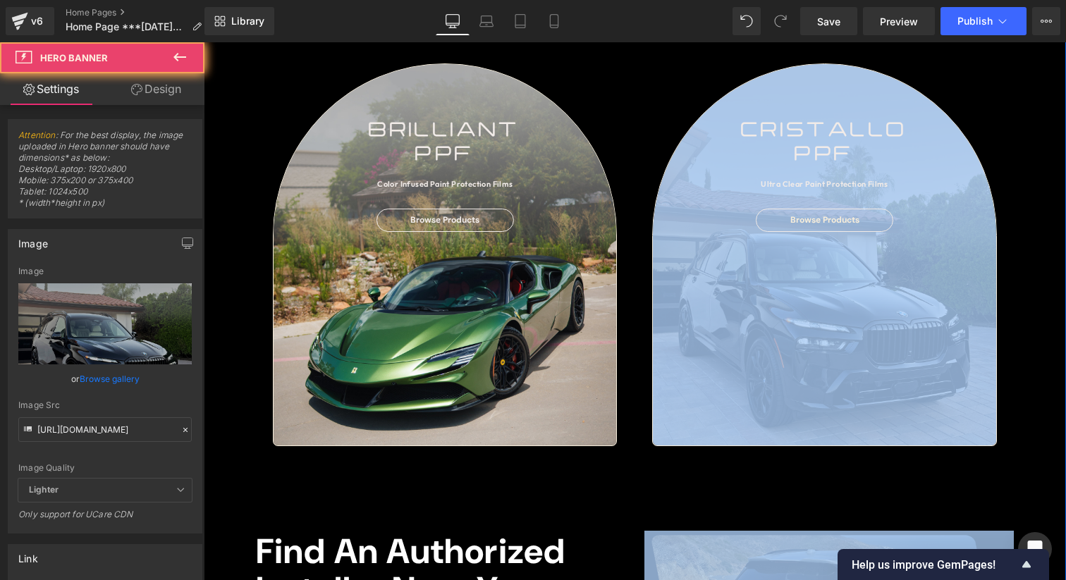
drag, startPoint x: 922, startPoint y: 230, endPoint x: 956, endPoint y: 397, distance: 170.4
click at [989, 493] on div "SAY HELLO TO Heading BRILLIANT PPF Heading OVER 90 COLOR INFUSED PAINT PROTECTI…" at bounding box center [635, 451] width 862 height 1621
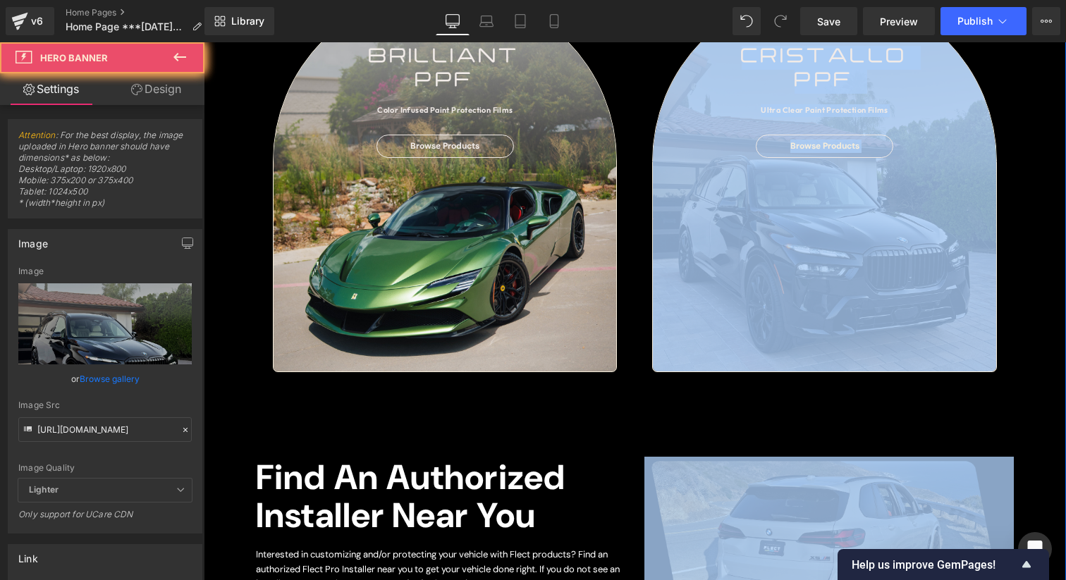
drag, startPoint x: 1053, startPoint y: 579, endPoint x: 1053, endPoint y: 344, distance: 235.4
click at [1053, 576] on div "SAY HELLO TO Heading BRILLIANT PPF Heading OVER 90 COLOR INFUSED PAINT PROTECTI…" at bounding box center [635, 377] width 862 height 1621
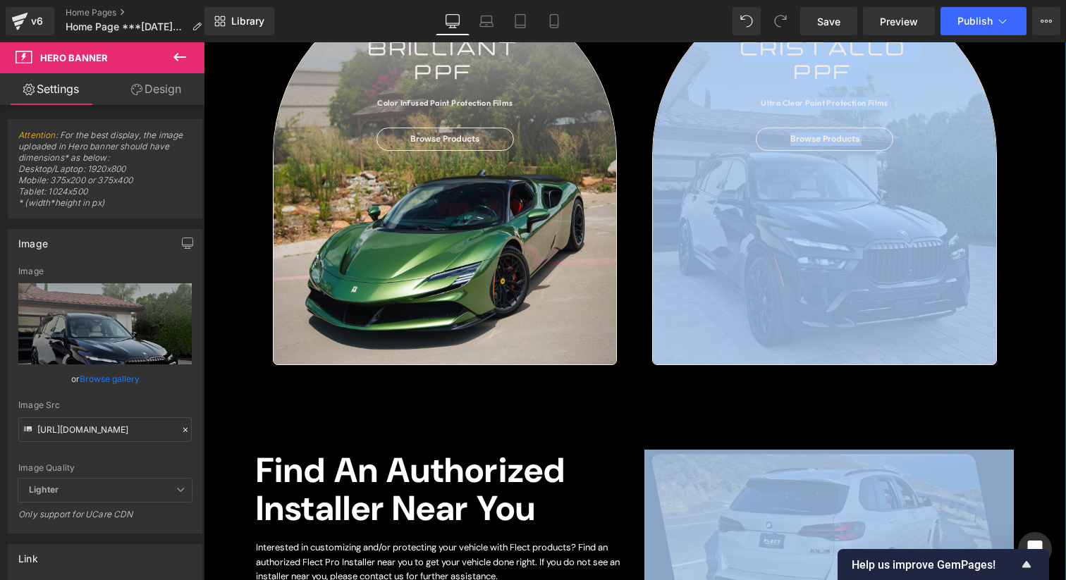
click at [1052, 289] on div "SAY HELLO TO Heading BRILLIANT PPF Heading OVER 90 COLOR INFUSED PAINT PROTECTI…" at bounding box center [635, 369] width 862 height 1621
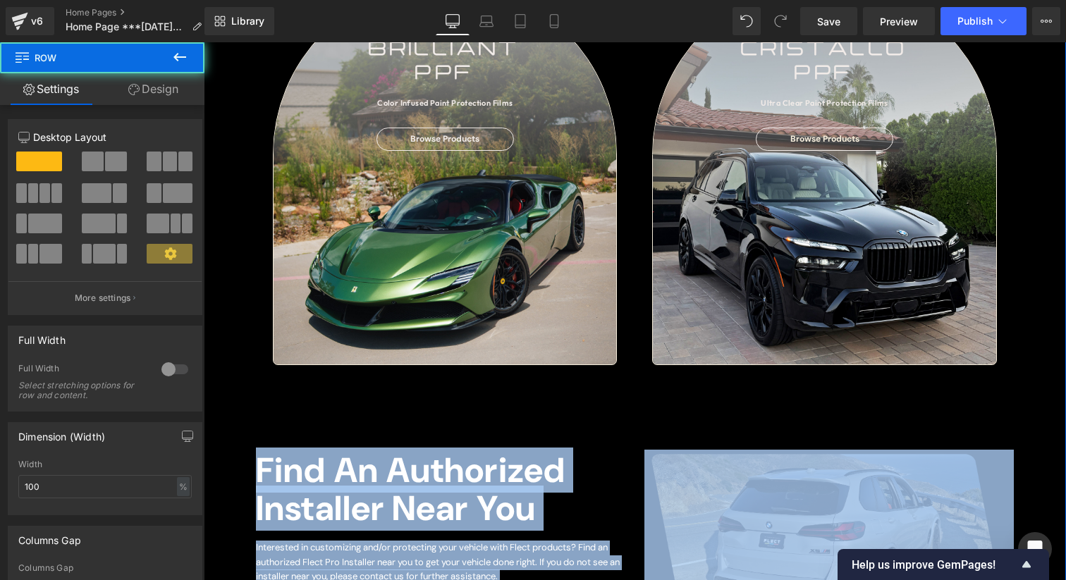
drag, startPoint x: 1057, startPoint y: 485, endPoint x: 1052, endPoint y: 423, distance: 62.3
